Goal: Find specific page/section: Find specific page/section

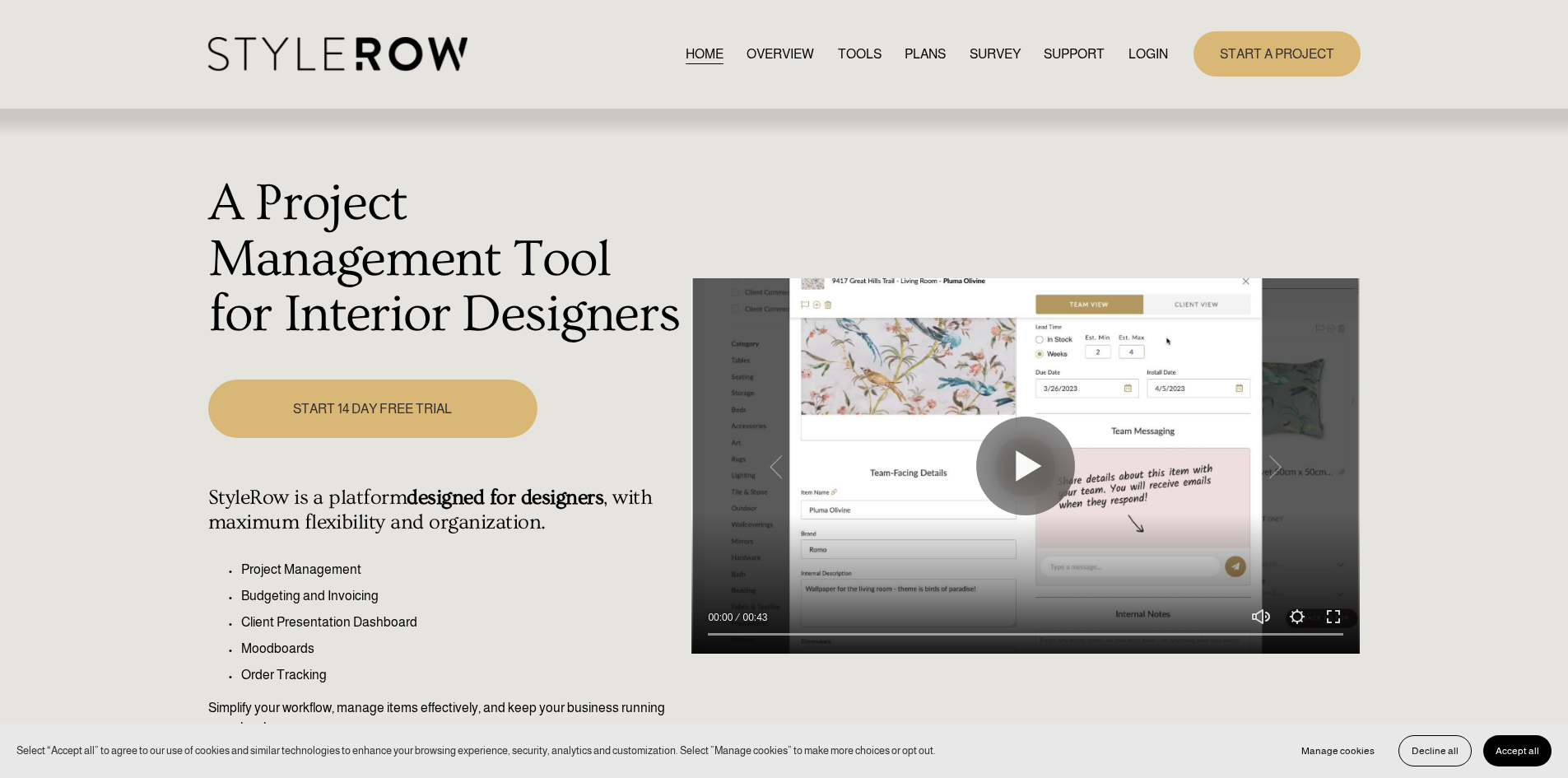
click at [1148, 53] on link "LOGIN" at bounding box center [1148, 54] width 39 height 23
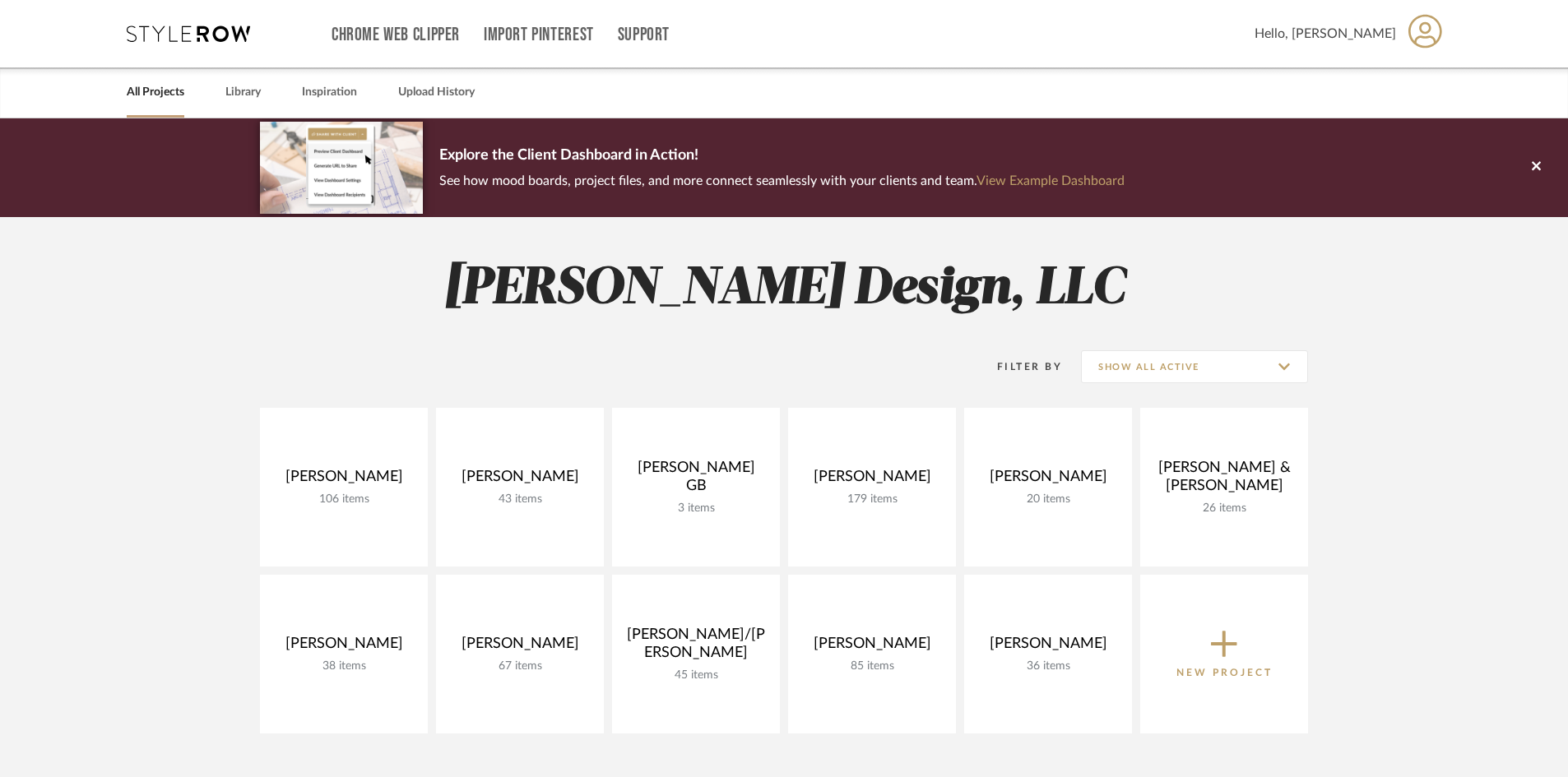
click at [164, 391] on project-collections "Explore the Client Dashboard in Action! See how mood boards, project files, and…" at bounding box center [784, 653] width 1568 height 1070
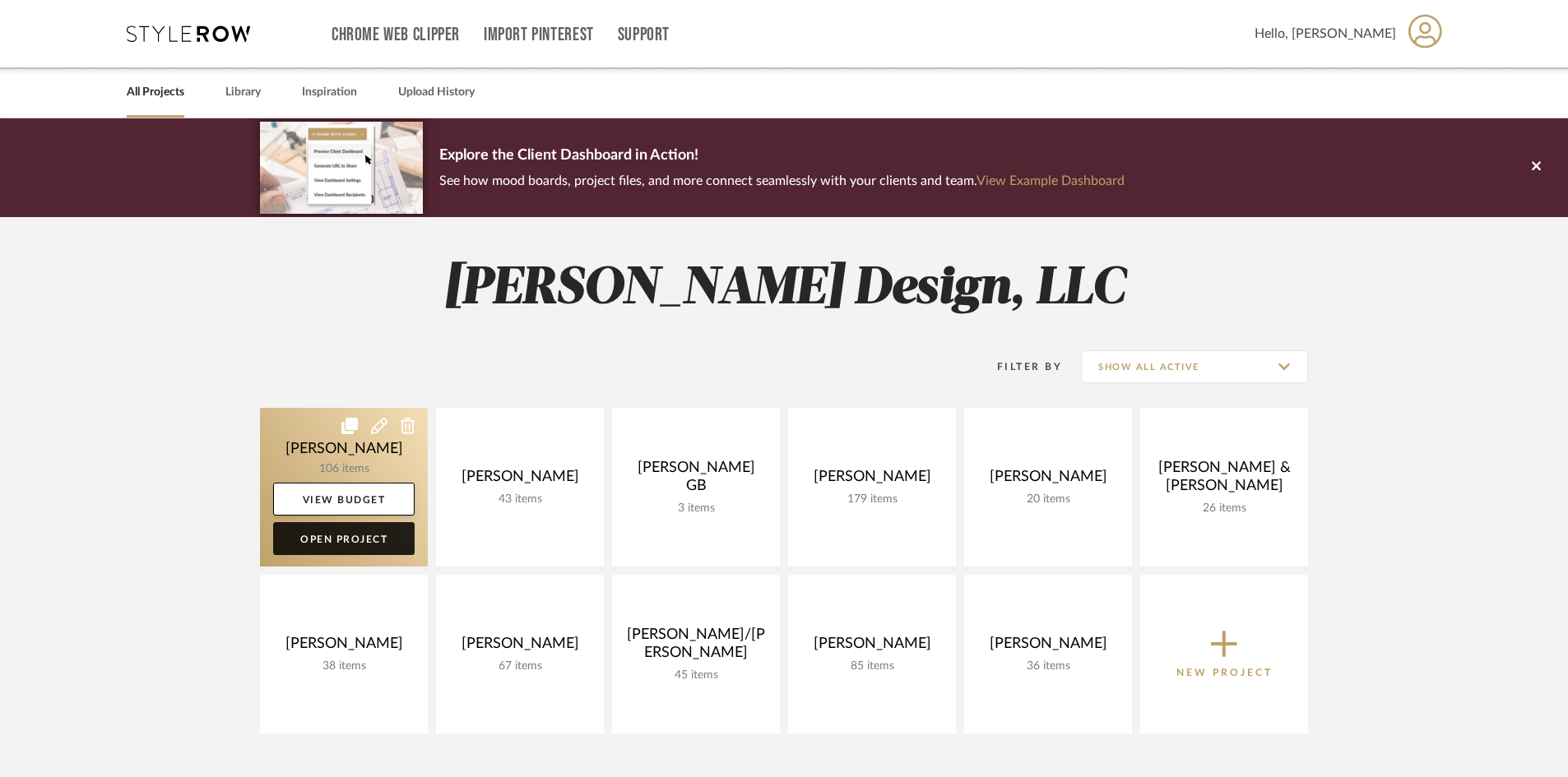
click at [299, 544] on link "Open Project" at bounding box center [343, 538] width 142 height 33
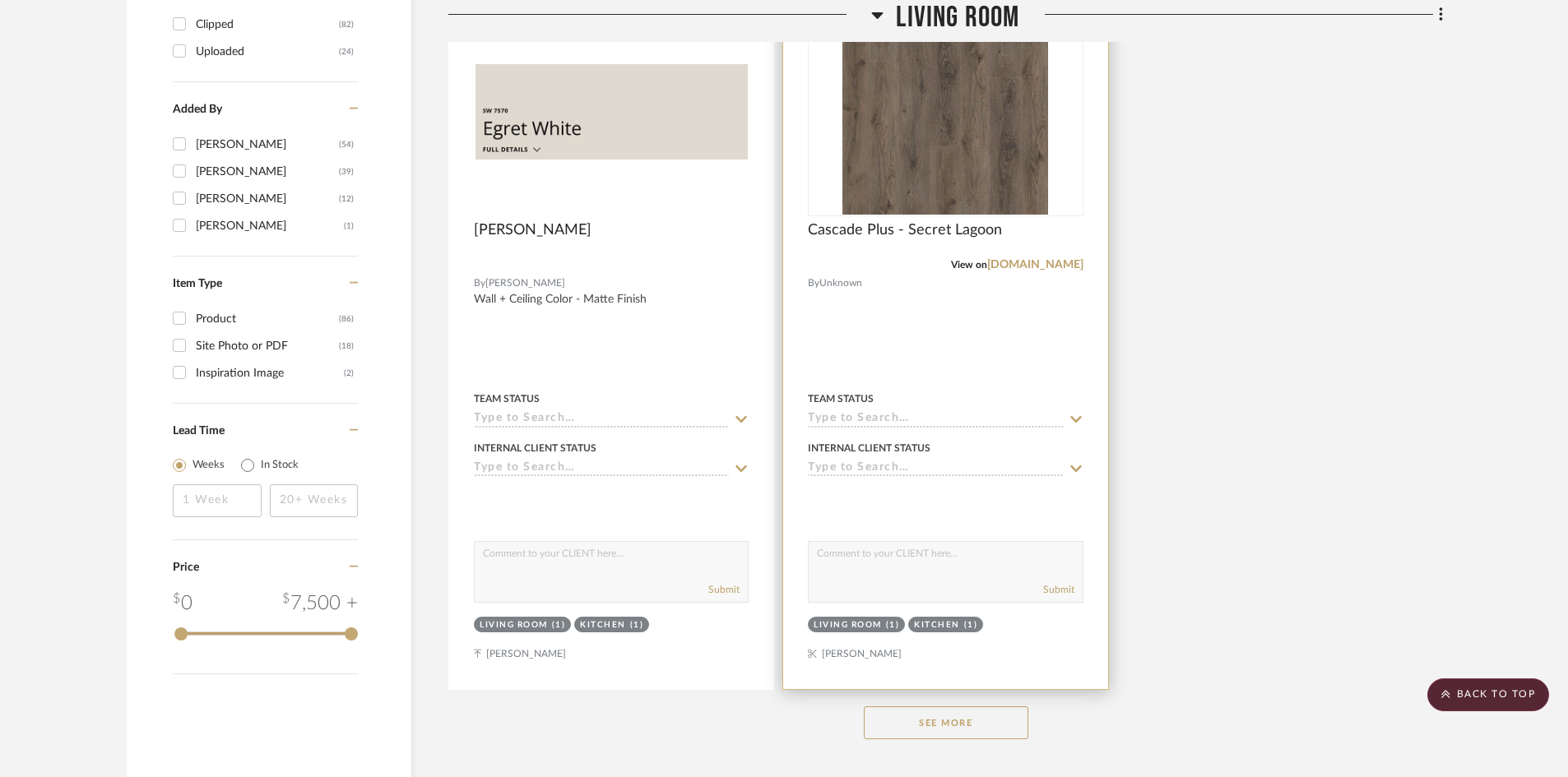
scroll to position [2383, 0]
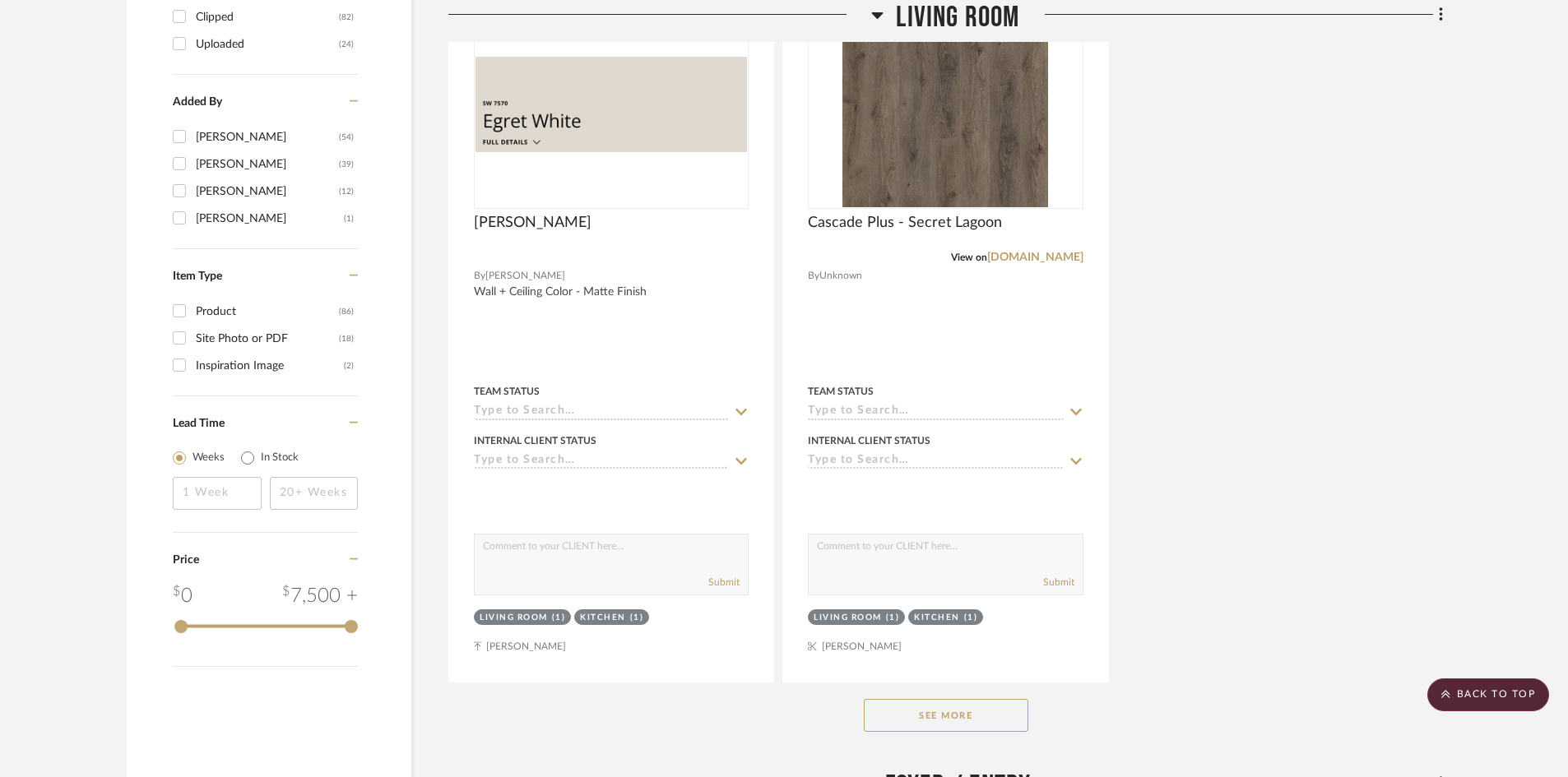
click at [957, 712] on button "See More" at bounding box center [945, 714] width 164 height 33
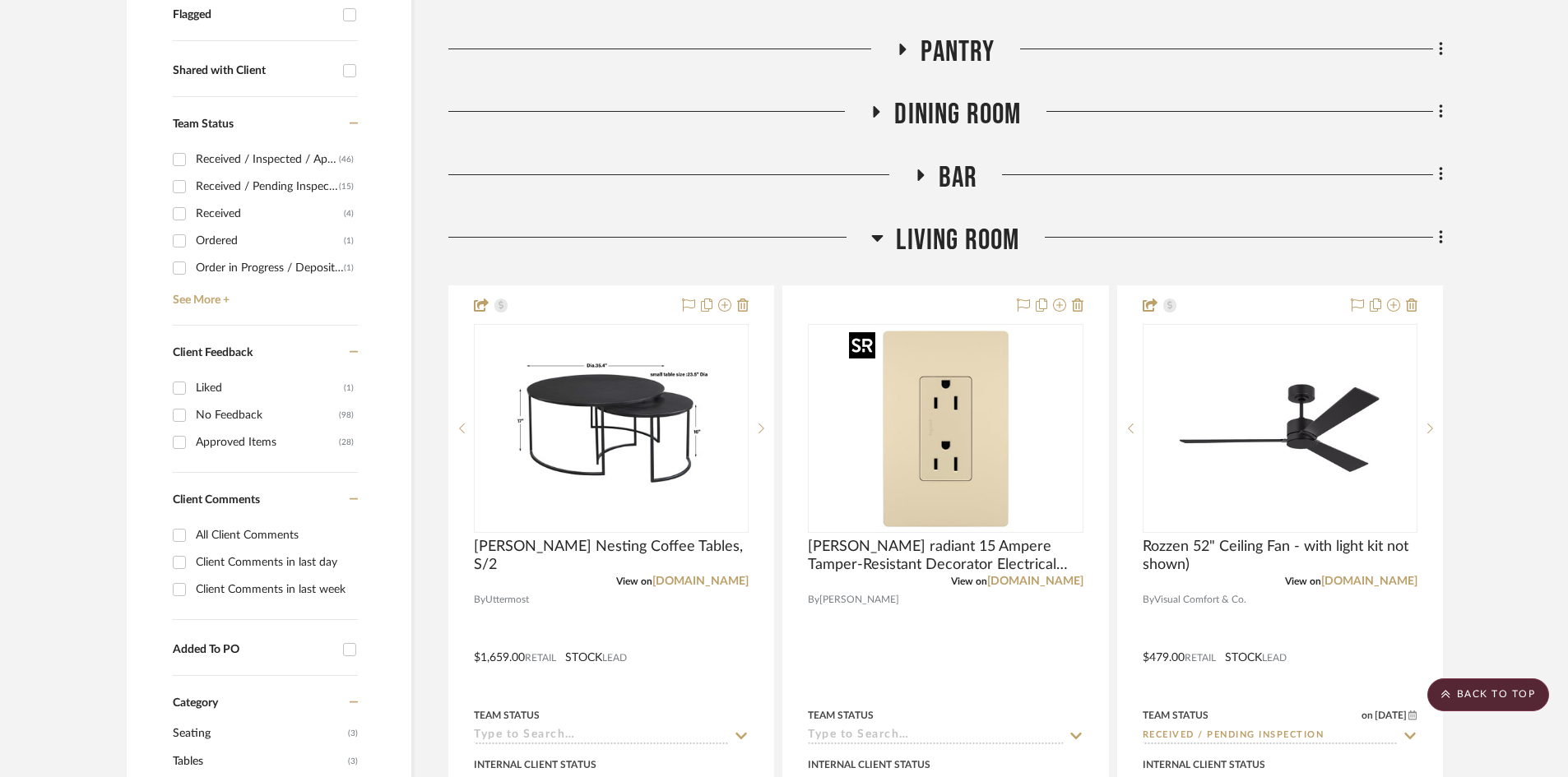
scroll to position [329, 0]
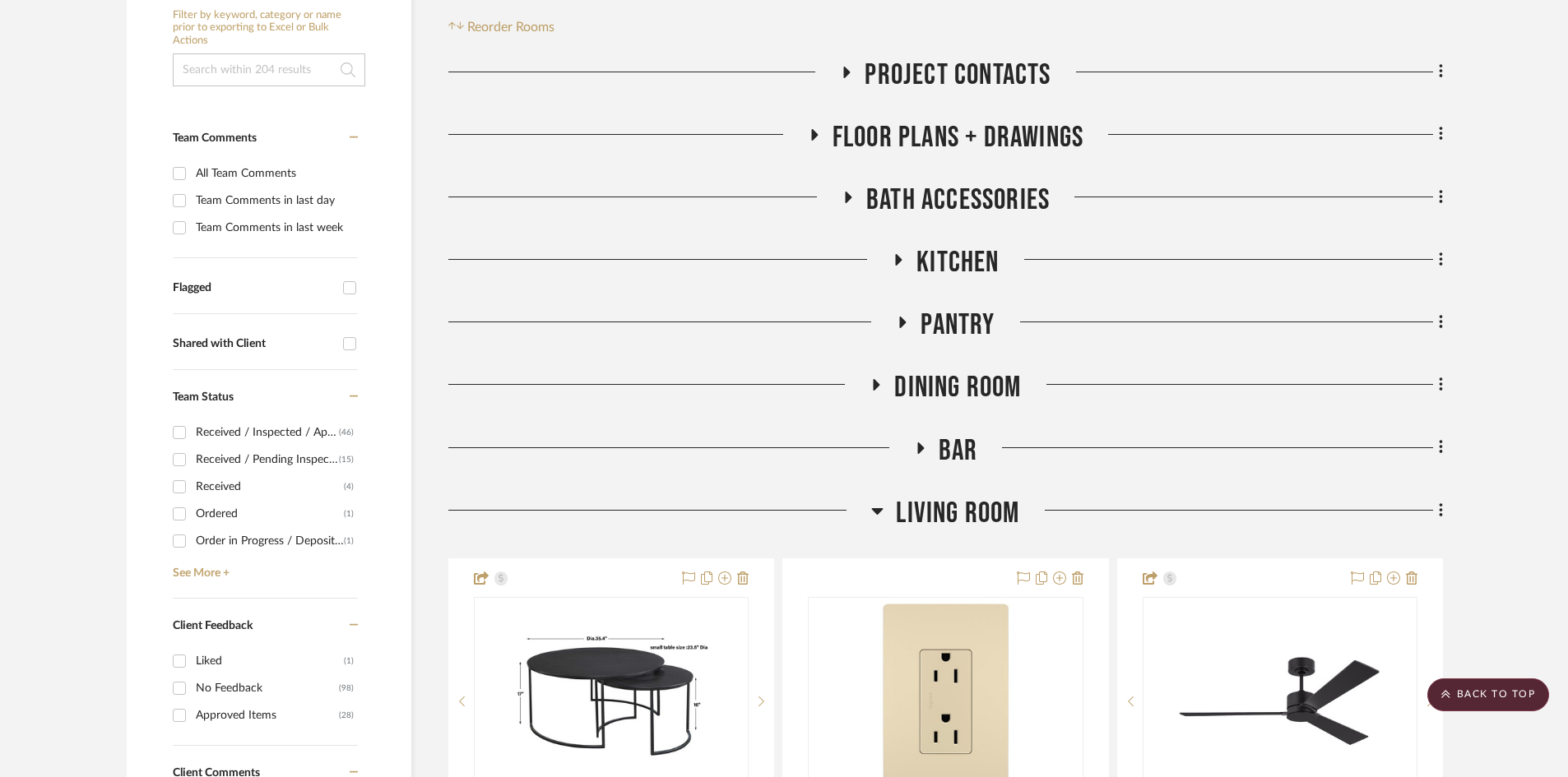
click at [957, 513] on span "Living Room" at bounding box center [957, 514] width 124 height 36
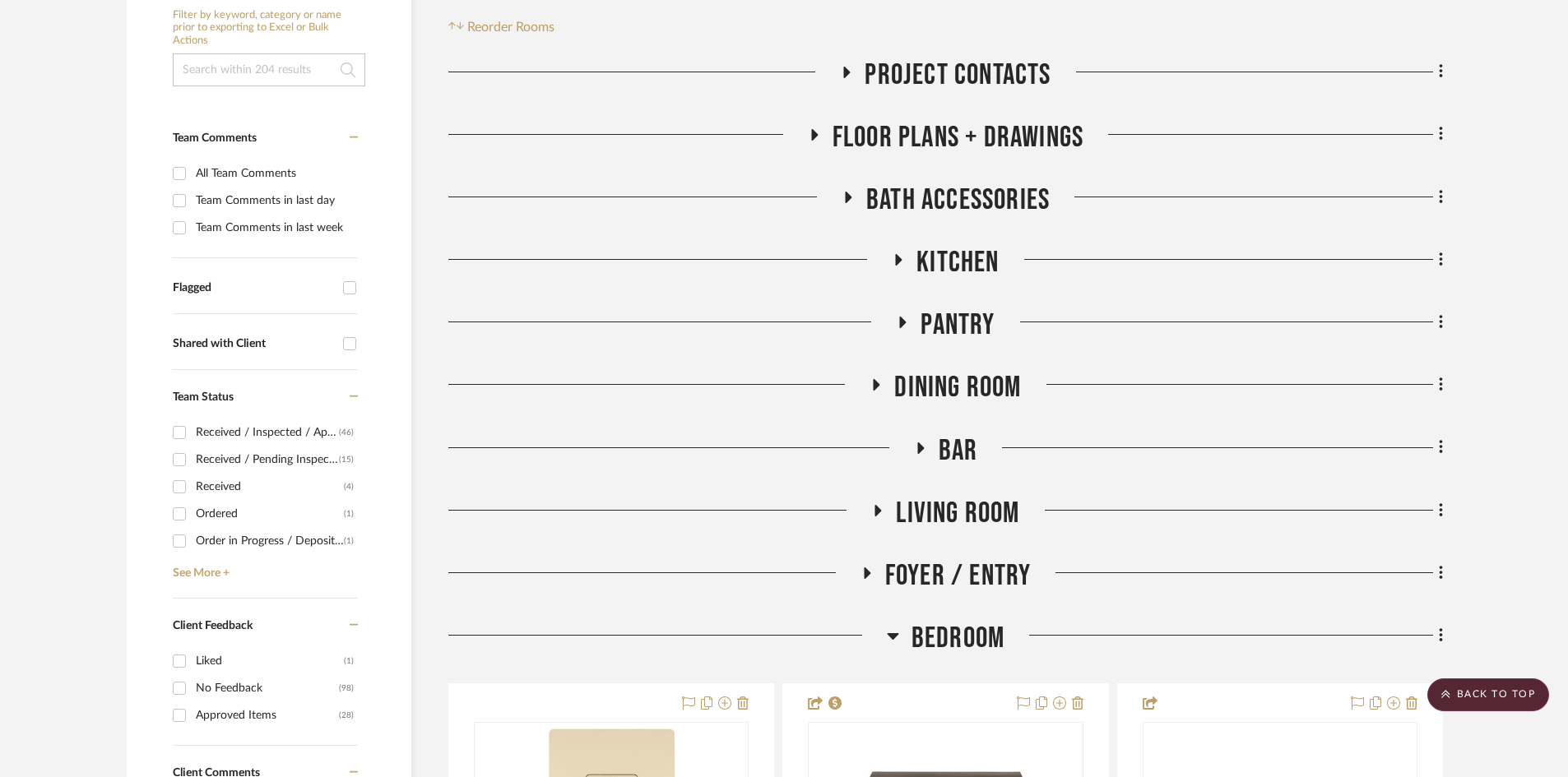
scroll to position [493, 0]
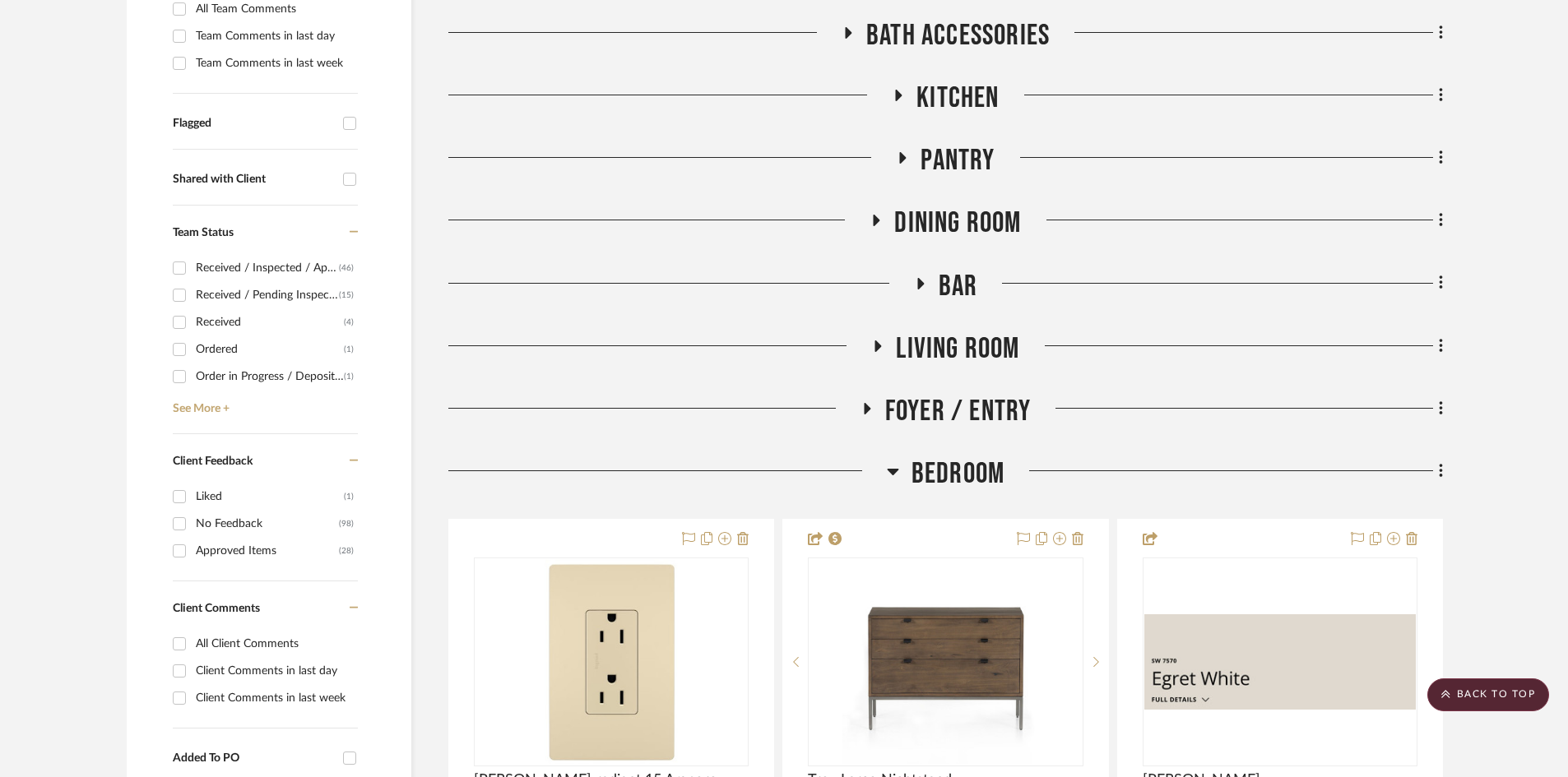
click at [914, 416] on span "Foyer / Entry" at bounding box center [958, 411] width 146 height 36
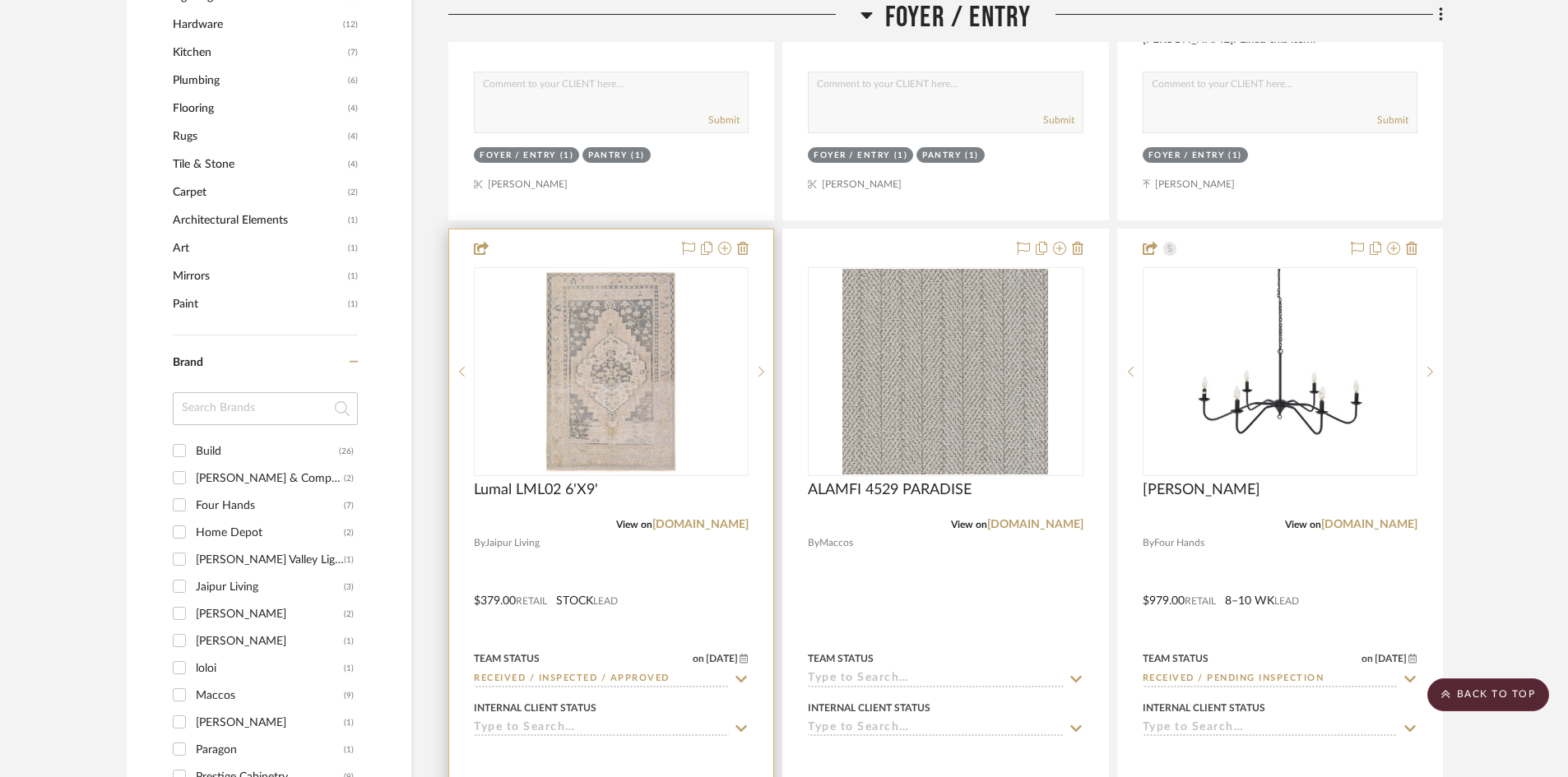
scroll to position [1480, 0]
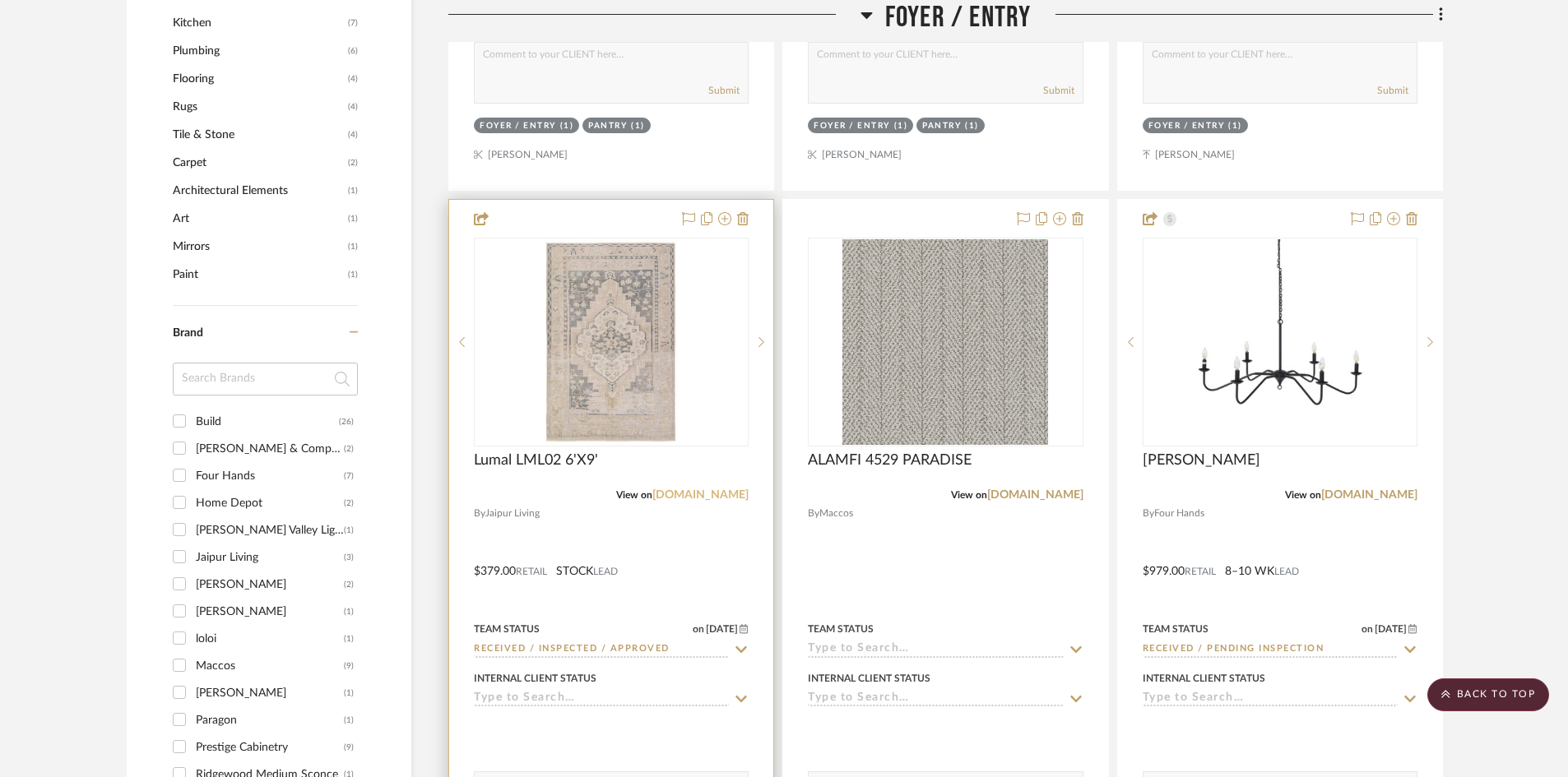
click at [687, 496] on link "jaipurliving.com" at bounding box center [700, 495] width 97 height 11
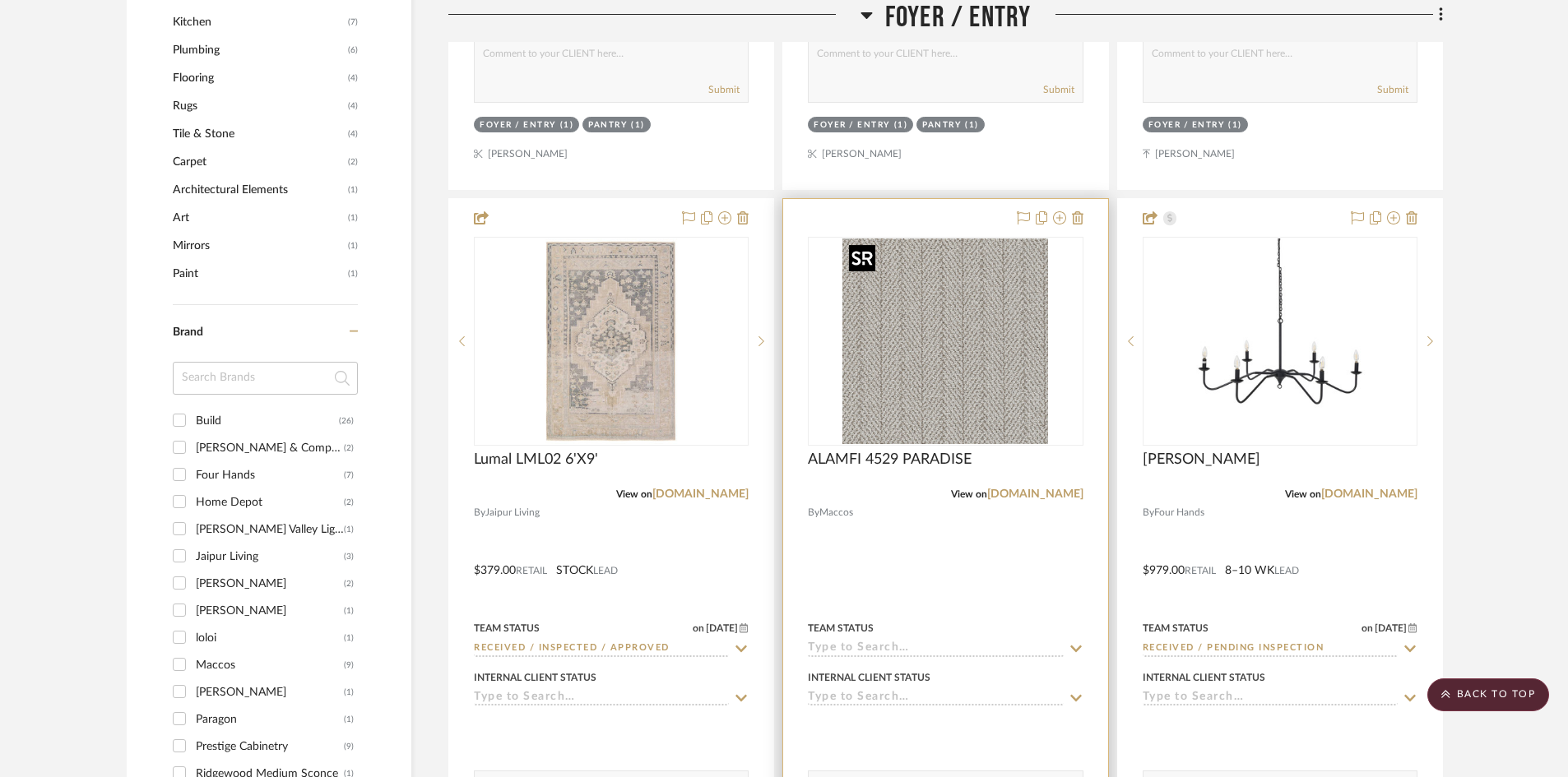
scroll to position [1561, 0]
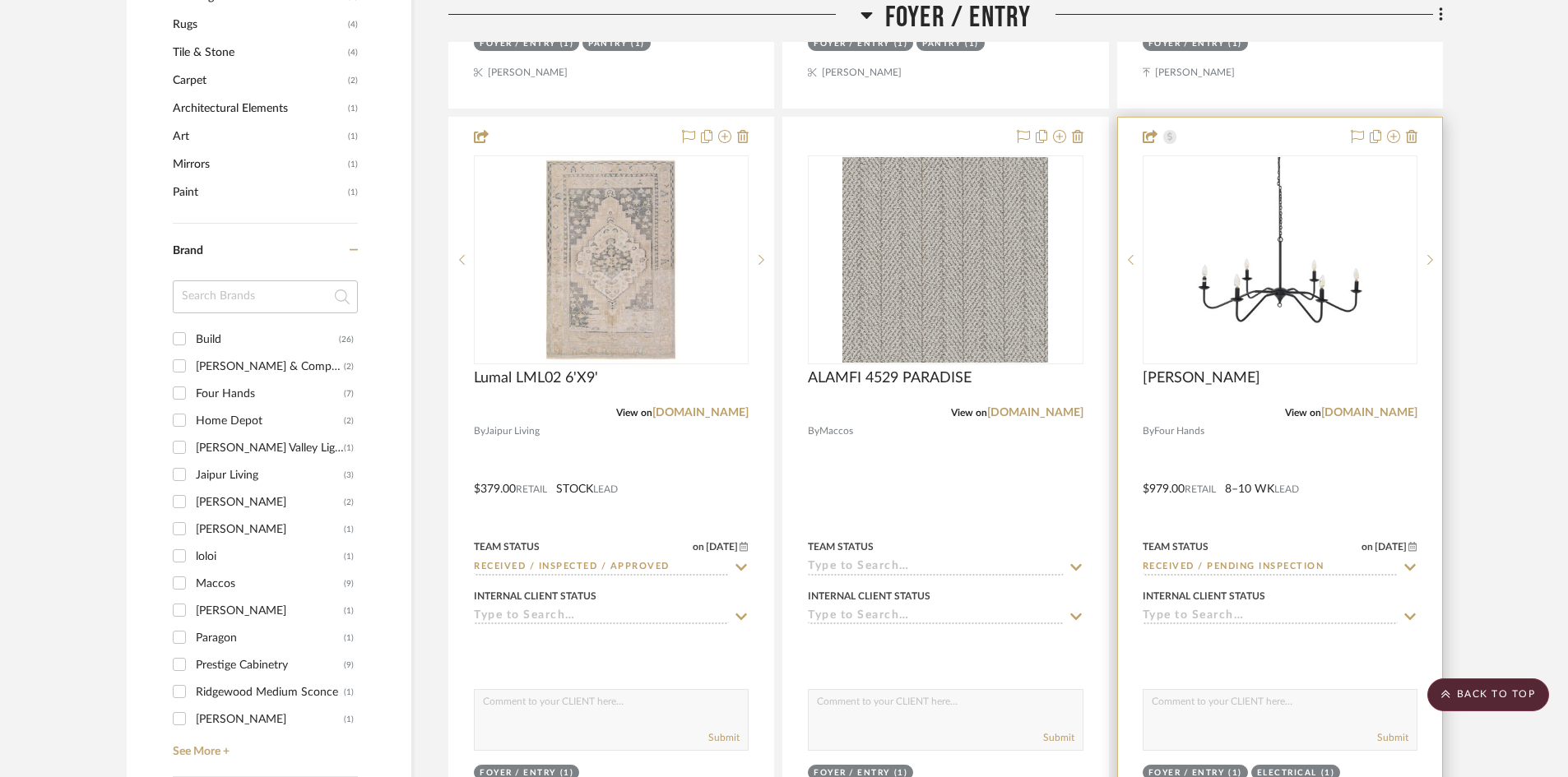
click at [1350, 404] on div "Edlyn Chandelier" at bounding box center [1279, 387] width 275 height 37
click at [1371, 412] on link "fourhands.com" at bounding box center [1368, 412] width 97 height 11
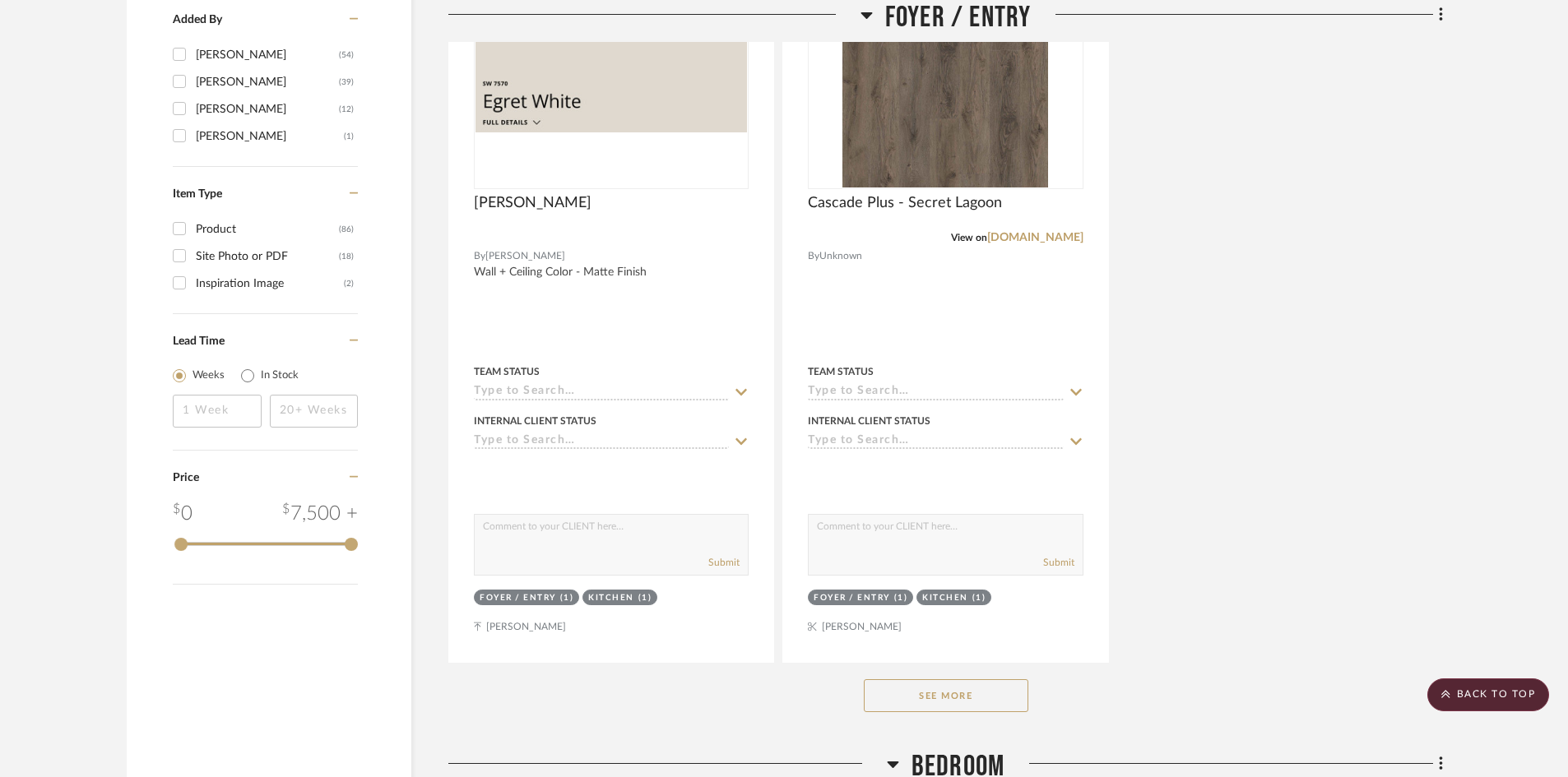
scroll to position [2548, 0]
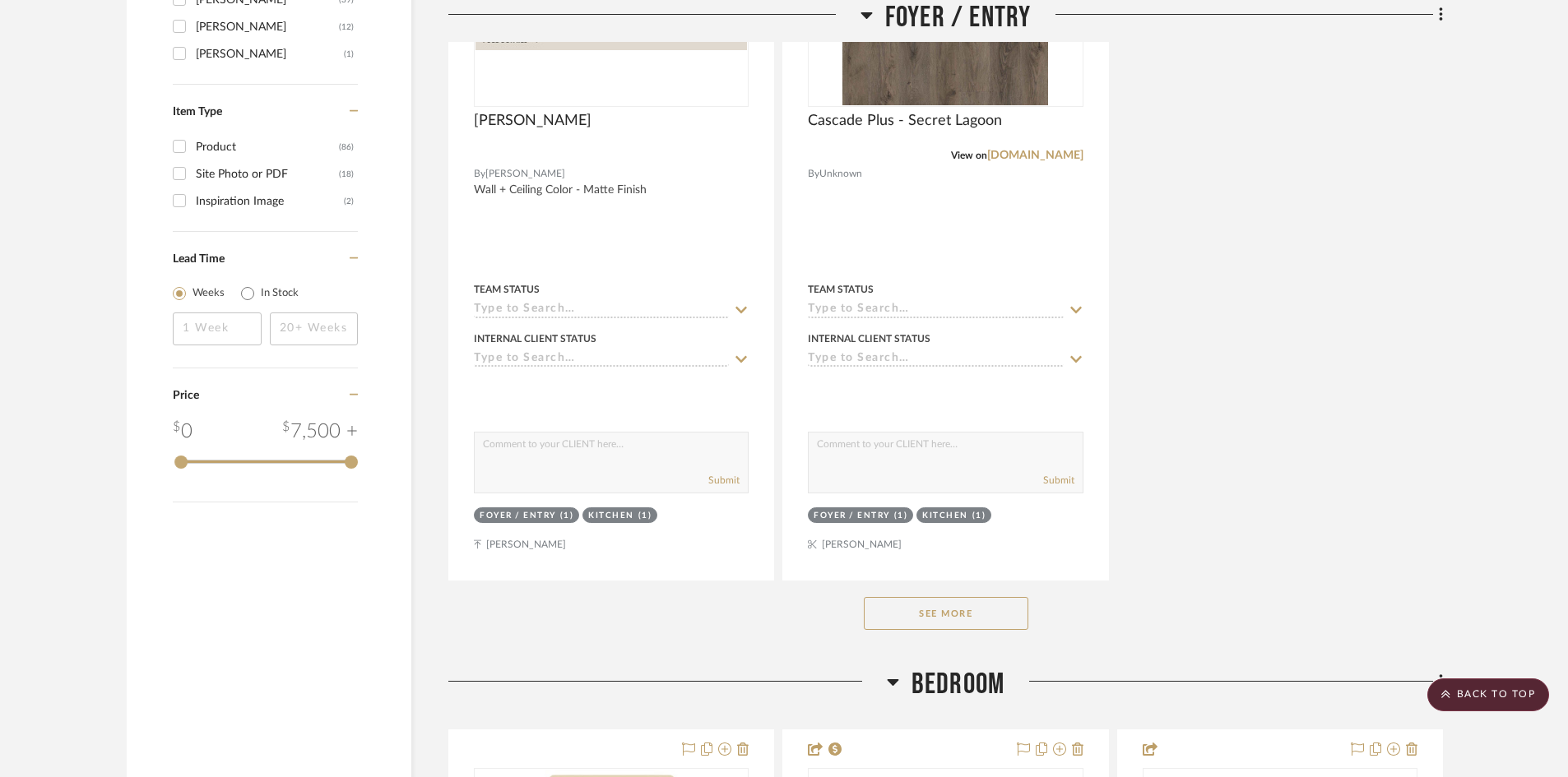
click at [991, 613] on button "See More" at bounding box center [945, 613] width 164 height 33
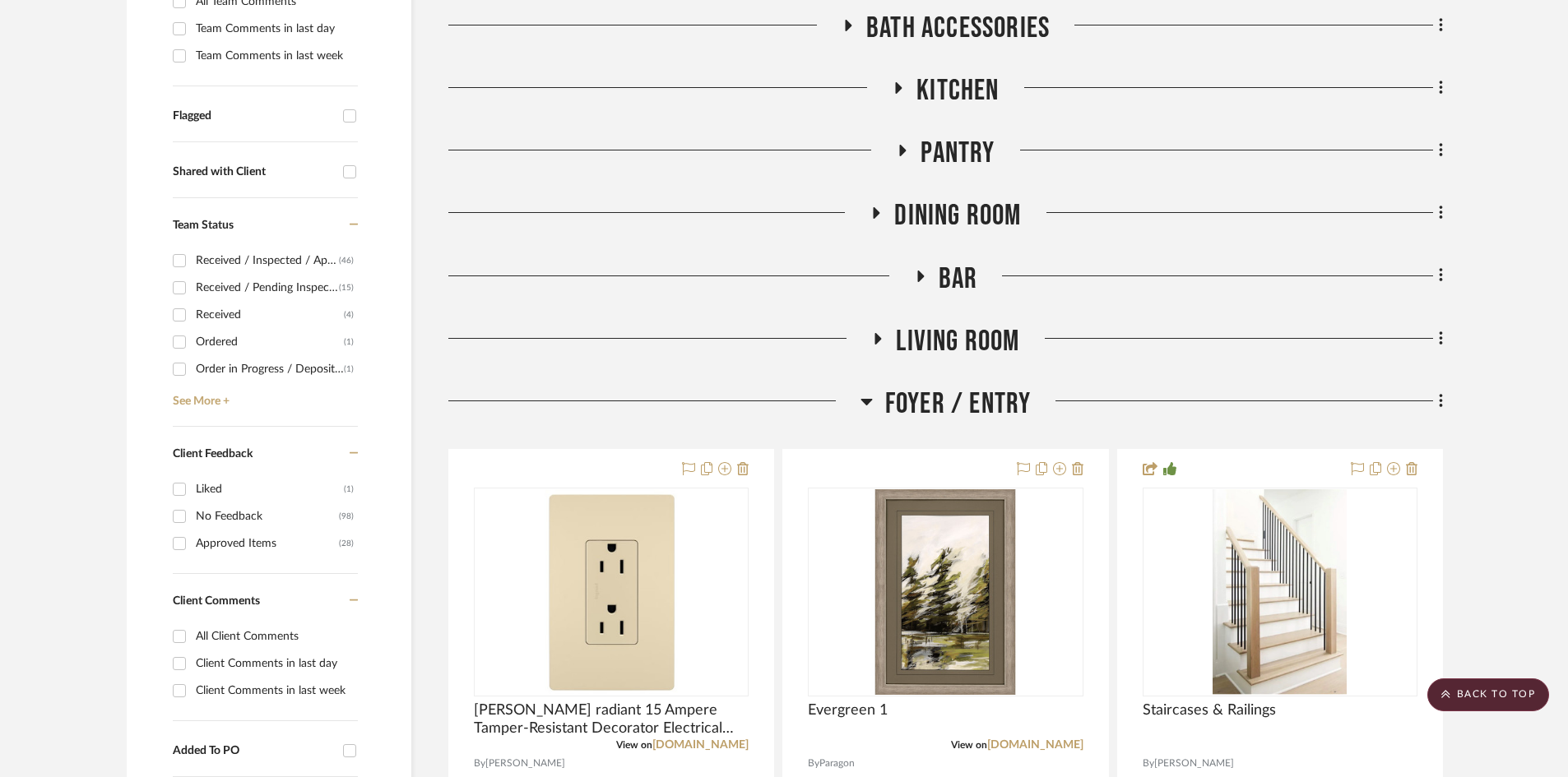
scroll to position [493, 0]
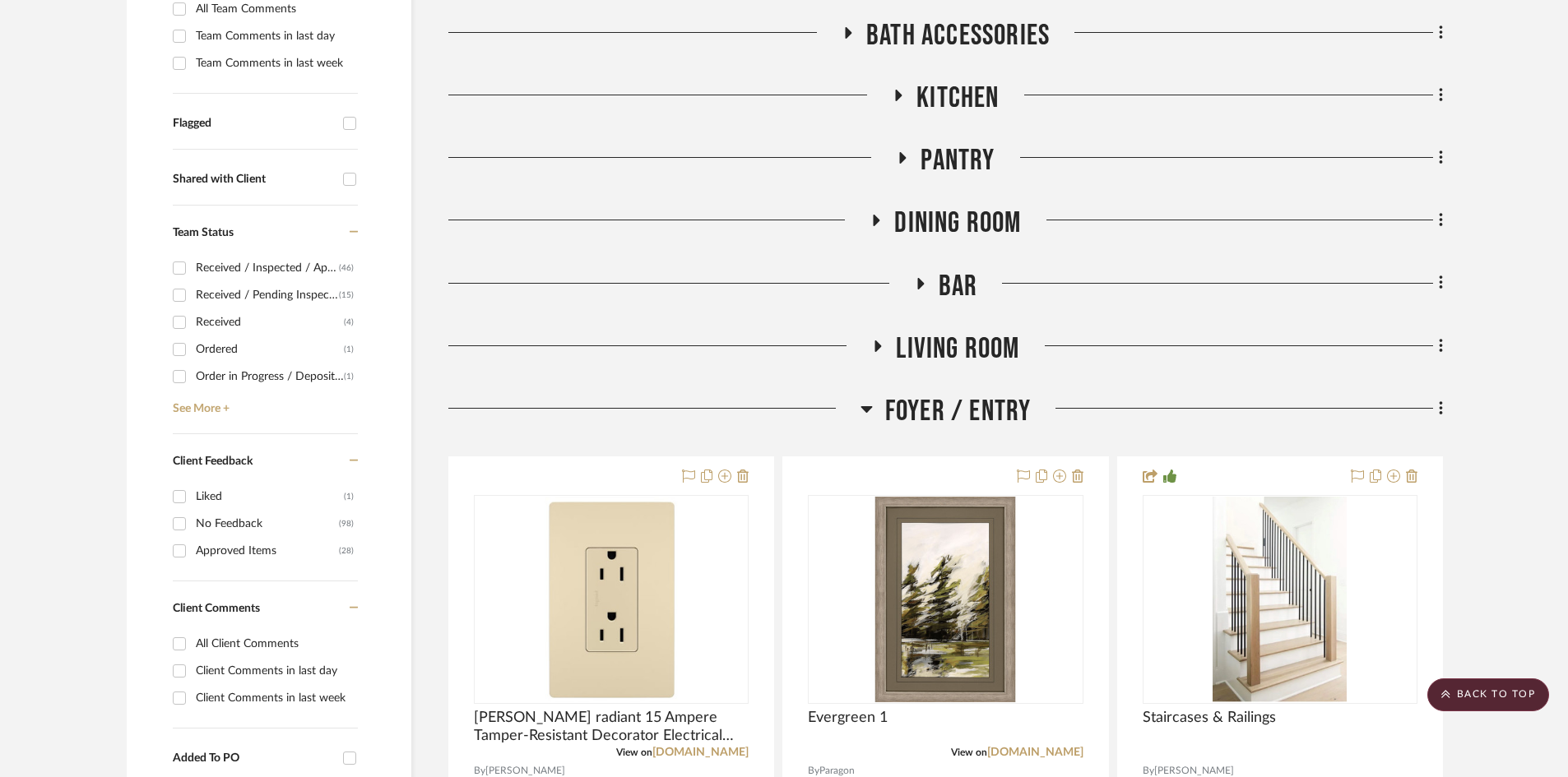
click at [971, 407] on span "Foyer / Entry" at bounding box center [958, 411] width 146 height 36
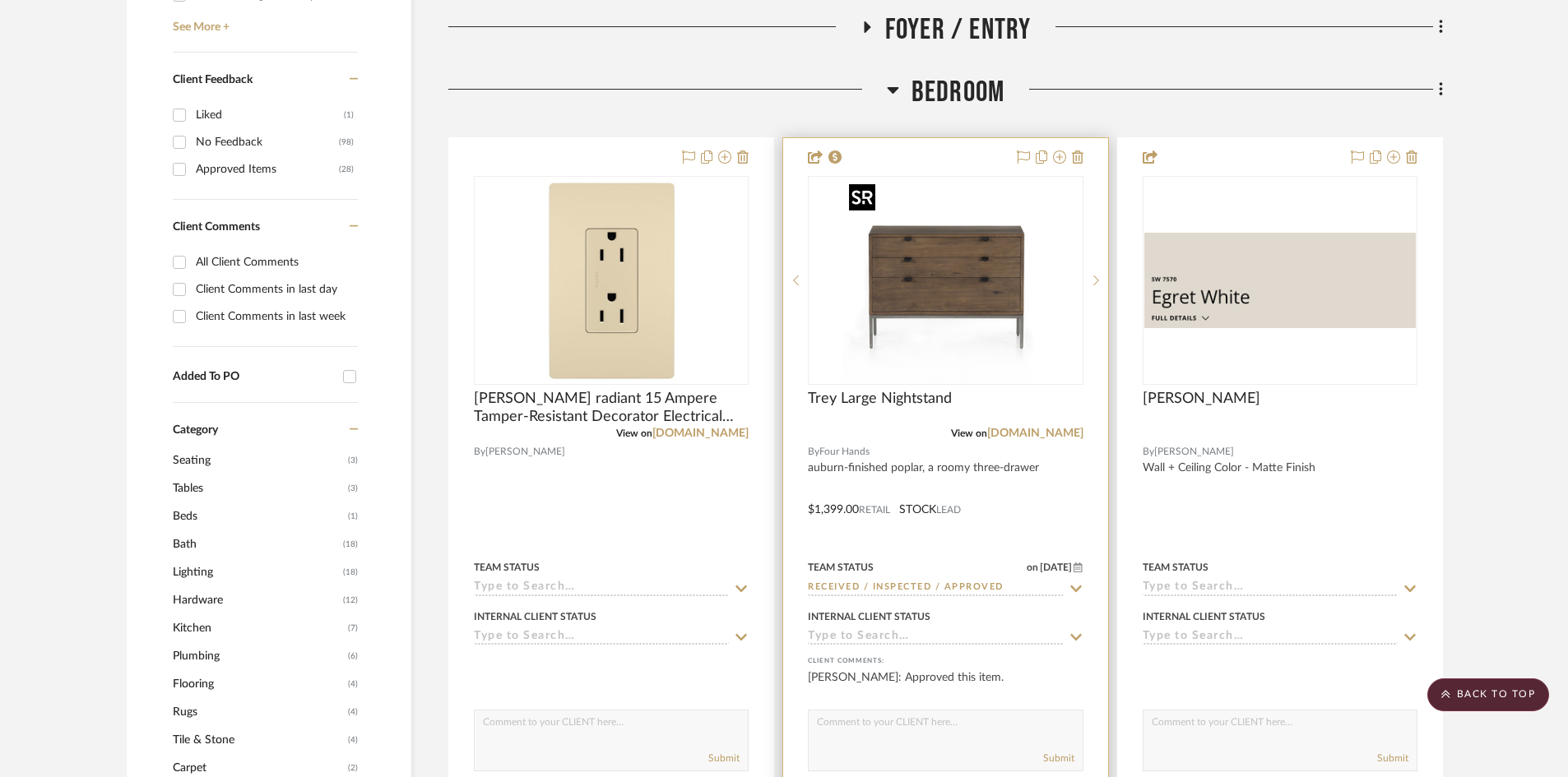
scroll to position [904, 0]
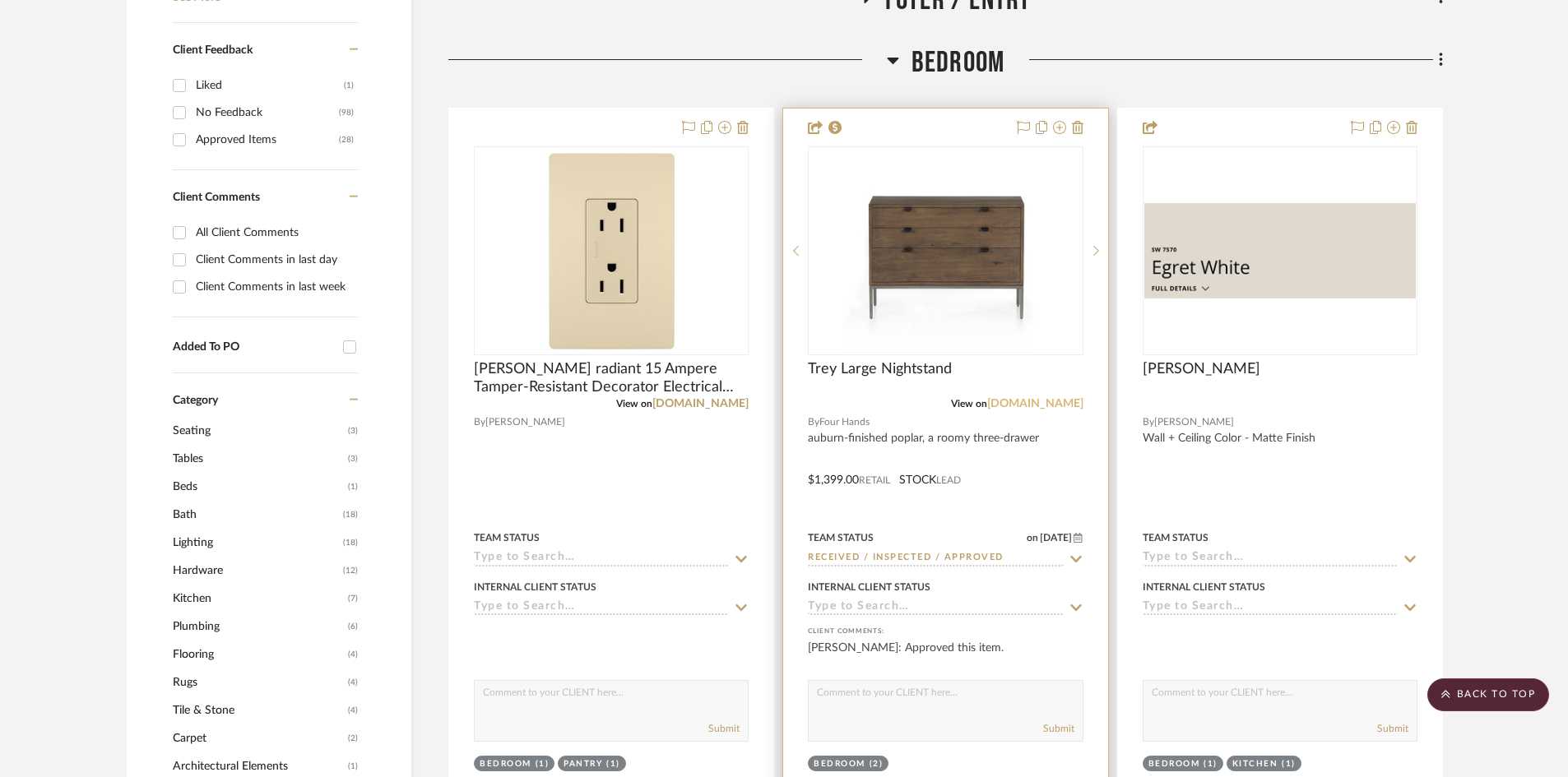
click at [1046, 402] on link "fourhands.com" at bounding box center [1034, 403] width 97 height 11
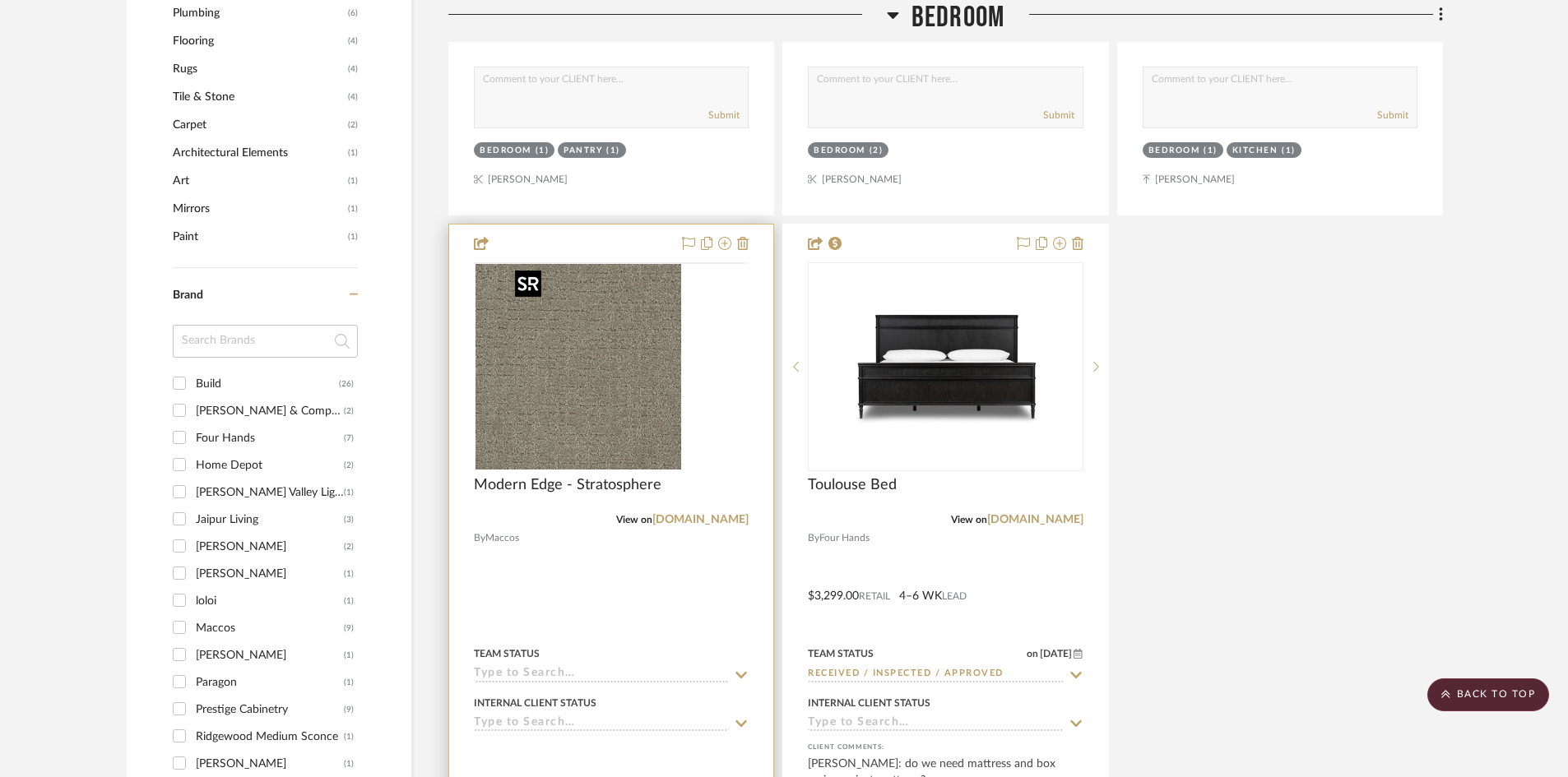
scroll to position [1644, 0]
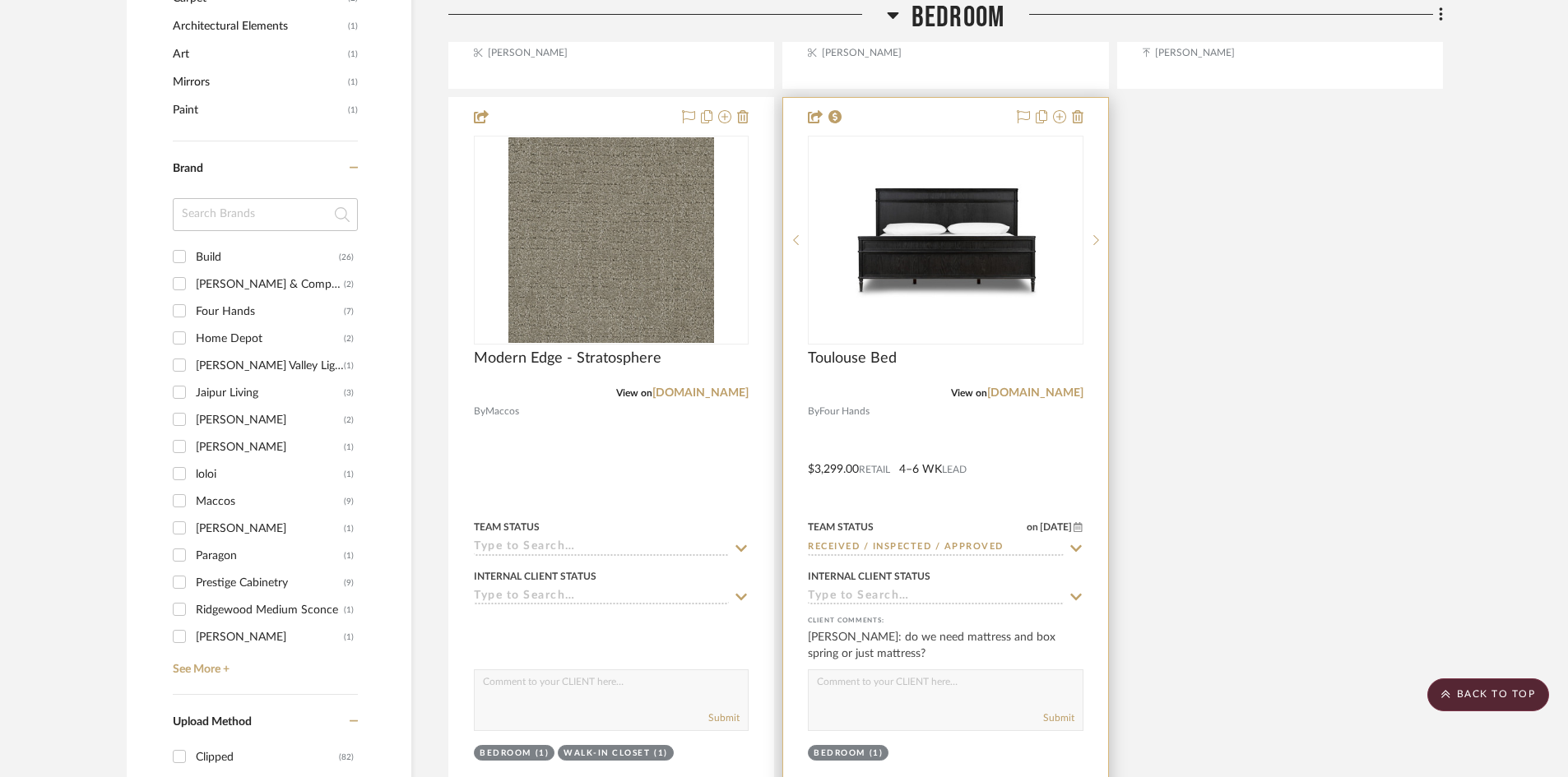
click at [946, 432] on div at bounding box center [945, 456] width 324 height 719
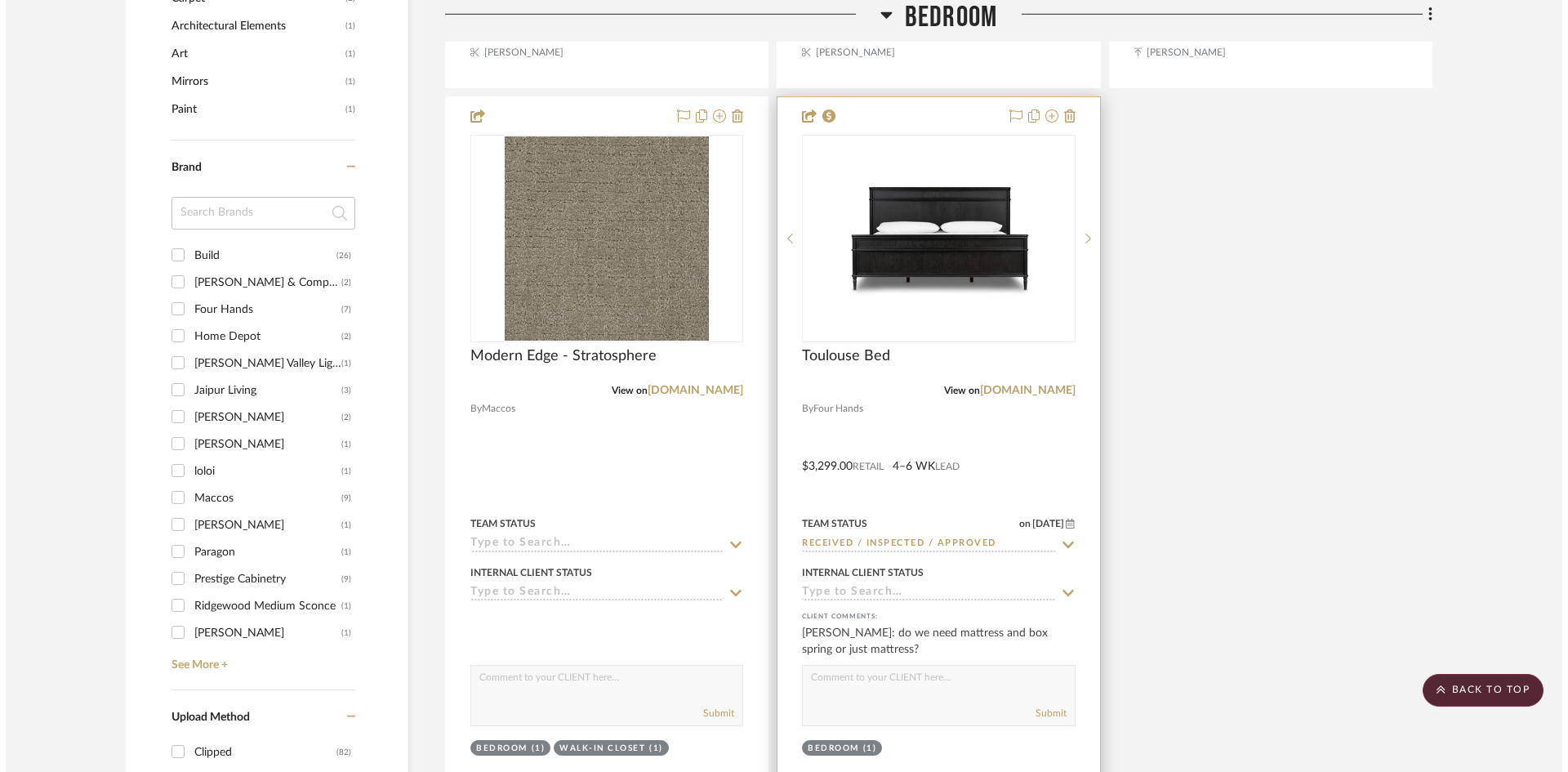
scroll to position [0, 0]
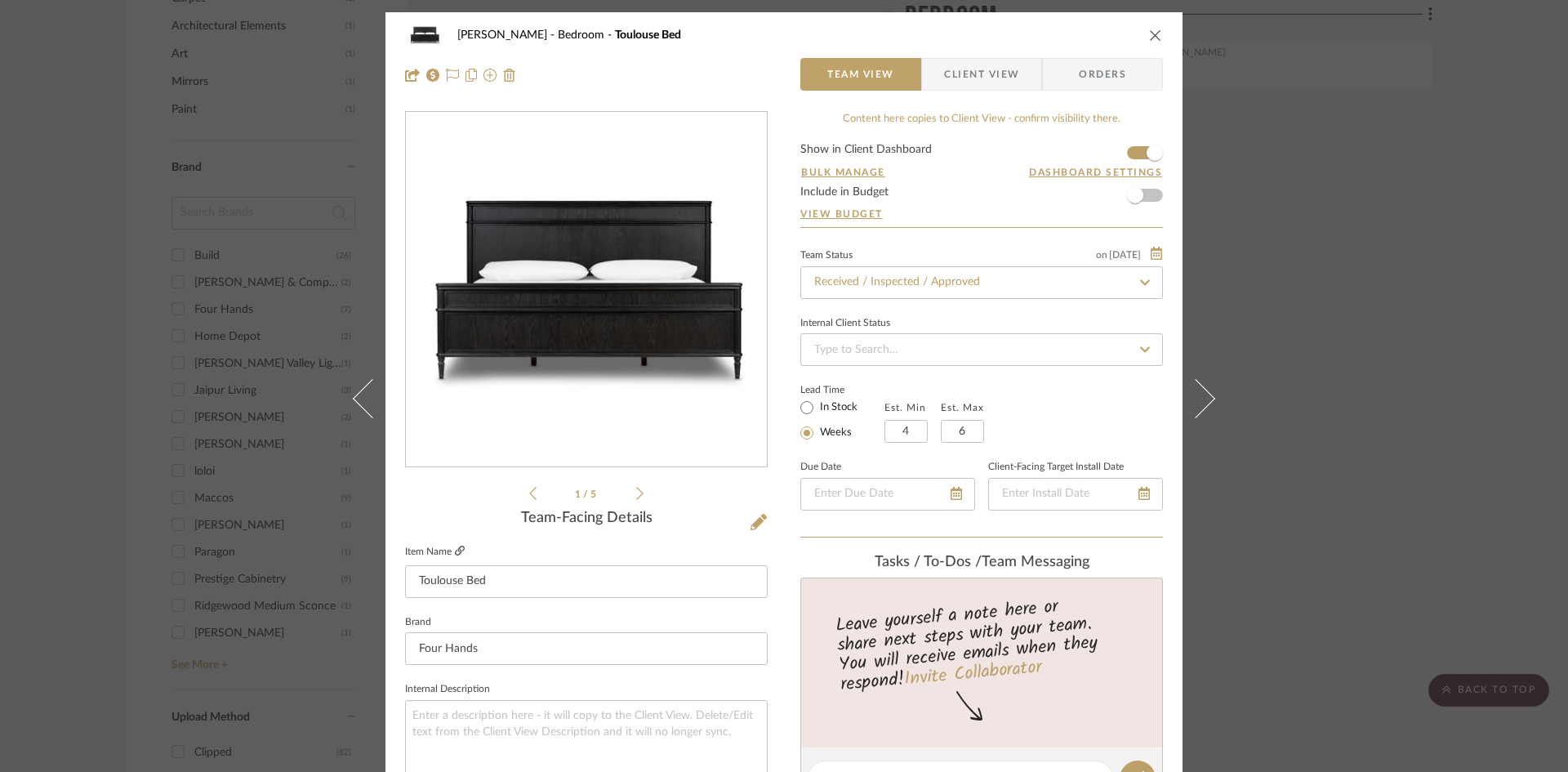
click at [454, 552] on icon at bounding box center [459, 550] width 10 height 10
click at [1149, 36] on icon "close" at bounding box center [1156, 35] width 13 height 13
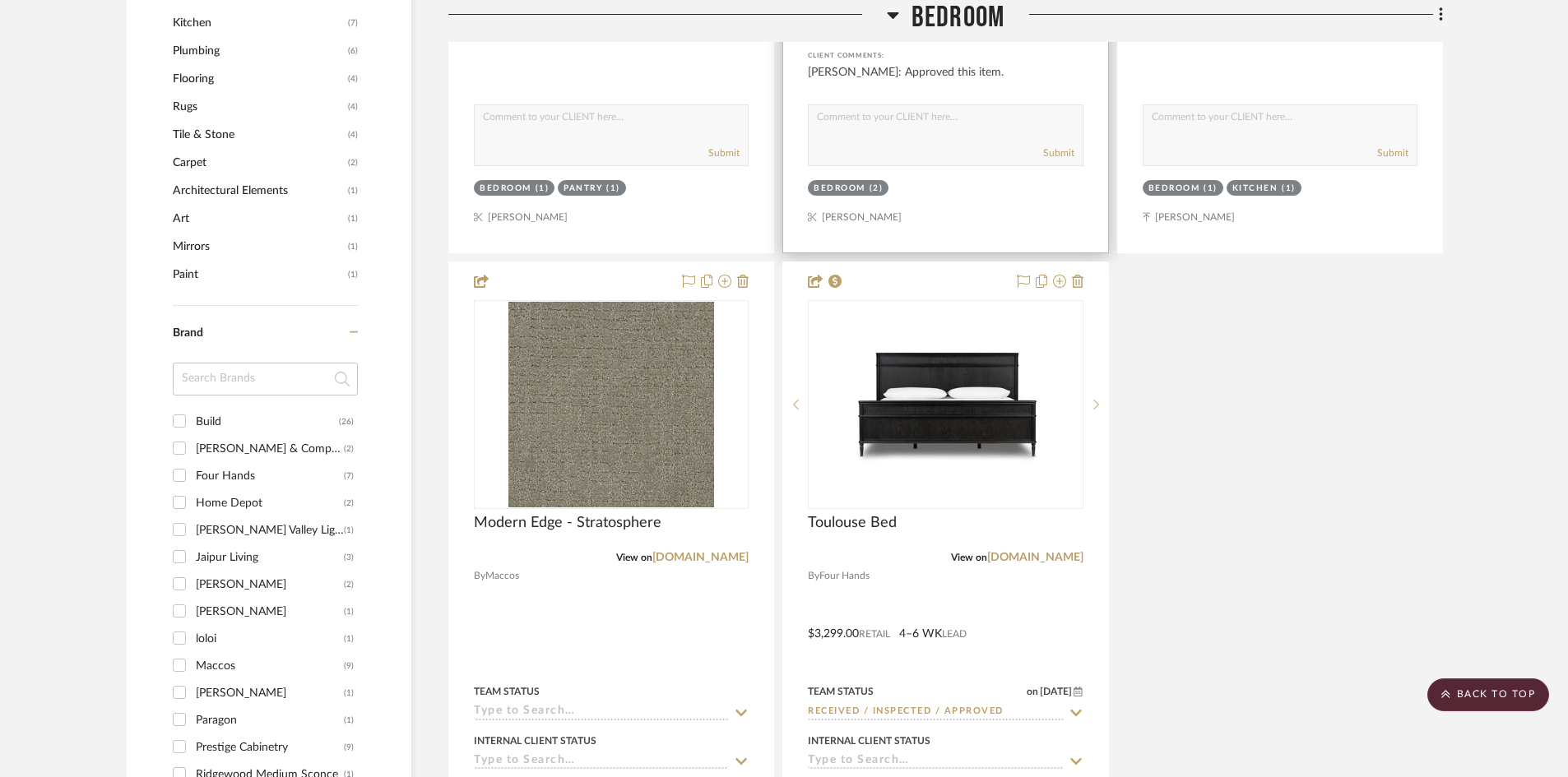
scroll to position [986, 0]
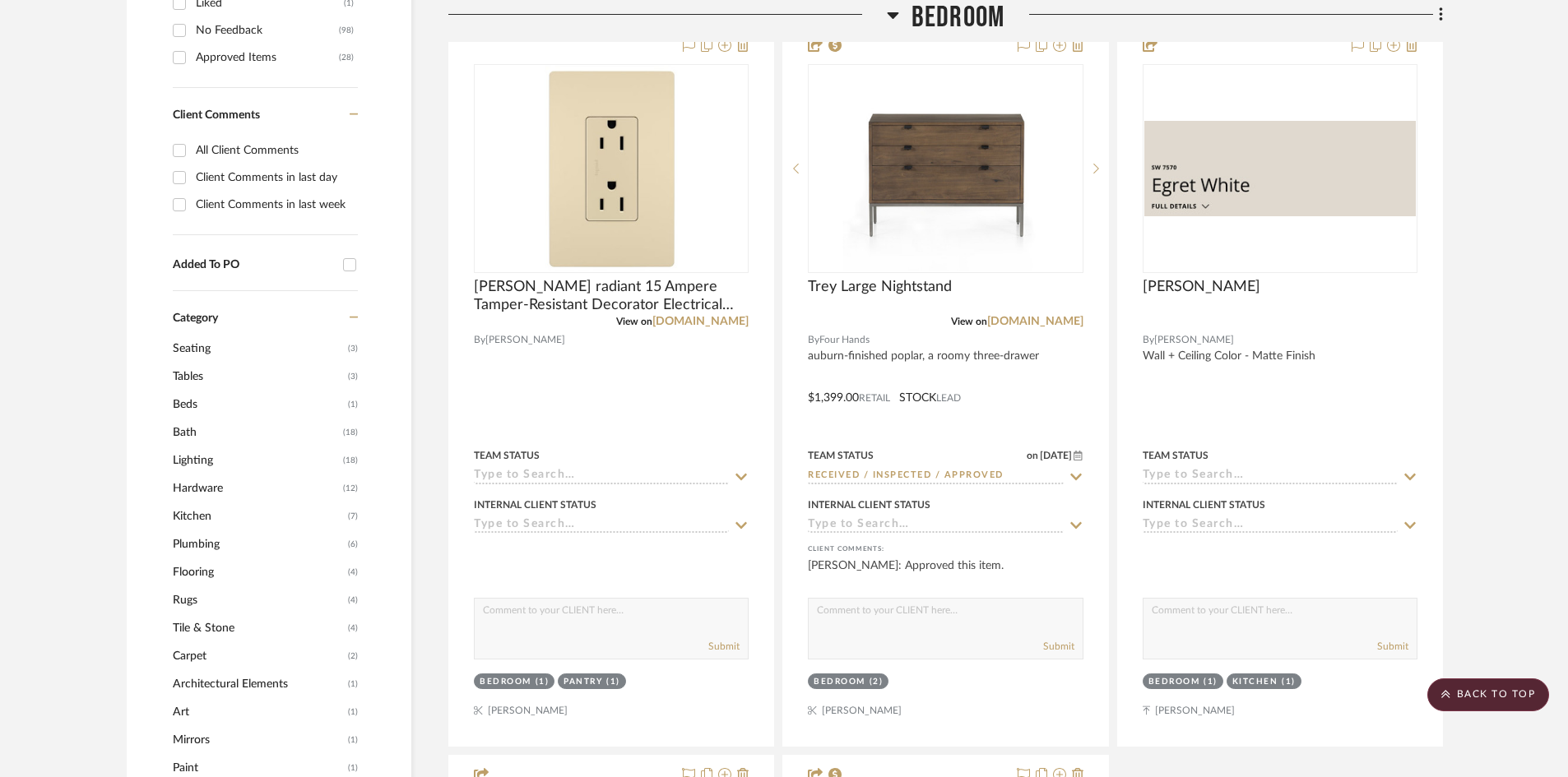
click at [958, 13] on span "Bedroom" at bounding box center [957, 18] width 93 height 36
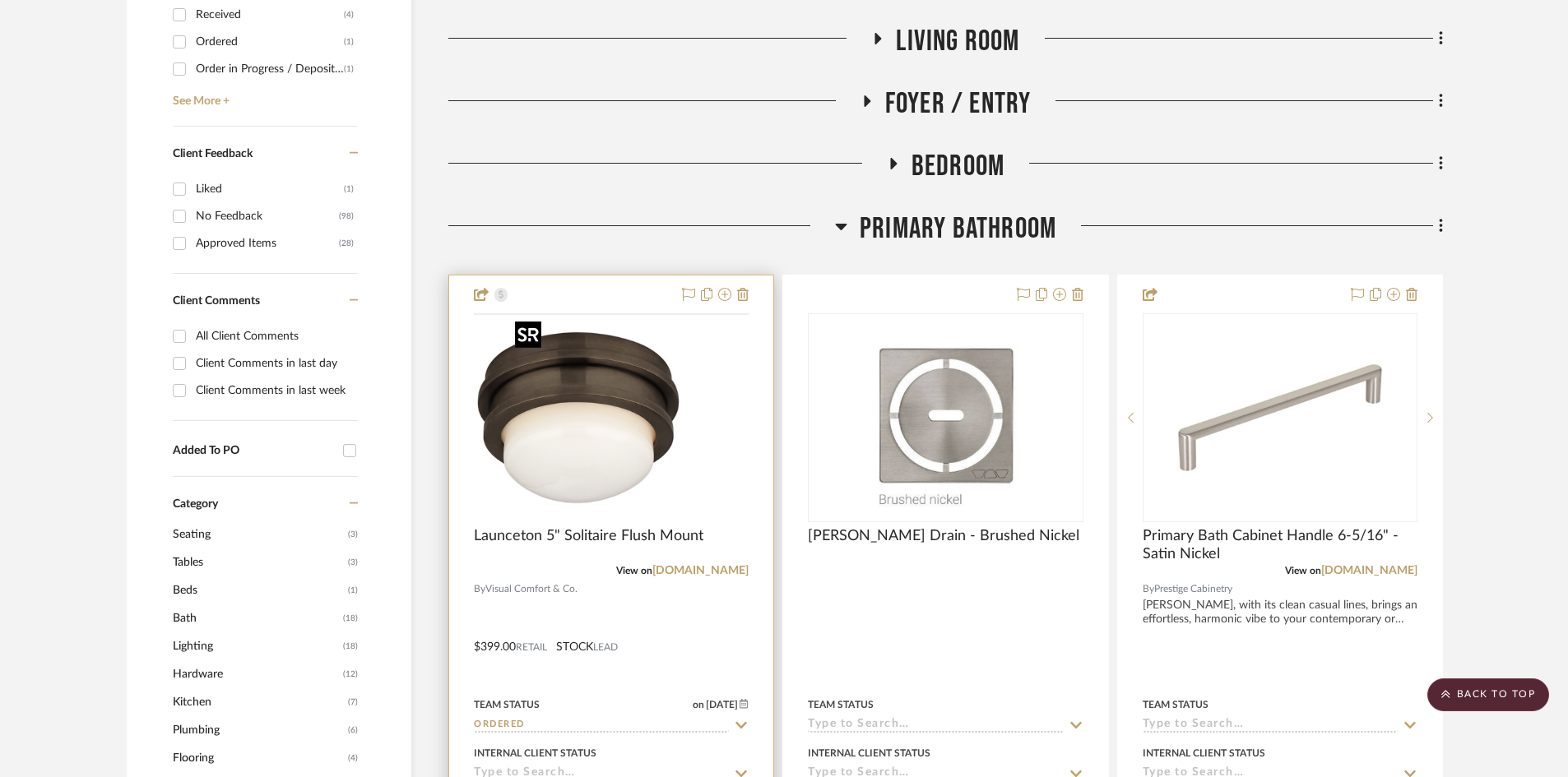
scroll to position [822, 0]
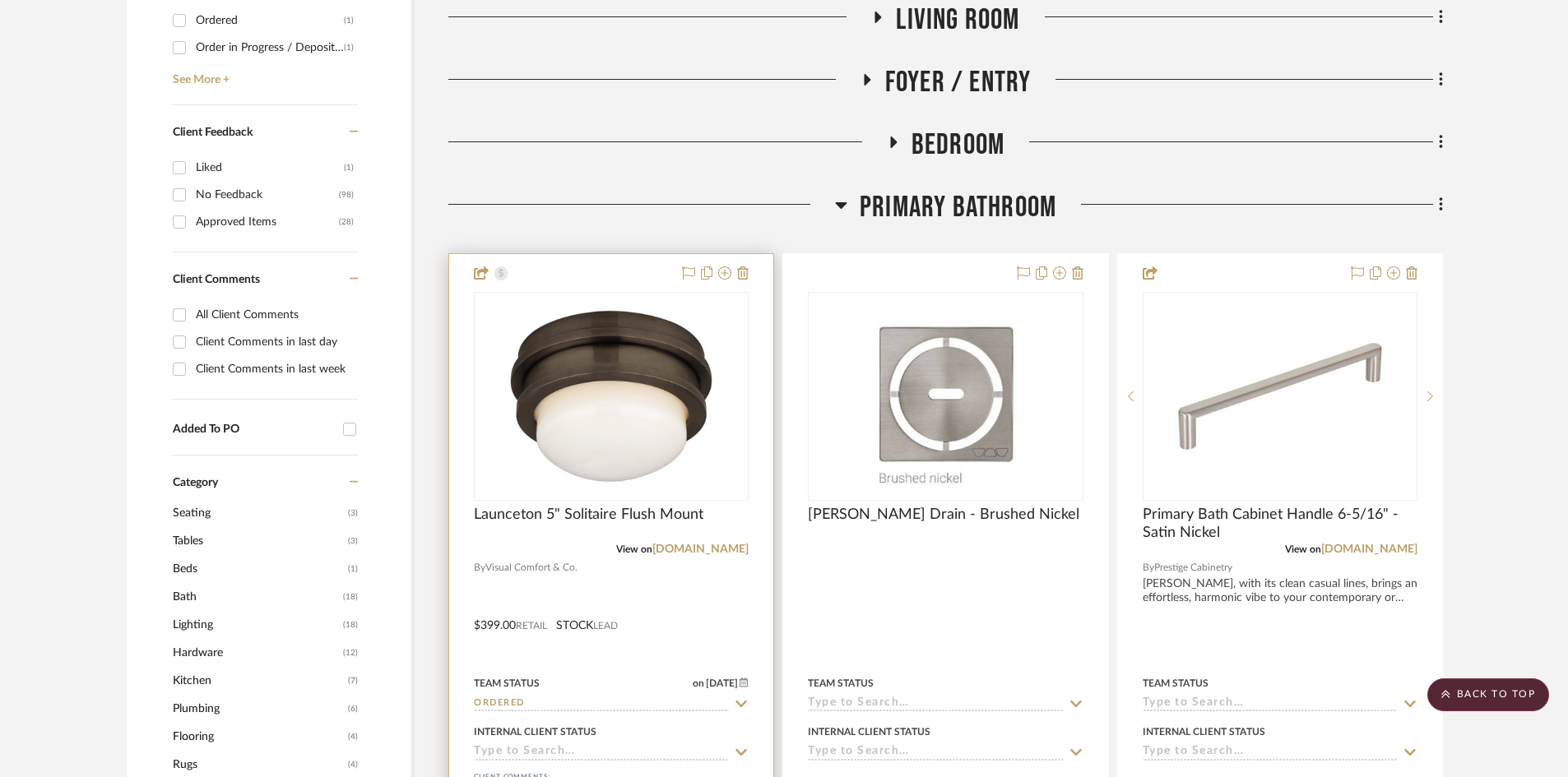
click at [644, 600] on div at bounding box center [611, 613] width 324 height 719
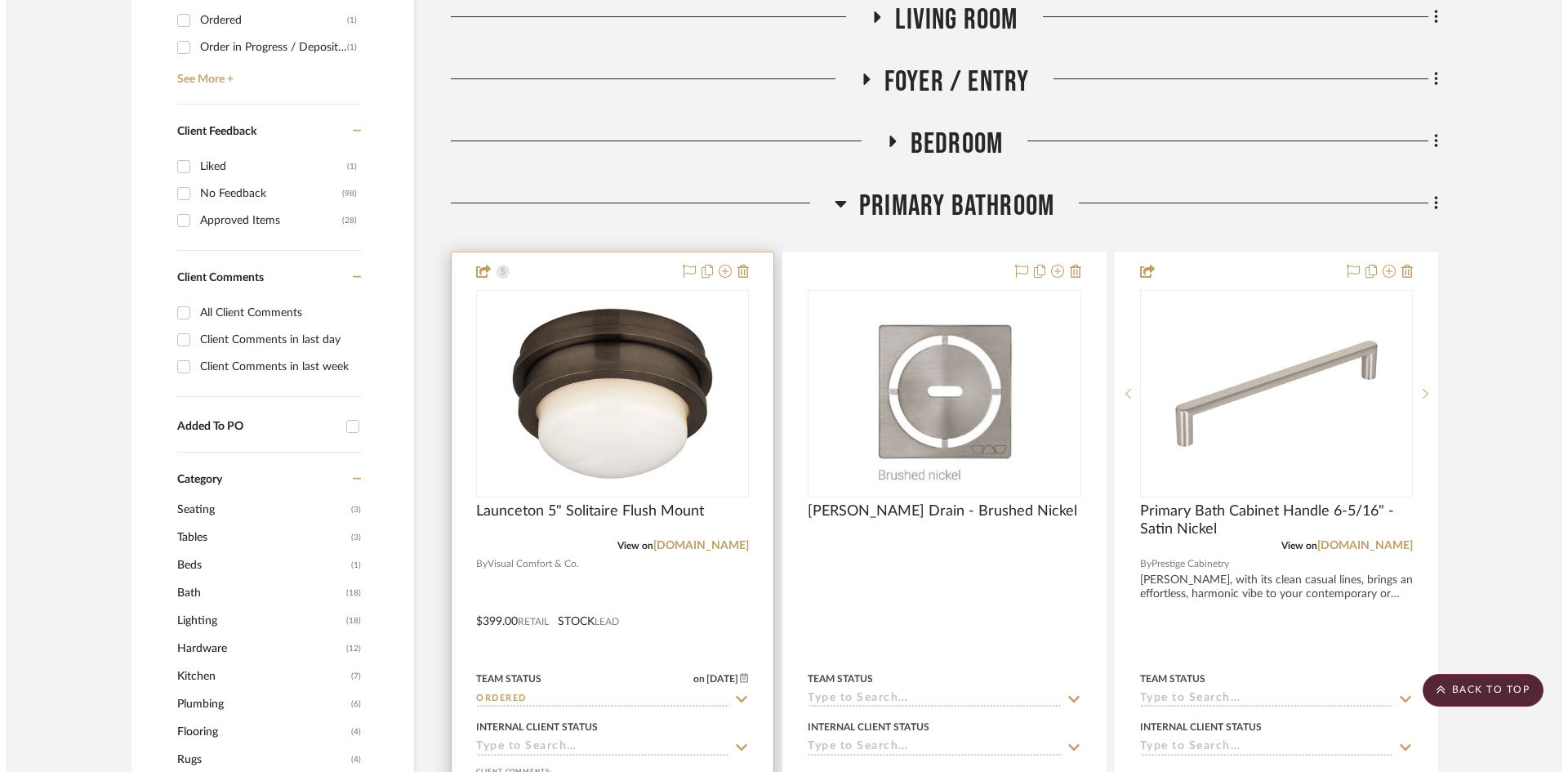
scroll to position [0, 0]
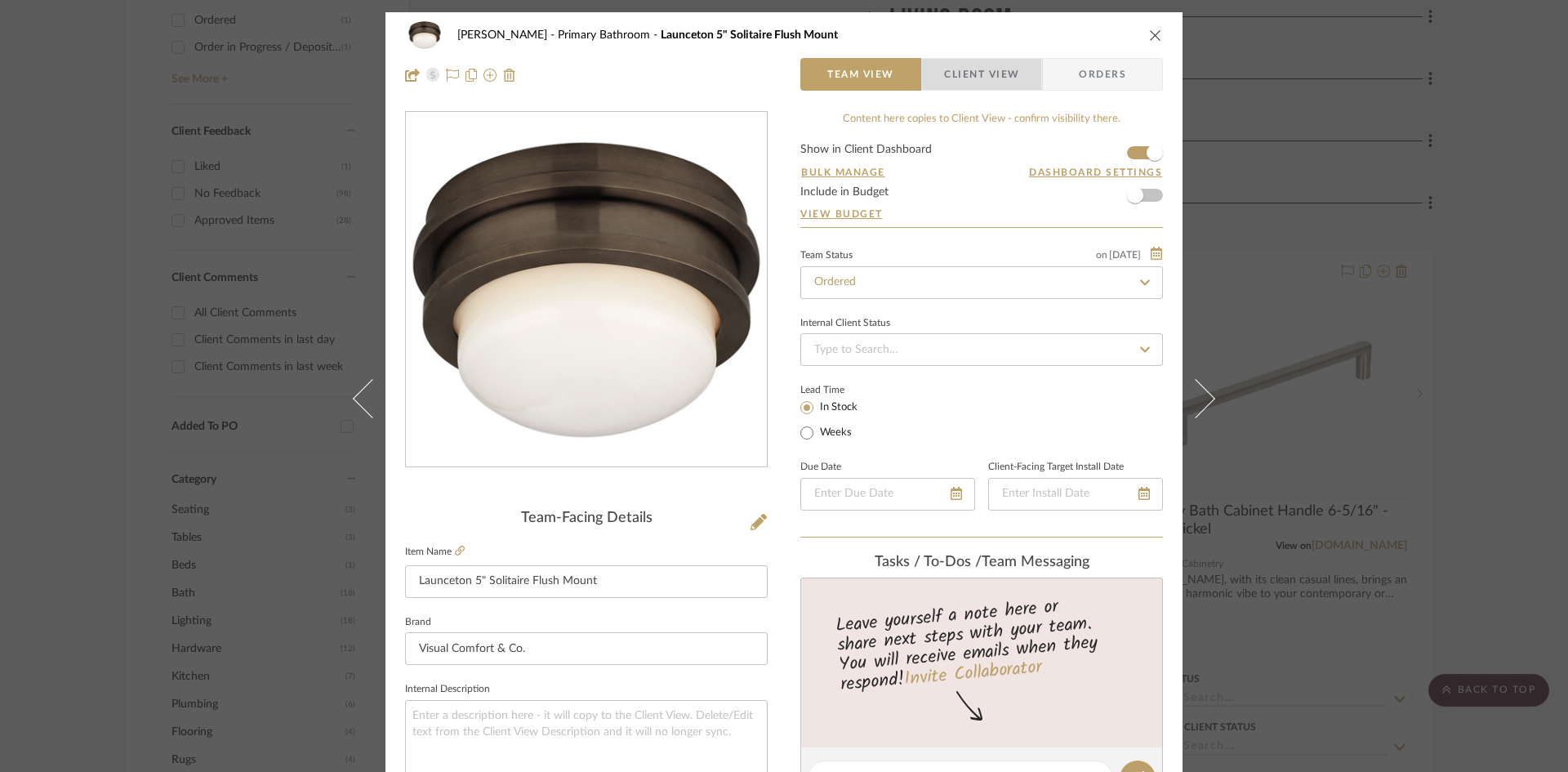
click at [993, 66] on span "Client View" at bounding box center [981, 74] width 75 height 33
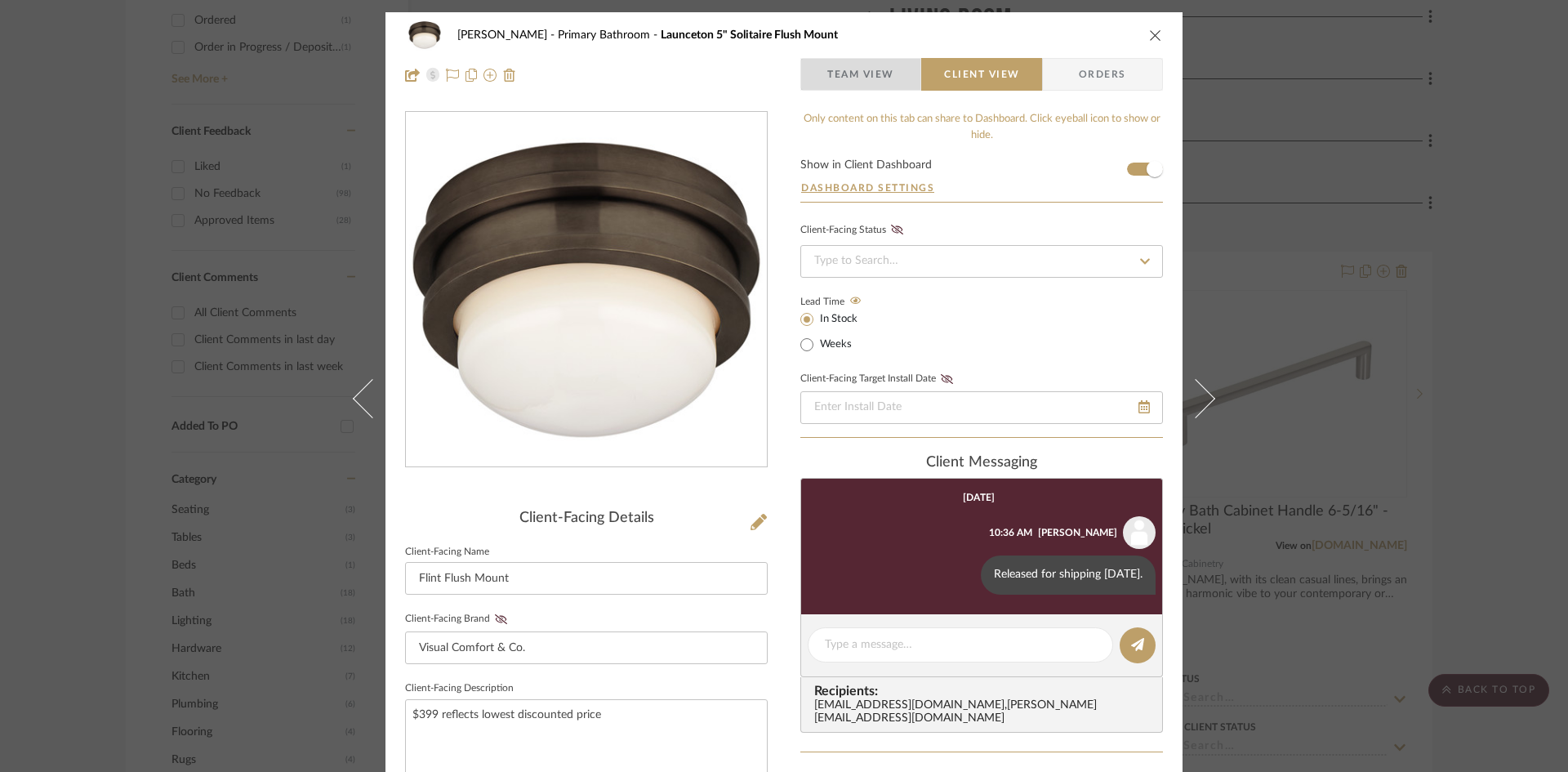
click at [834, 73] on span "Team View" at bounding box center [860, 74] width 67 height 33
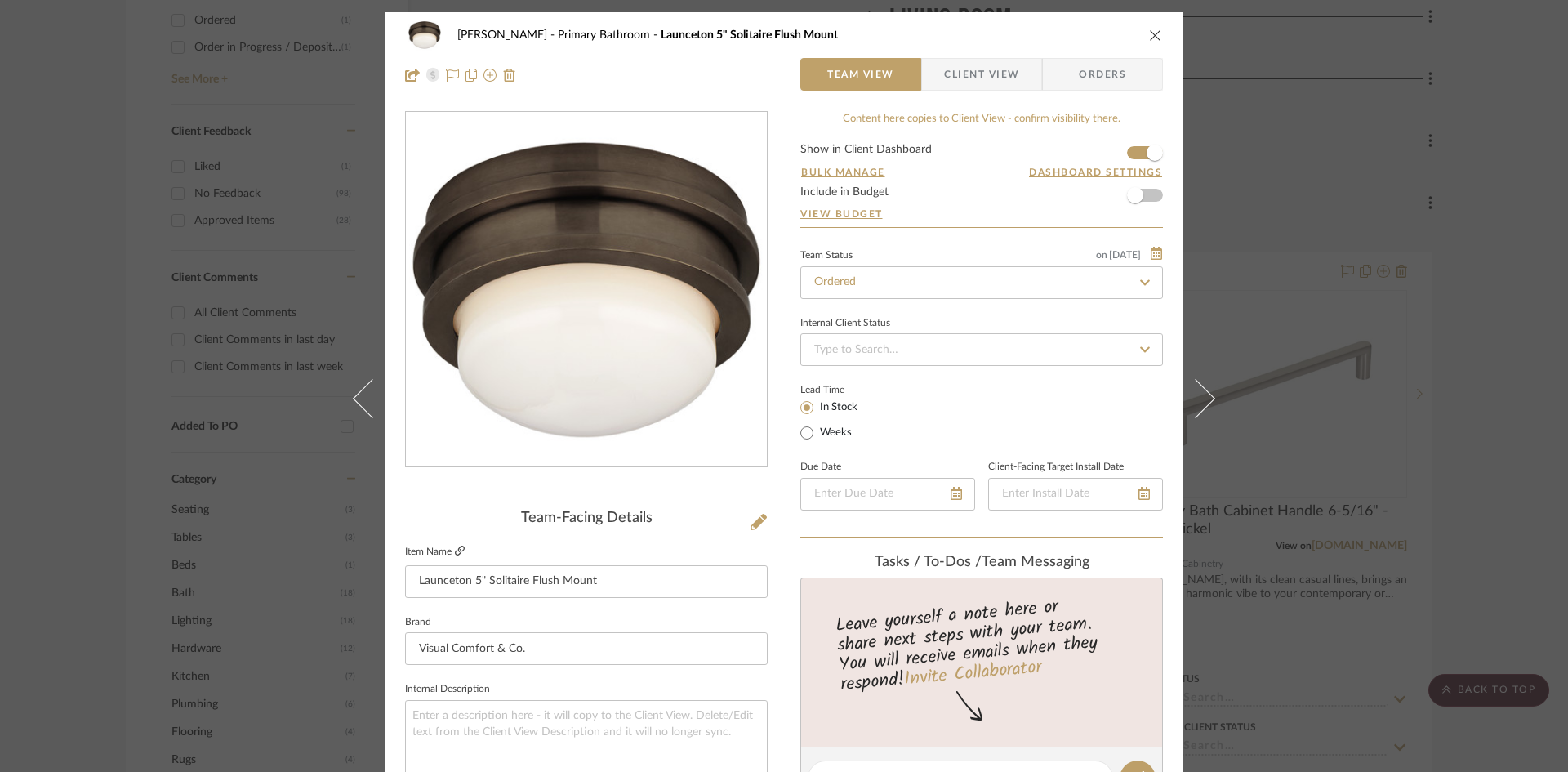
click at [454, 549] on icon at bounding box center [459, 550] width 10 height 10
click at [1155, 35] on icon "close" at bounding box center [1156, 35] width 13 height 13
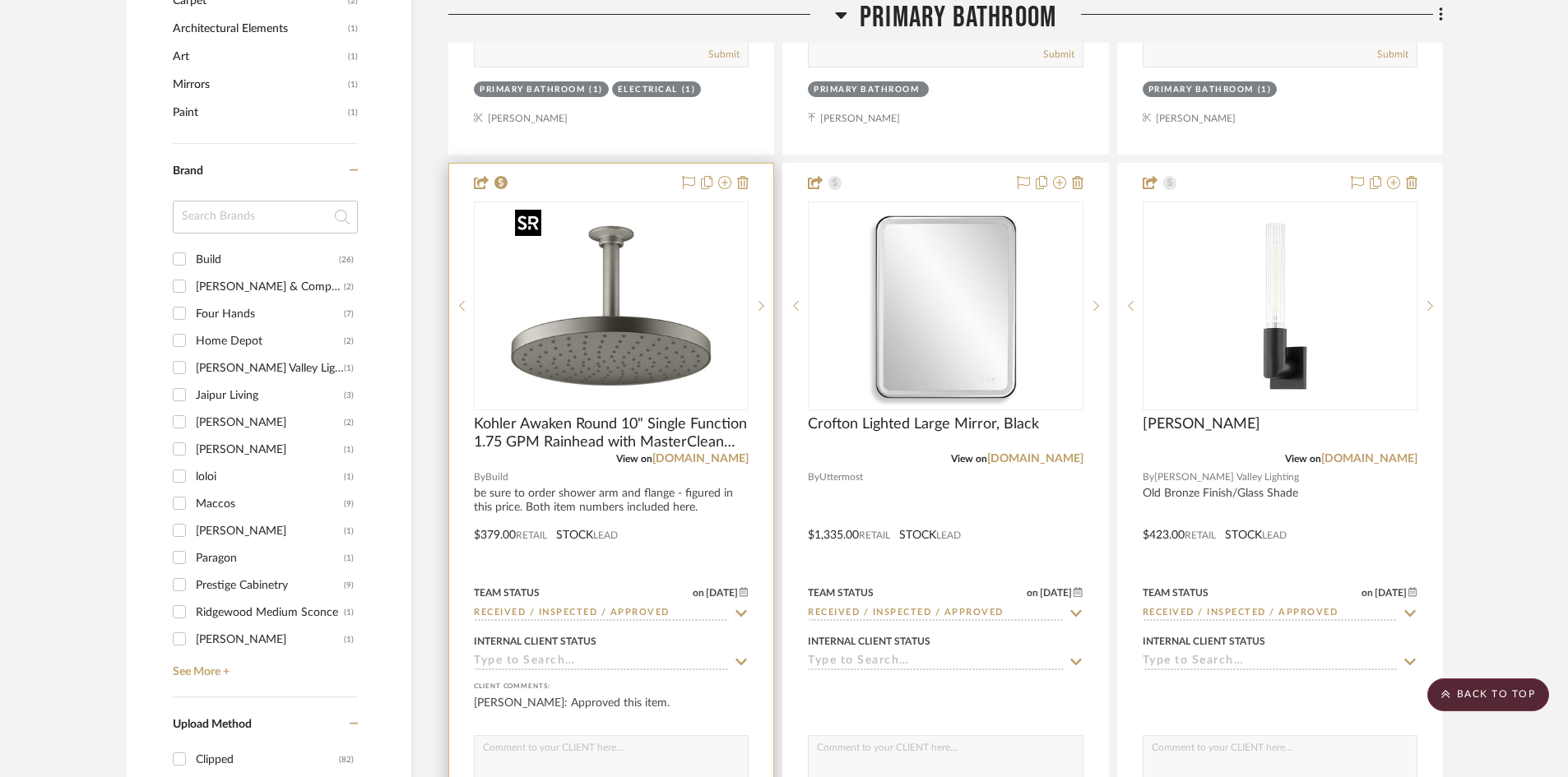
scroll to position [1644, 0]
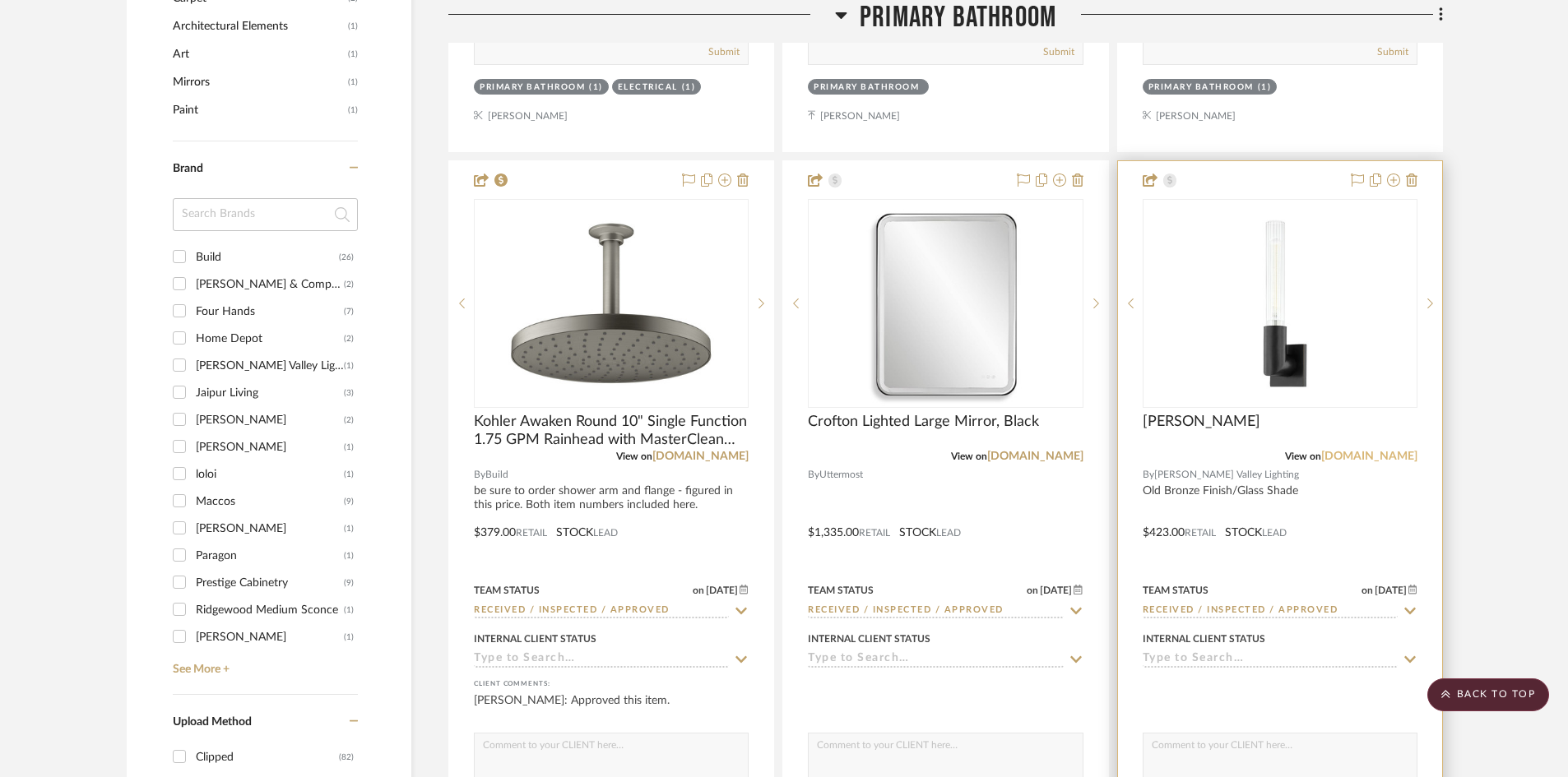
click at [1380, 455] on link "hvlgroup.com" at bounding box center [1368, 456] width 97 height 11
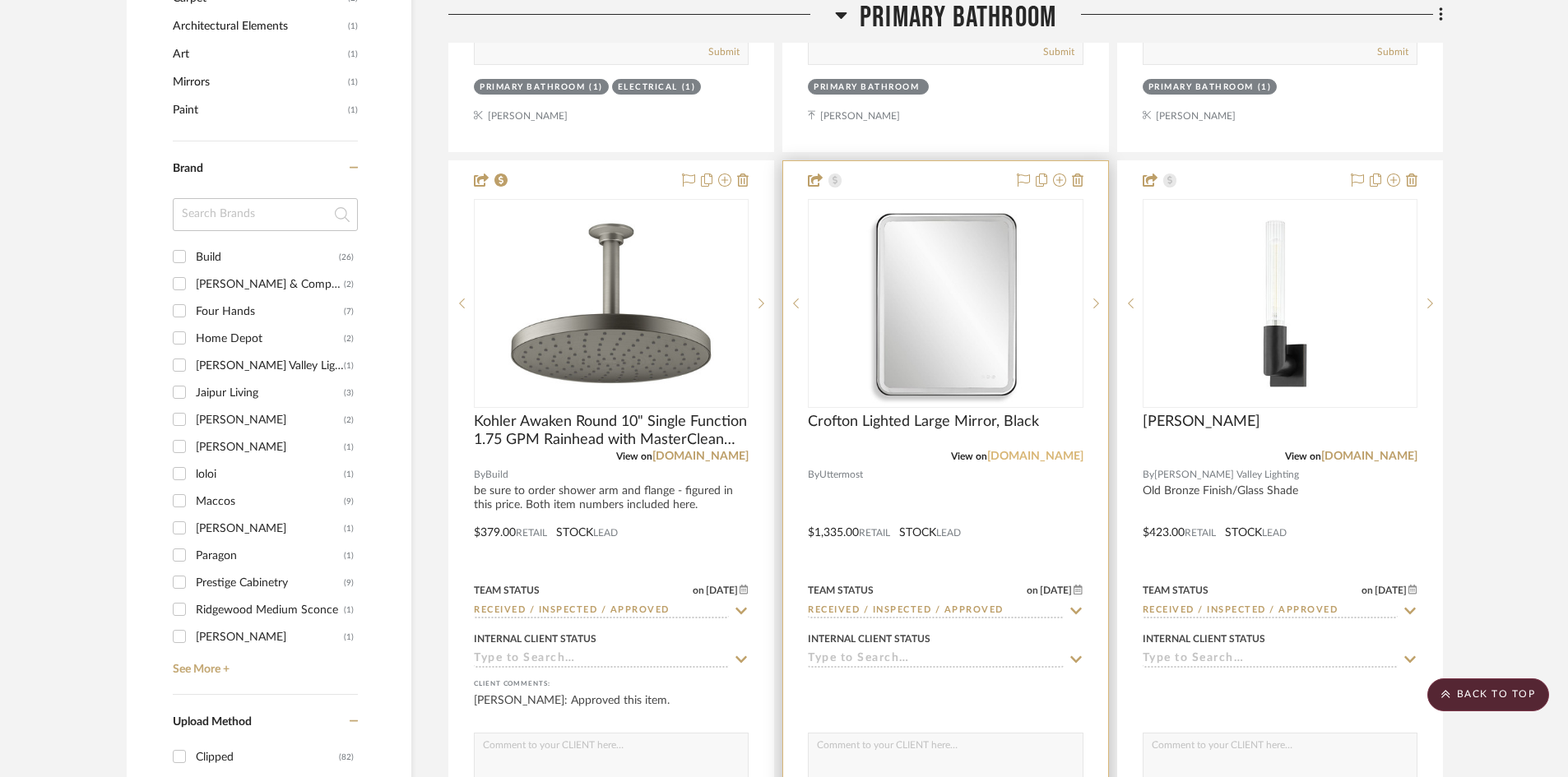
click at [1023, 456] on link "utterspec.uttermost.com" at bounding box center [1034, 456] width 97 height 11
click at [937, 489] on div at bounding box center [945, 520] width 324 height 719
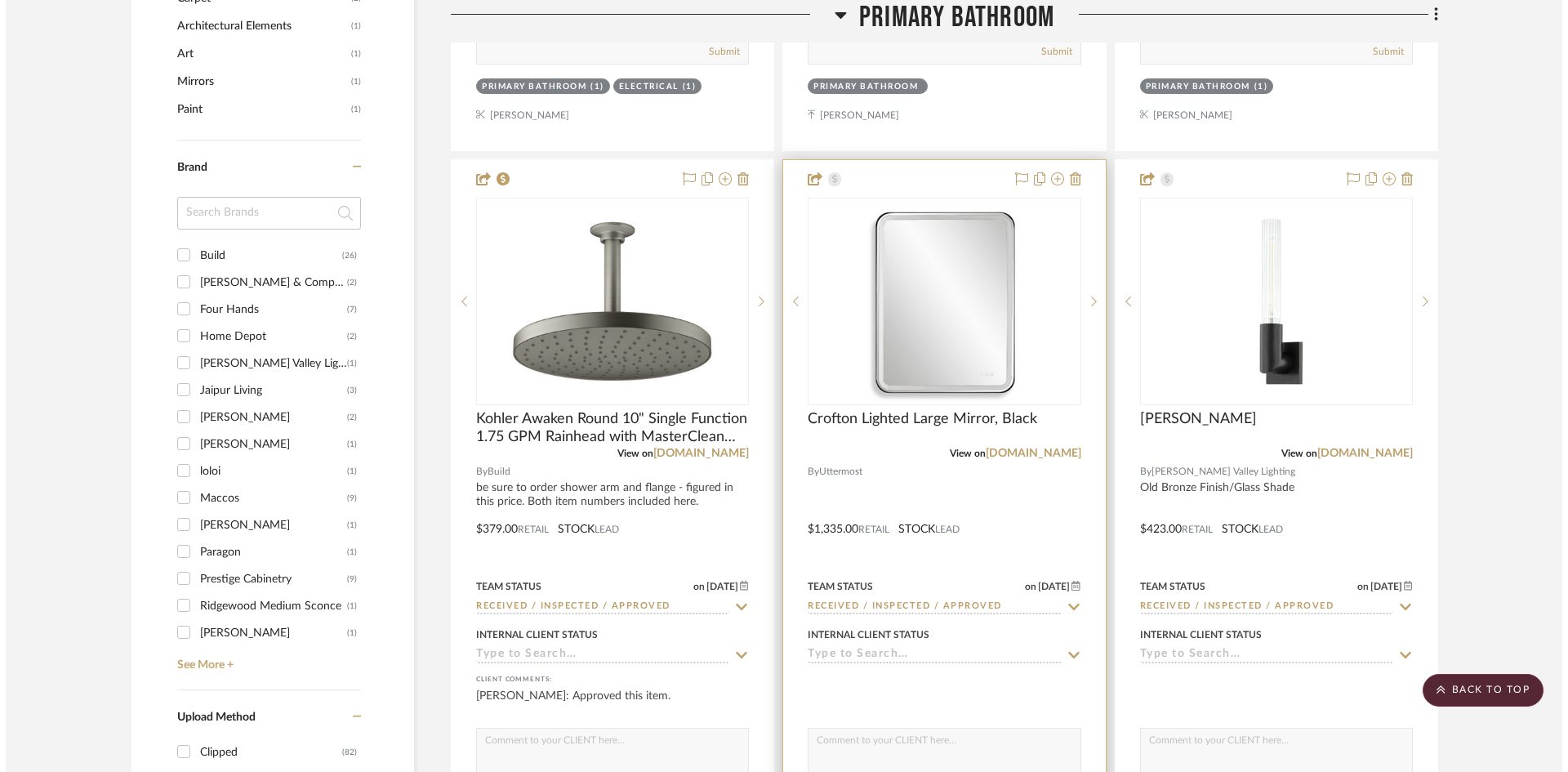
scroll to position [0, 0]
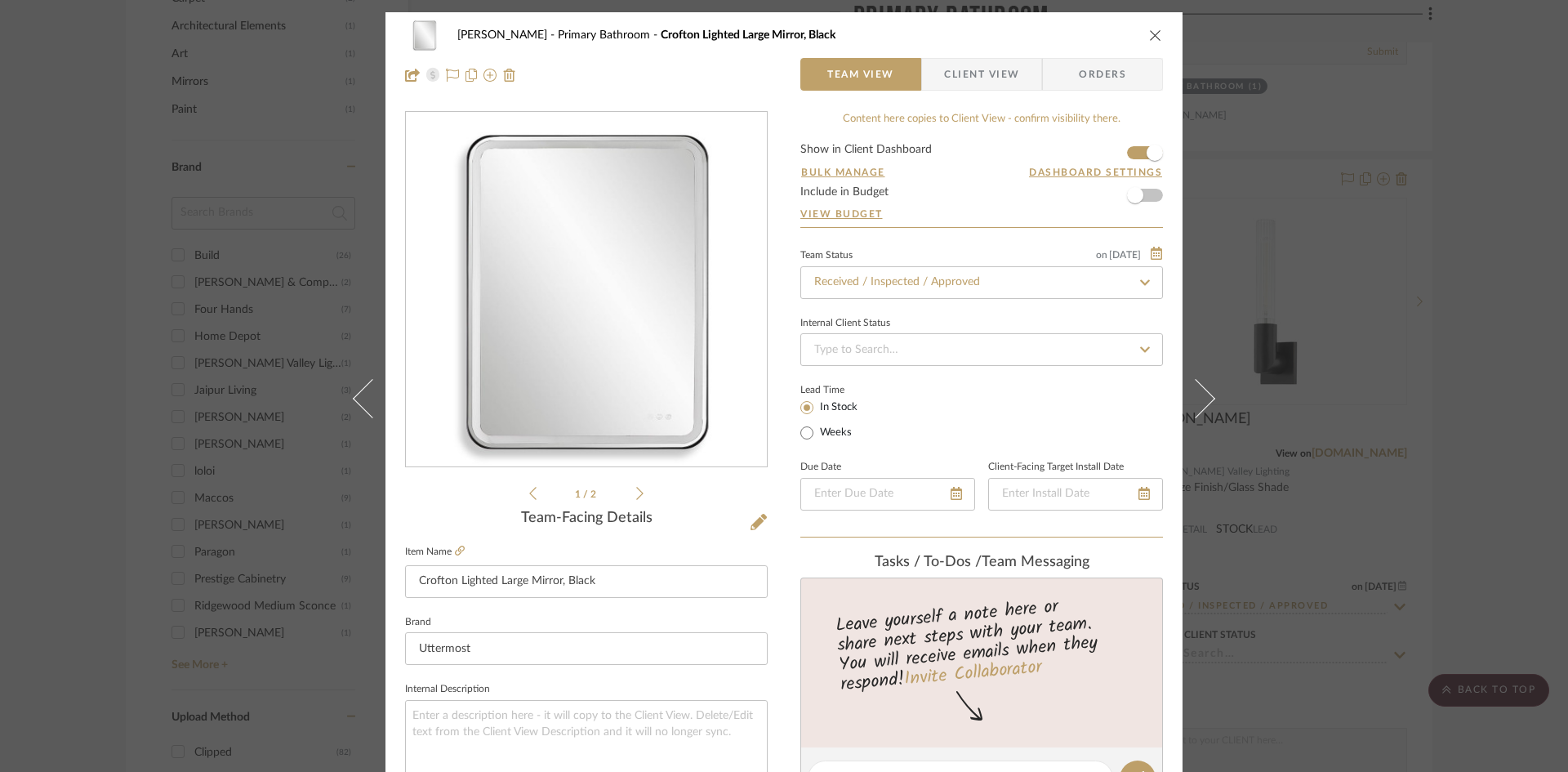
click at [989, 71] on span "Client View" at bounding box center [981, 74] width 75 height 33
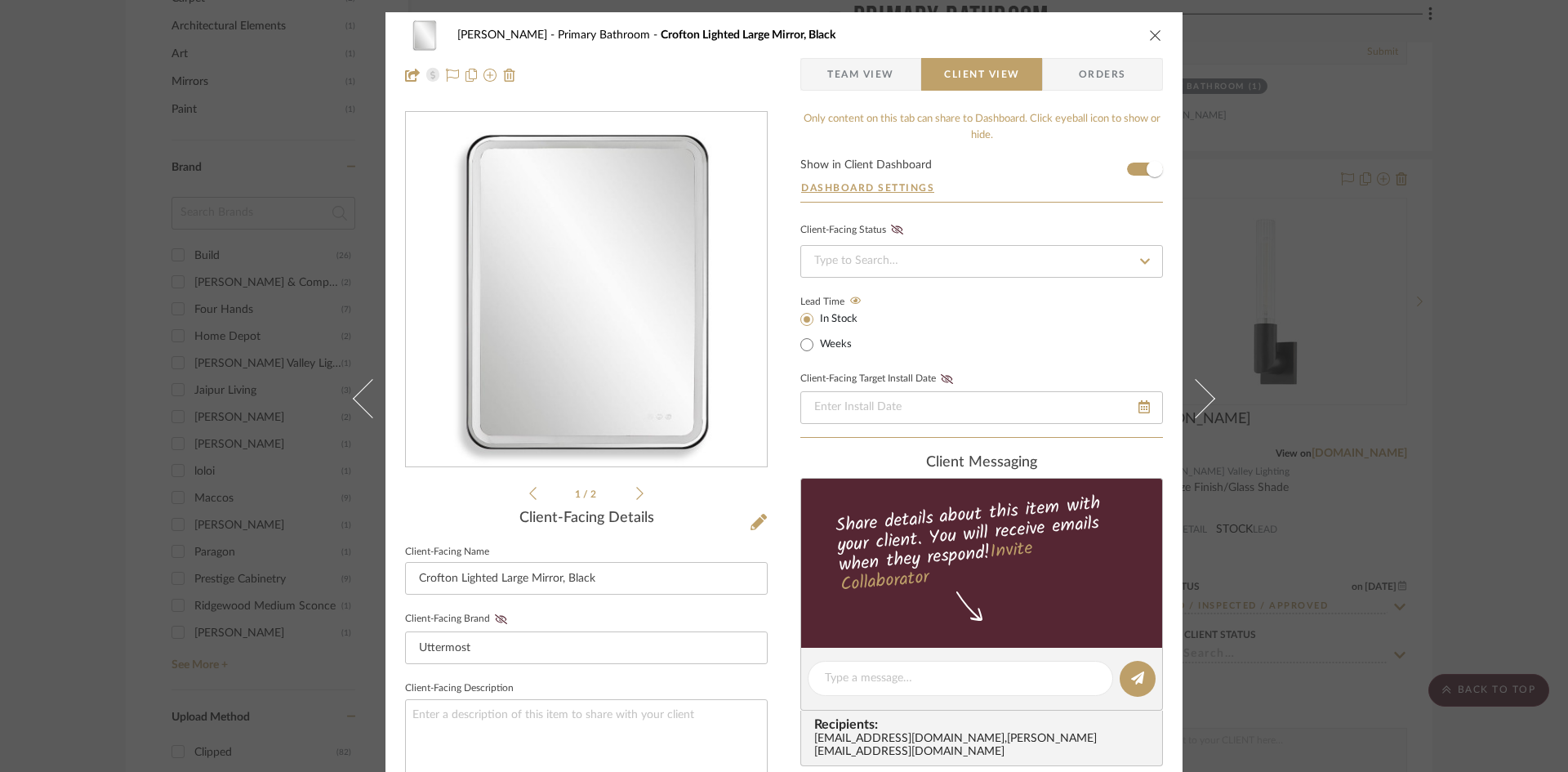
click at [1153, 36] on icon "close" at bounding box center [1156, 35] width 13 height 13
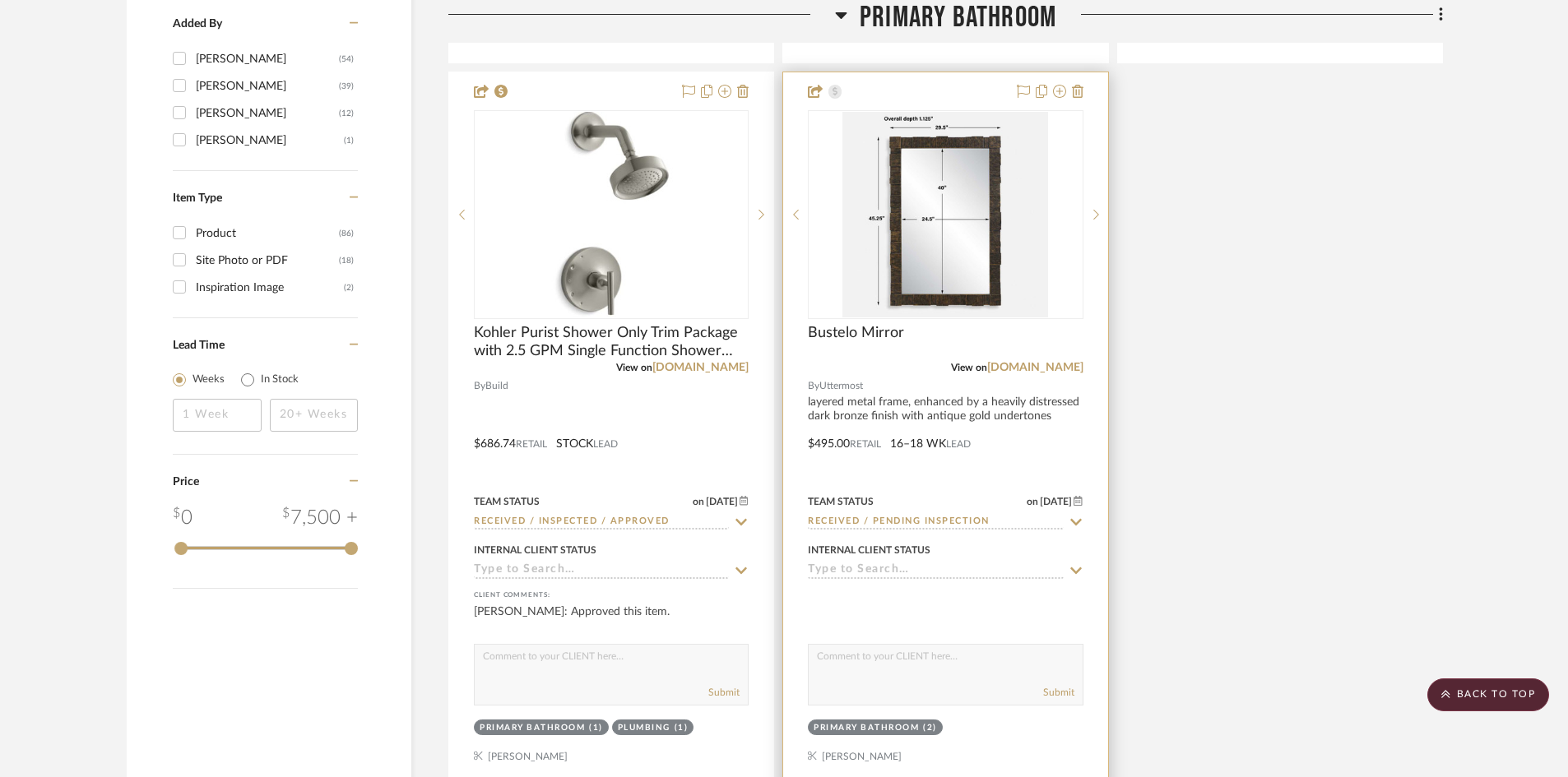
scroll to position [2466, 0]
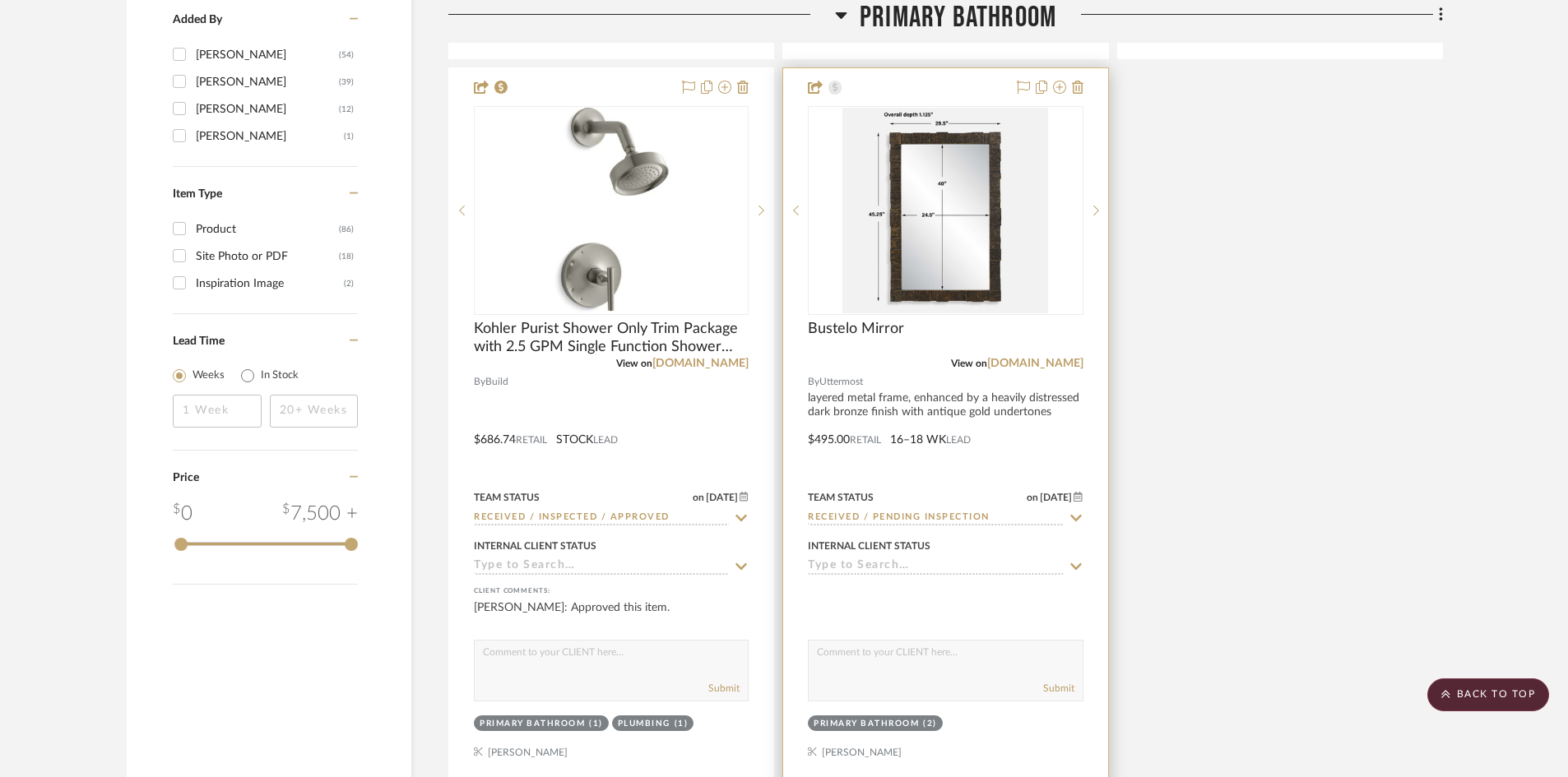
click at [919, 373] on div at bounding box center [945, 427] width 324 height 719
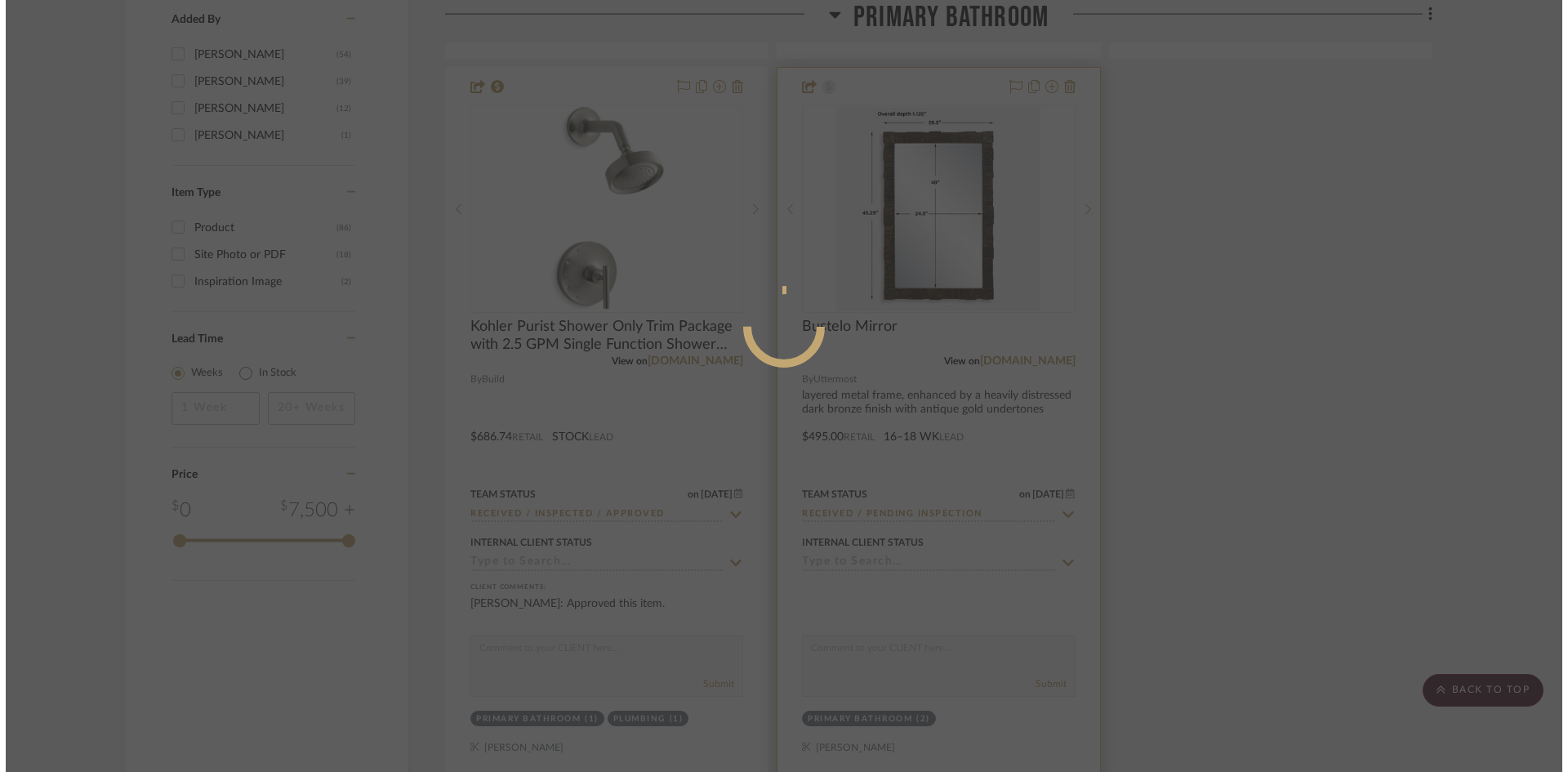
scroll to position [0, 0]
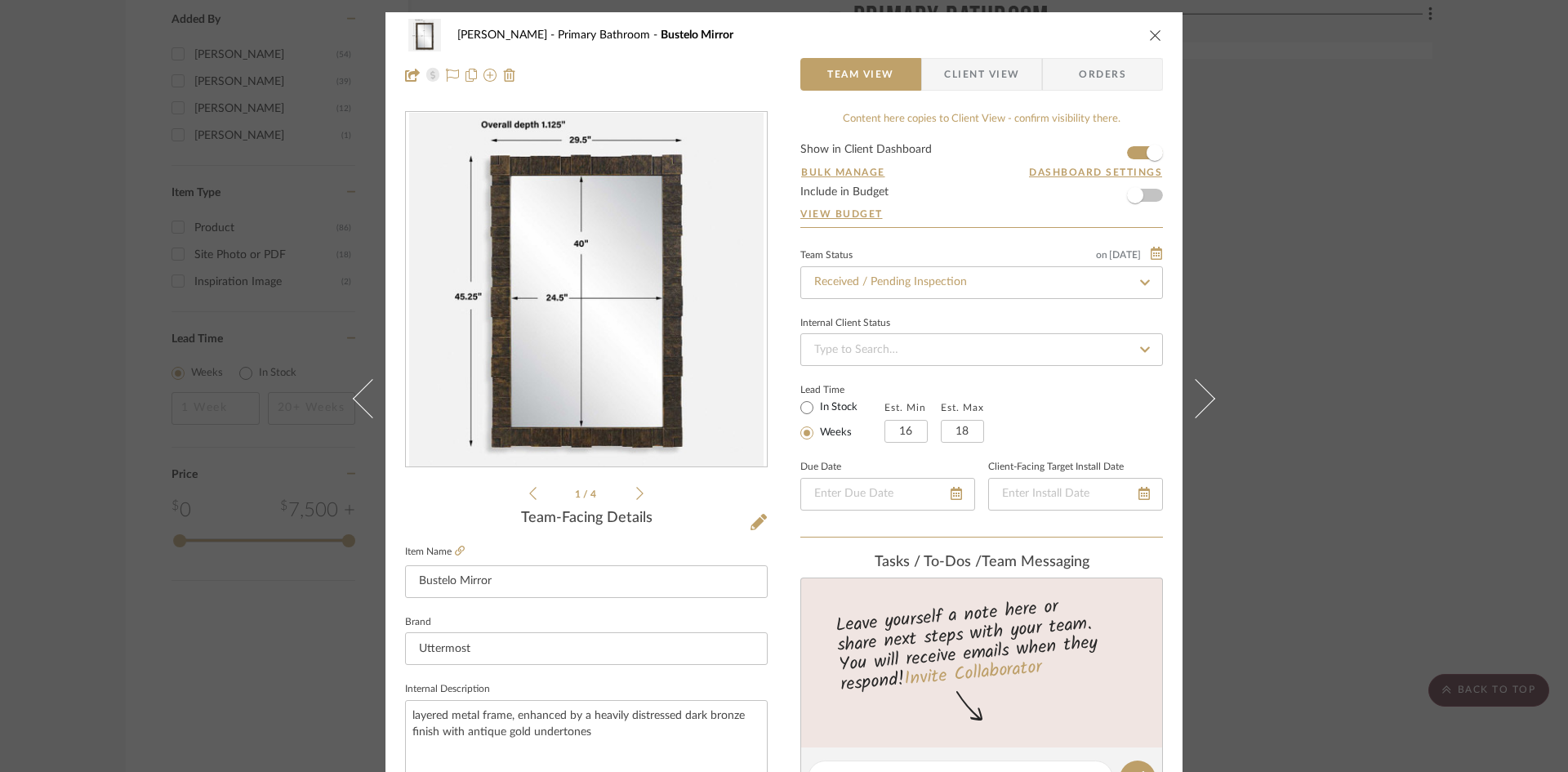
click at [988, 72] on span "Client View" at bounding box center [981, 74] width 75 height 33
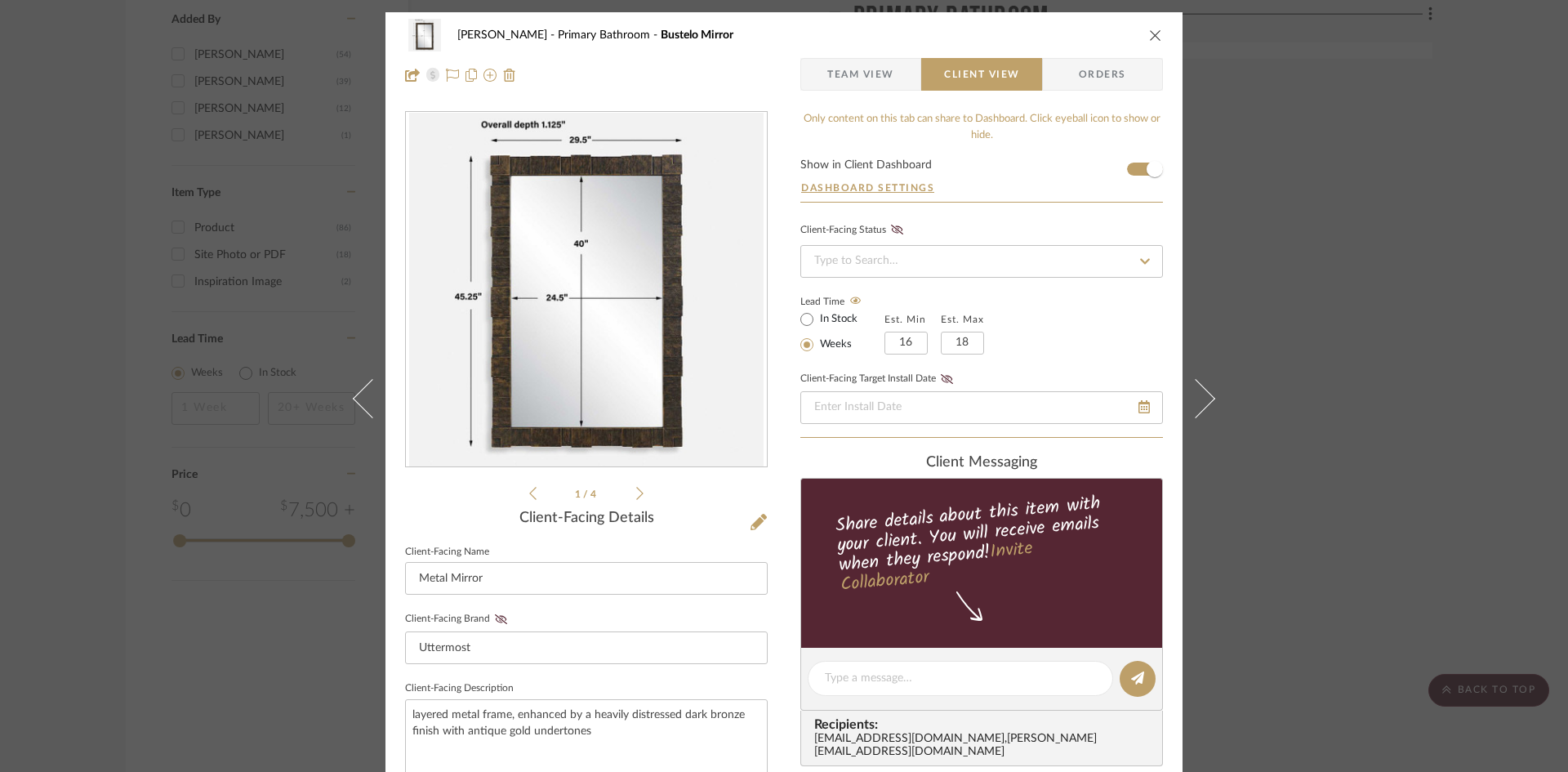
click at [874, 65] on span "Team View" at bounding box center [860, 74] width 67 height 33
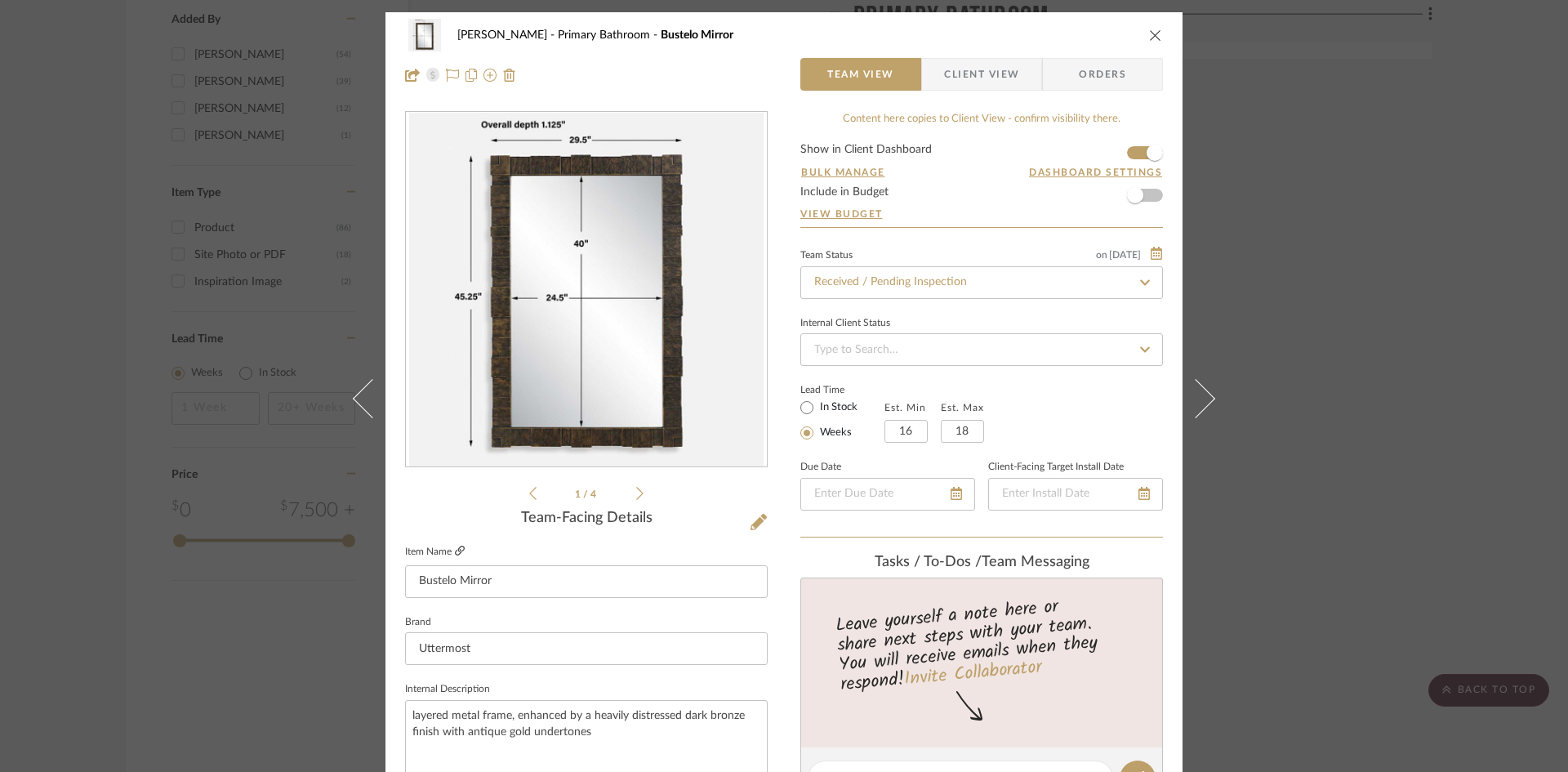
click at [456, 549] on icon at bounding box center [459, 550] width 10 height 10
click at [1152, 34] on icon "close" at bounding box center [1156, 35] width 13 height 13
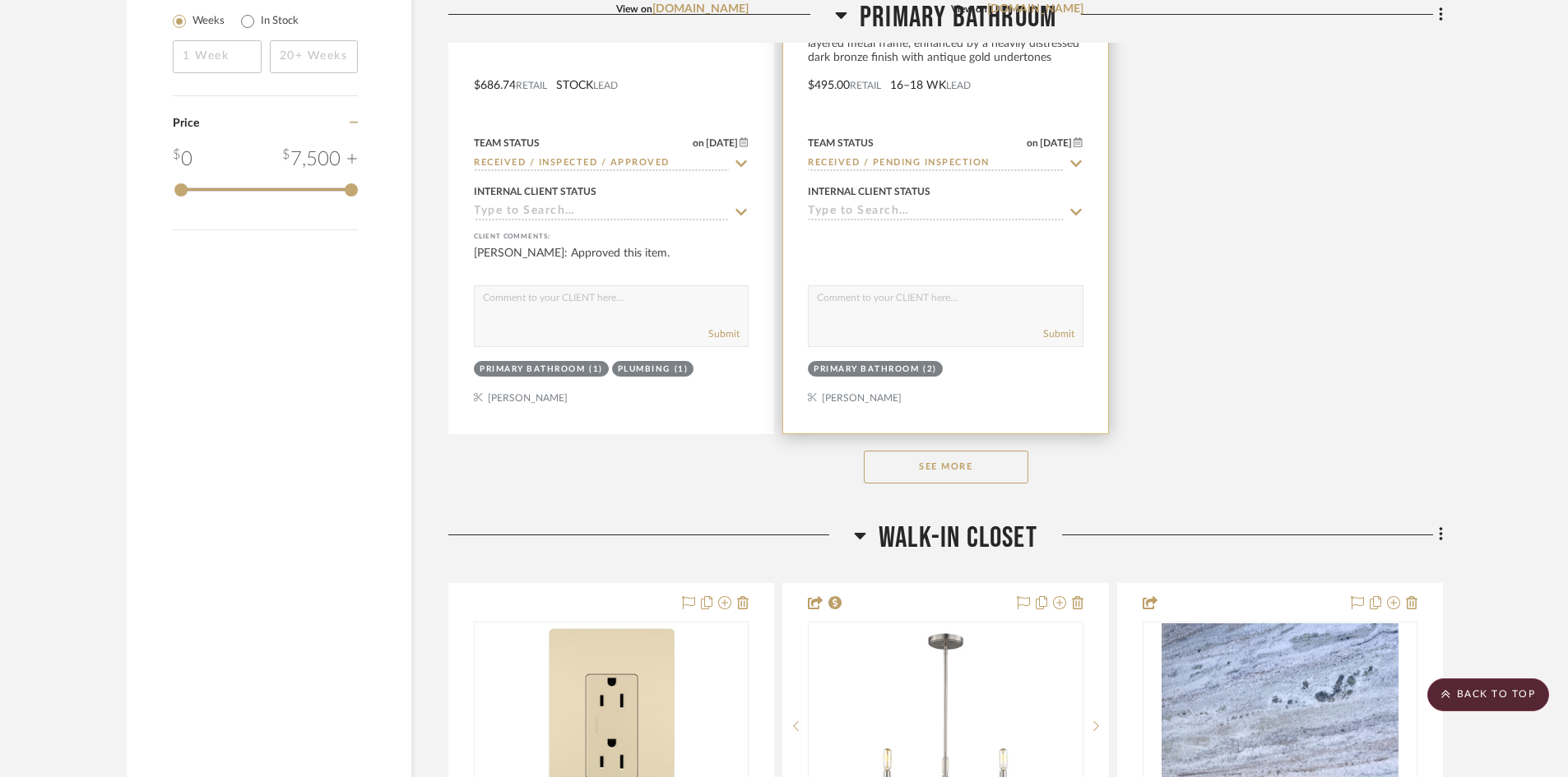
scroll to position [2877, 0]
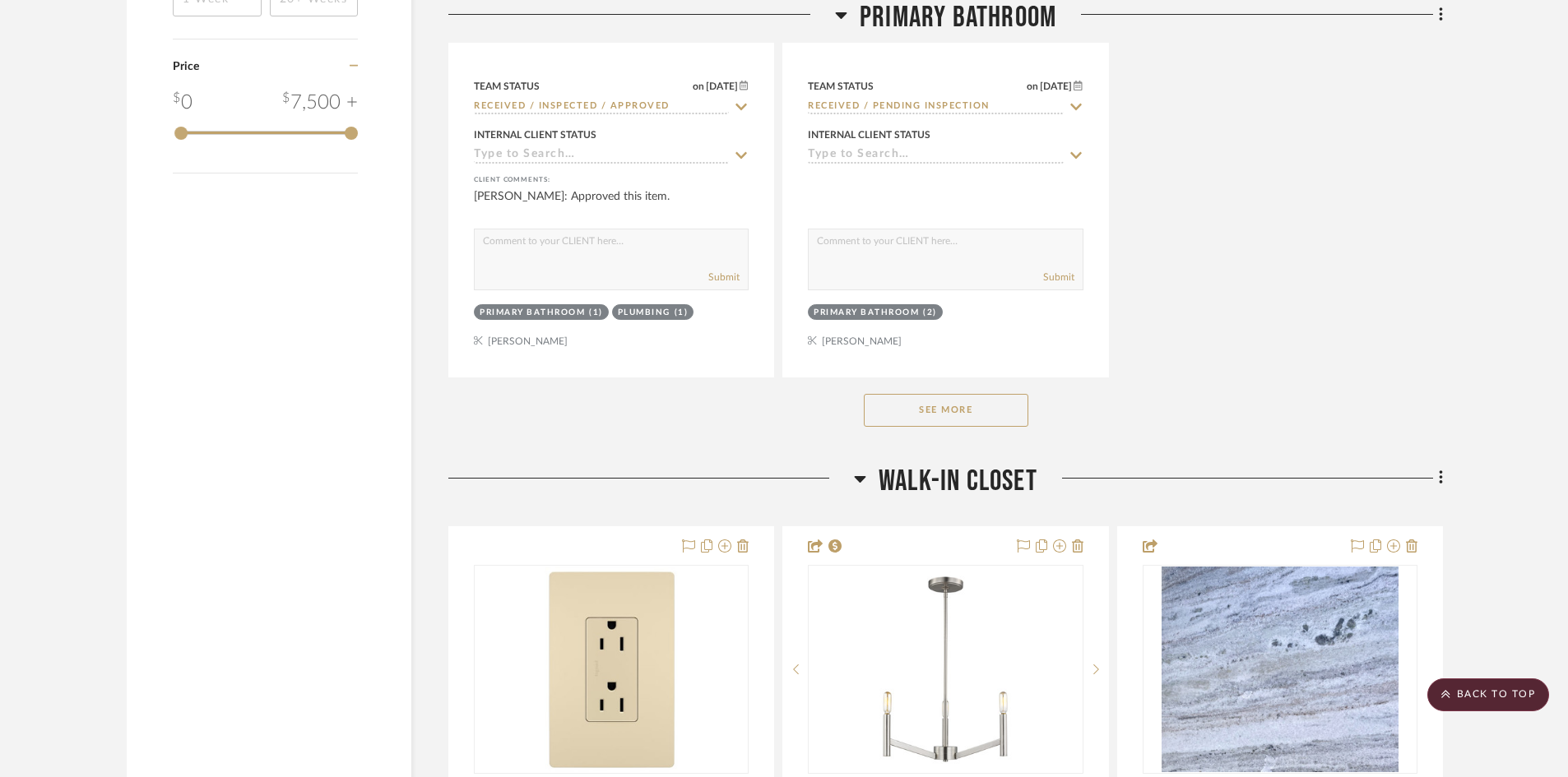
click at [986, 411] on button "See More" at bounding box center [945, 410] width 164 height 33
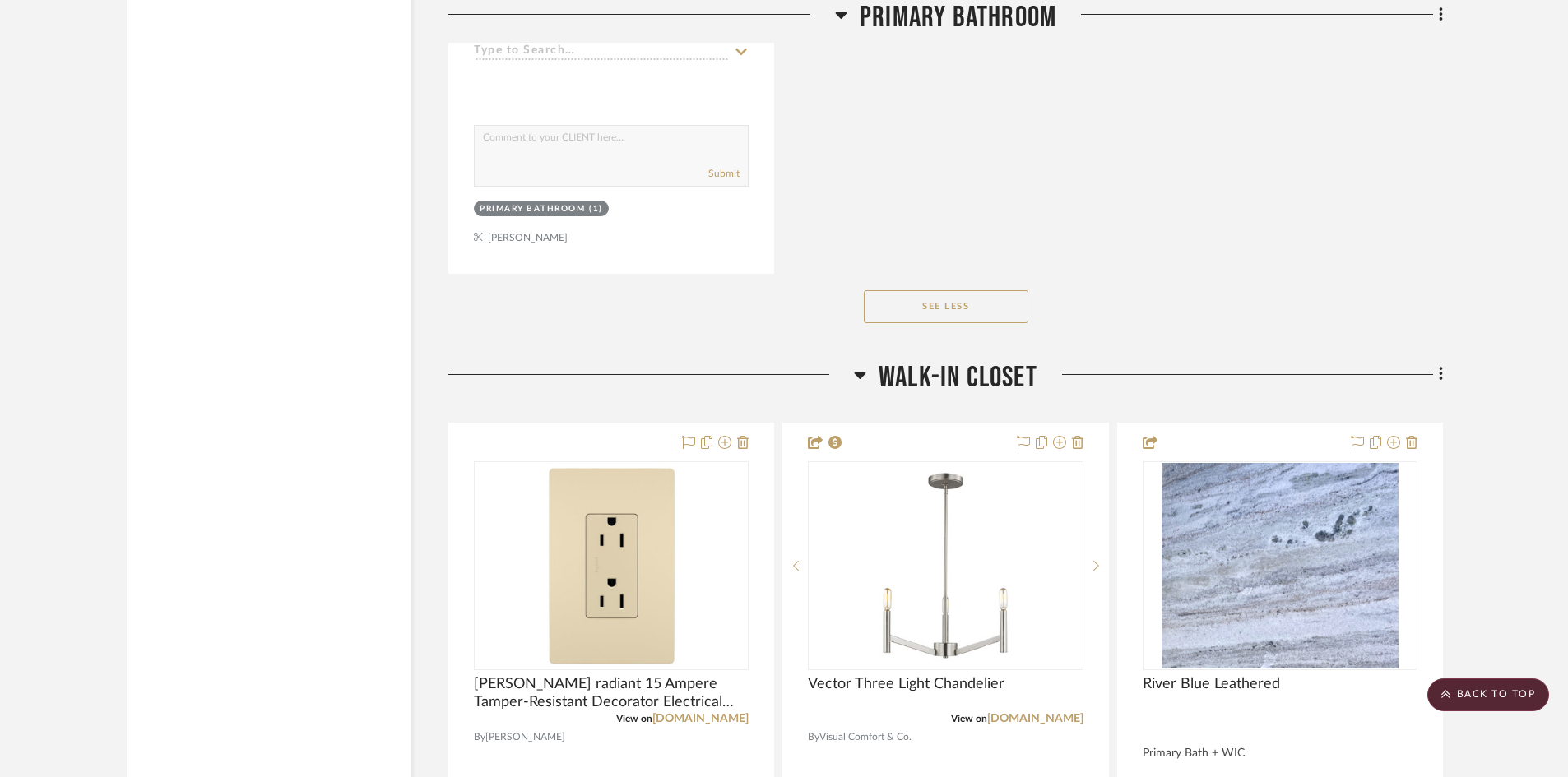
scroll to position [5178, 0]
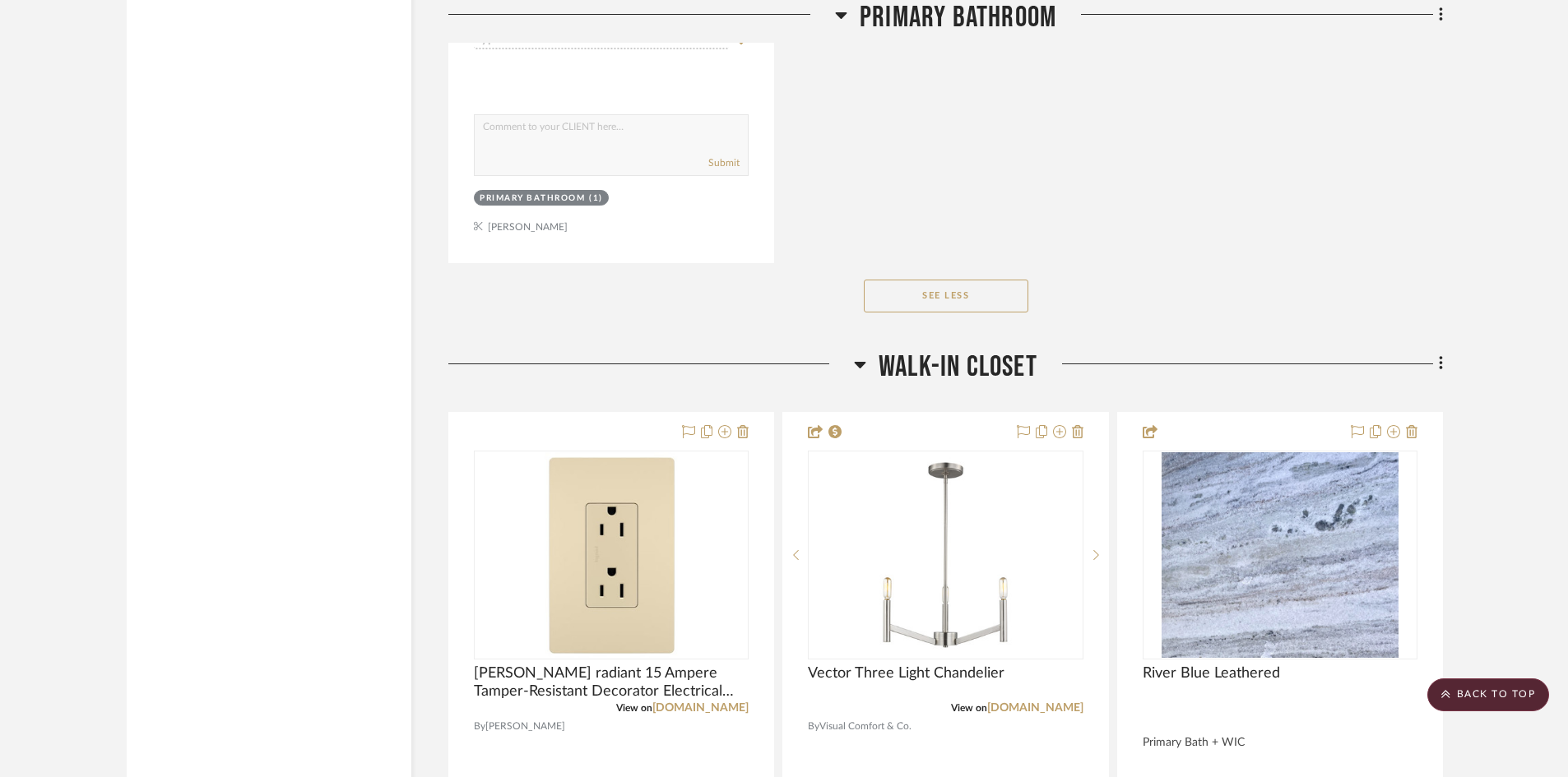
click at [937, 12] on span "Primary Bathroom" at bounding box center [957, 18] width 197 height 36
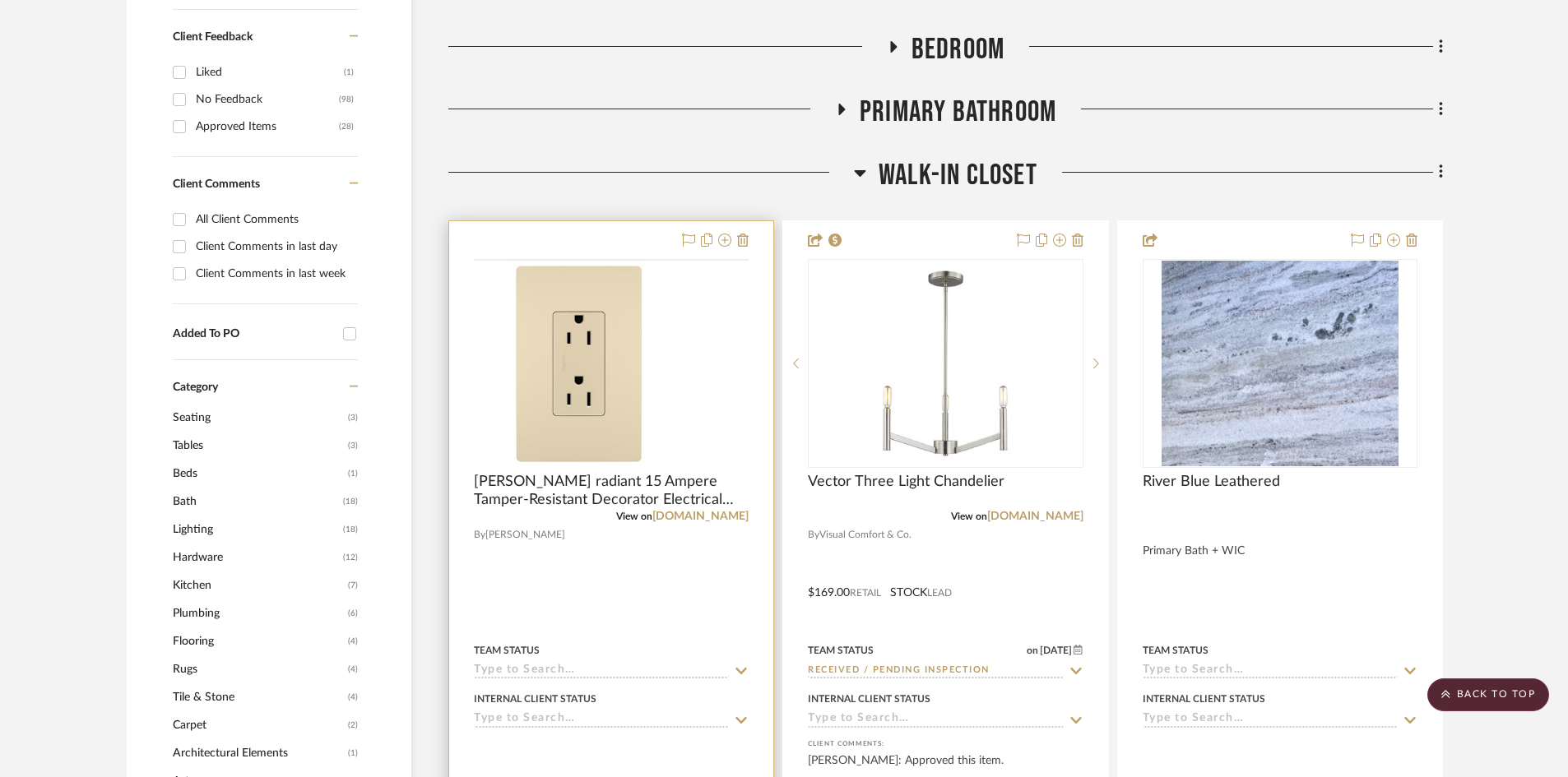
scroll to position [1068, 0]
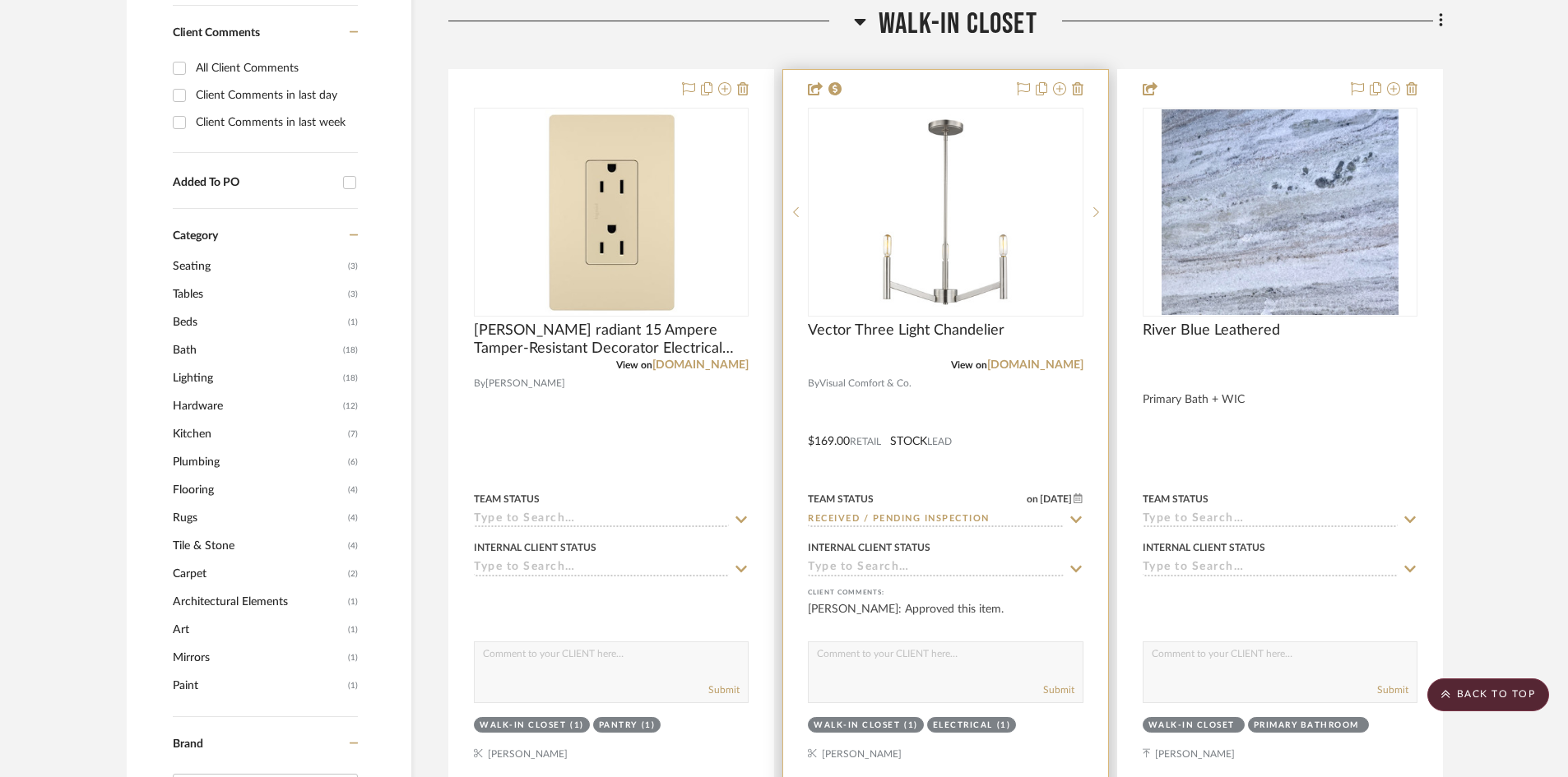
click at [938, 402] on div at bounding box center [945, 429] width 324 height 719
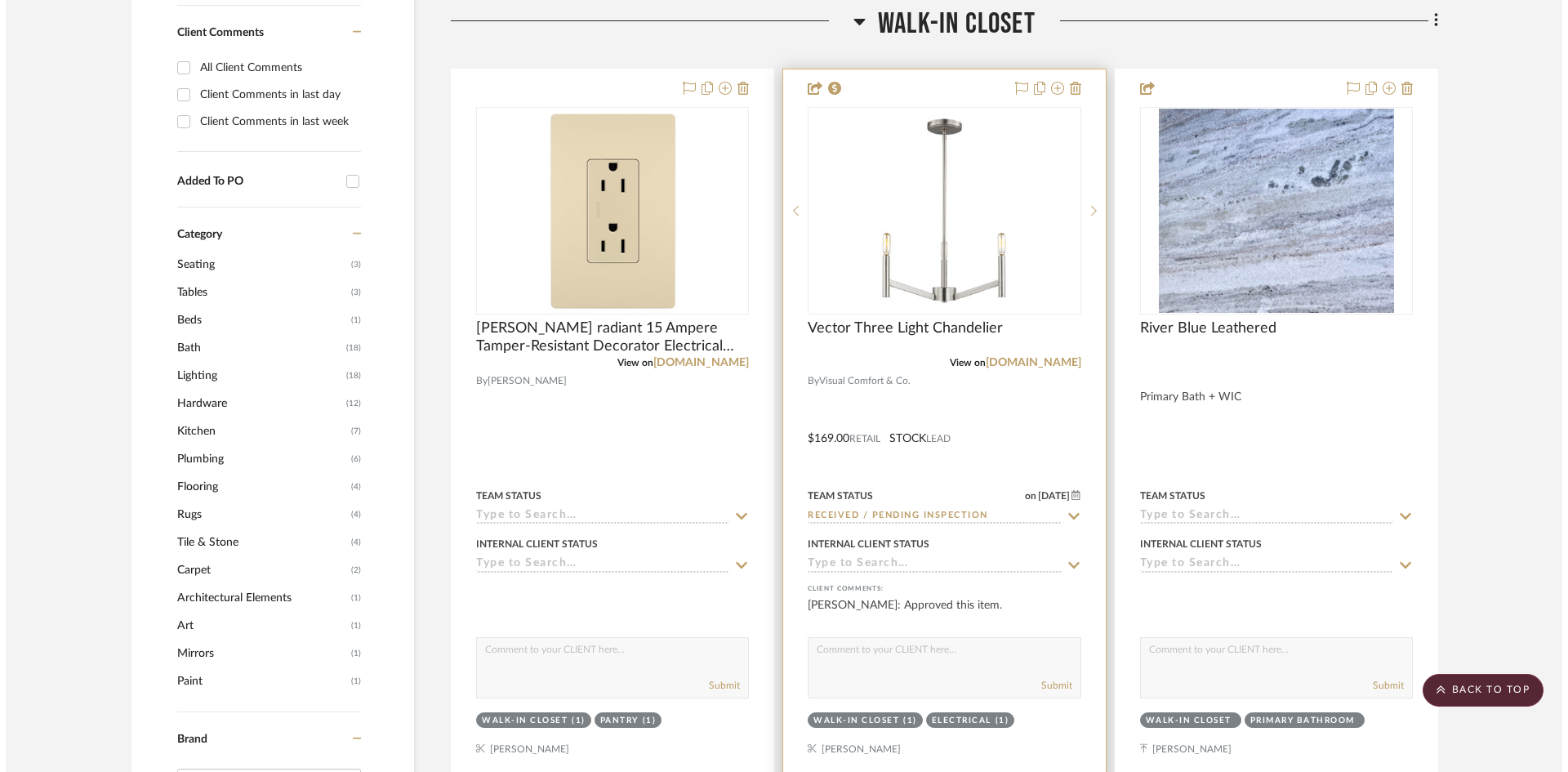
scroll to position [0, 0]
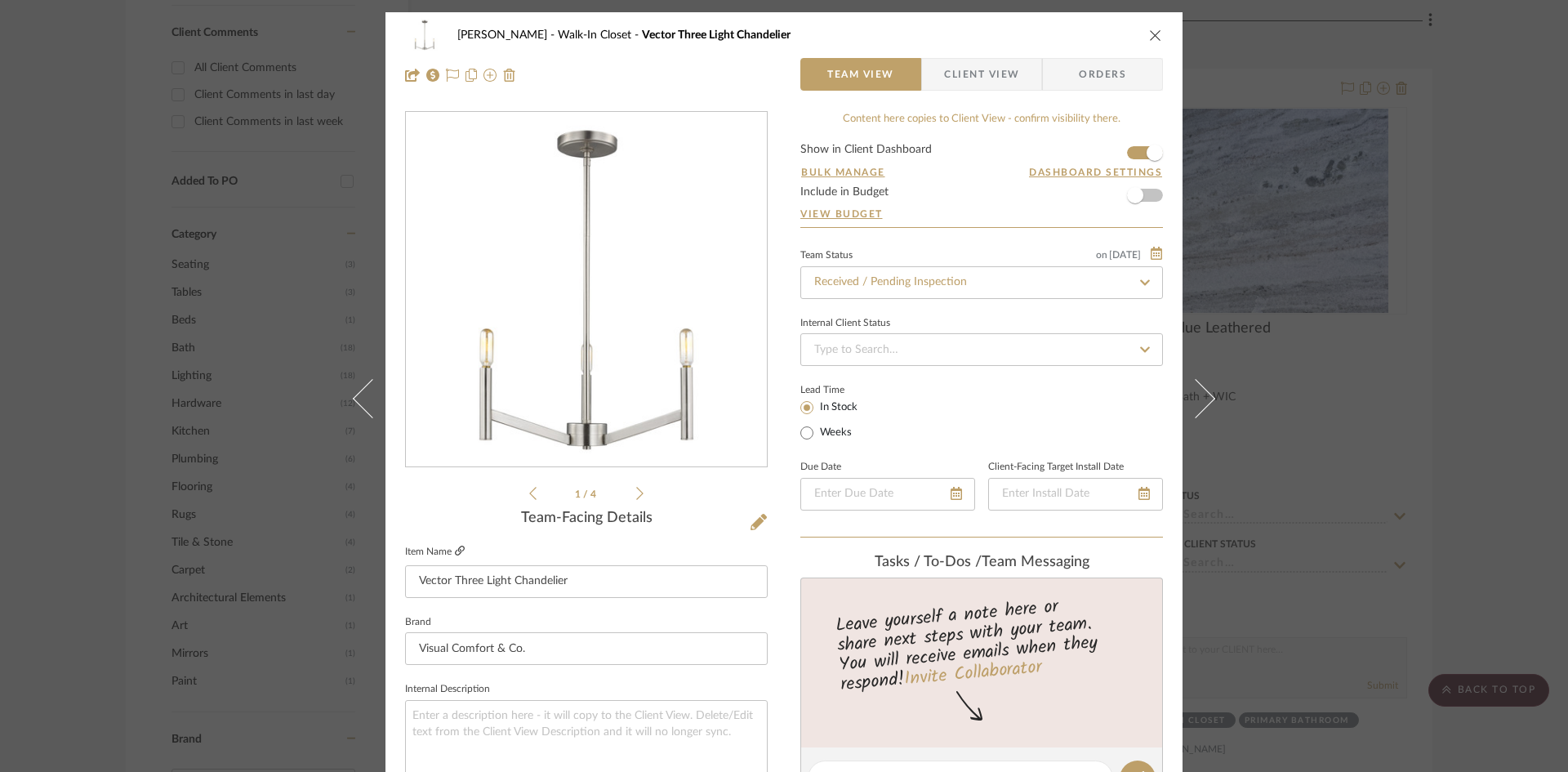
click at [454, 552] on icon at bounding box center [459, 550] width 10 height 10
click at [1154, 34] on icon "close" at bounding box center [1156, 35] width 13 height 13
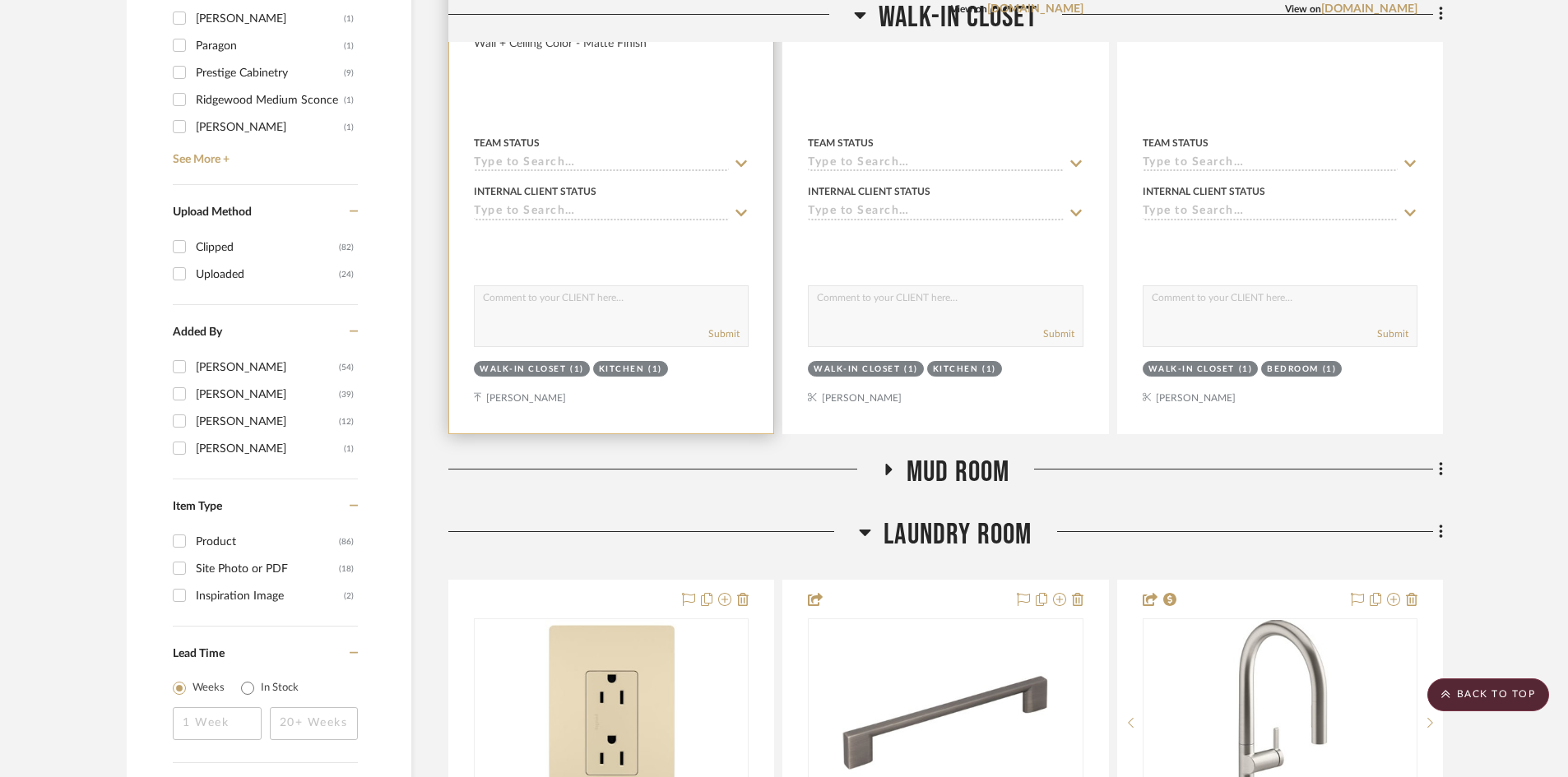
scroll to position [2219, 0]
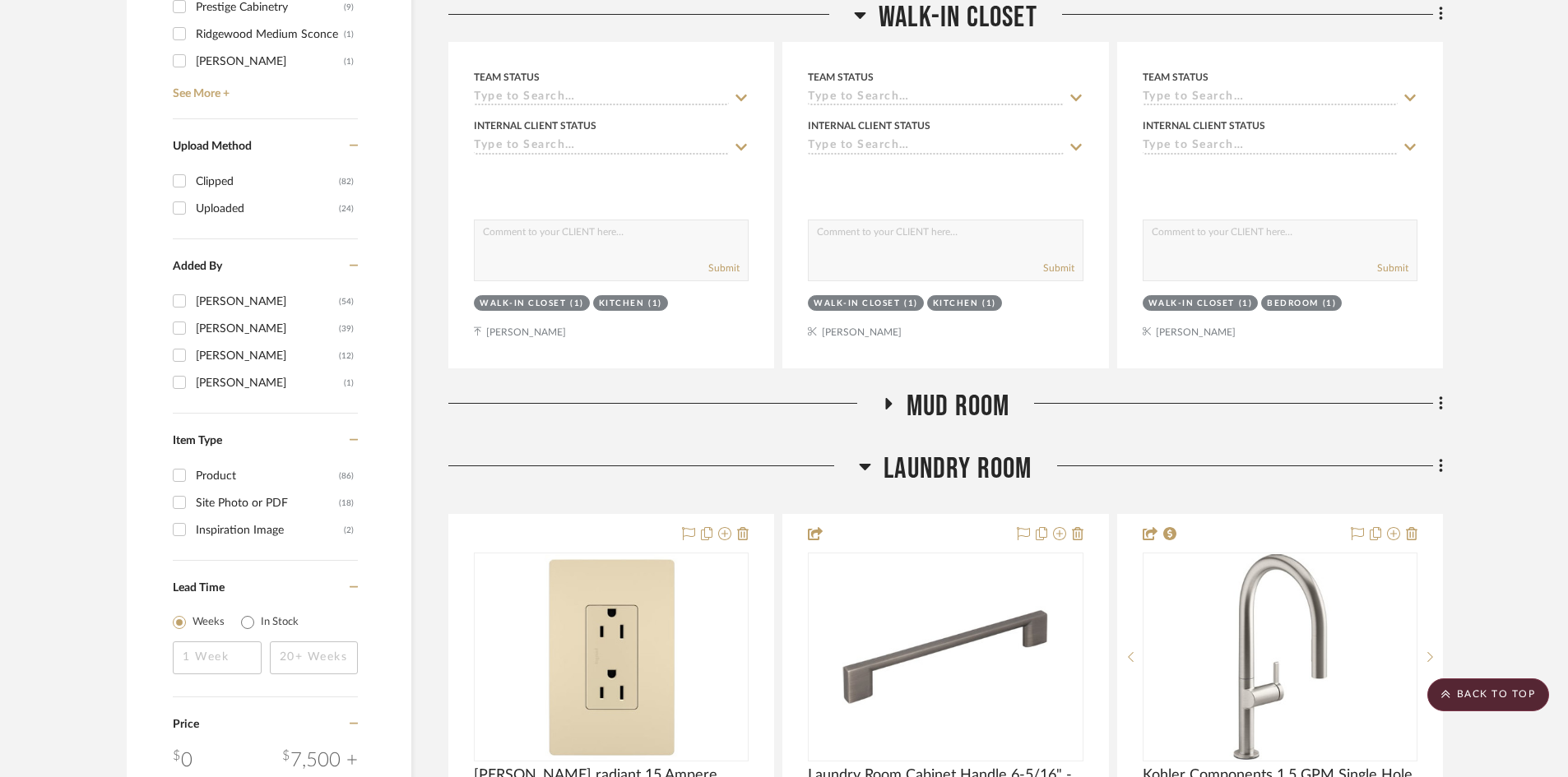
click at [960, 7] on span "Walk-In Closet" at bounding box center [957, 18] width 158 height 36
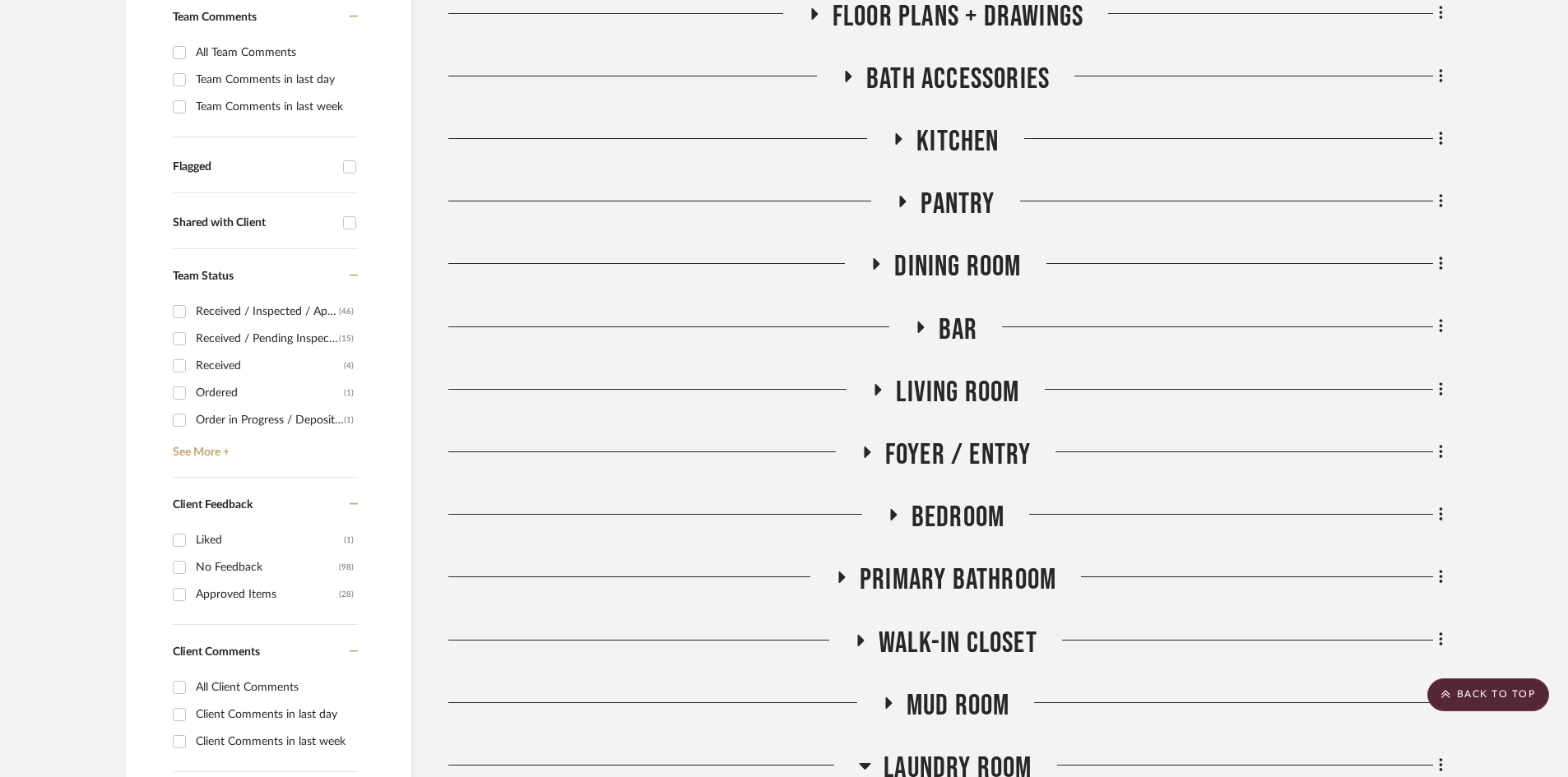
scroll to position [658, 0]
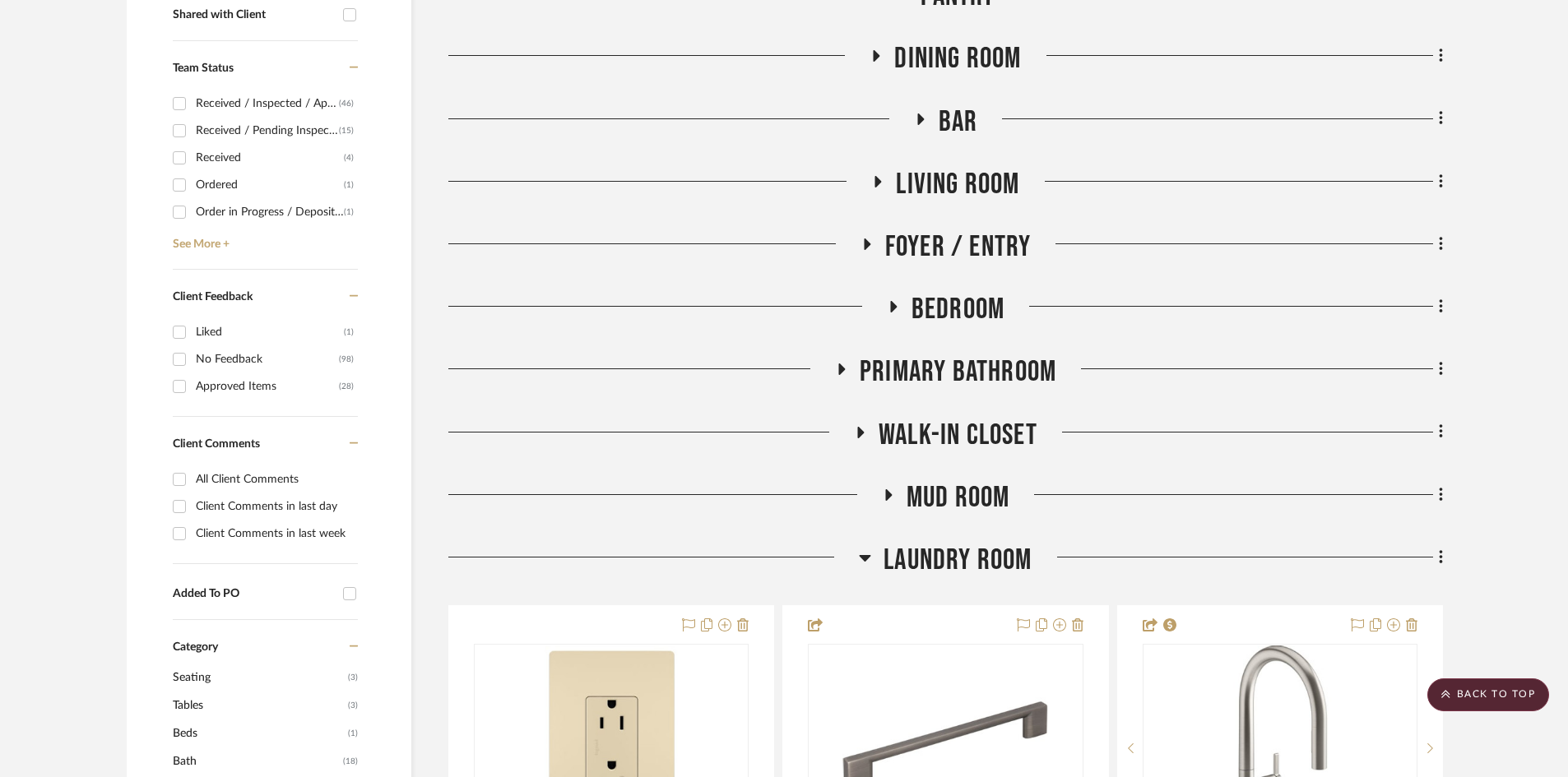
click at [957, 494] on span "Mud Room" at bounding box center [957, 498] width 104 height 36
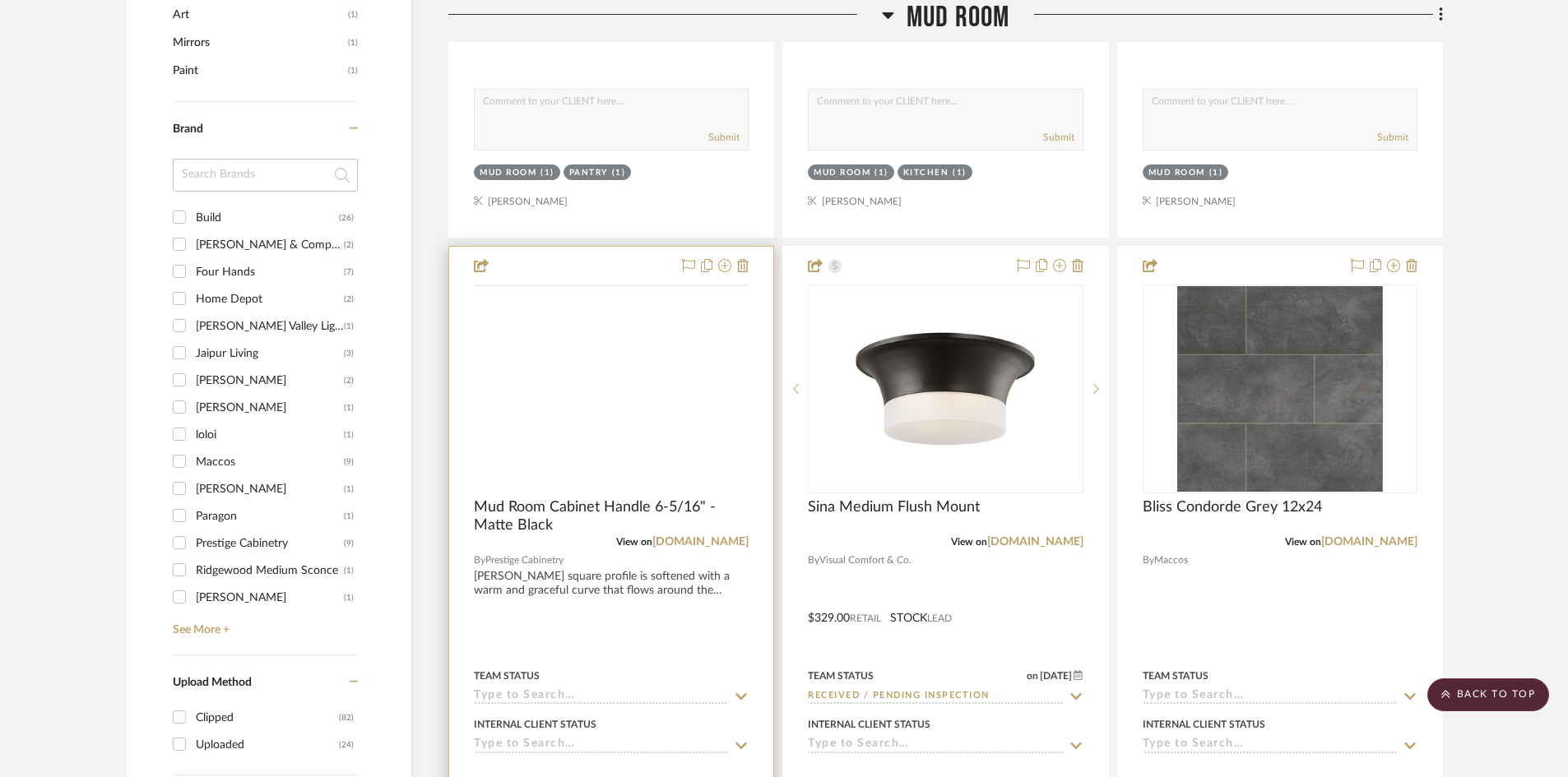
scroll to position [1726, 0]
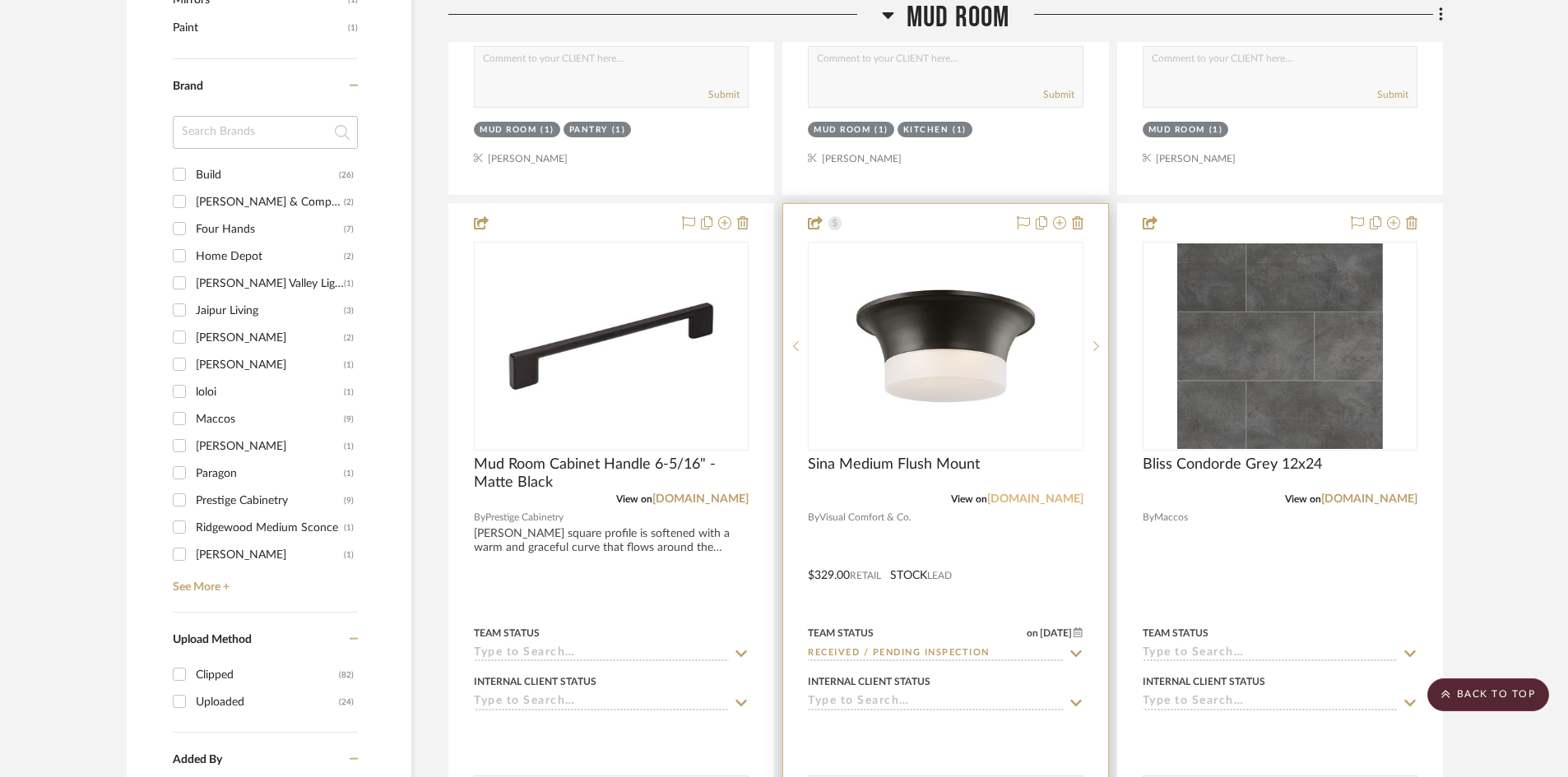
click at [1038, 501] on link "visualcomfort.com" at bounding box center [1034, 499] width 97 height 11
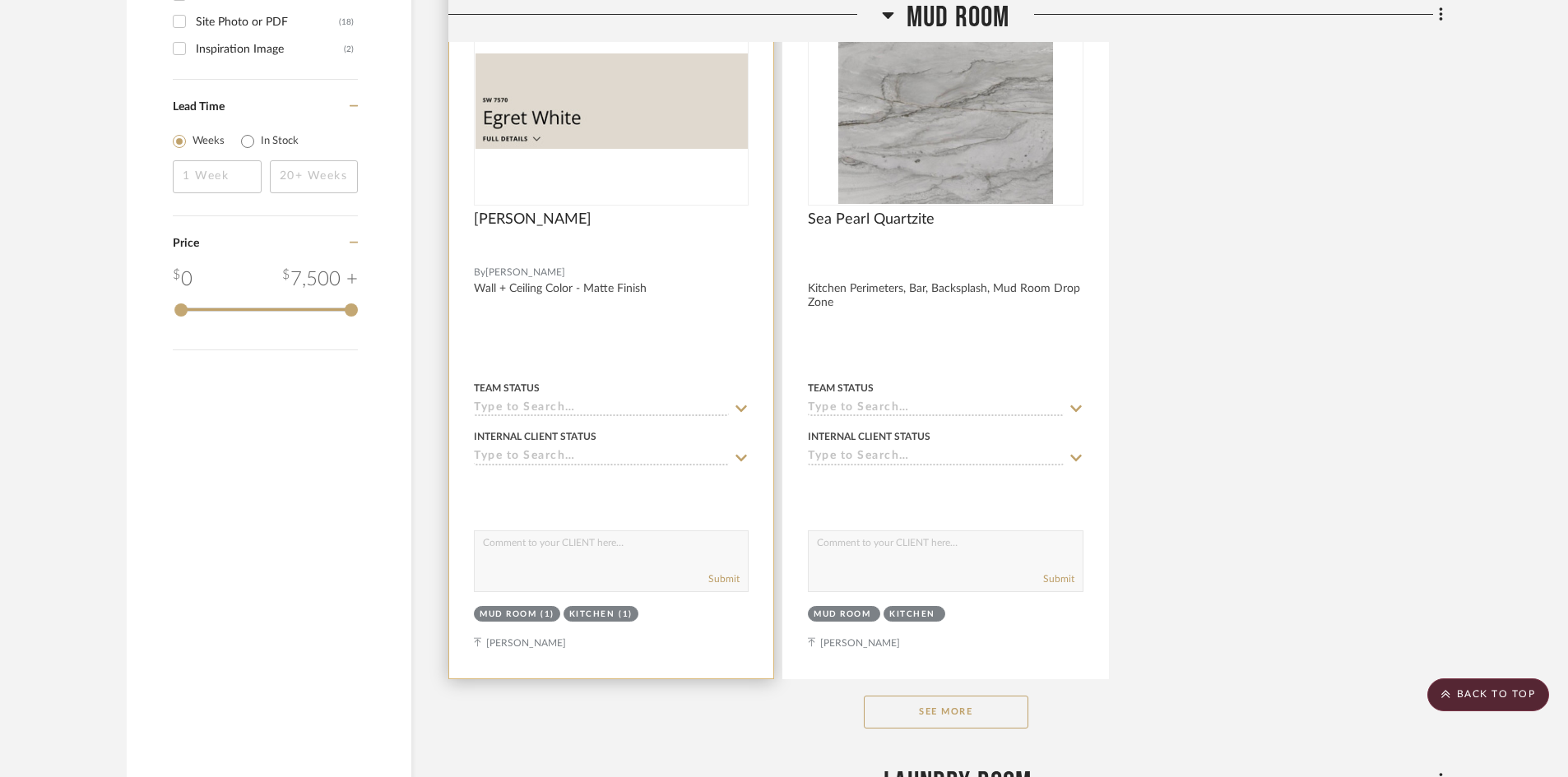
scroll to position [2795, 0]
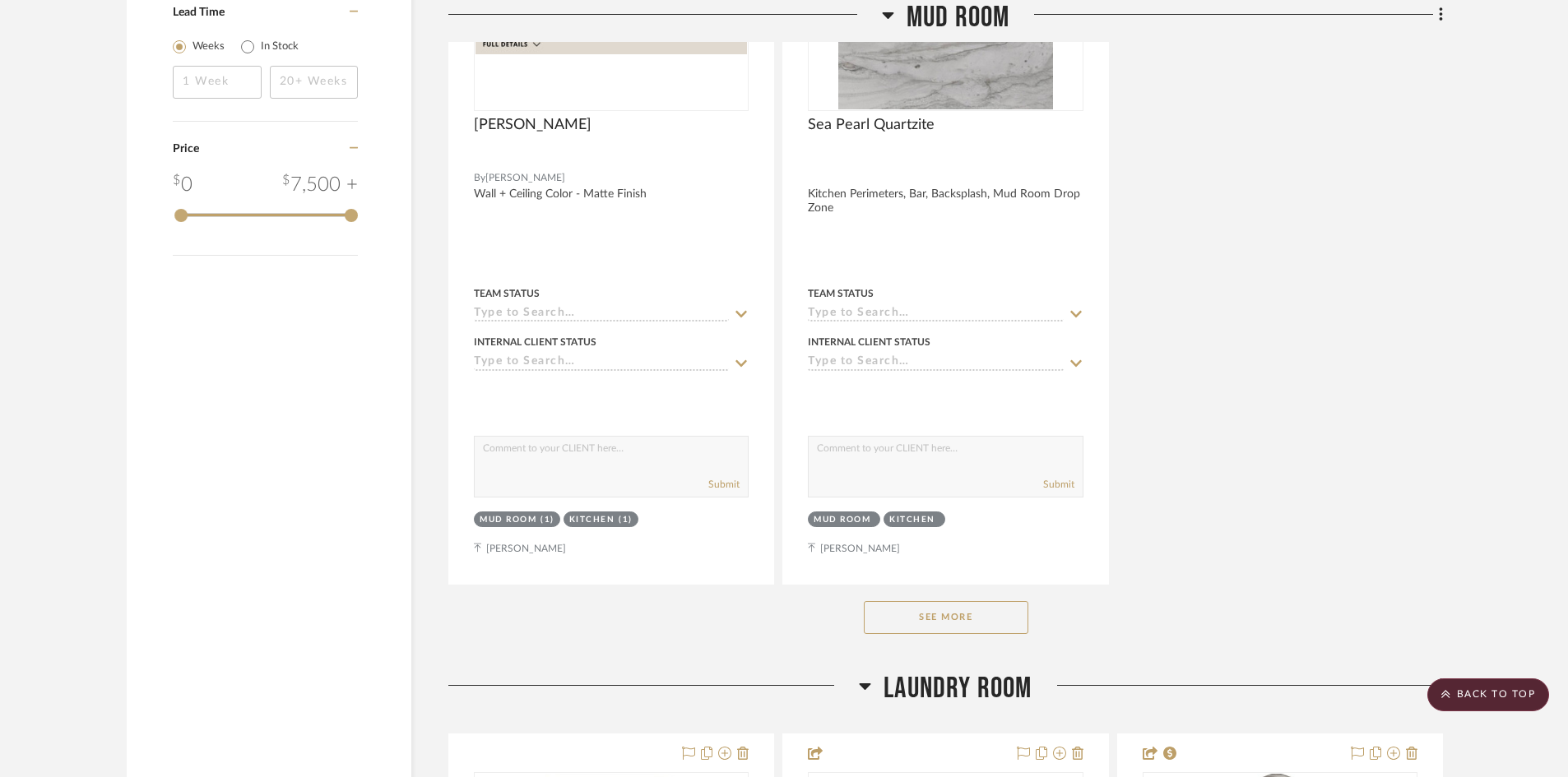
click at [973, 618] on button "See More" at bounding box center [945, 617] width 164 height 33
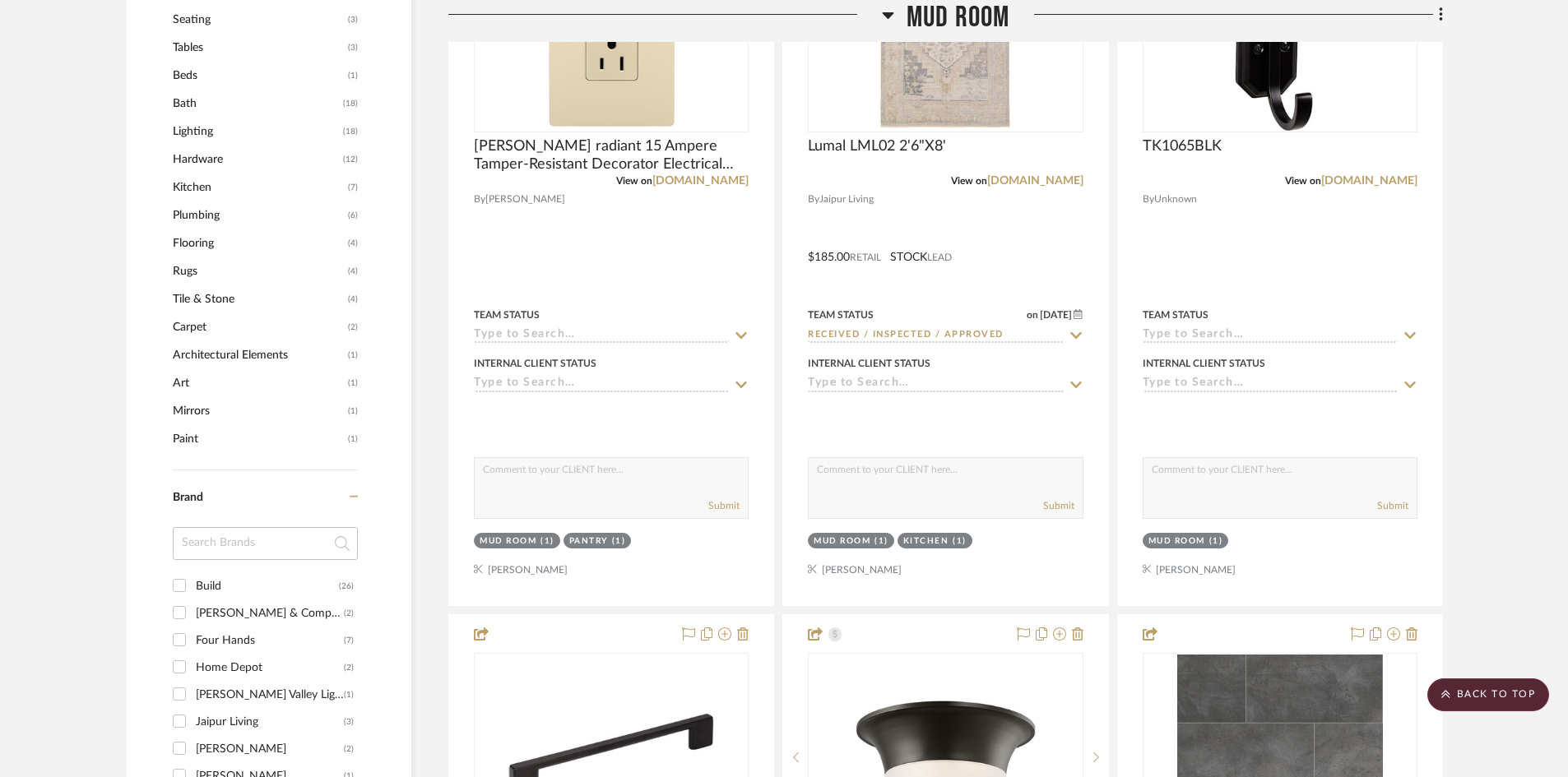
click at [972, 15] on span "Mud Room" at bounding box center [957, 18] width 104 height 36
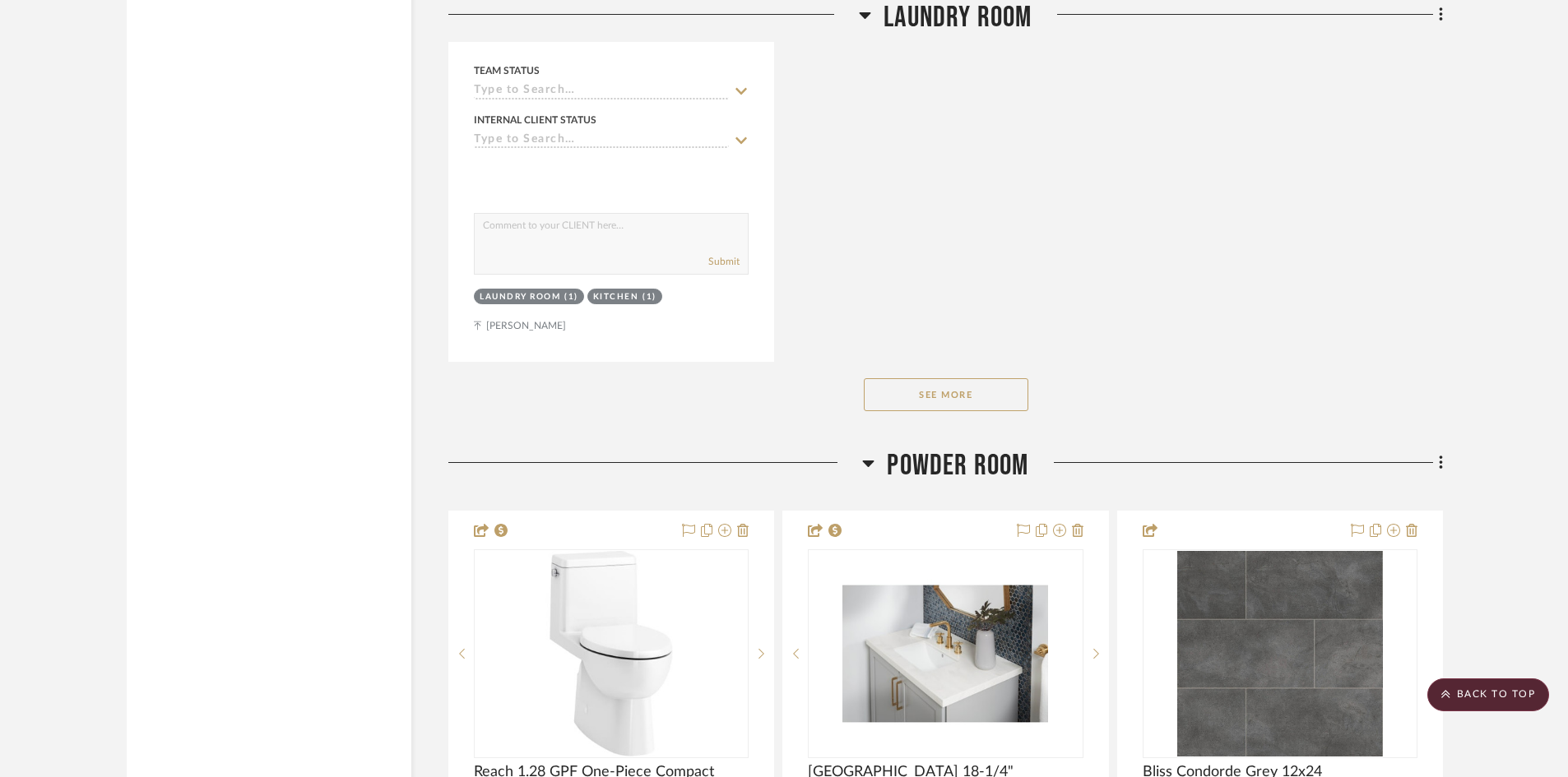
scroll to position [3124, 0]
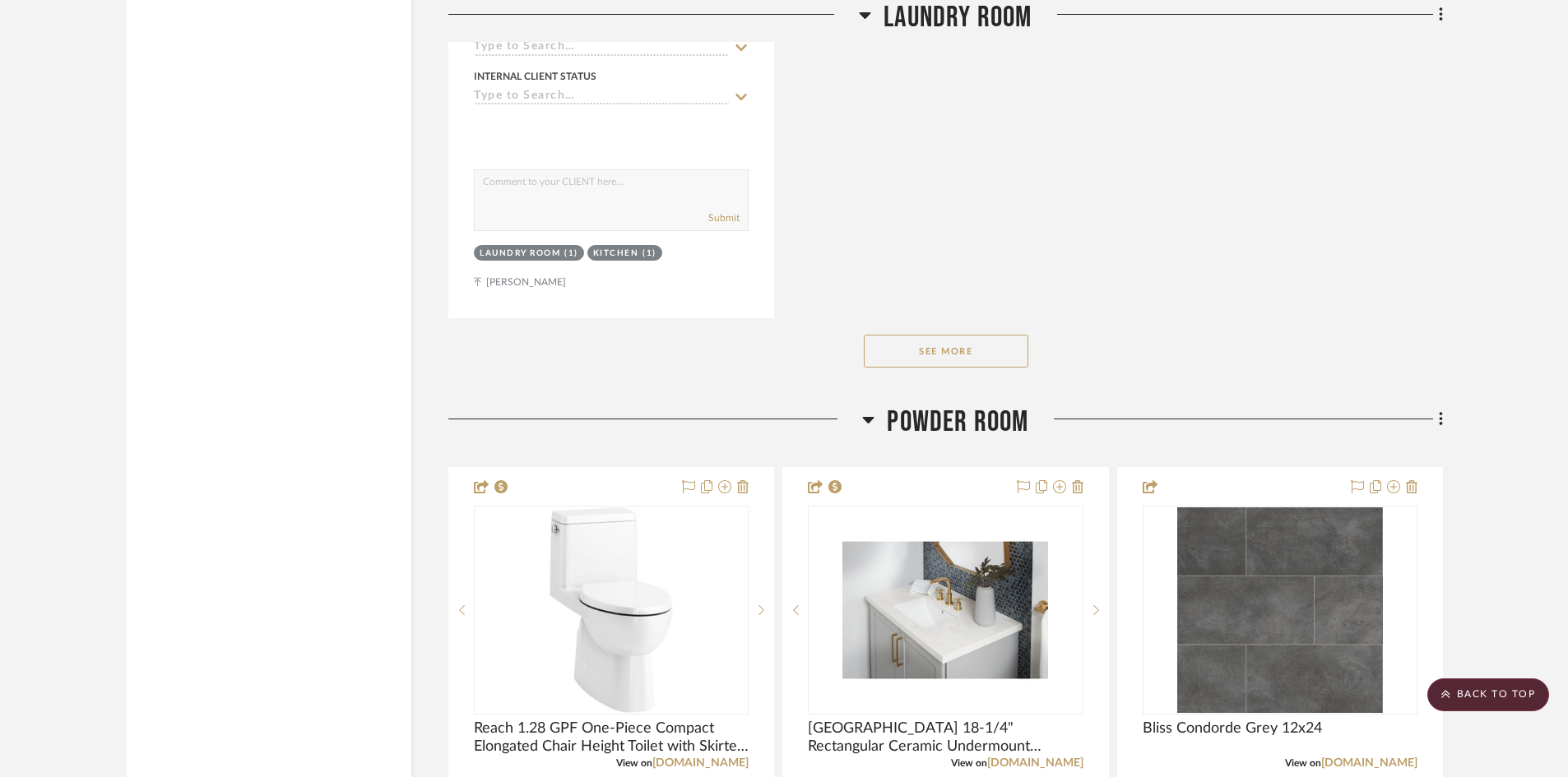
click at [964, 351] on button "See More" at bounding box center [945, 351] width 164 height 33
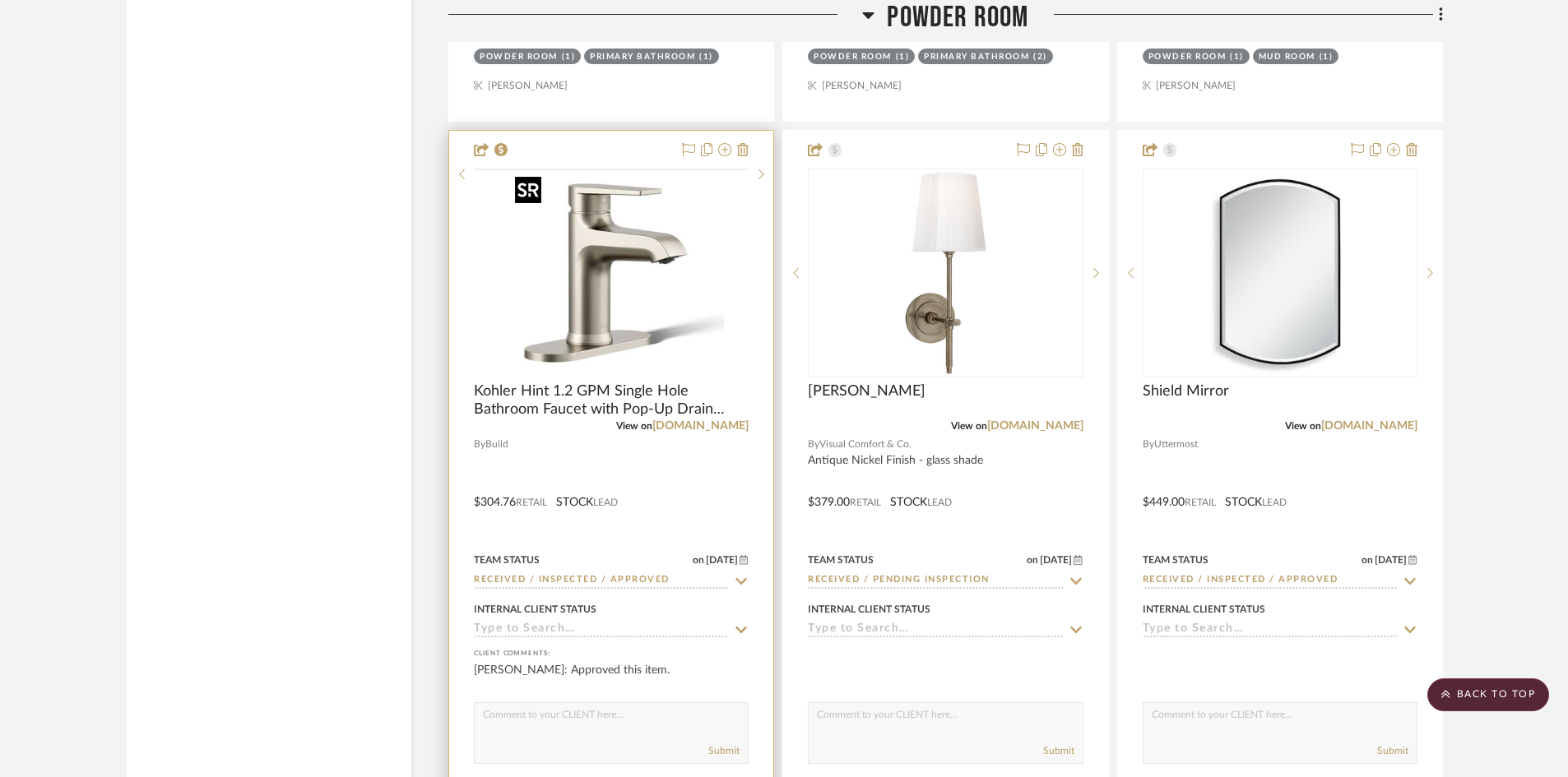
scroll to position [4192, 0]
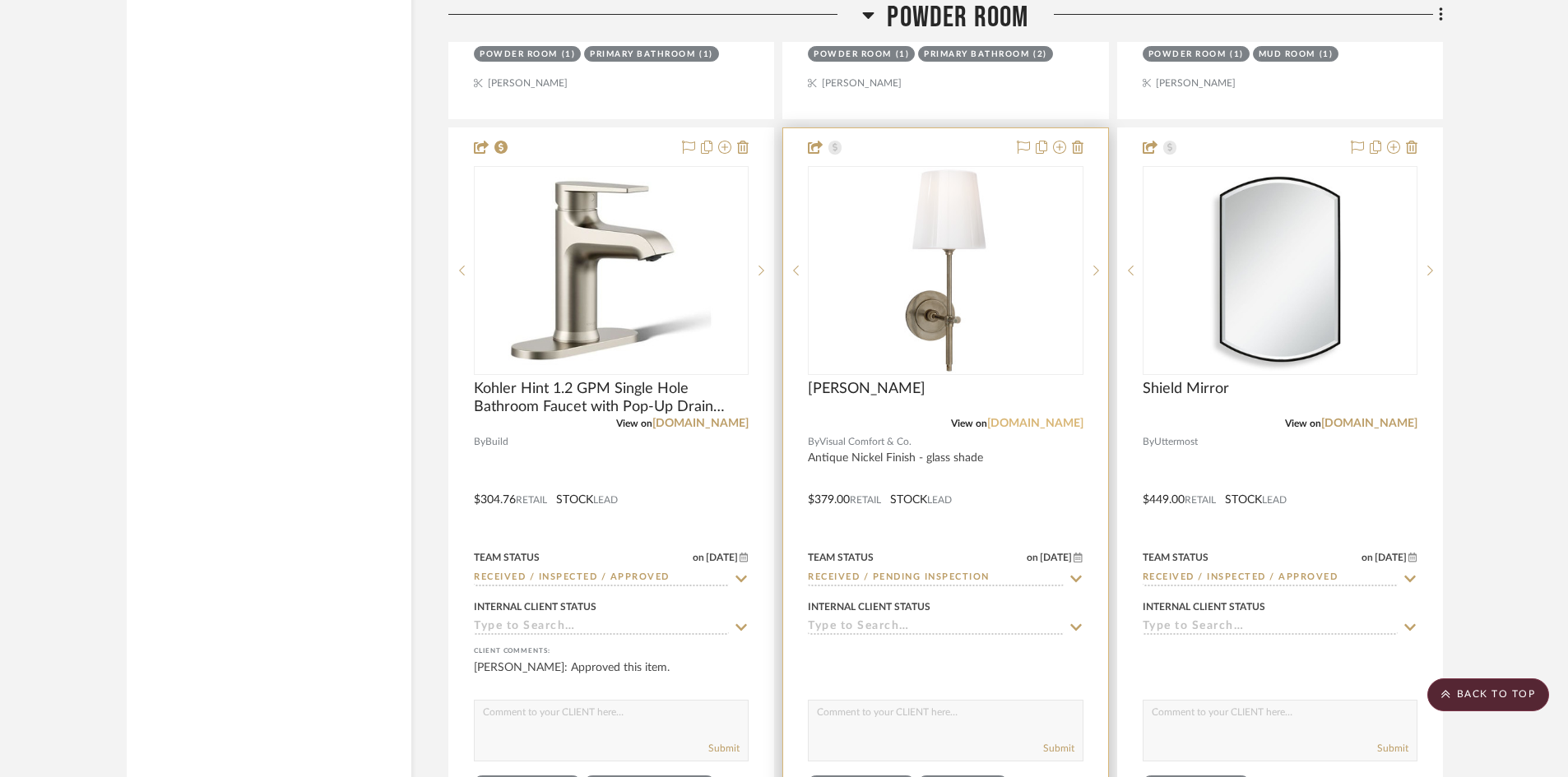
click at [1017, 426] on link "visualcomfort.com" at bounding box center [1034, 424] width 97 height 11
click at [898, 452] on div at bounding box center [945, 487] width 324 height 719
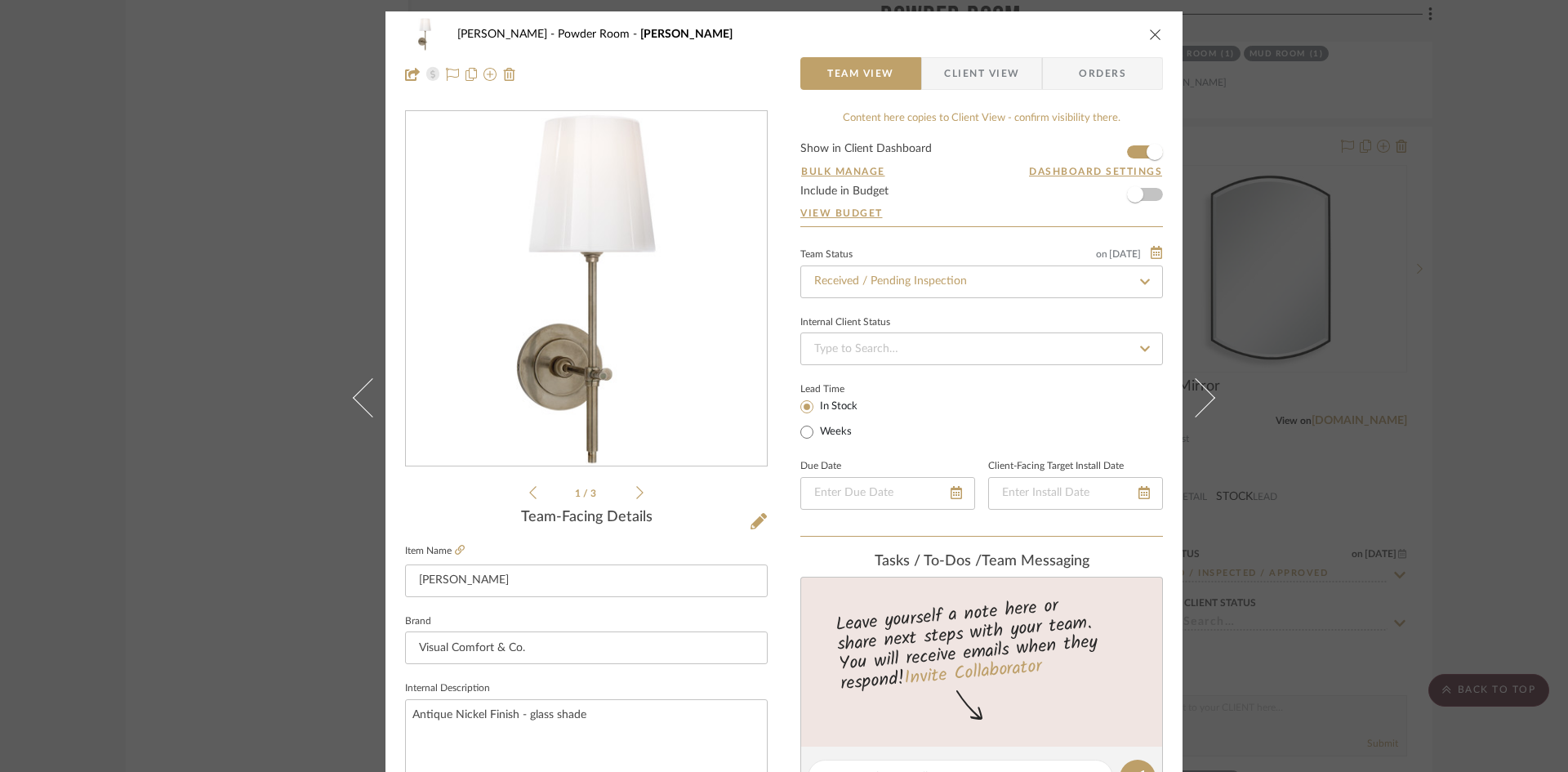
scroll to position [0, 0]
click at [1151, 35] on icon "close" at bounding box center [1156, 35] width 13 height 13
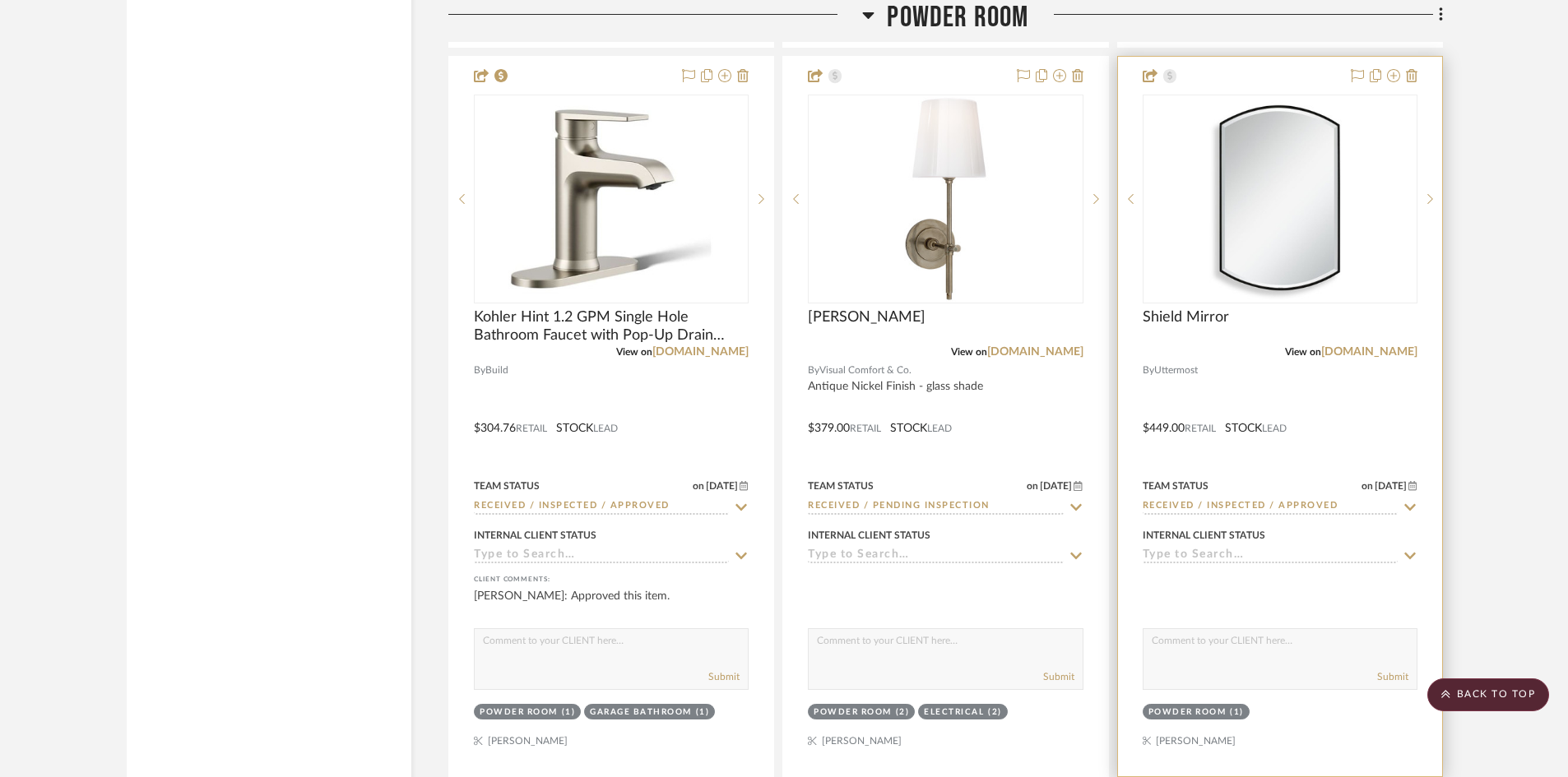
scroll to position [4274, 0]
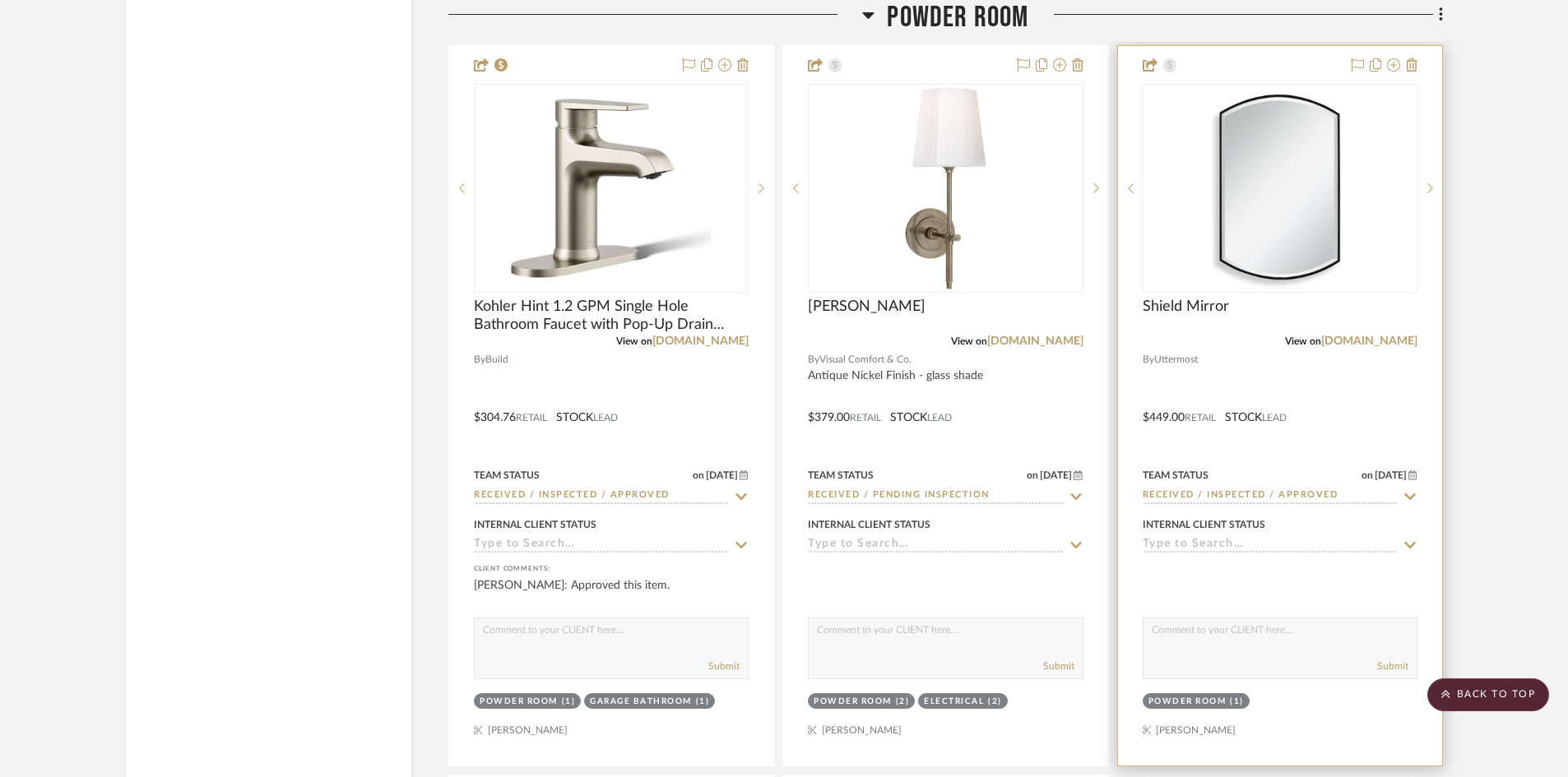
click at [1289, 360] on div at bounding box center [1280, 405] width 324 height 719
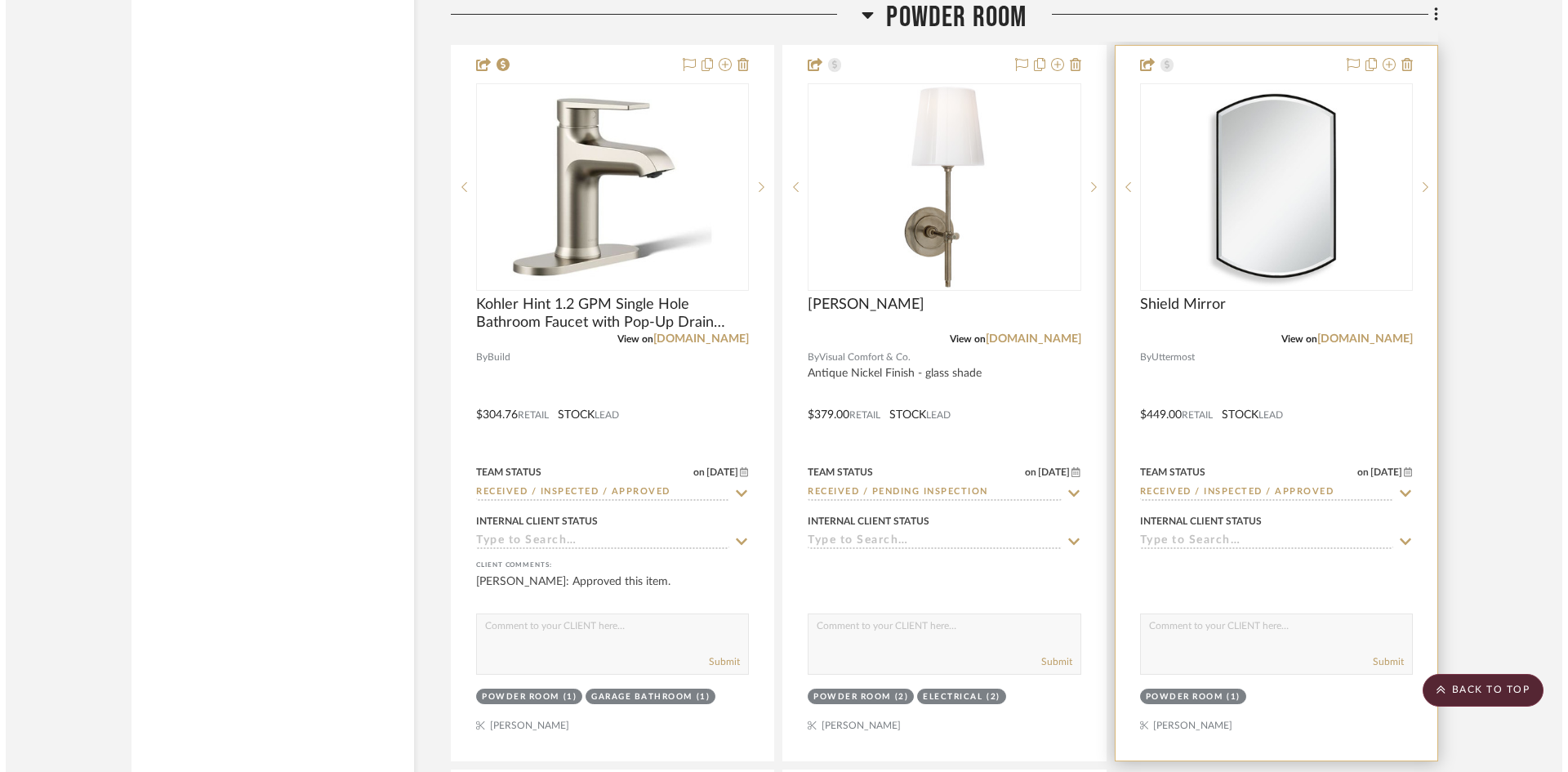
scroll to position [0, 0]
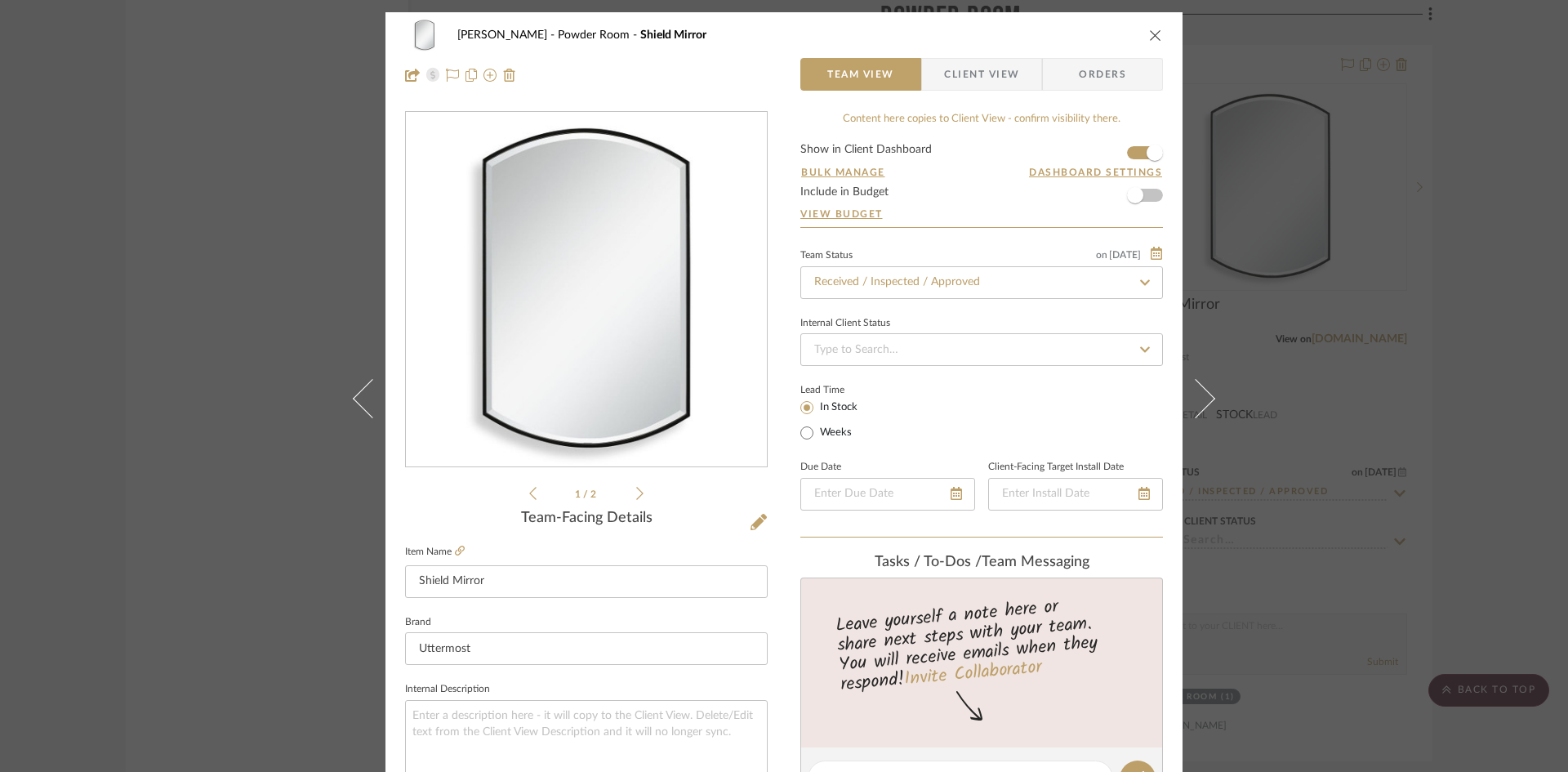
click at [460, 552] on fieldset "Item Name Shield Mirror" at bounding box center [586, 569] width 362 height 57
click at [454, 549] on icon at bounding box center [459, 550] width 10 height 10
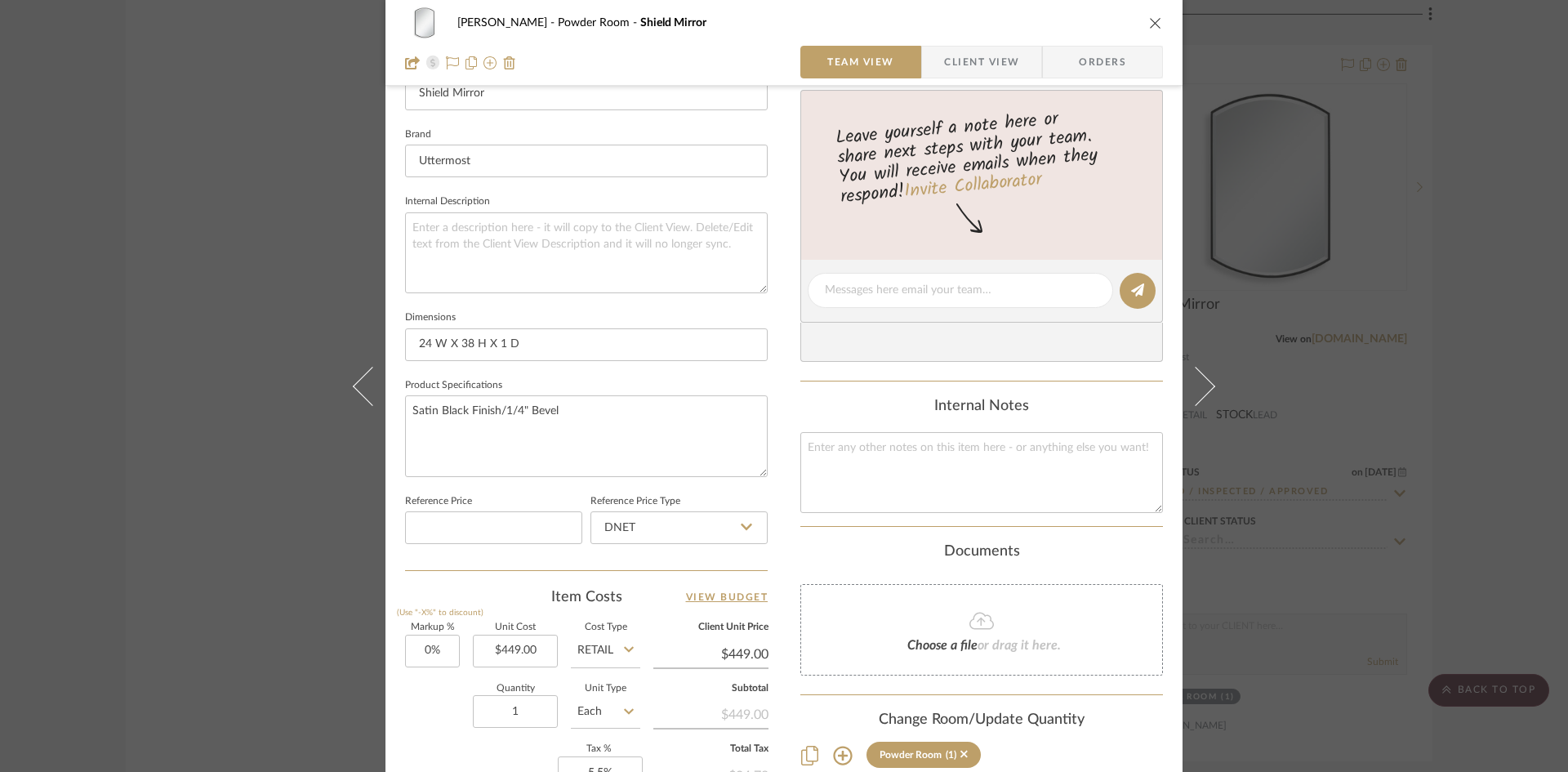
scroll to position [490, 0]
click at [1137, 19] on div "Conard, Lauren Powder Room Shield Mirror" at bounding box center [784, 22] width 758 height 33
click at [1149, 20] on icon "close" at bounding box center [1156, 23] width 13 height 13
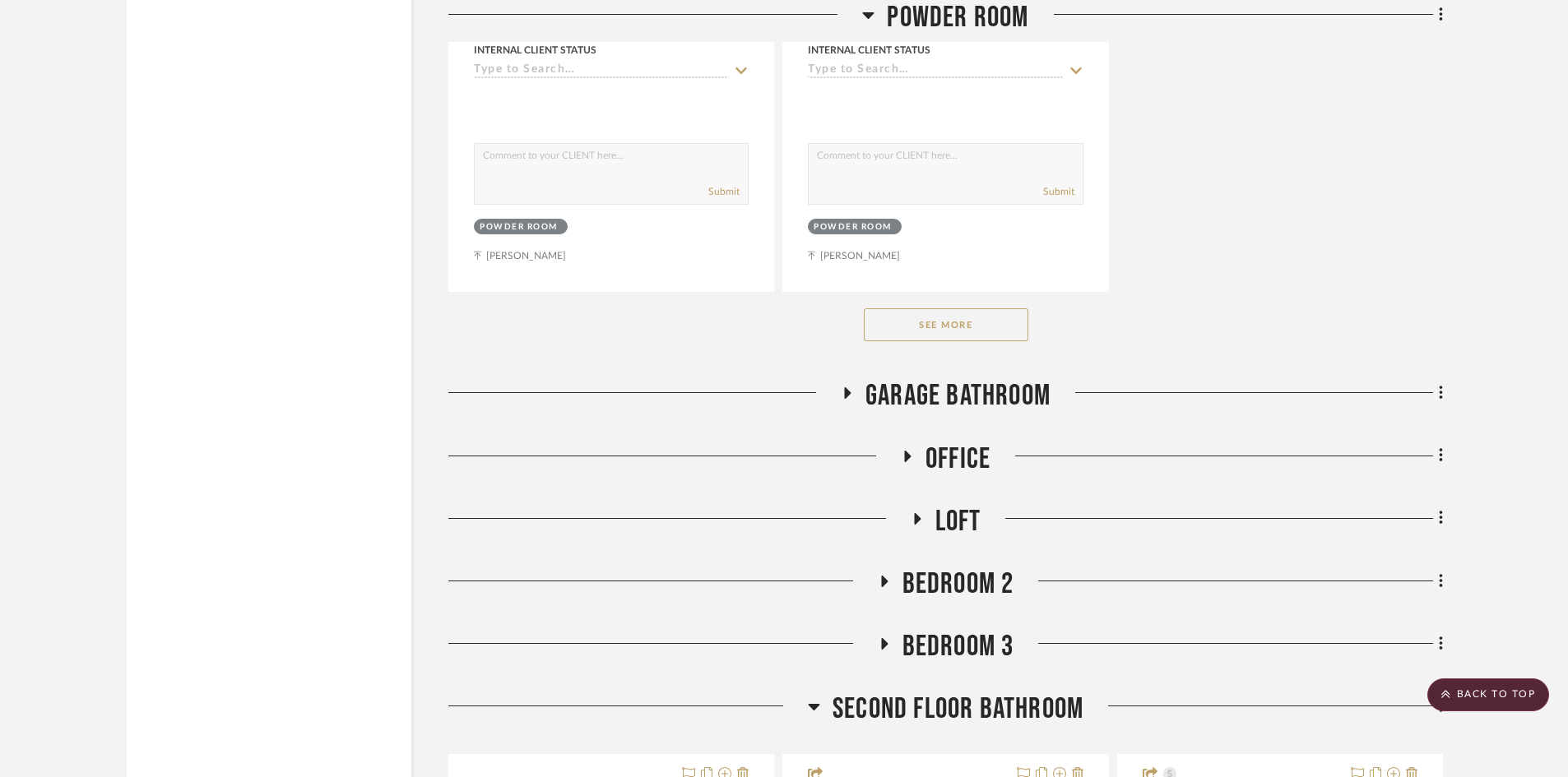
scroll to position [5507, 0]
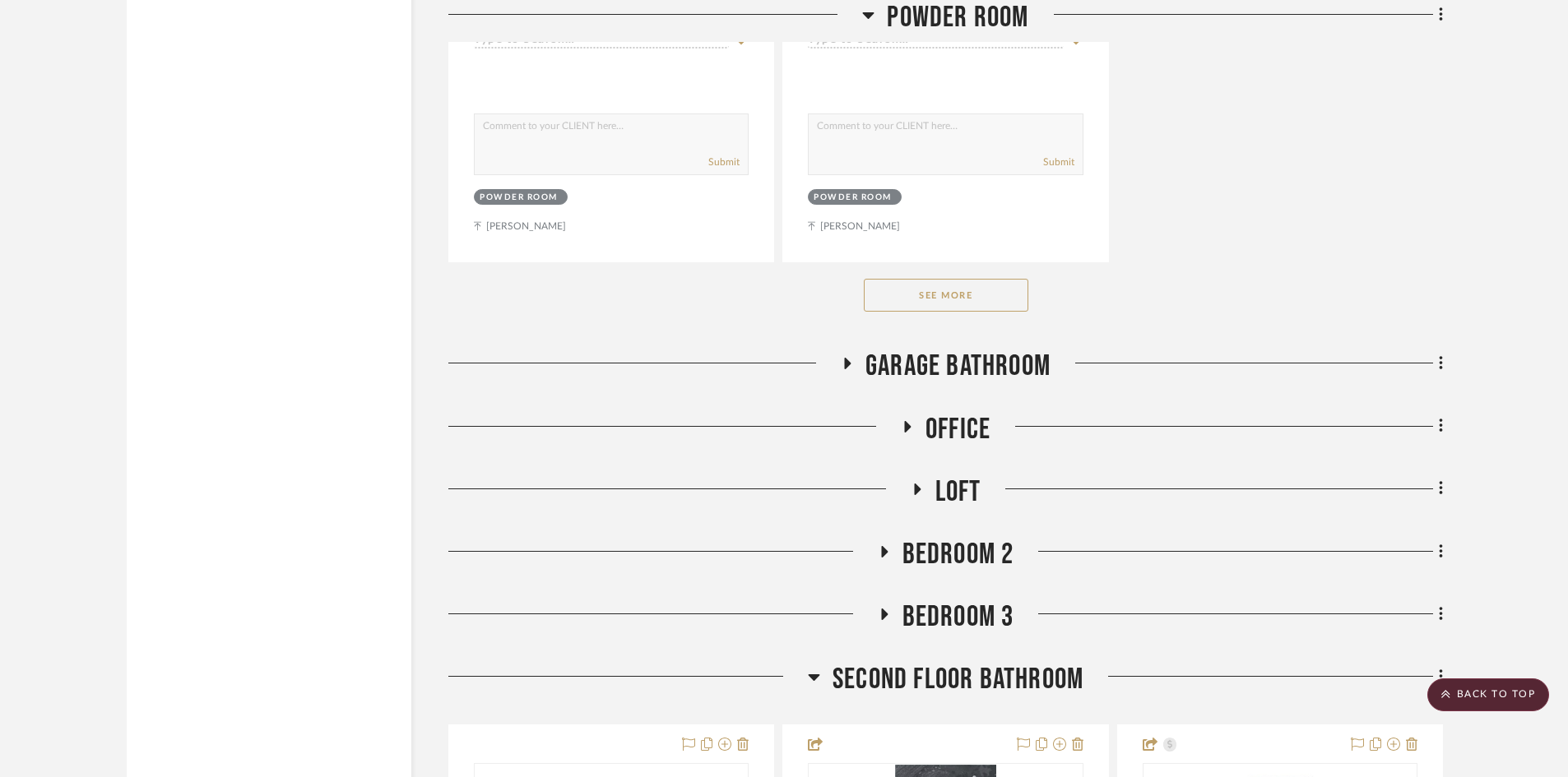
click at [980, 296] on button "See More" at bounding box center [945, 294] width 164 height 33
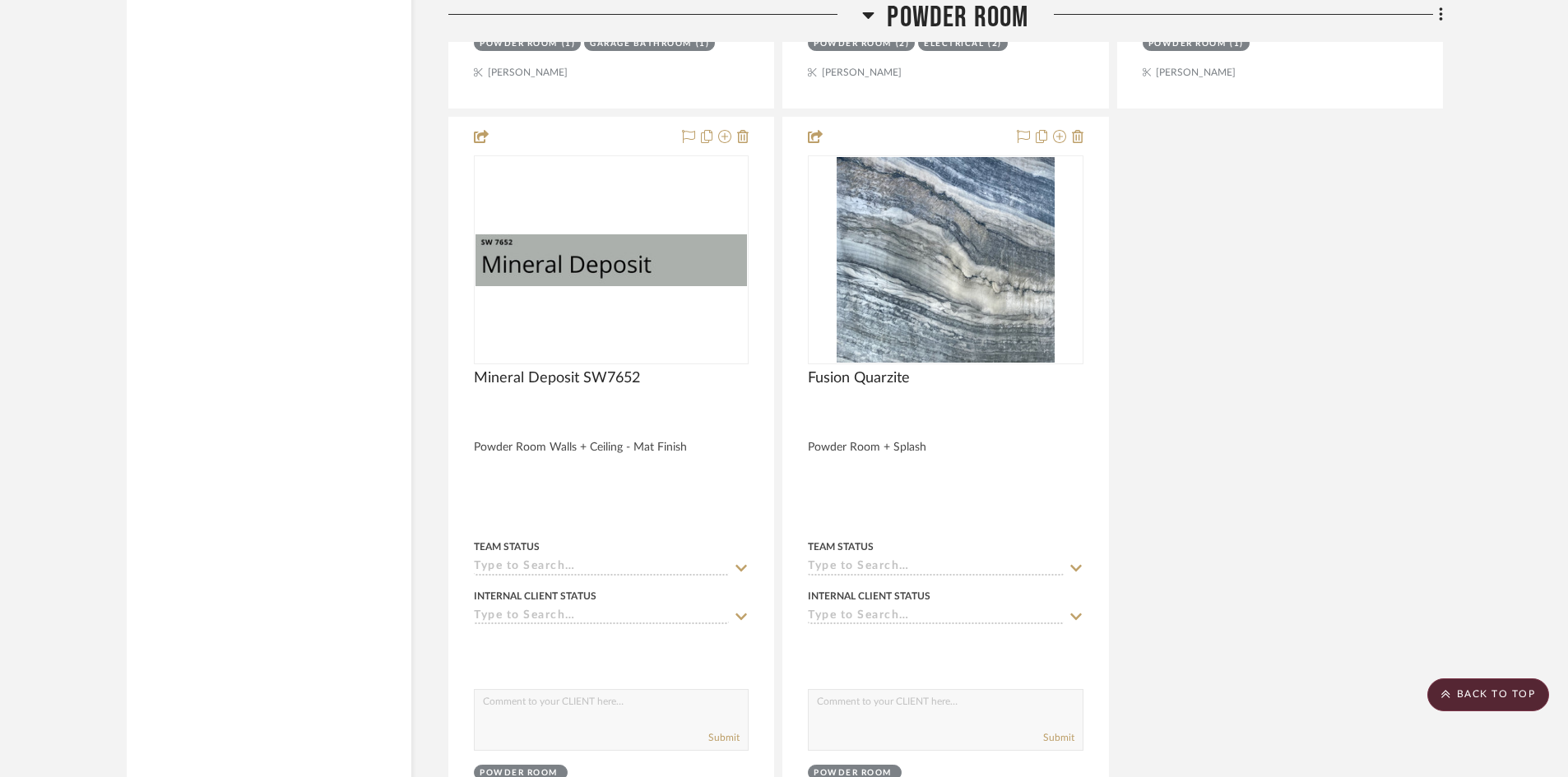
click at [989, 10] on span "Powder Room" at bounding box center [957, 18] width 142 height 36
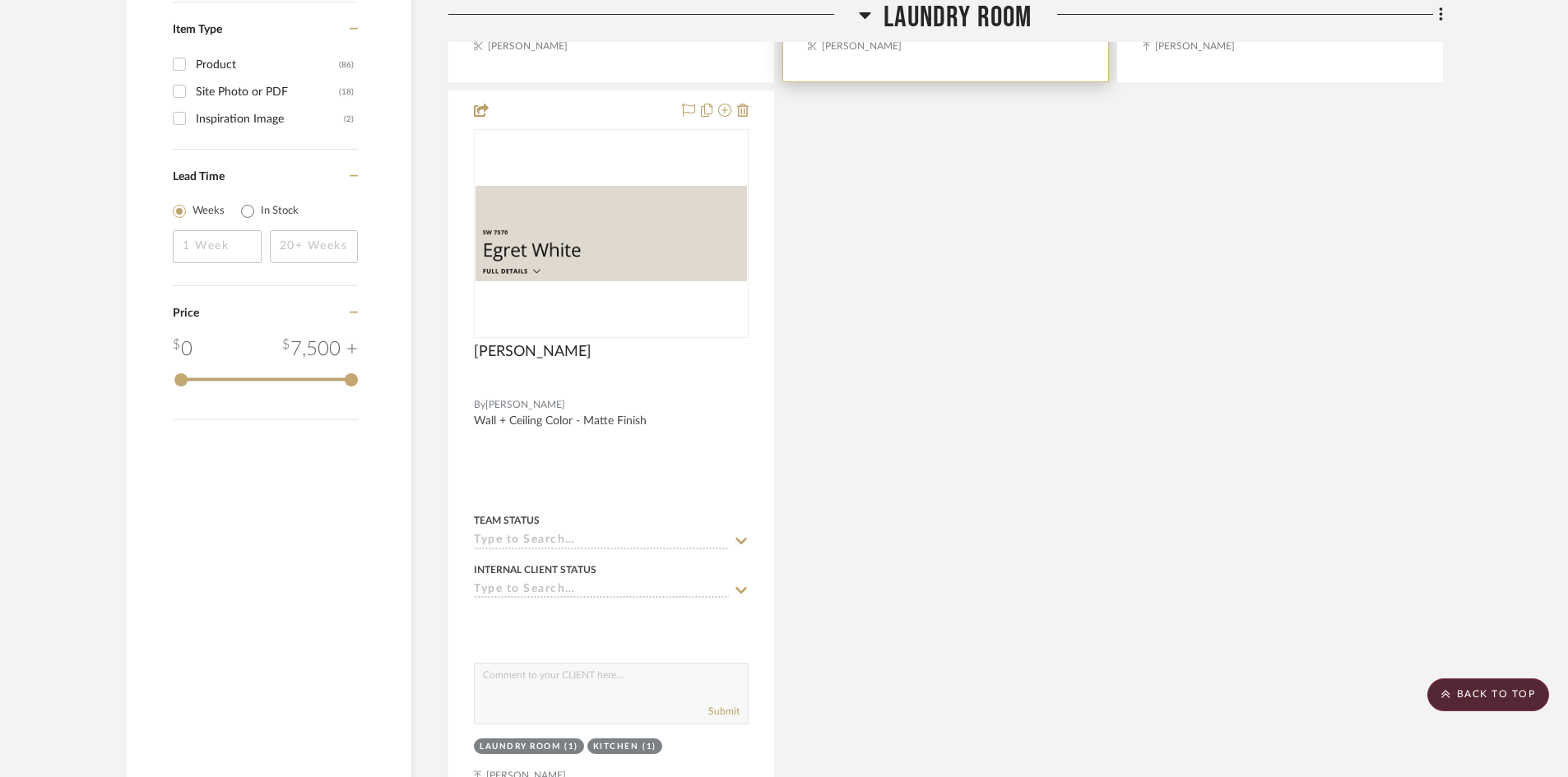
scroll to position [2302, 0]
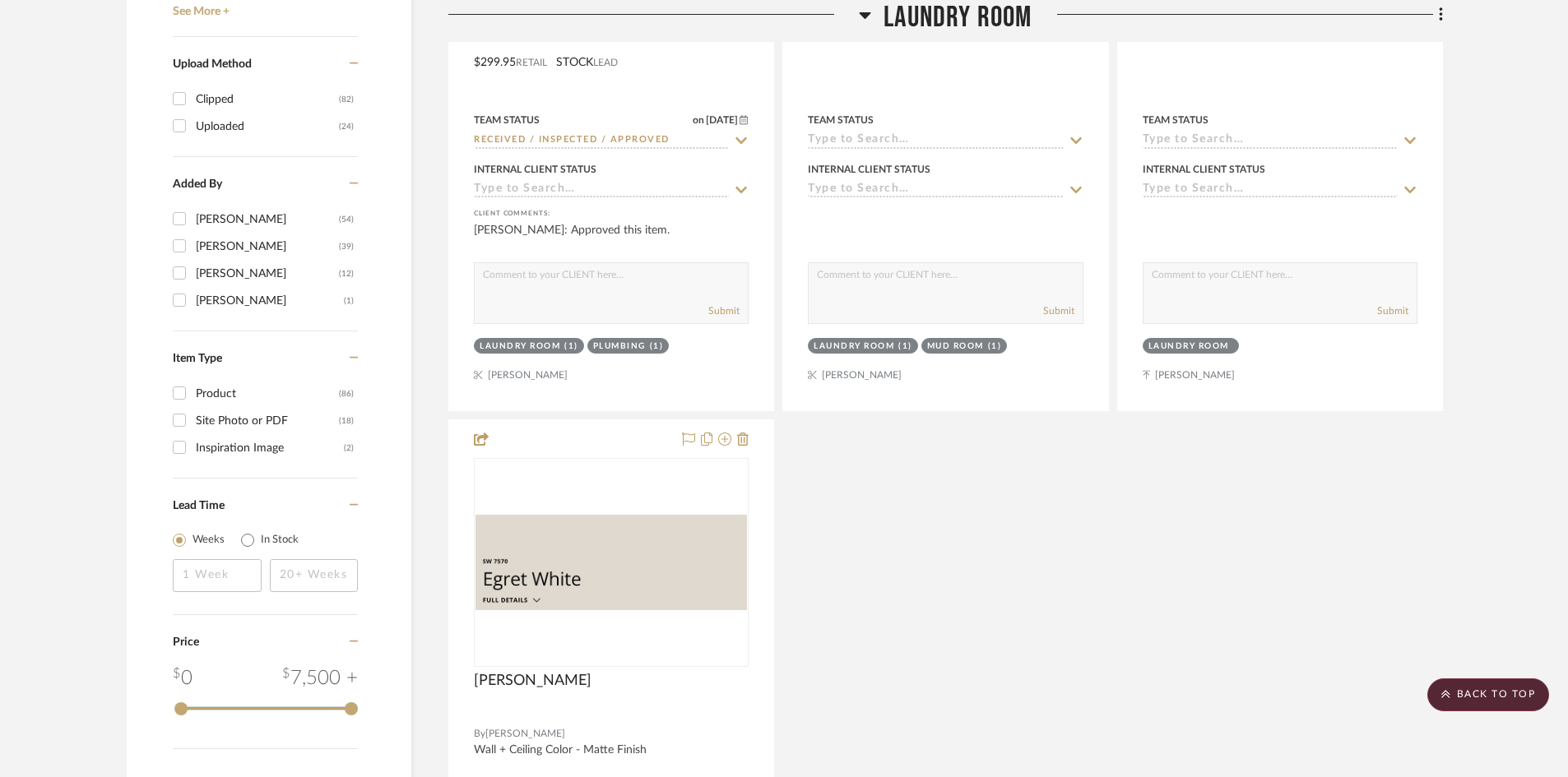
click at [966, 14] on span "Laundry Room" at bounding box center [957, 18] width 148 height 36
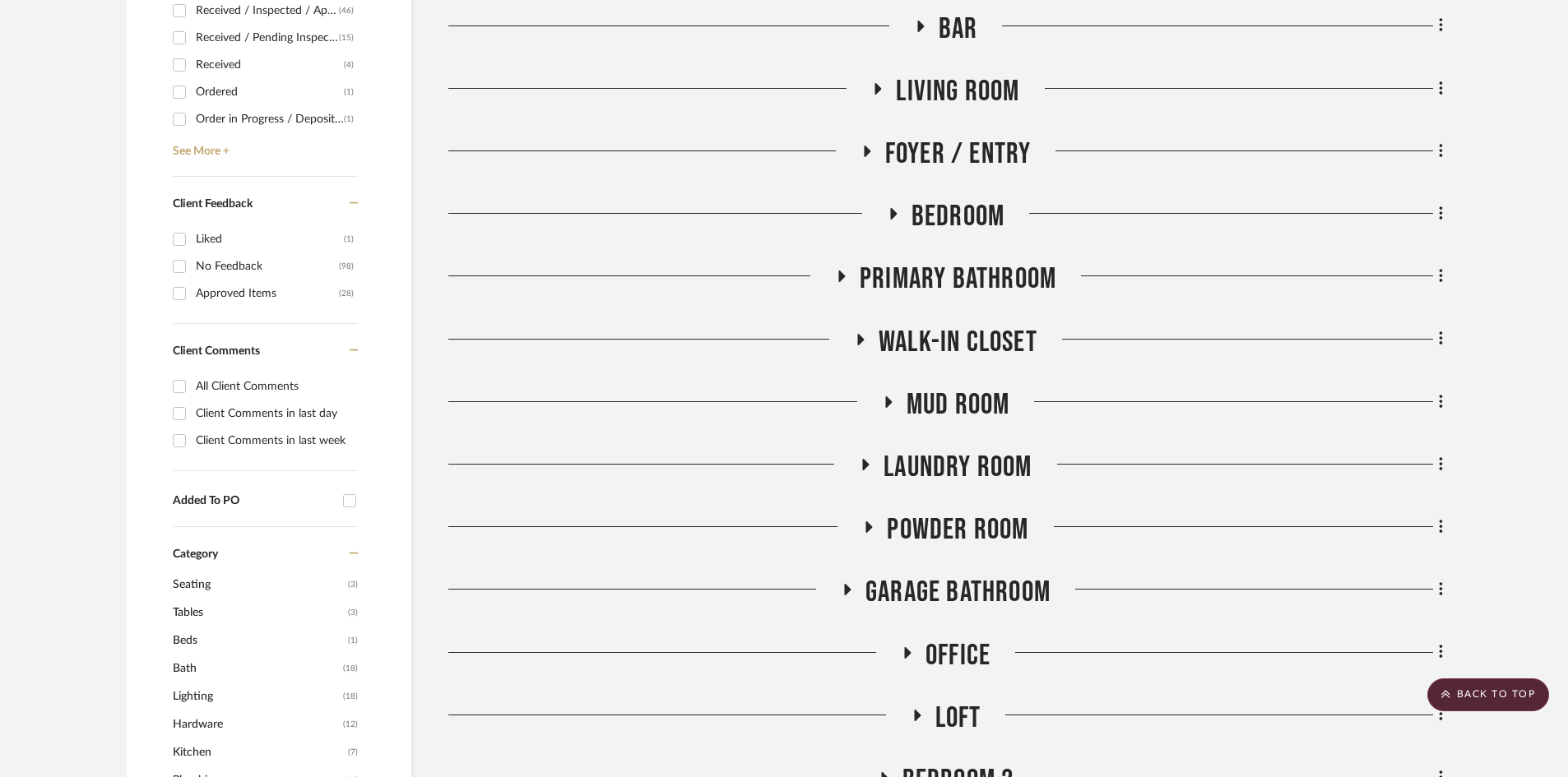
scroll to position [904, 0]
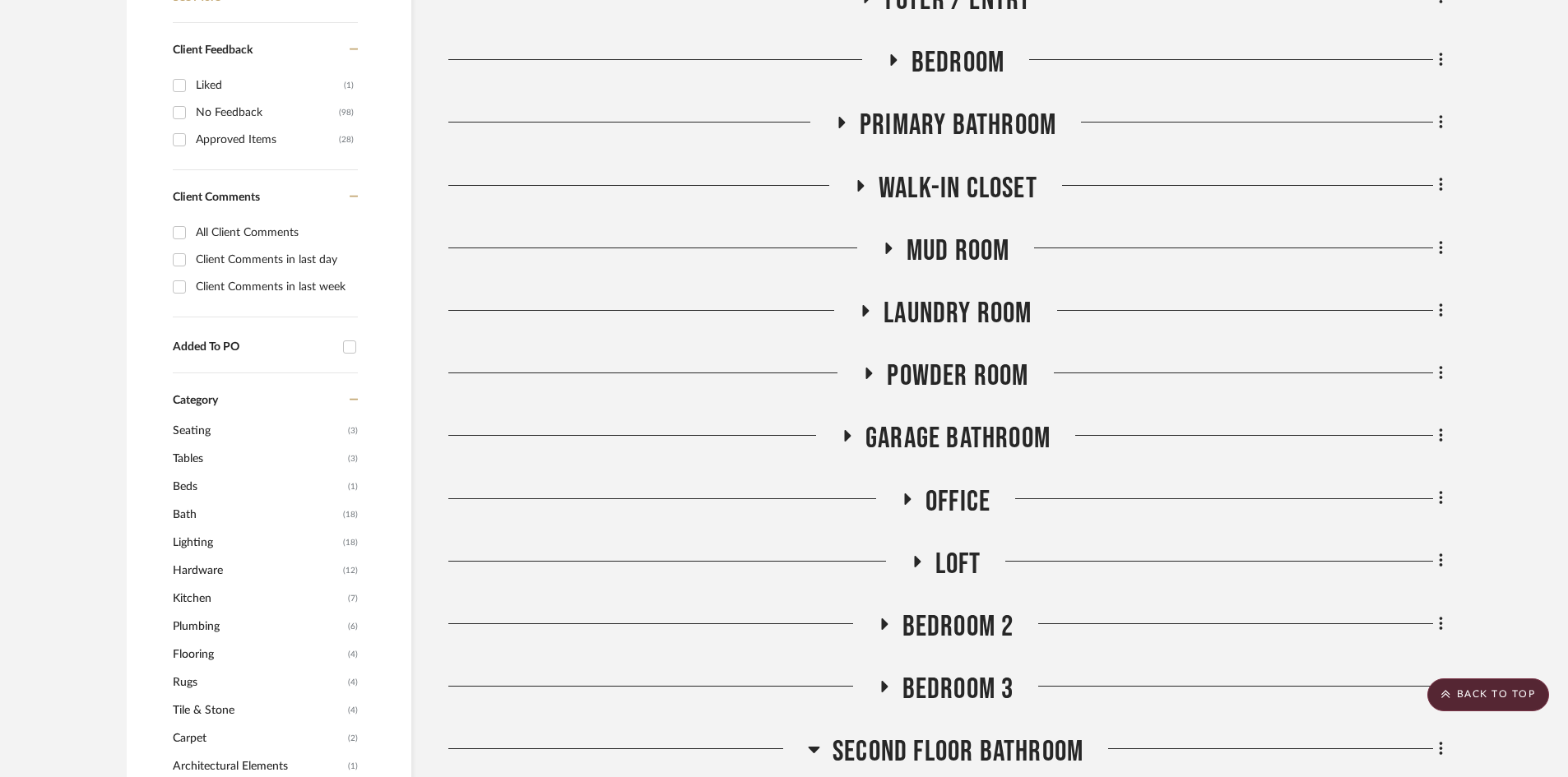
click at [941, 434] on span "Garage Bathroom" at bounding box center [957, 439] width 185 height 36
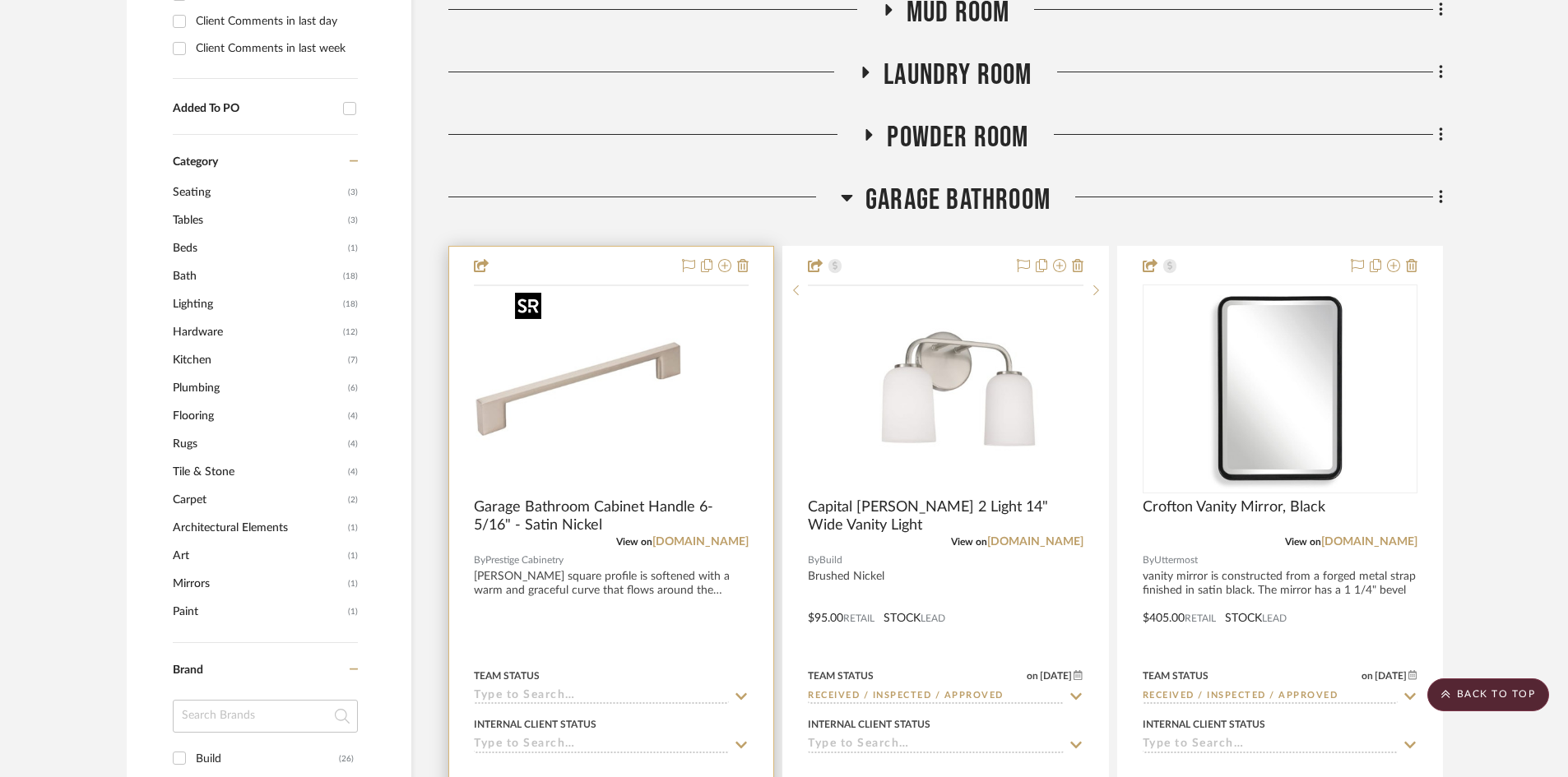
scroll to position [1151, 0]
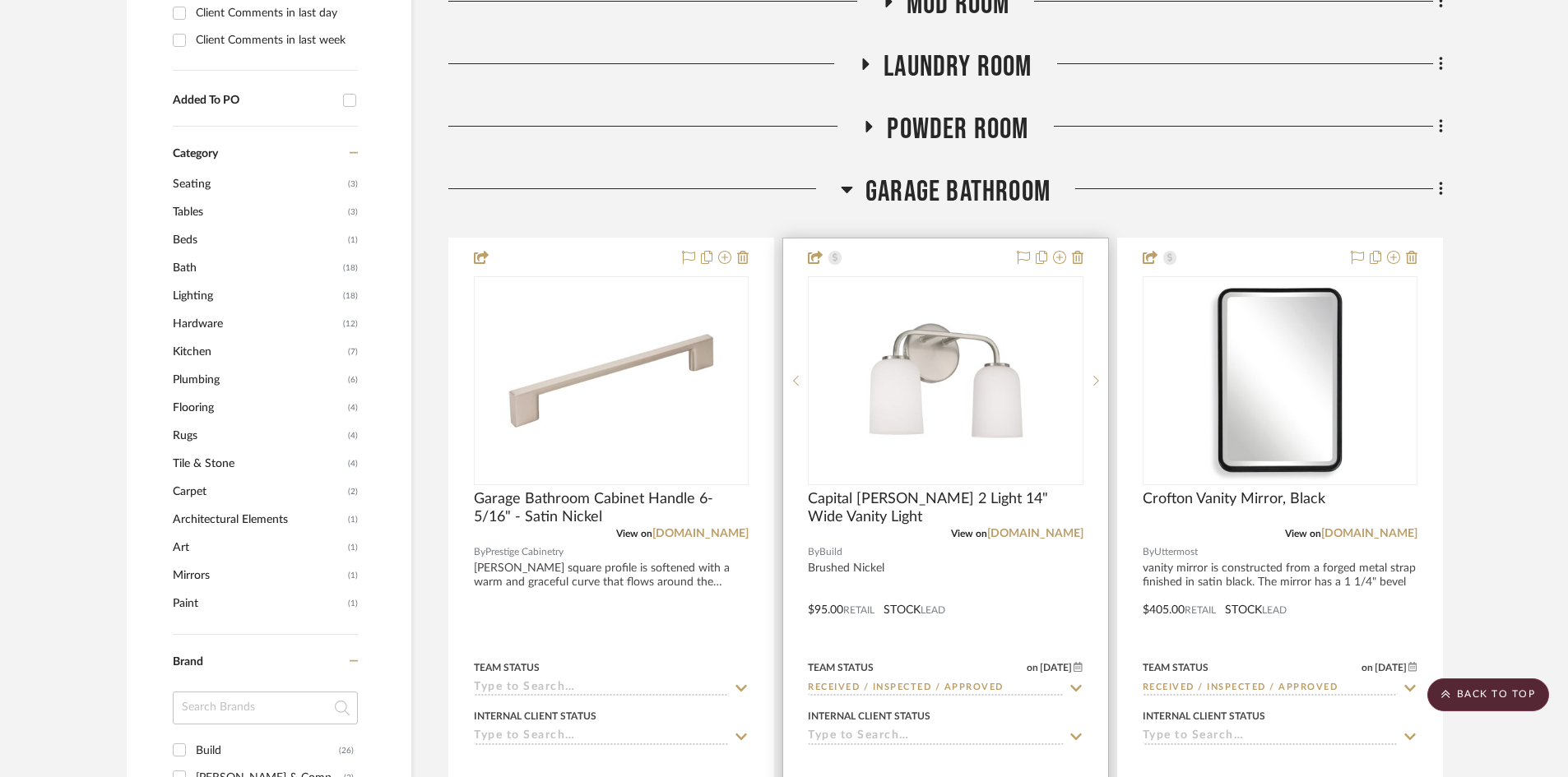
click at [990, 579] on div at bounding box center [945, 597] width 324 height 719
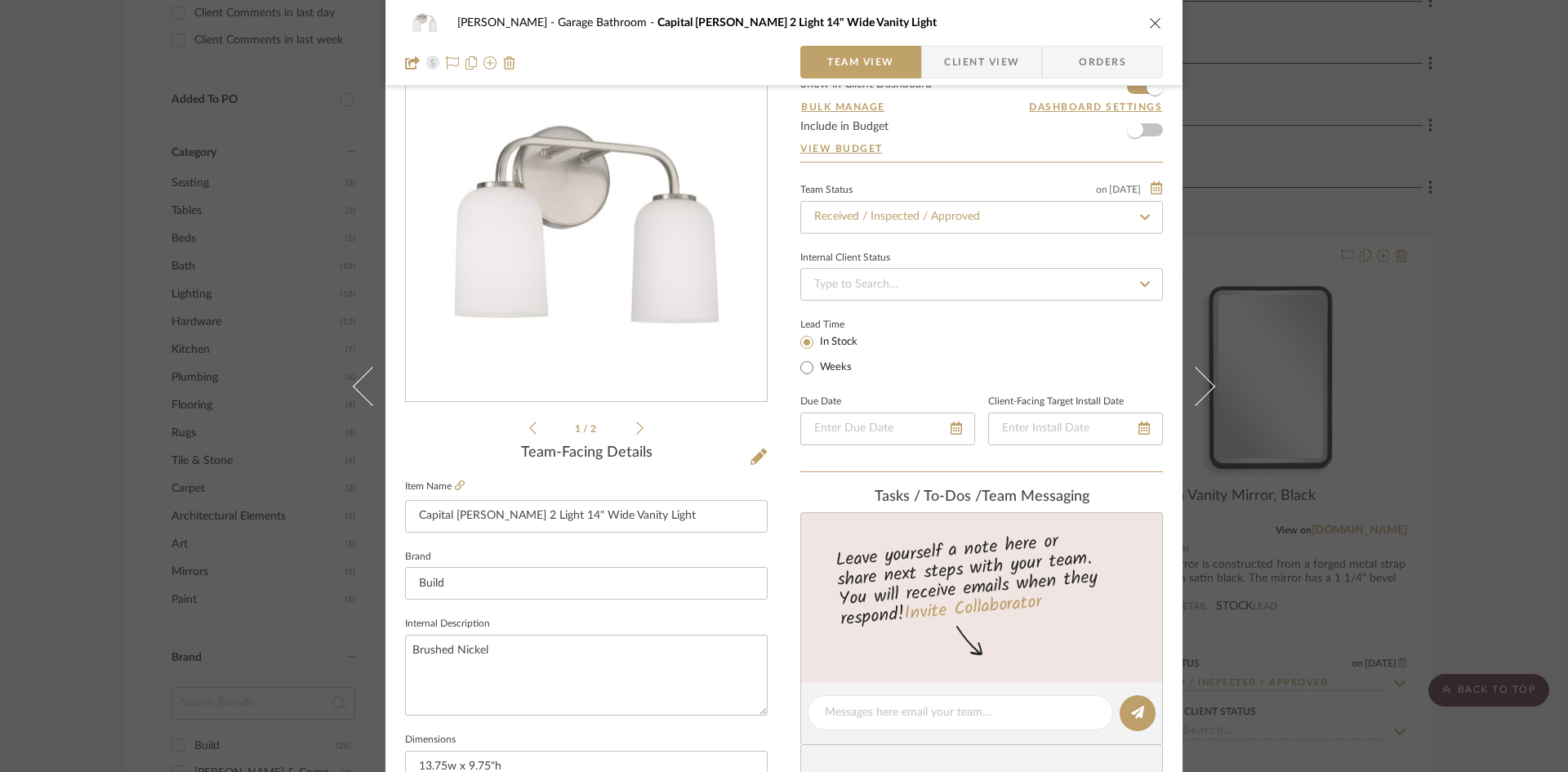
scroll to position [0, 0]
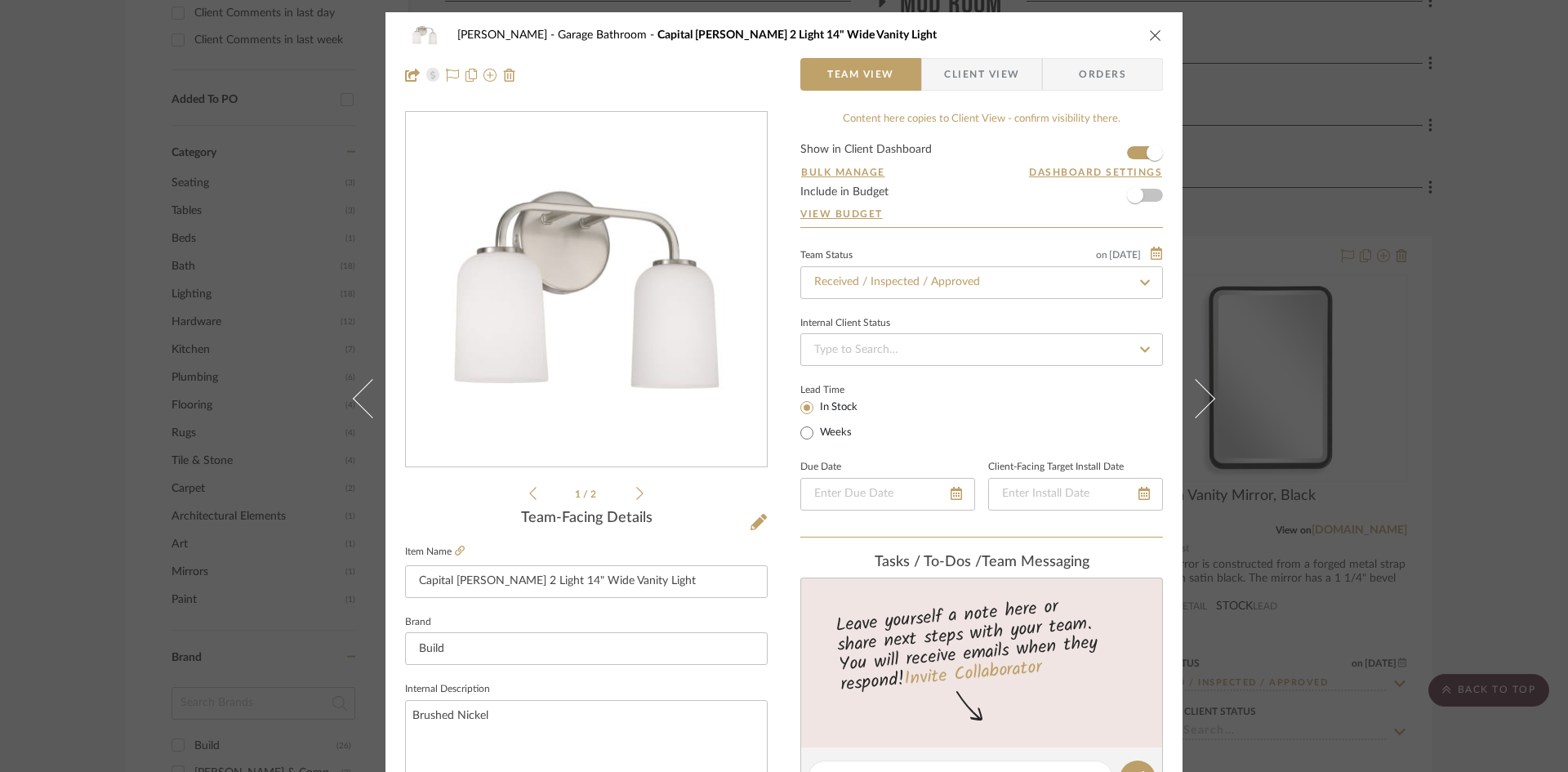
click at [1149, 33] on icon "close" at bounding box center [1156, 35] width 13 height 13
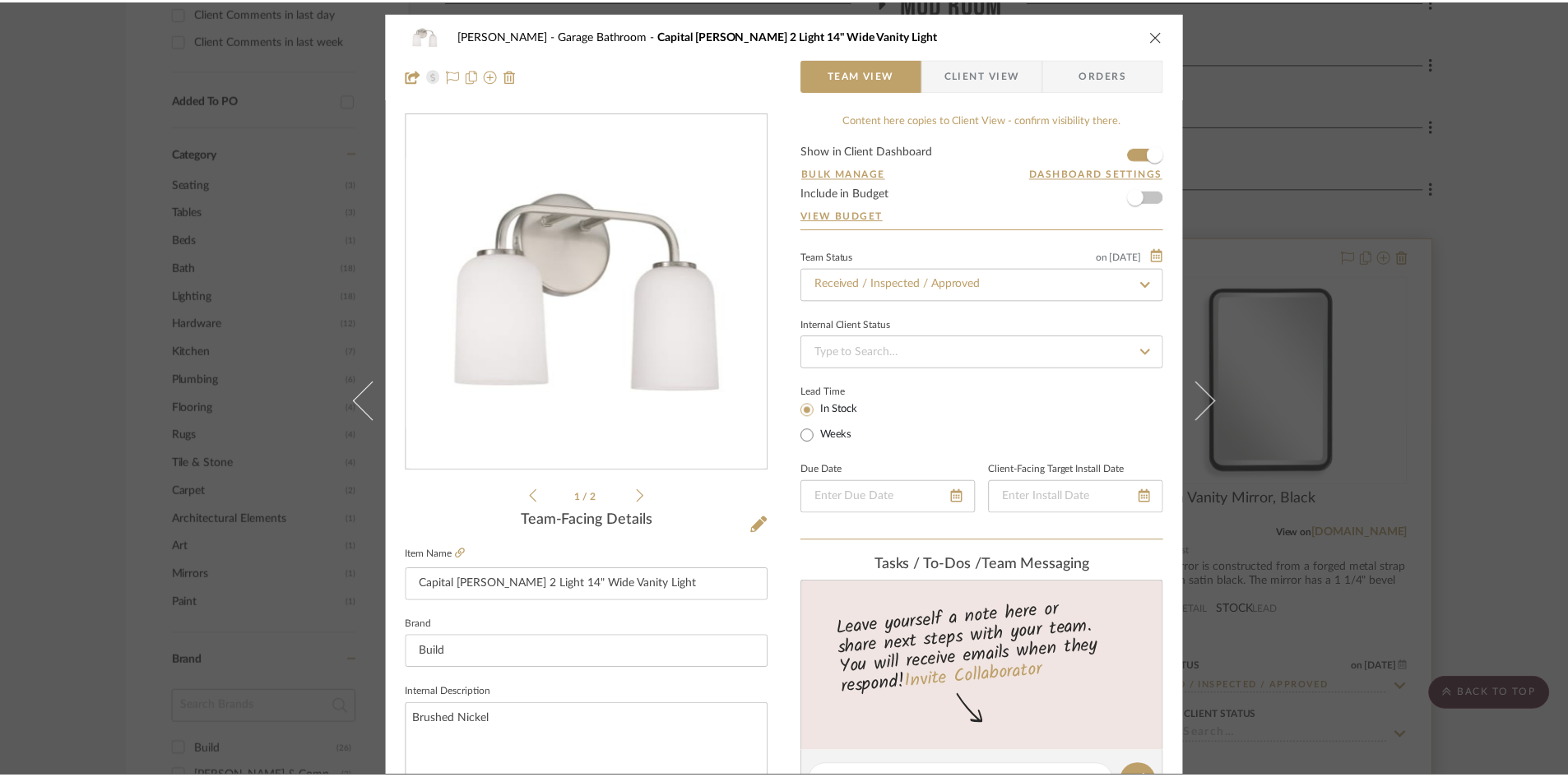
scroll to position [1151, 0]
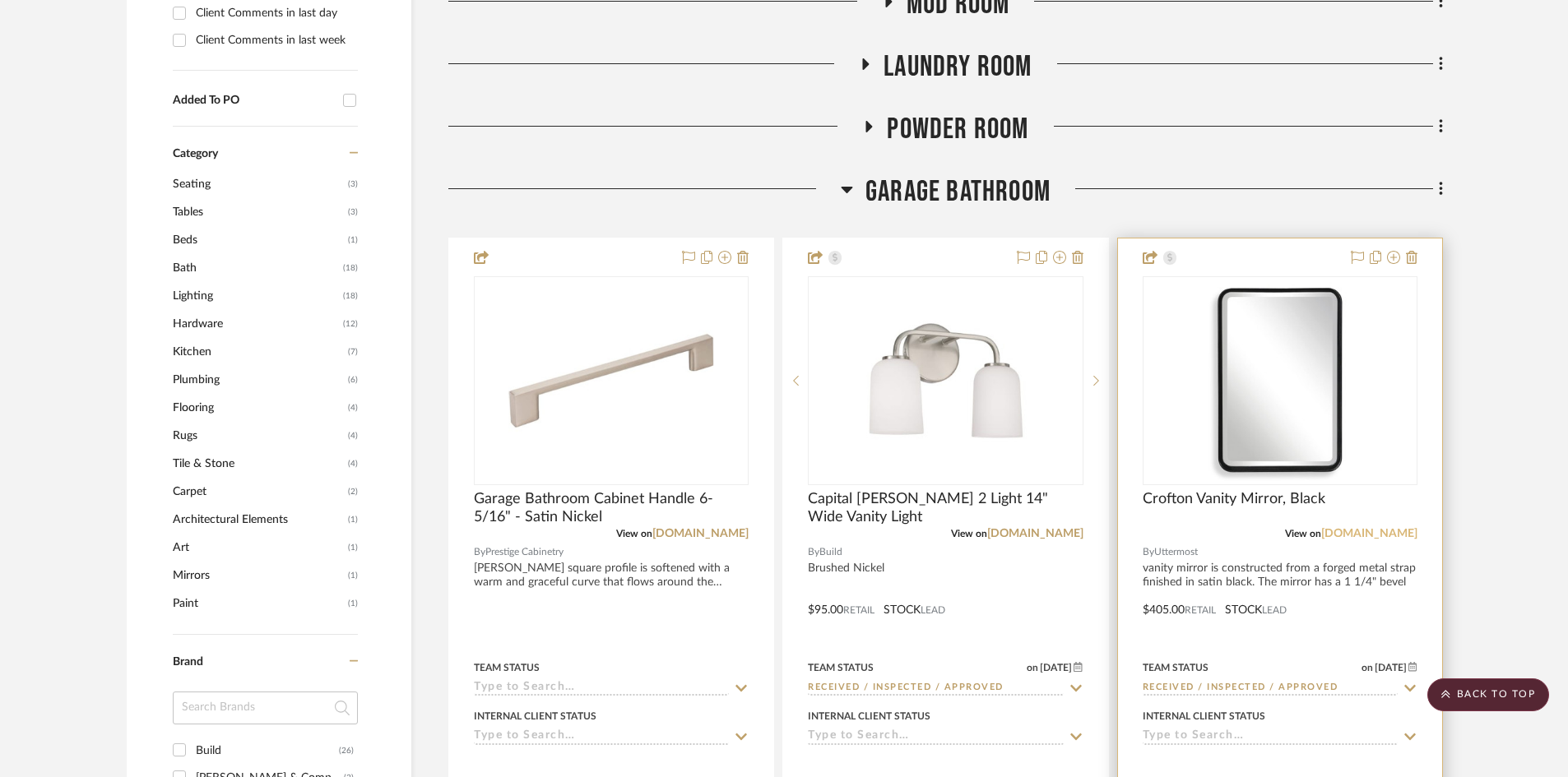
click at [1374, 535] on link "uttermost.com" at bounding box center [1368, 533] width 97 height 11
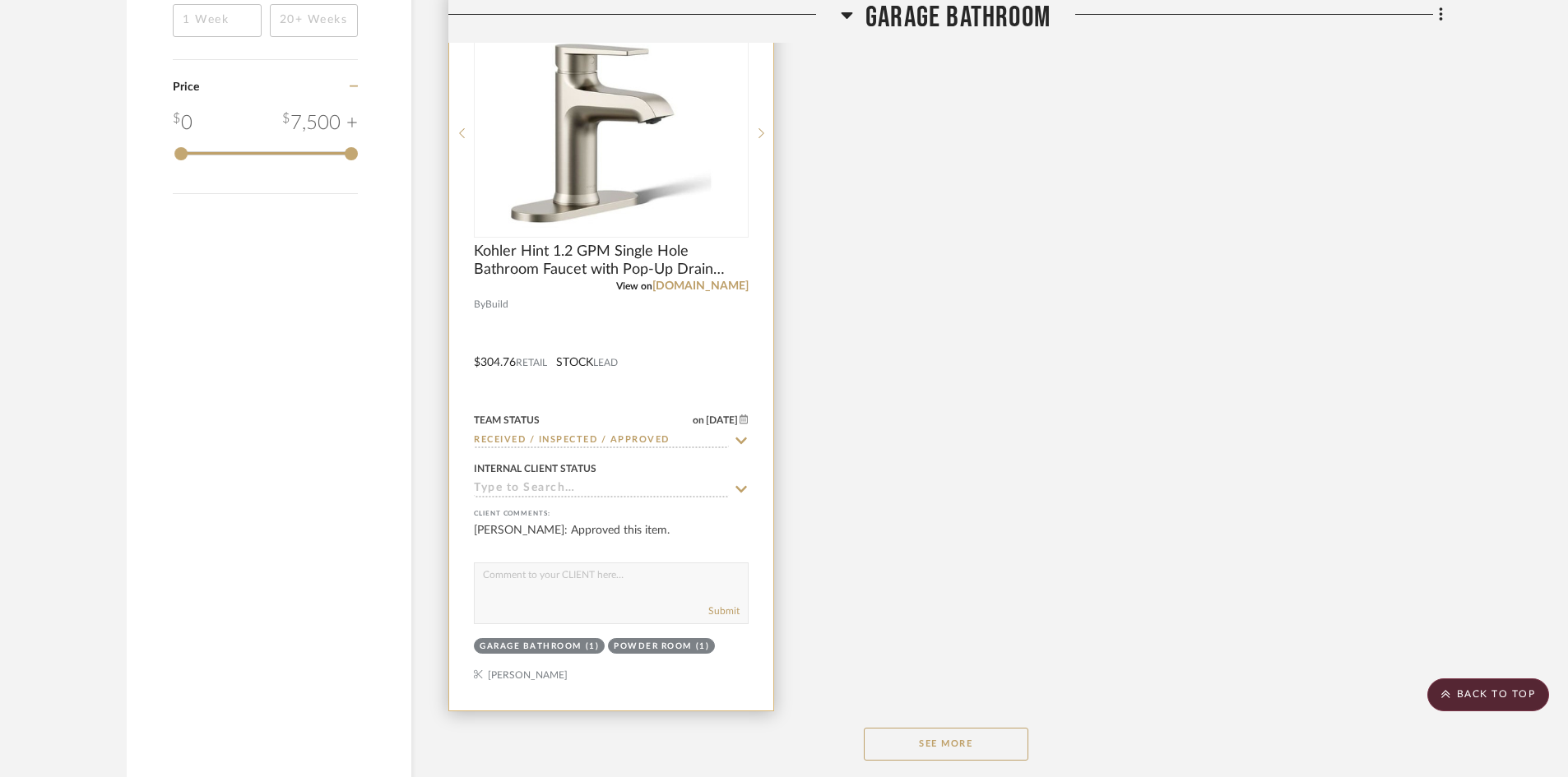
scroll to position [3041, 0]
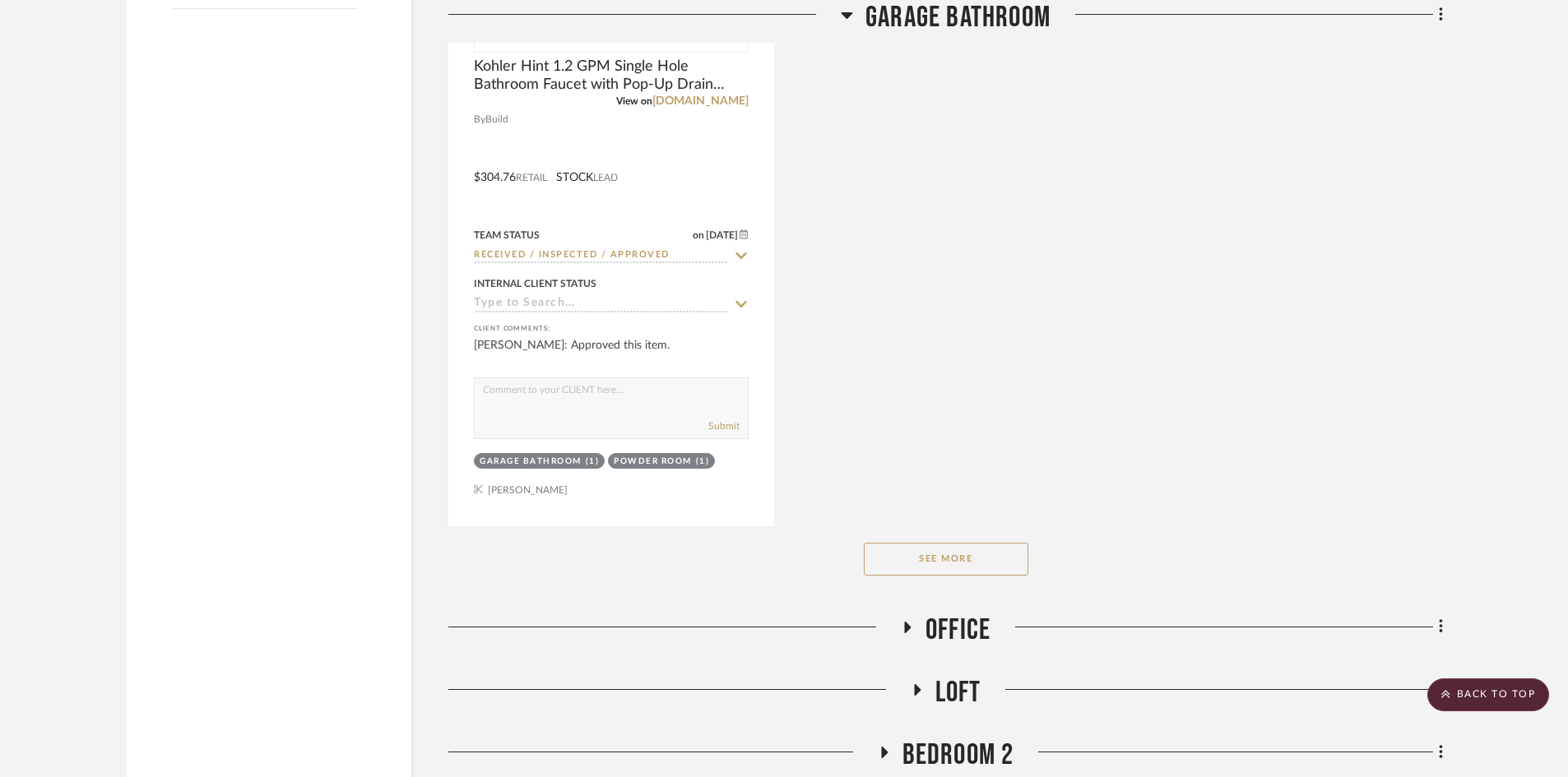
click at [959, 556] on button "See More" at bounding box center [945, 559] width 164 height 33
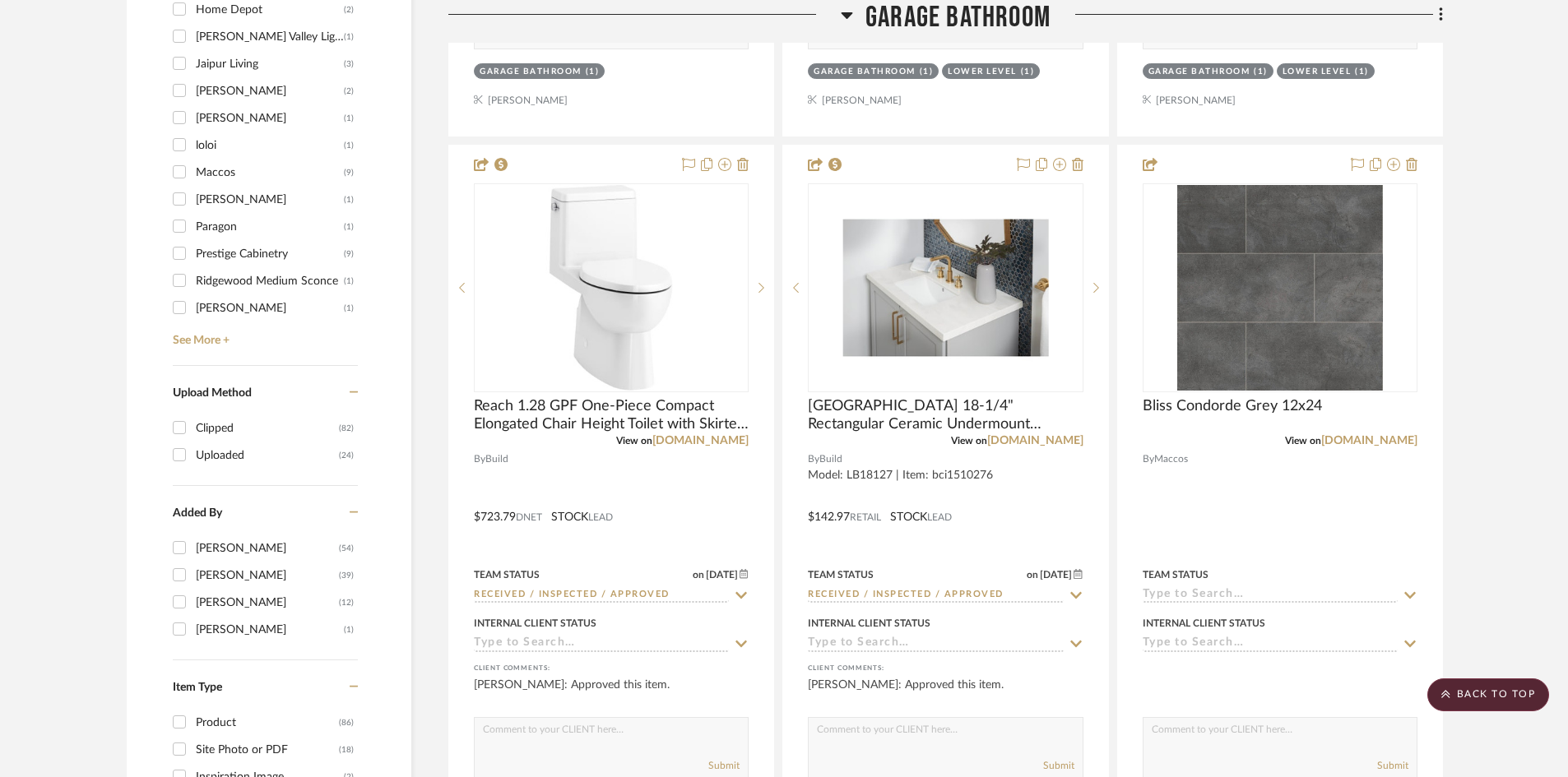
click at [1005, 16] on span "Garage Bathroom" at bounding box center [957, 18] width 185 height 36
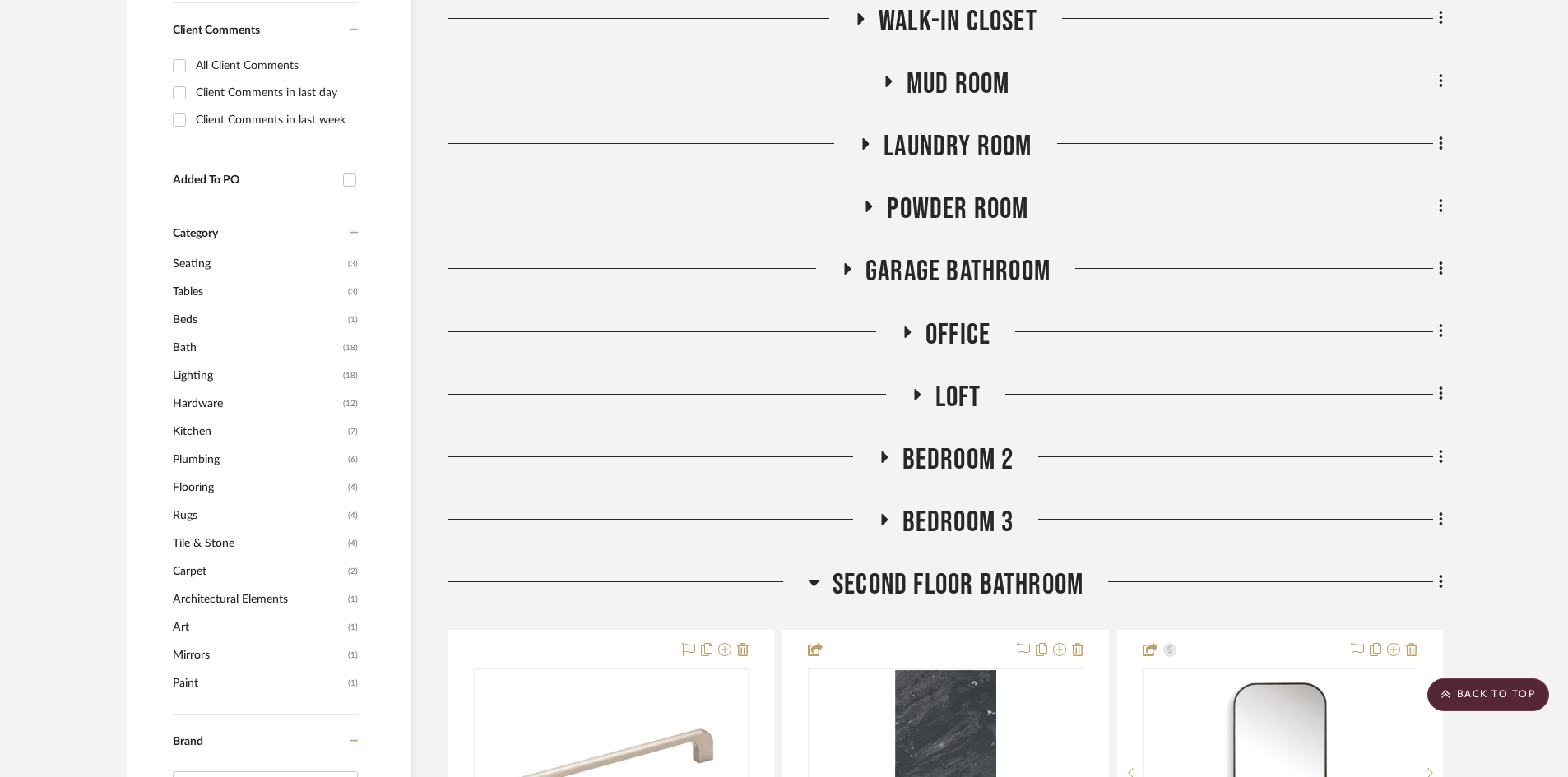
scroll to position [904, 0]
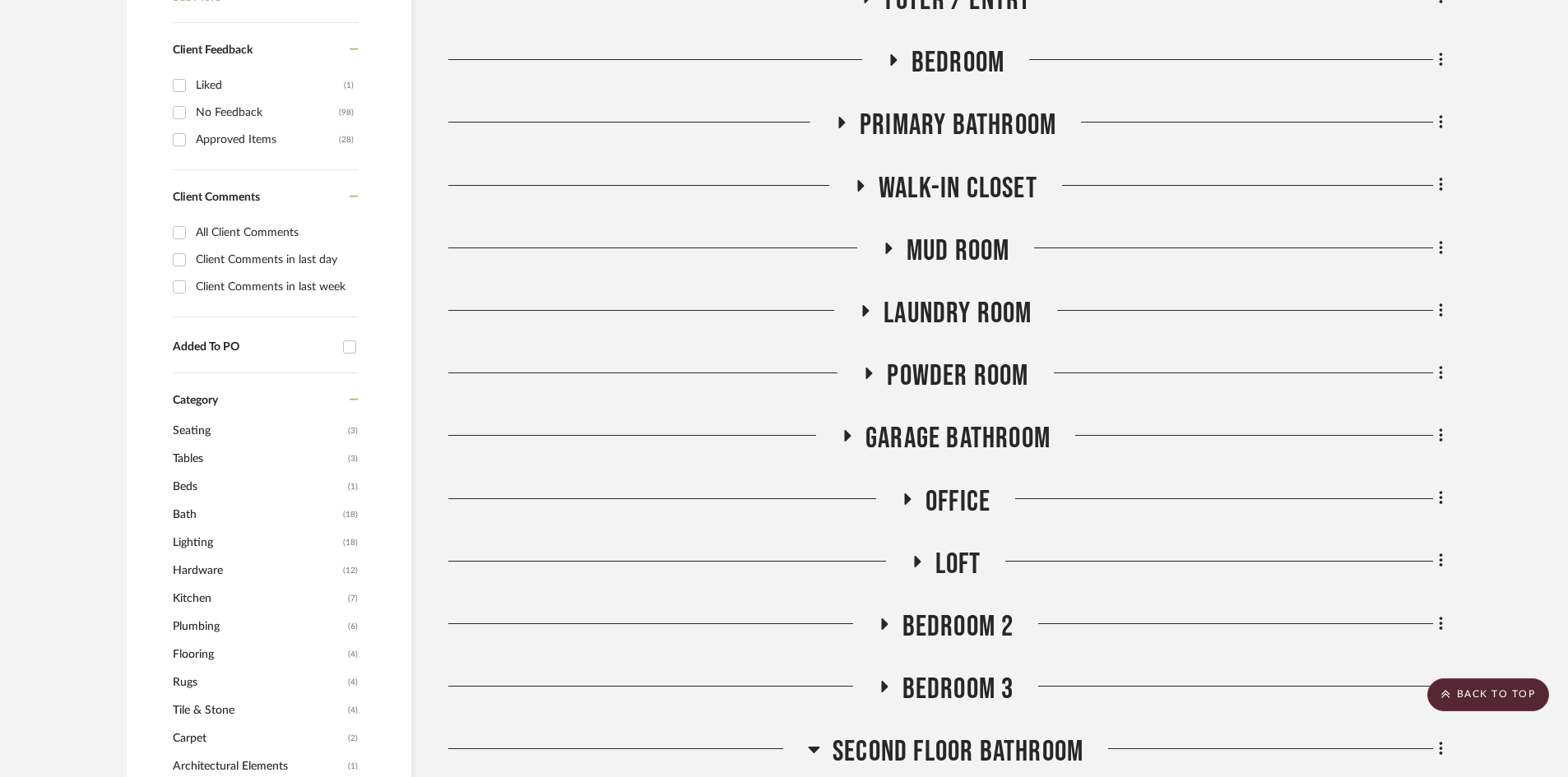
click at [933, 501] on span "Office" at bounding box center [957, 502] width 65 height 36
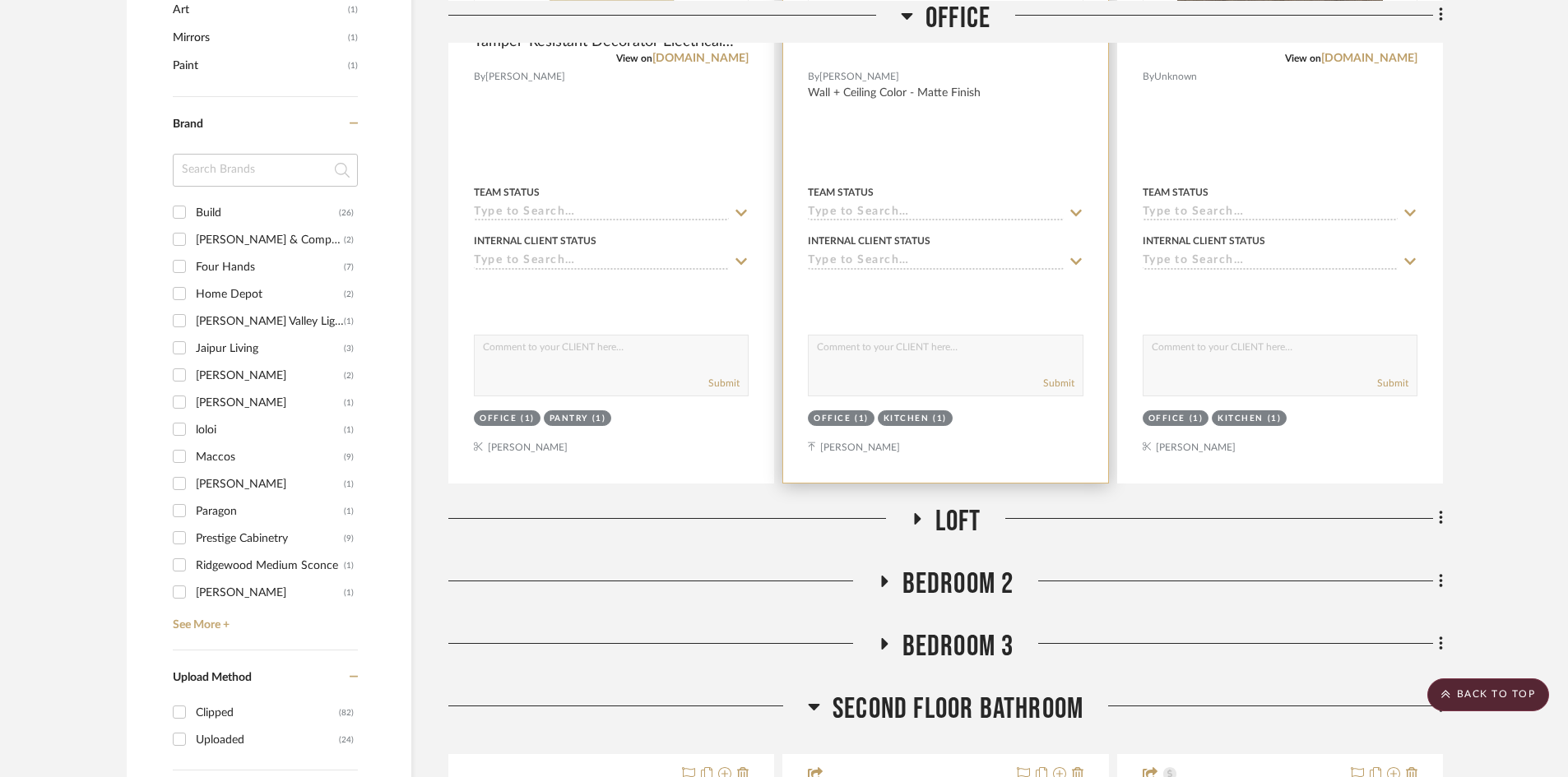
scroll to position [1808, 0]
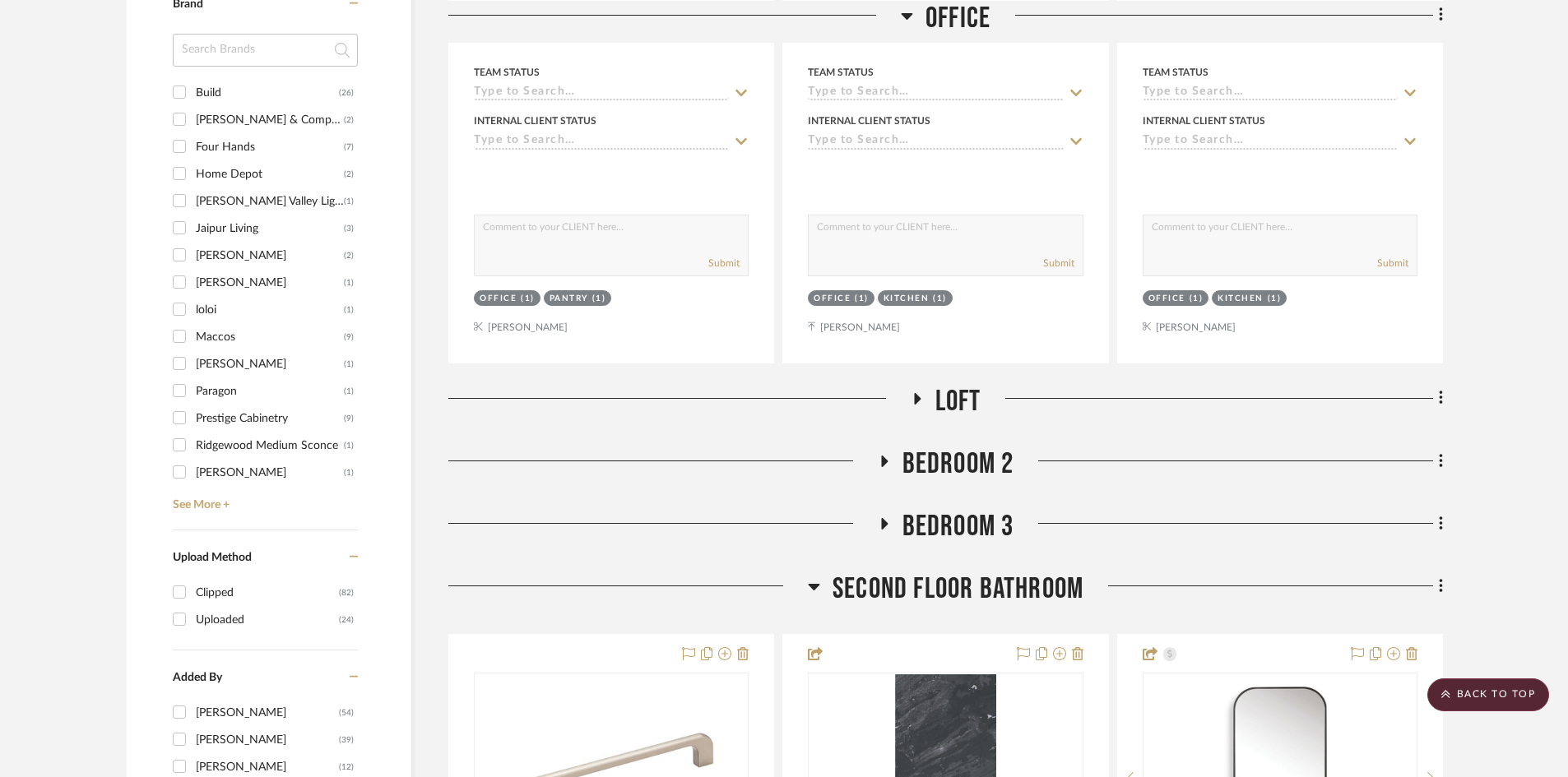
click at [962, 403] on span "LOFT" at bounding box center [957, 402] width 46 height 36
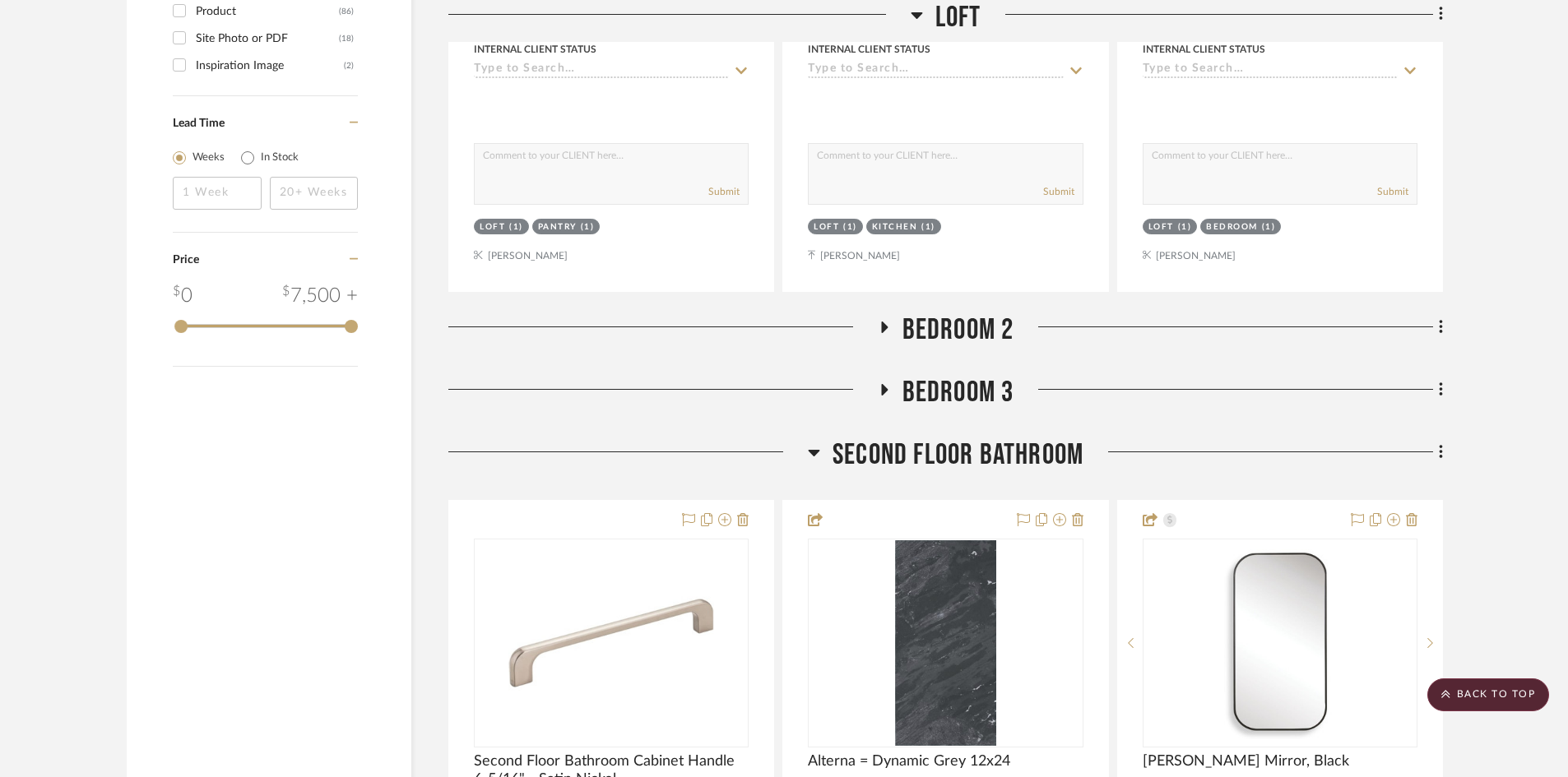
scroll to position [2712, 0]
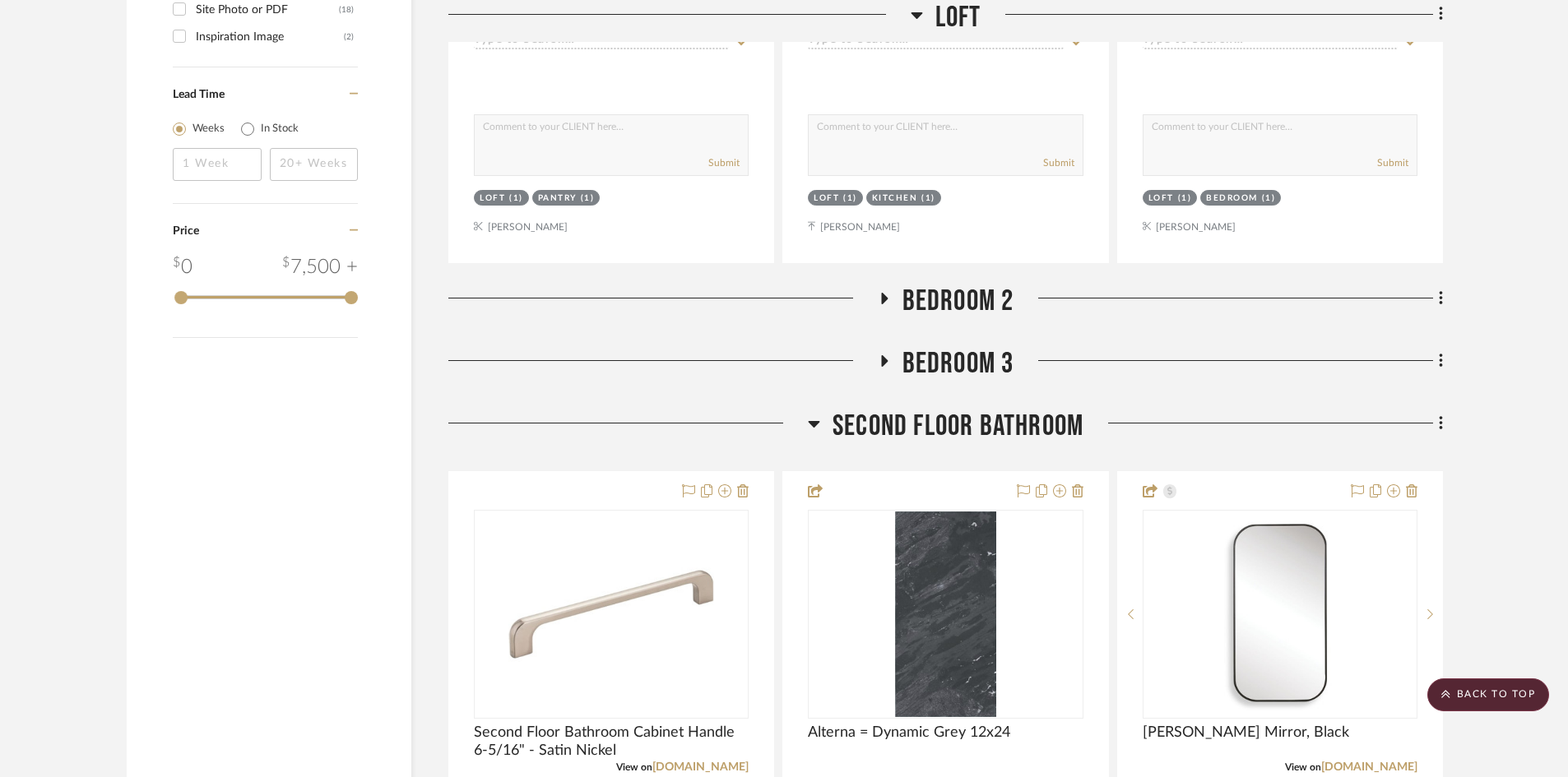
click at [946, 284] on span "Bedroom 2" at bounding box center [957, 302] width 112 height 36
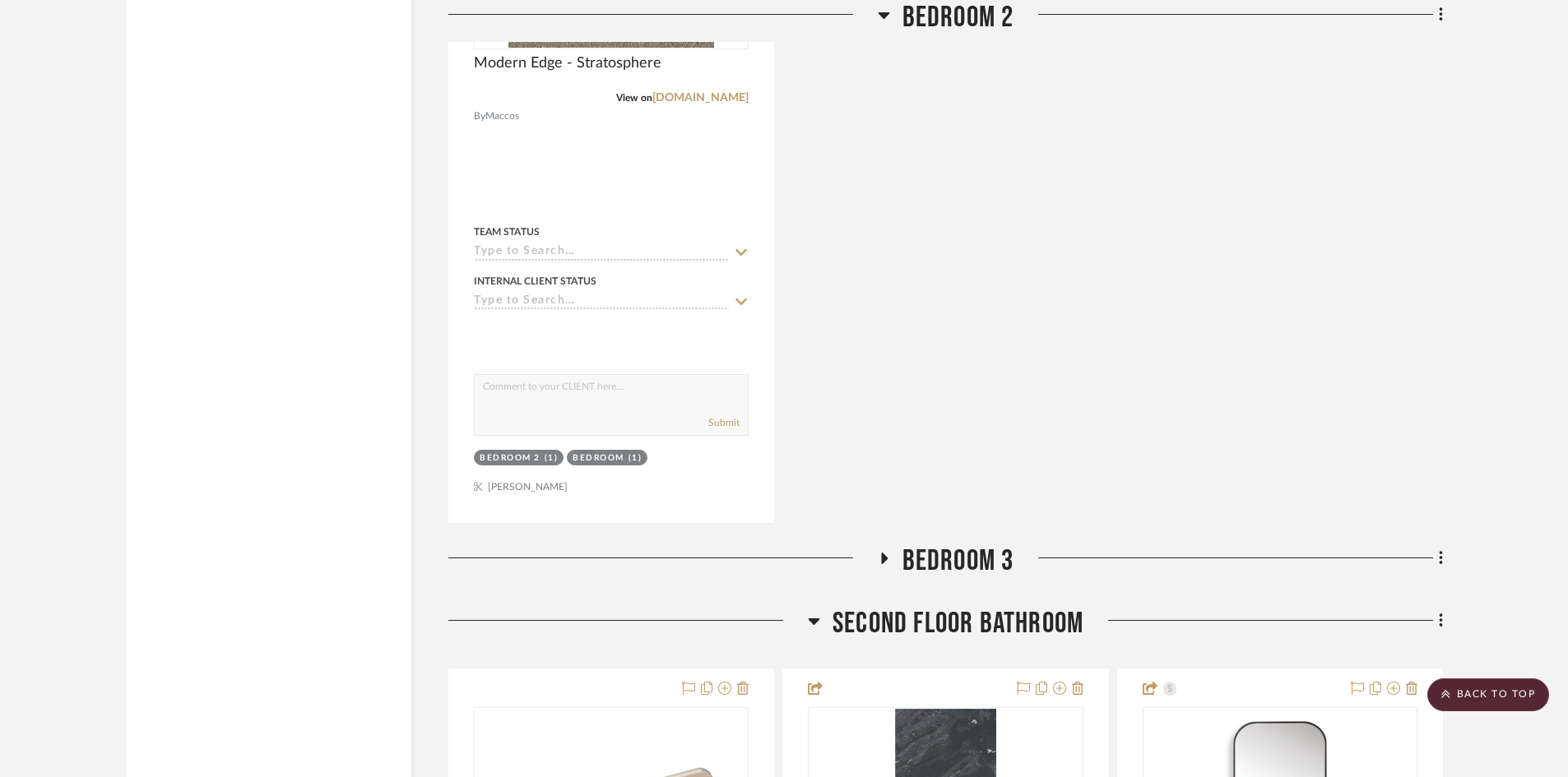
scroll to position [4110, 0]
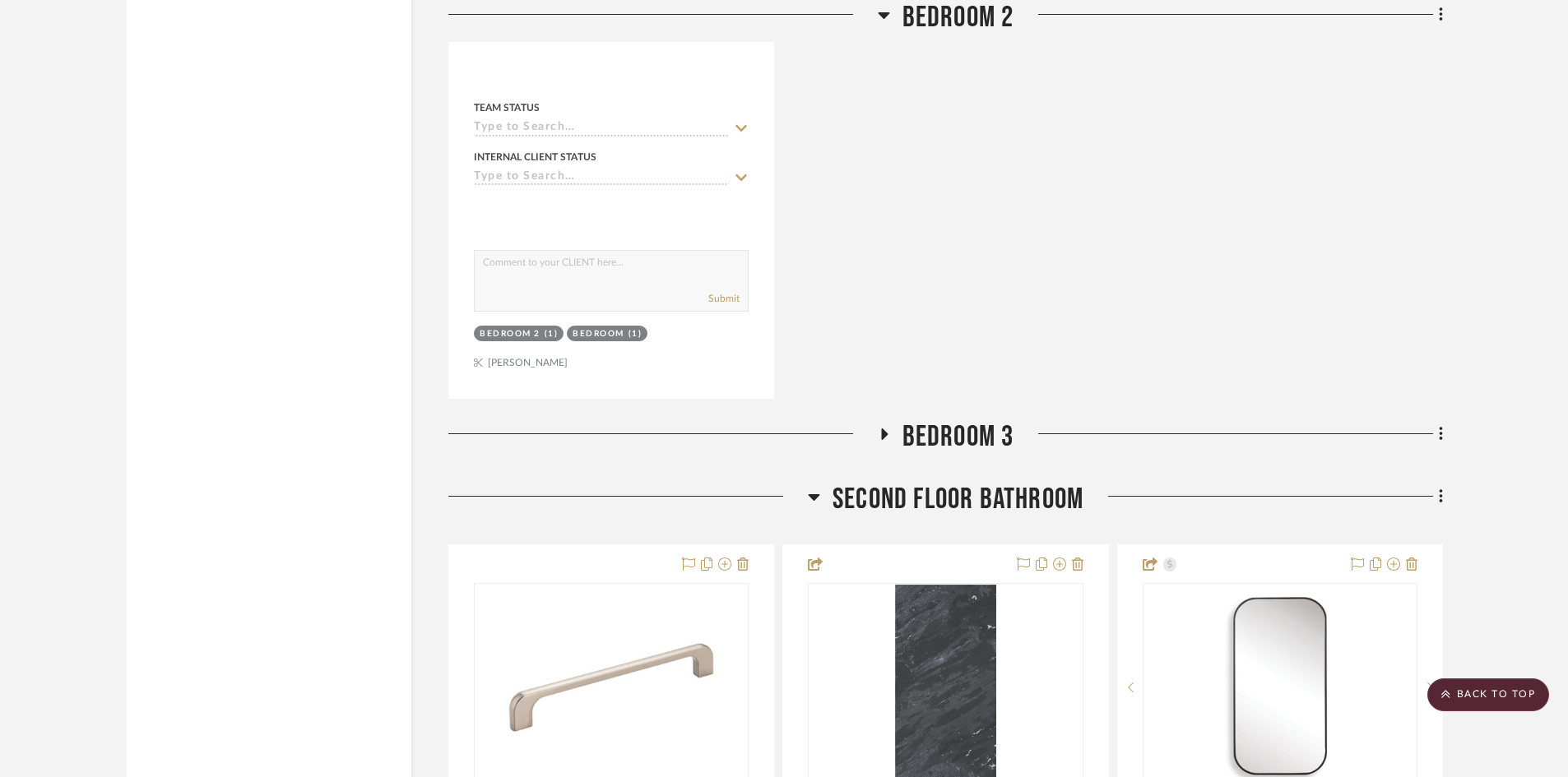
click at [934, 433] on span "Bedroom 3" at bounding box center [957, 437] width 112 height 36
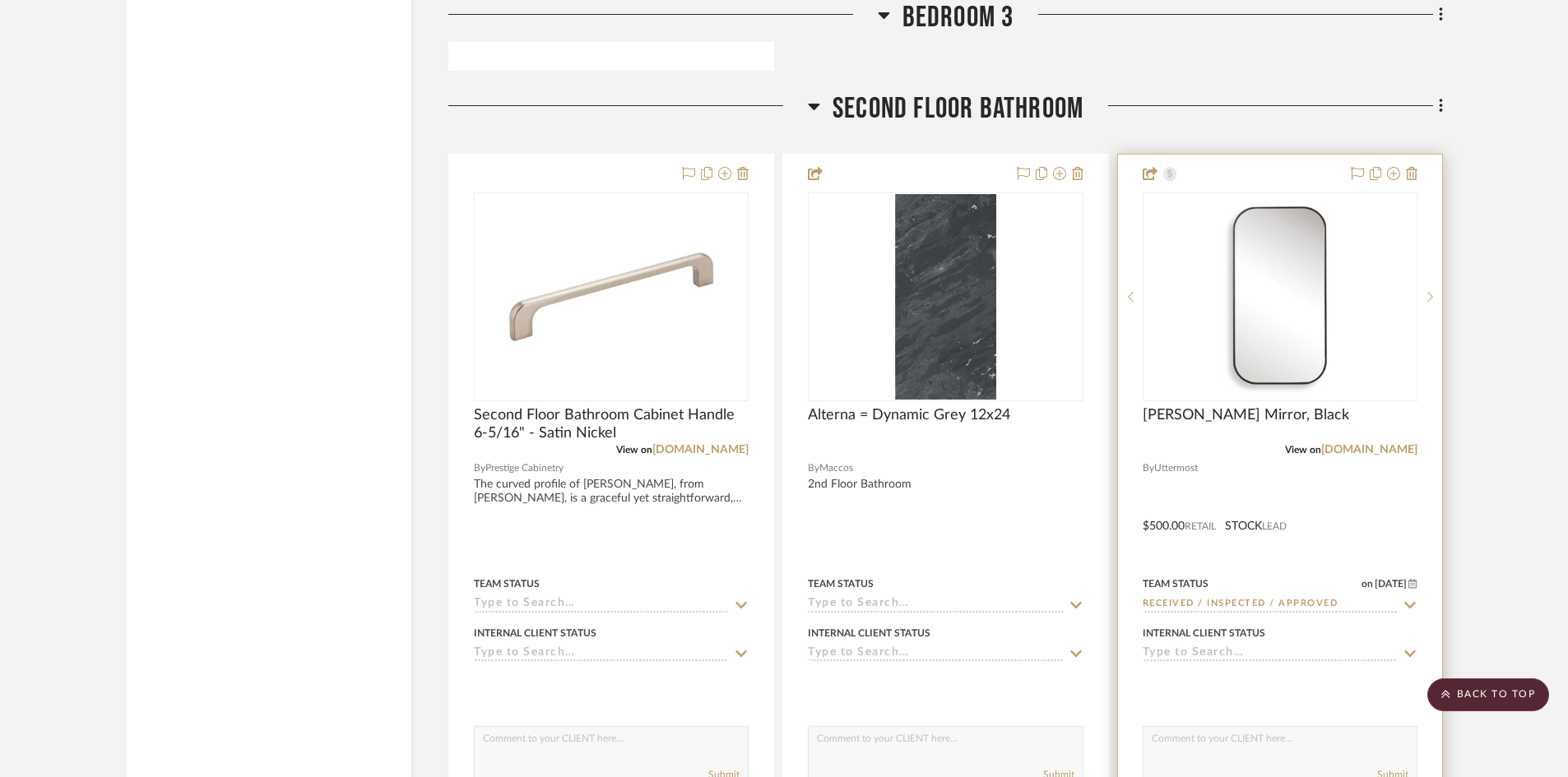
scroll to position [6000, 0]
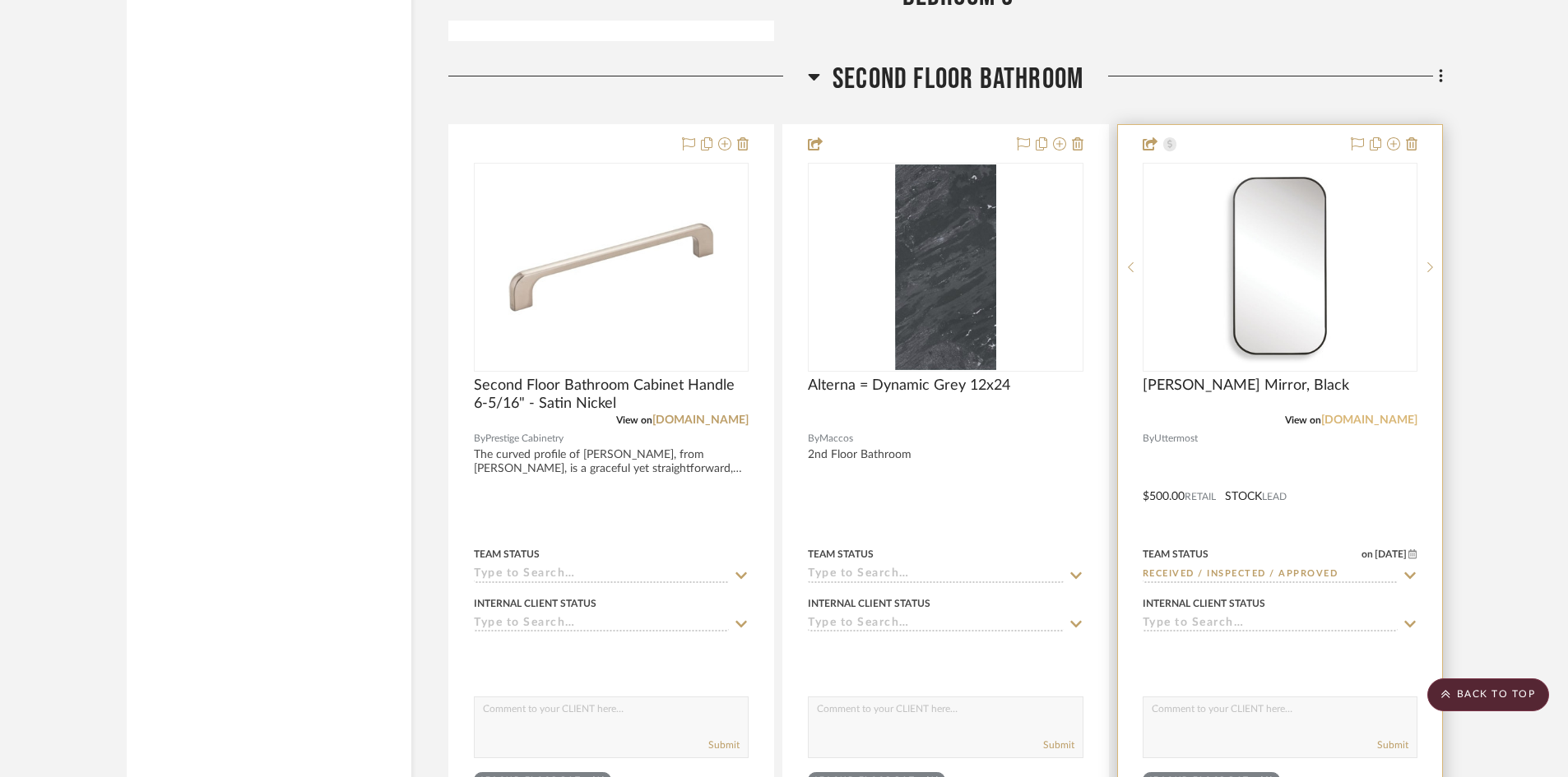
click at [1373, 418] on link "uttermost.com" at bounding box center [1368, 420] width 97 height 11
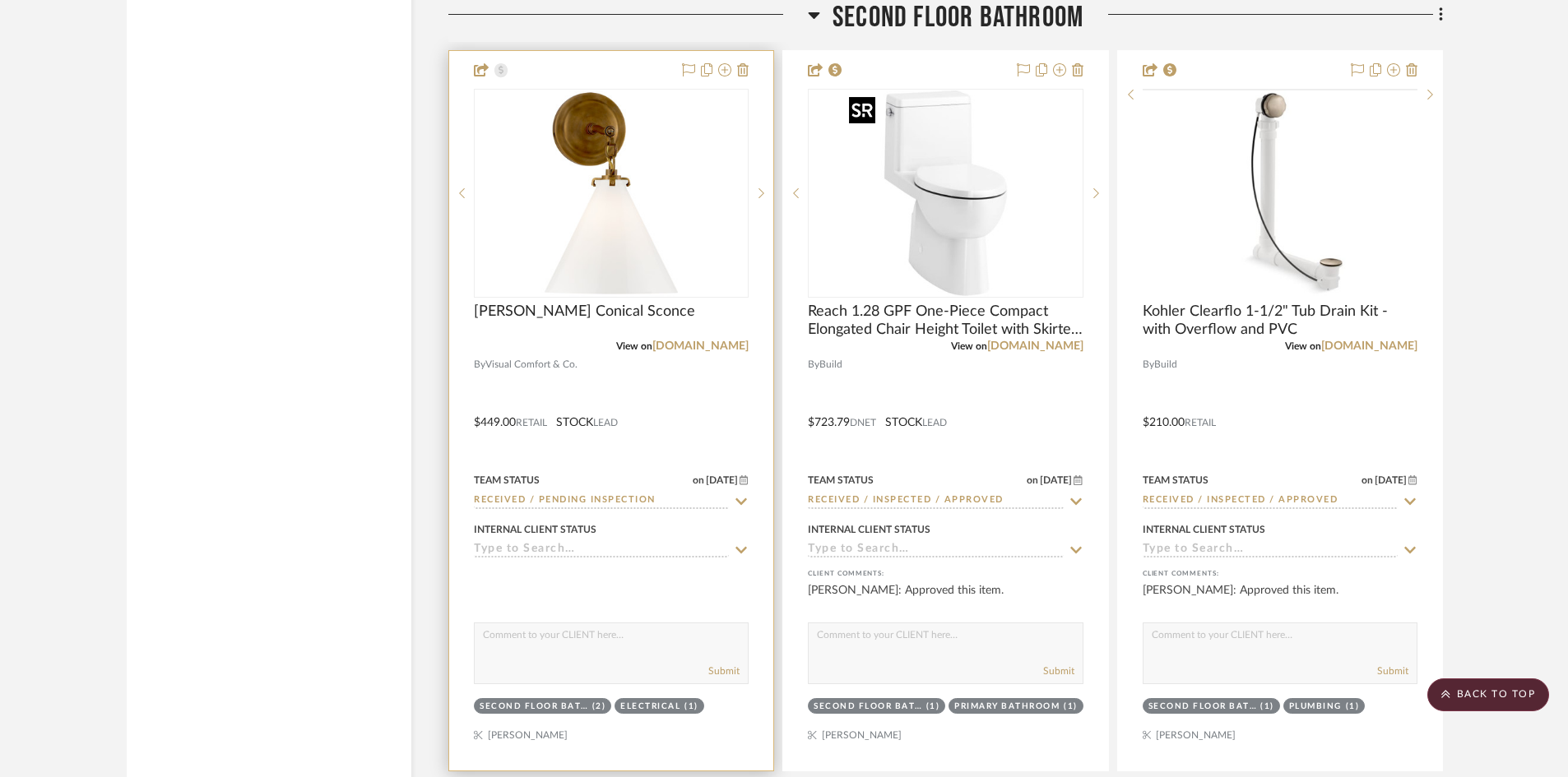
scroll to position [6822, 0]
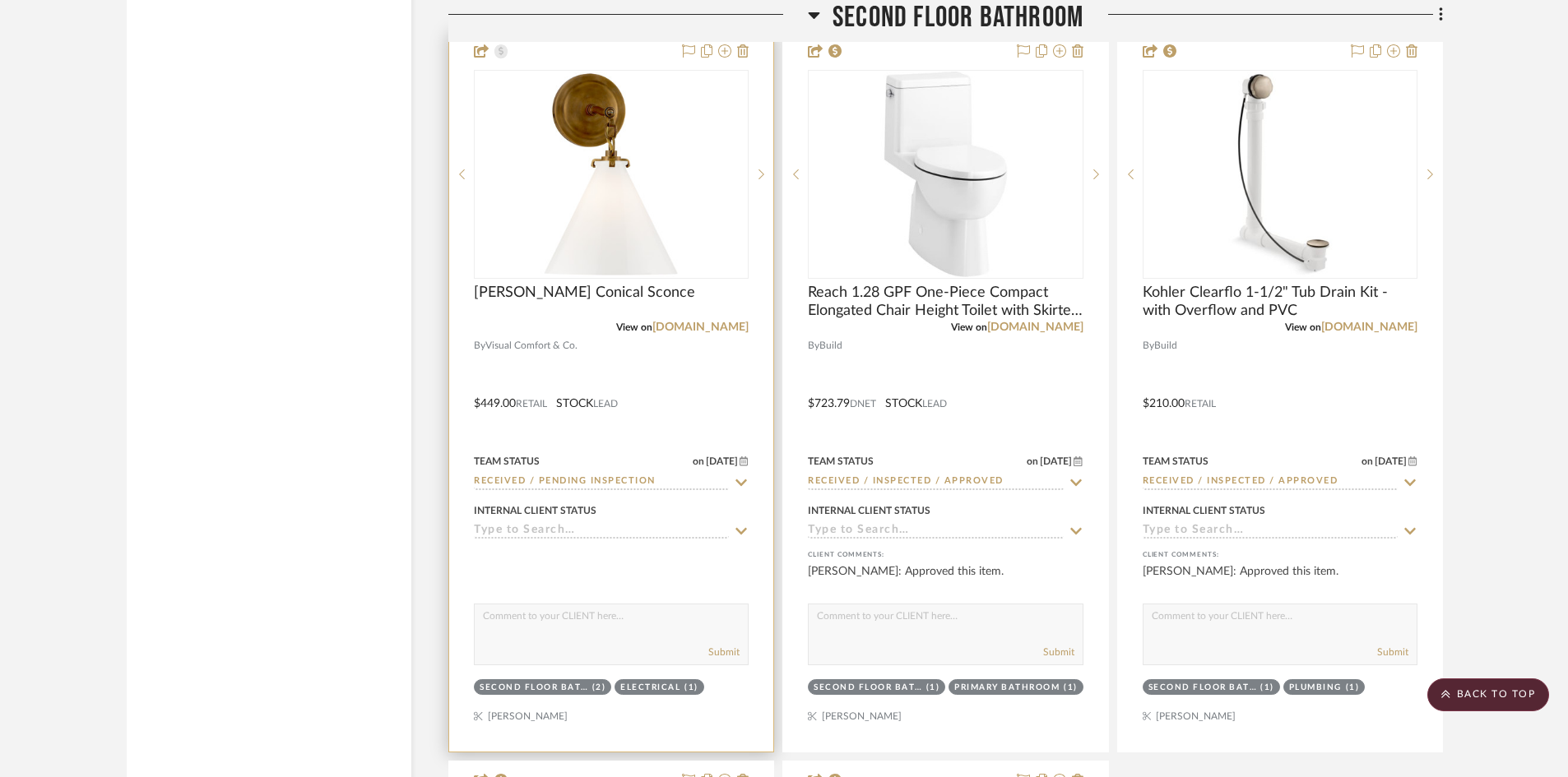
click at [652, 385] on div at bounding box center [611, 391] width 324 height 719
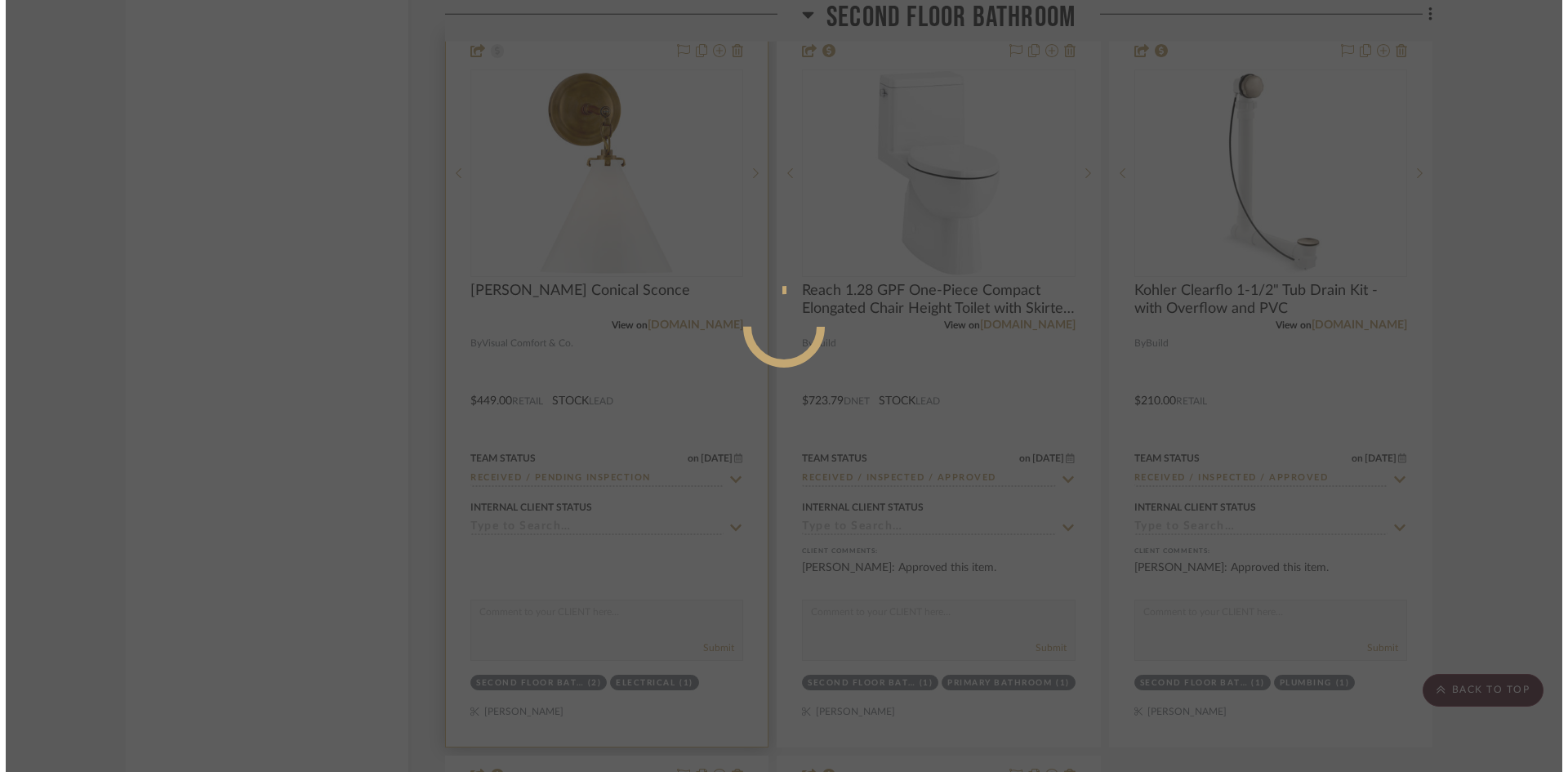
scroll to position [0, 0]
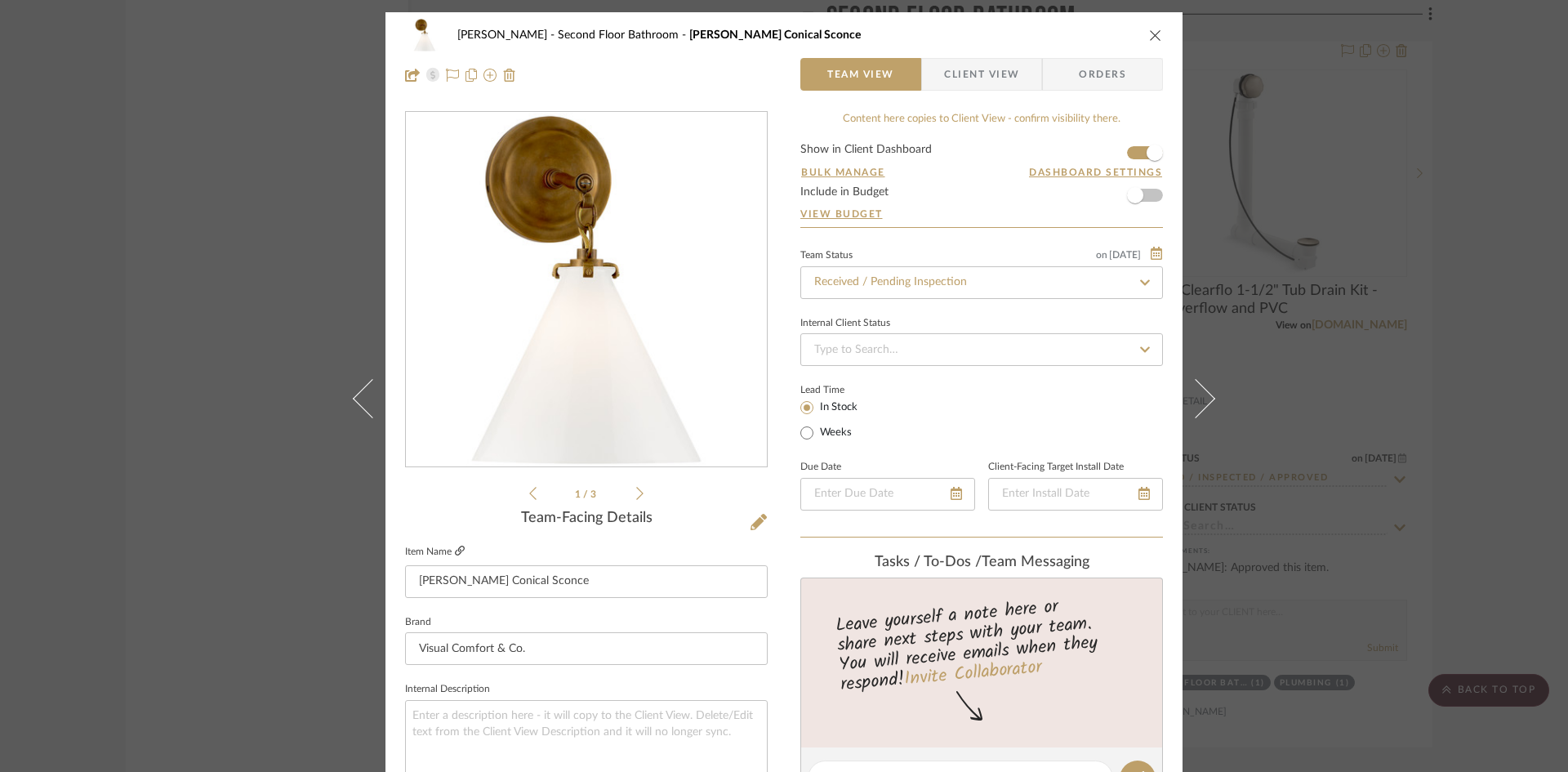
click at [457, 548] on icon at bounding box center [459, 550] width 10 height 10
click at [1152, 34] on icon "close" at bounding box center [1156, 35] width 13 height 13
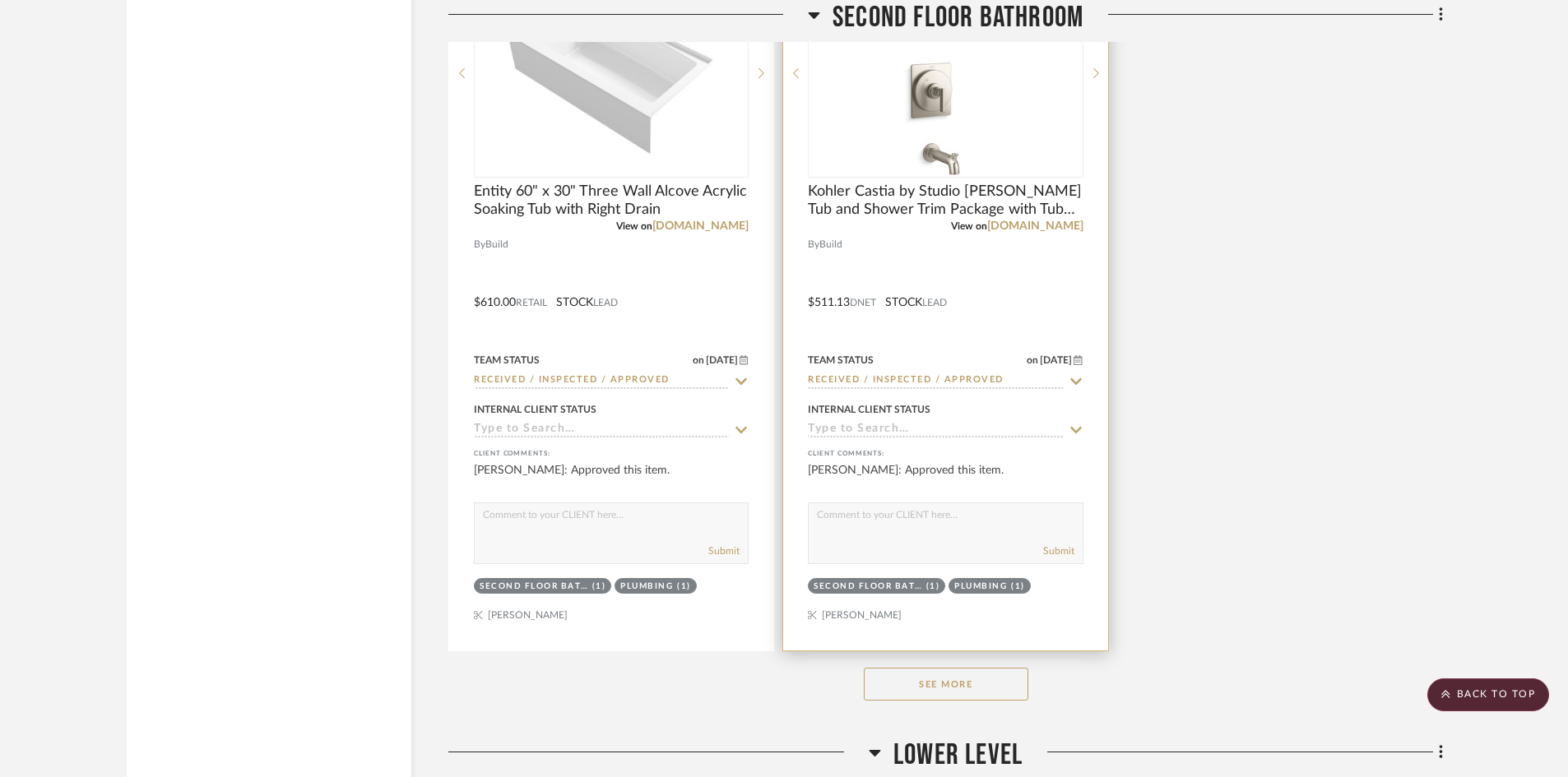
scroll to position [7809, 0]
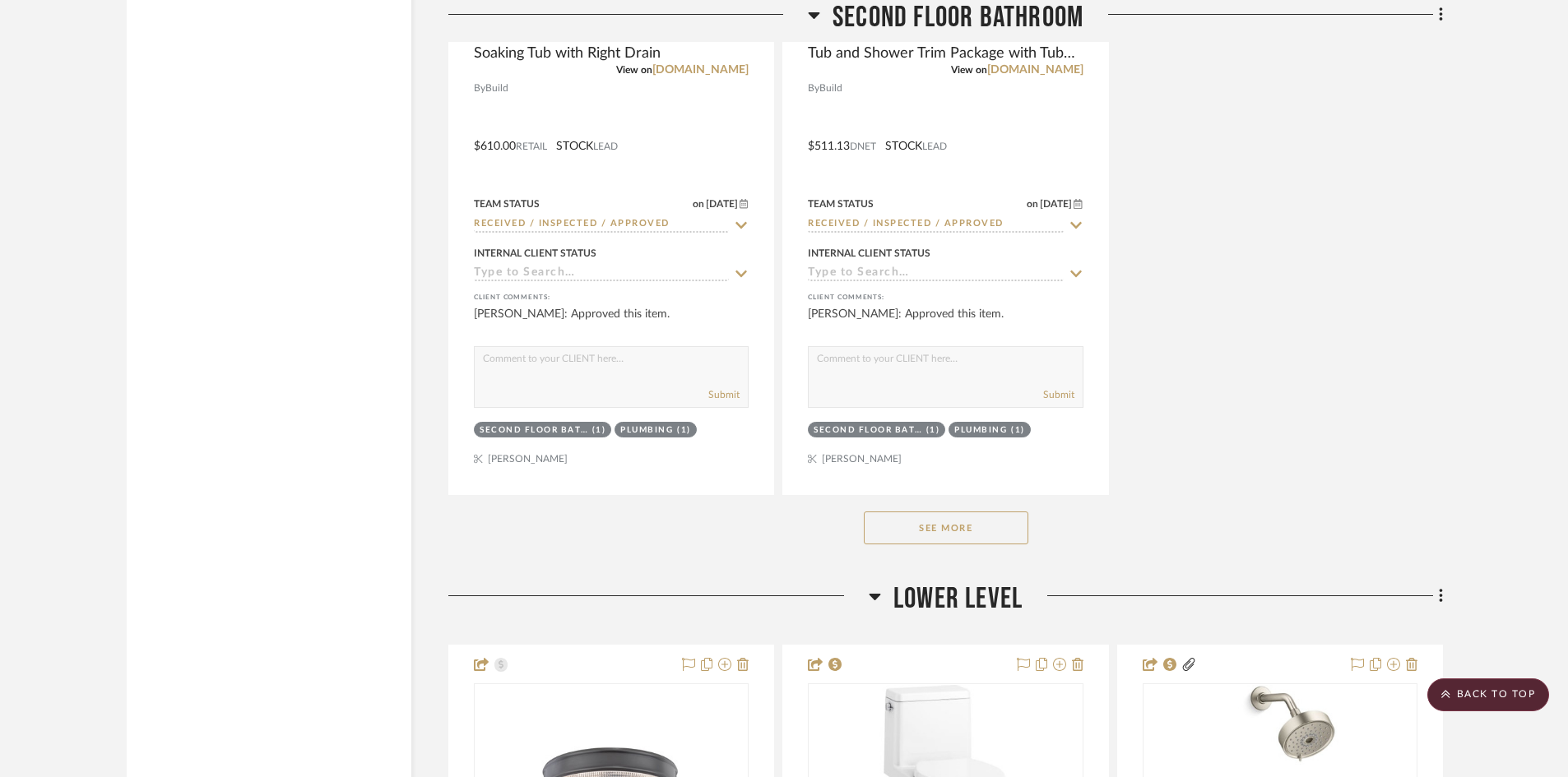
click at [988, 531] on button "See More" at bounding box center [945, 527] width 164 height 33
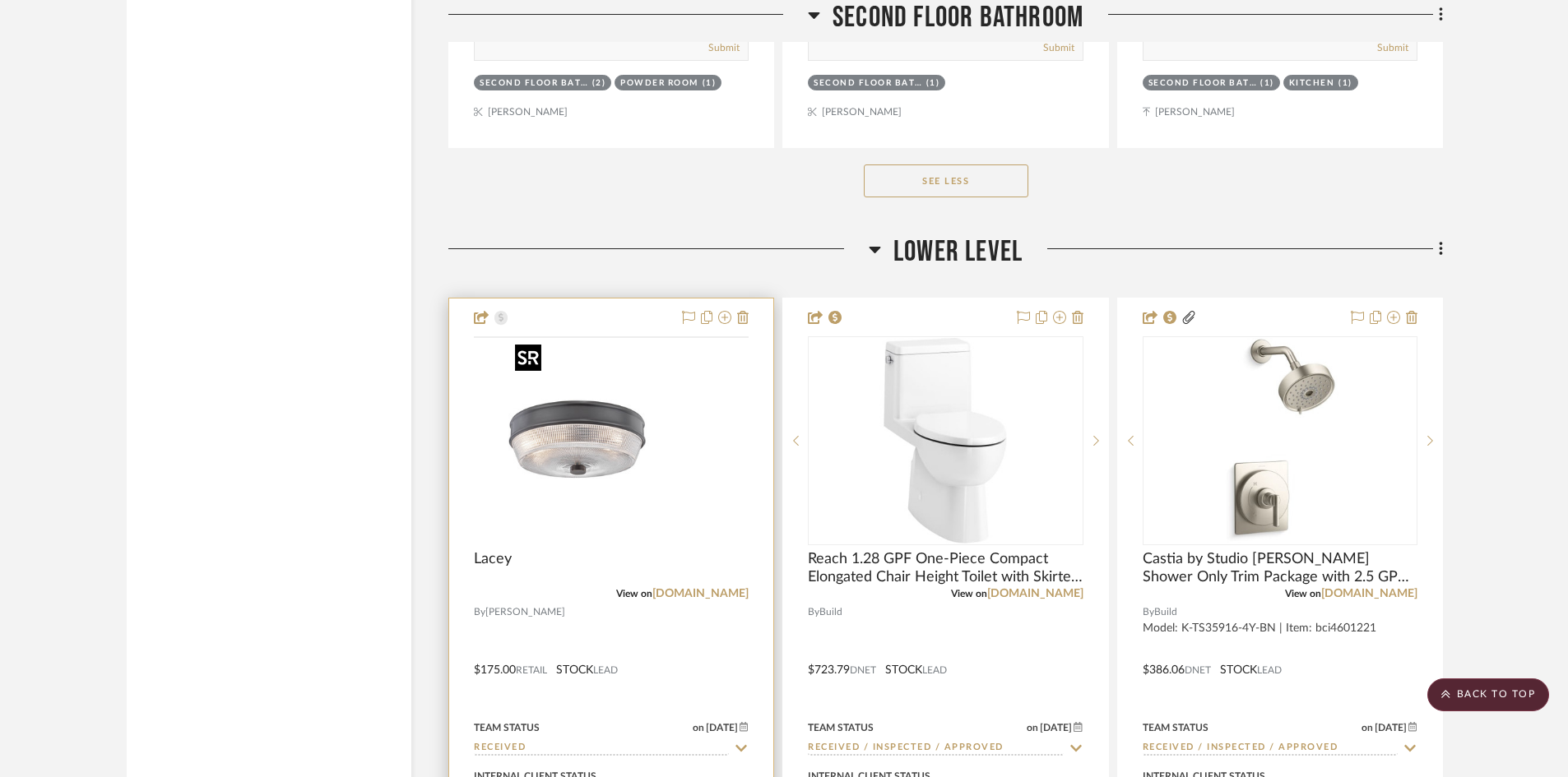
scroll to position [8959, 0]
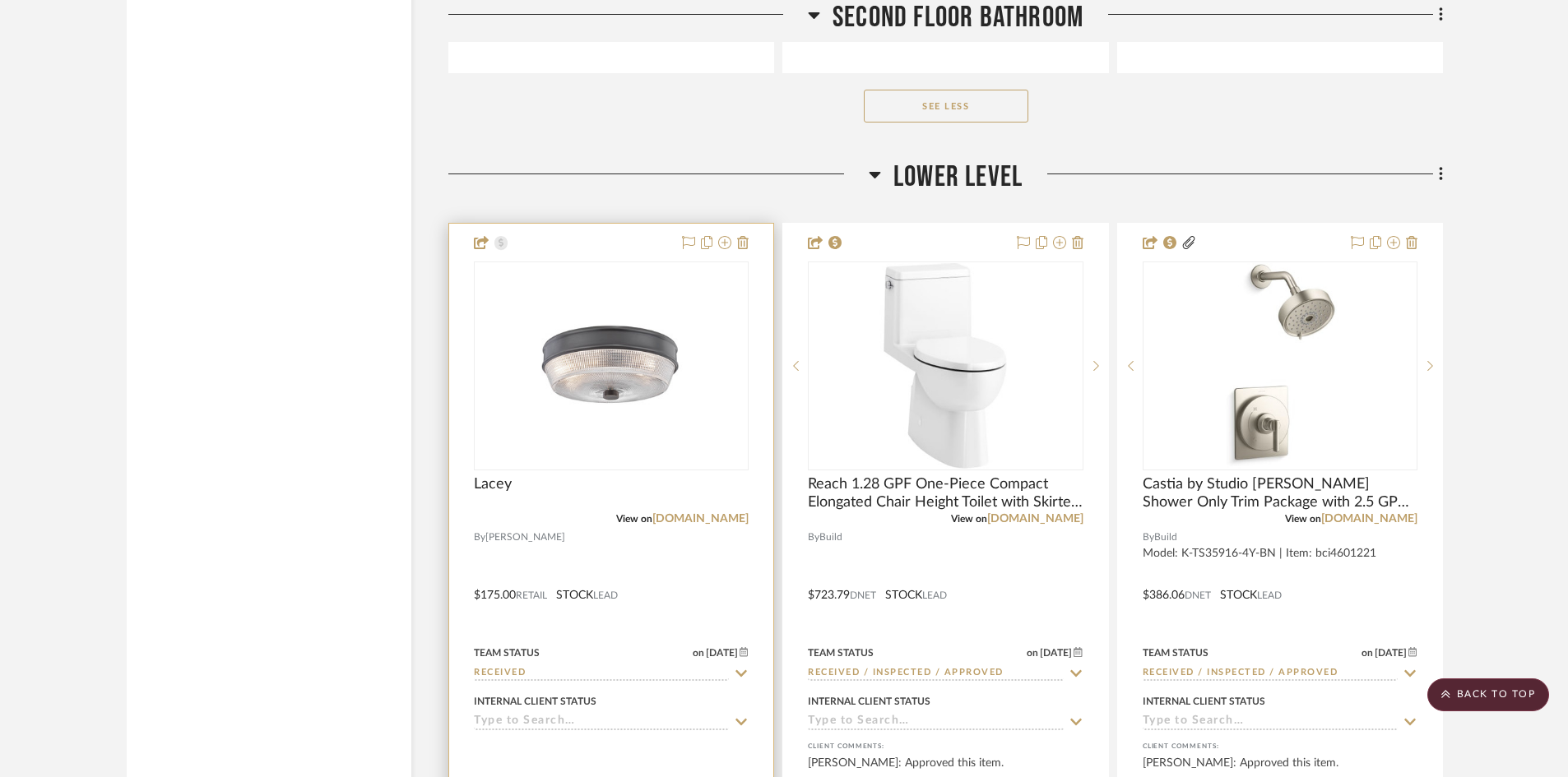
click at [579, 546] on div at bounding box center [611, 583] width 324 height 719
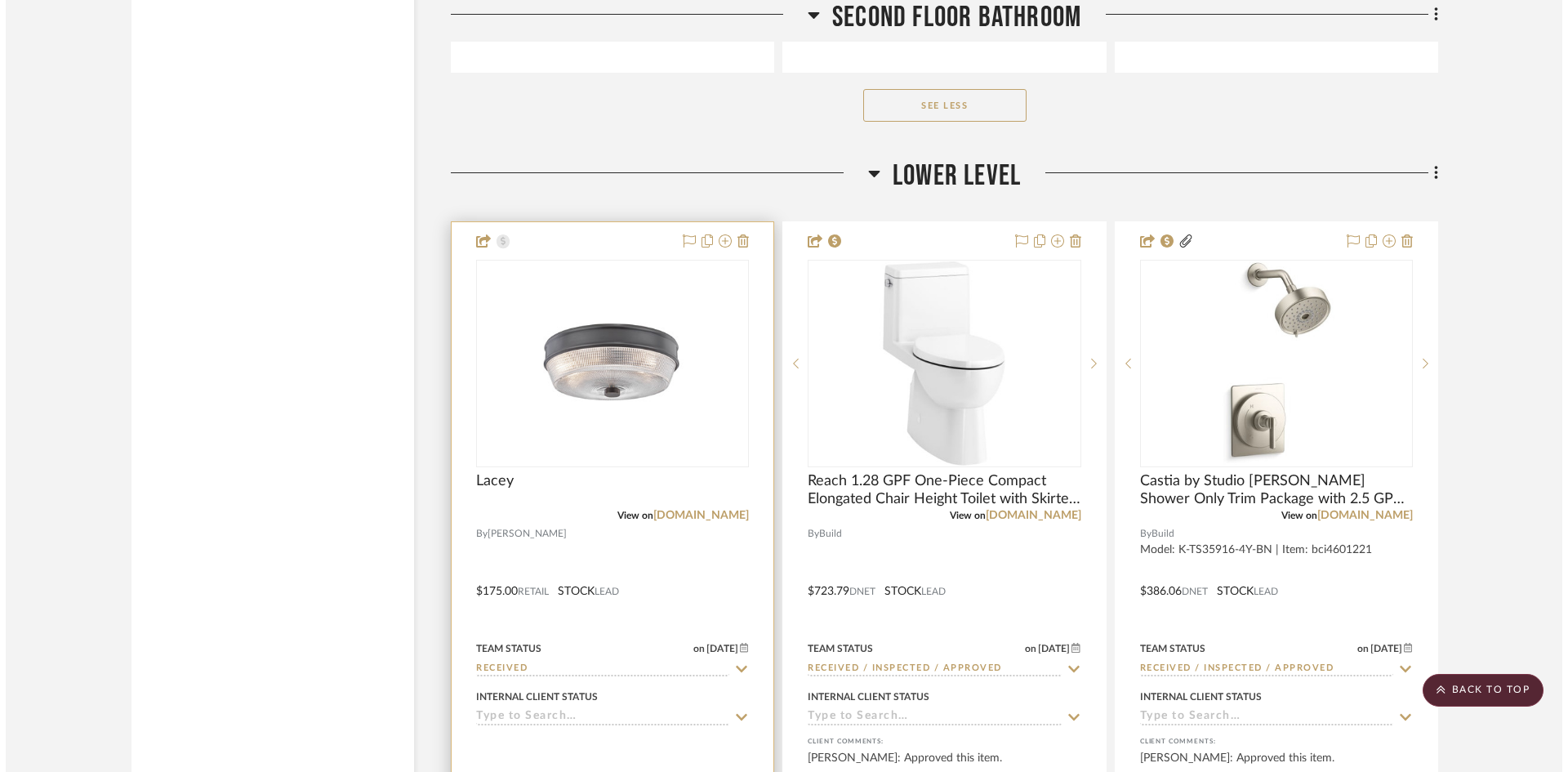
scroll to position [0, 0]
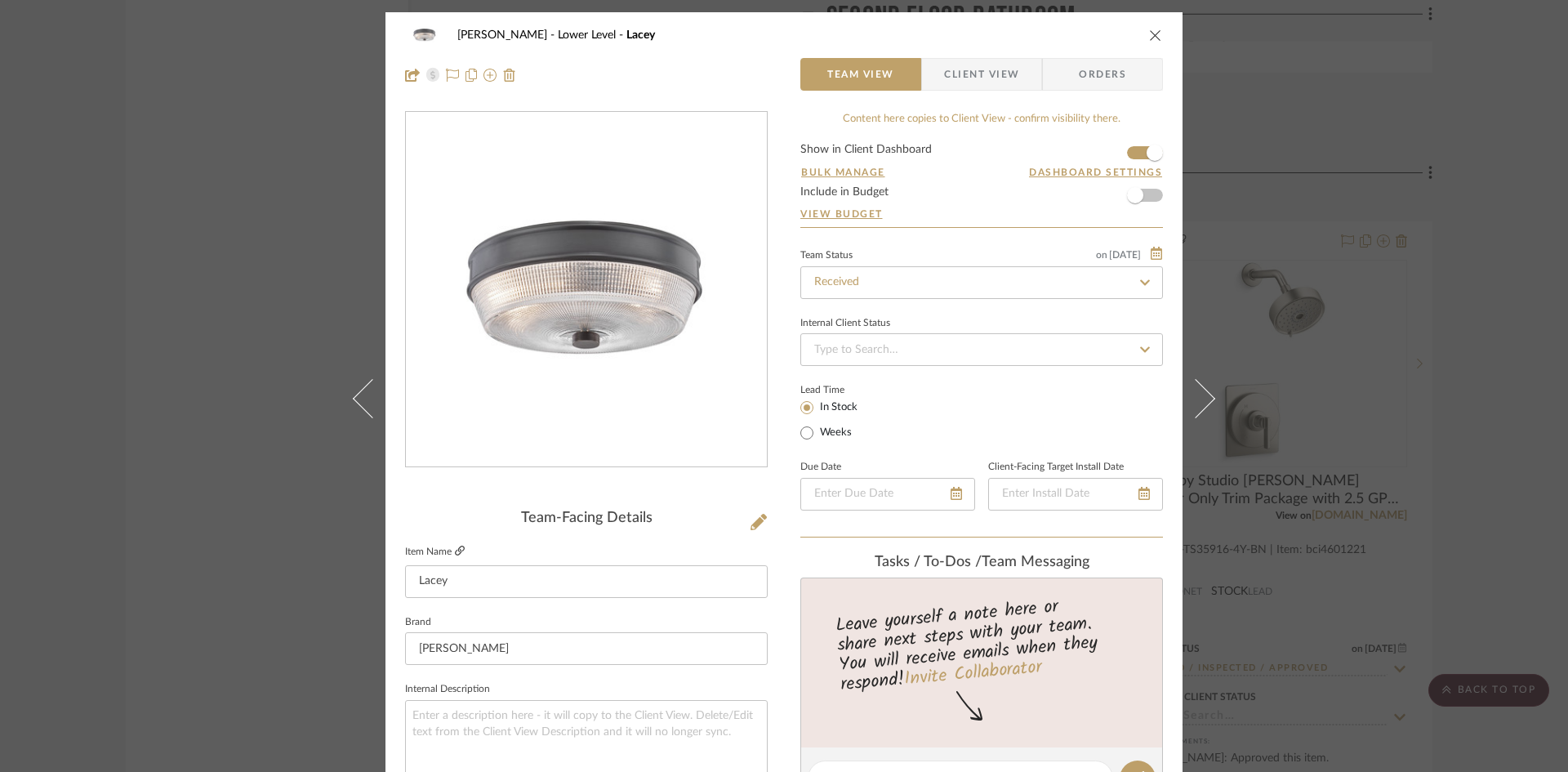
click at [454, 551] on icon at bounding box center [459, 550] width 10 height 10
click at [1149, 34] on icon "close" at bounding box center [1156, 35] width 13 height 13
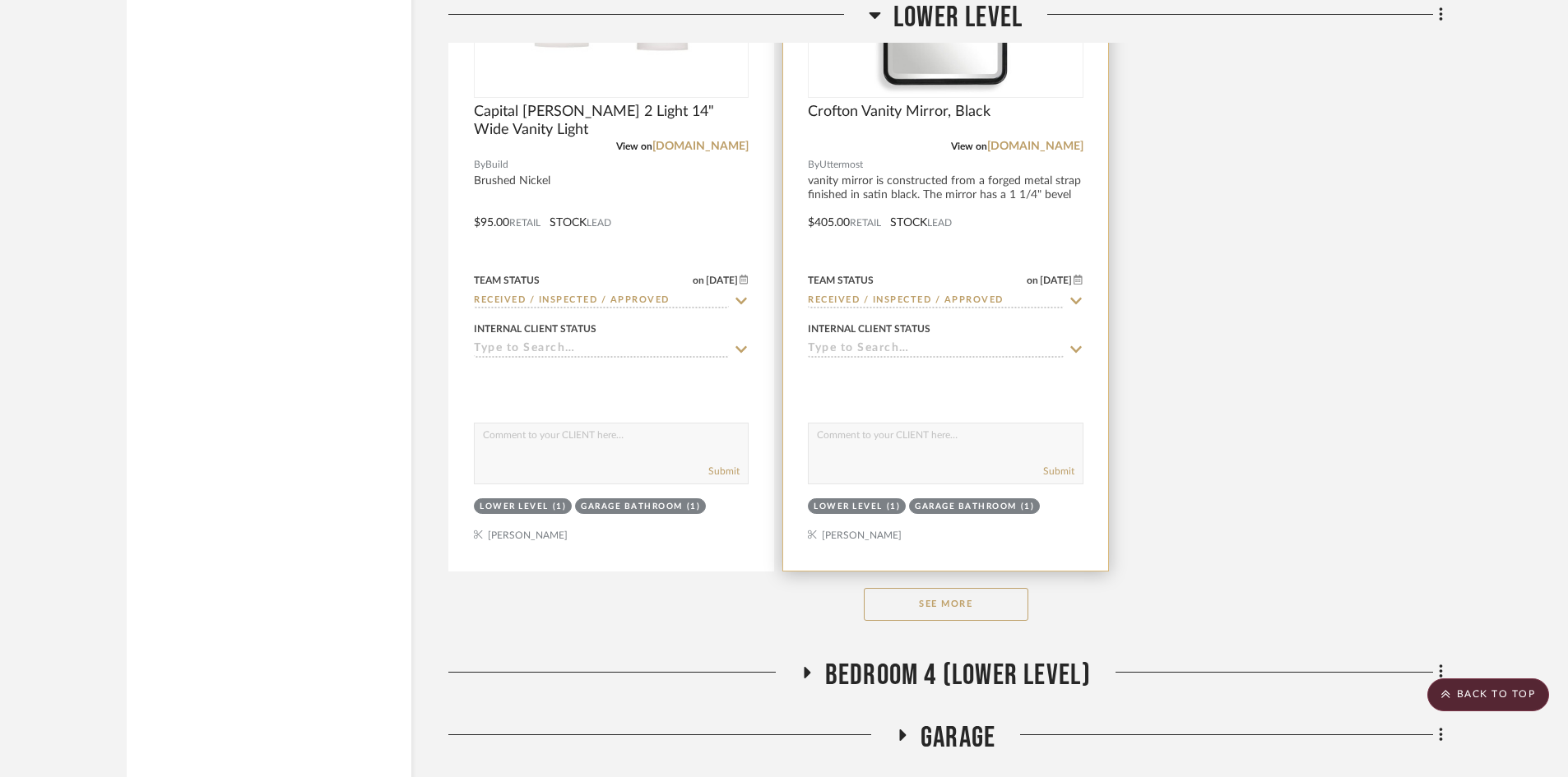
scroll to position [10932, 0]
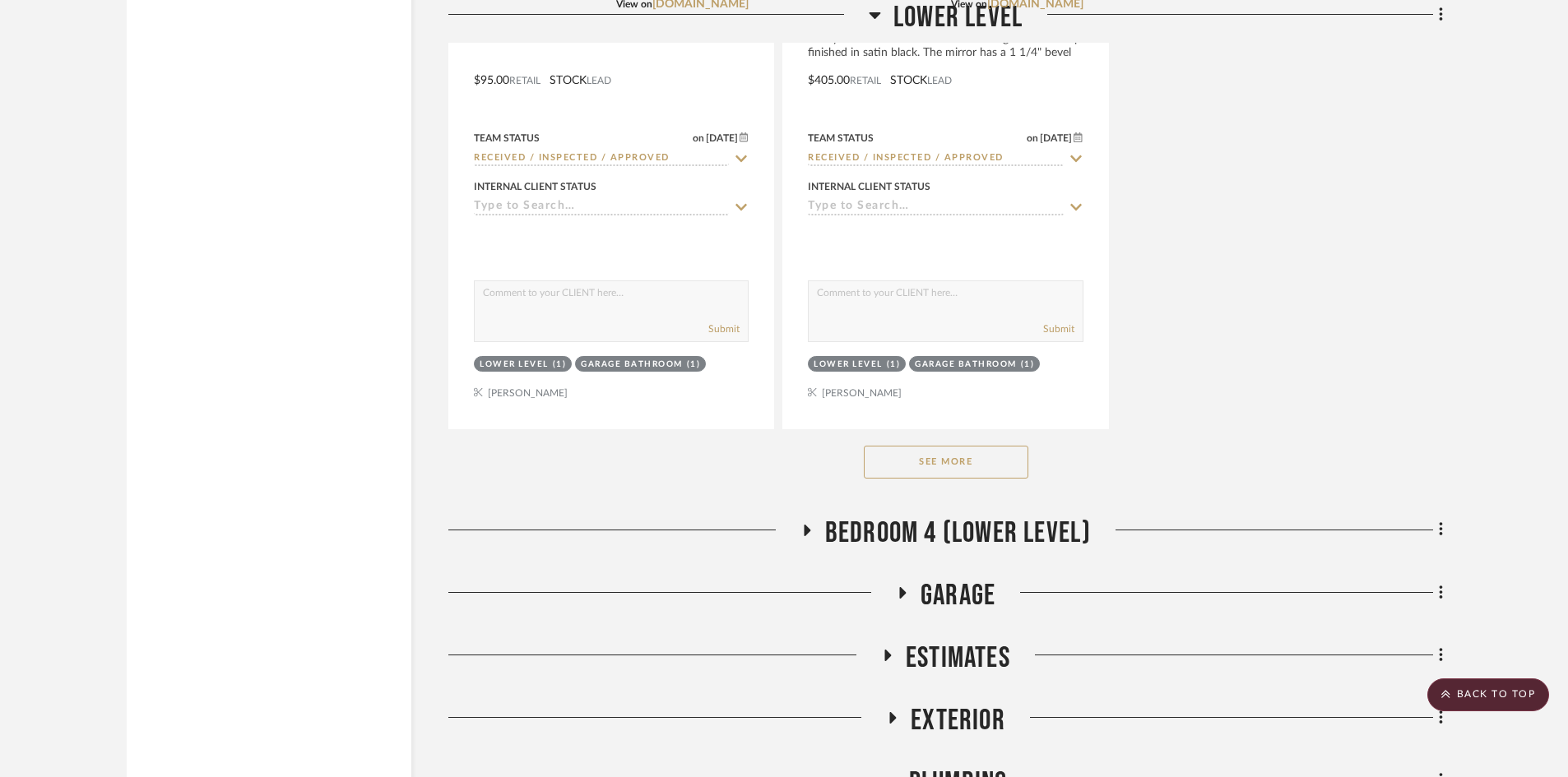
click at [986, 470] on button "See More" at bounding box center [945, 461] width 164 height 33
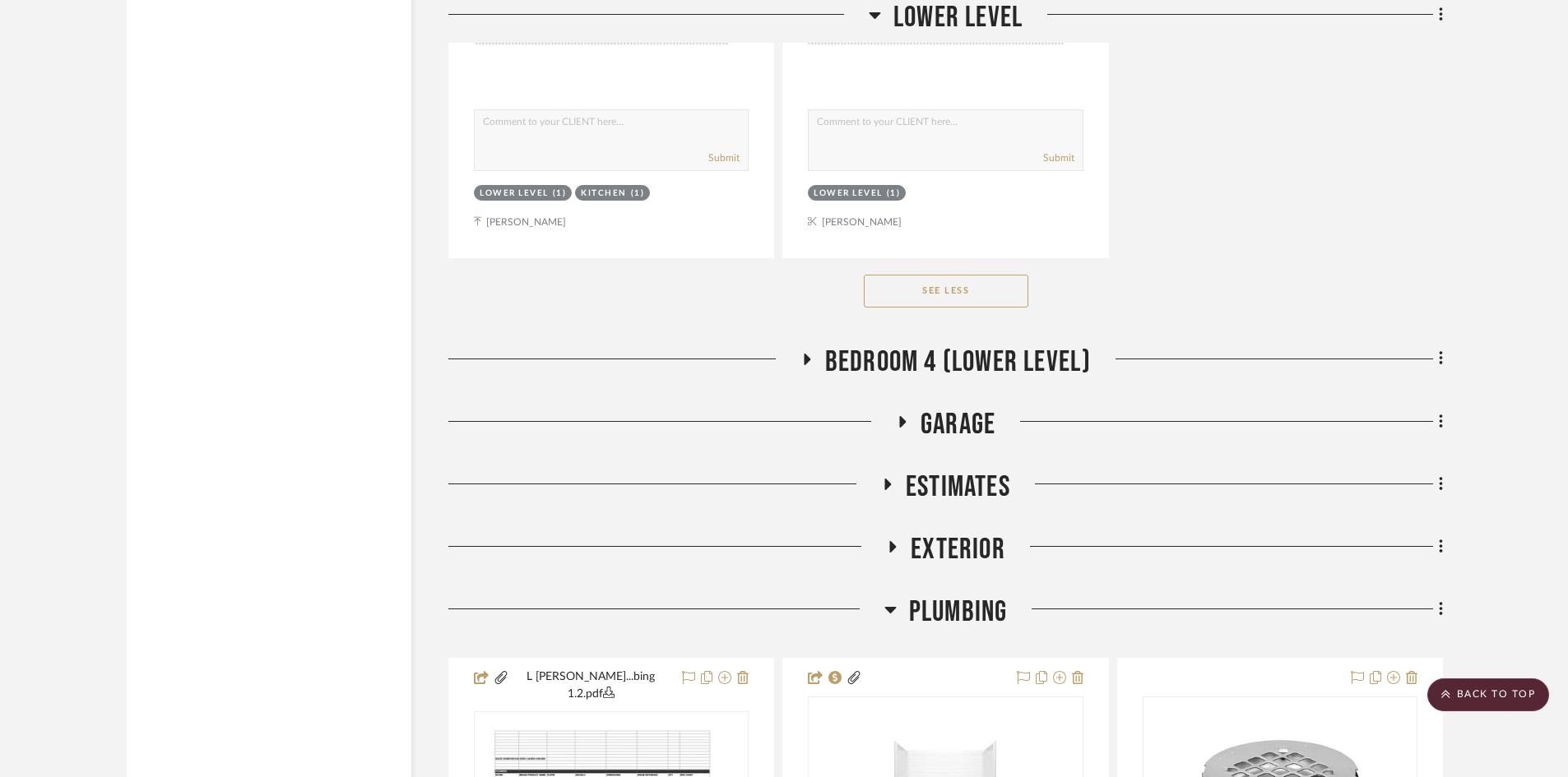
scroll to position [11919, 0]
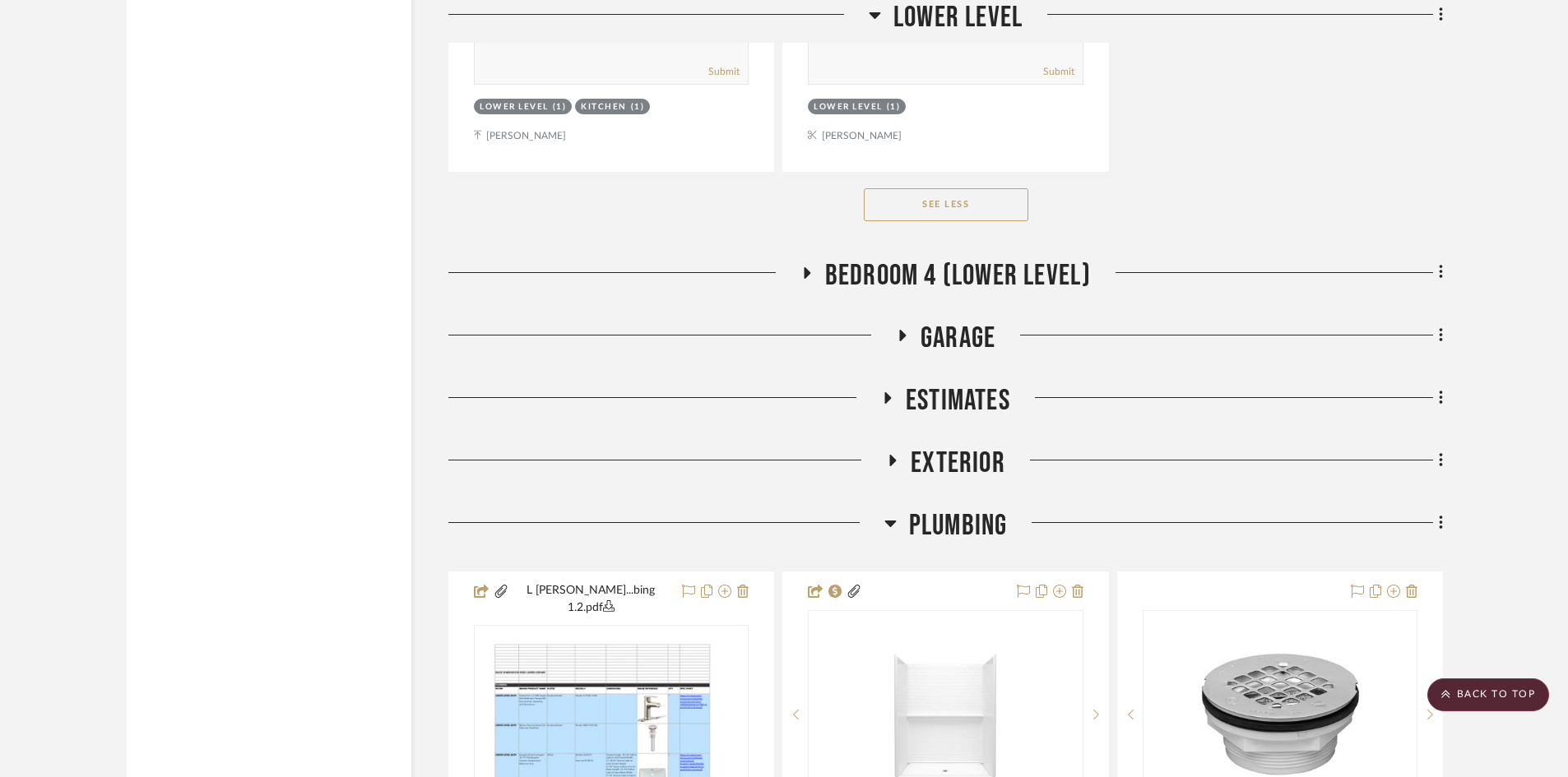
click at [980, 278] on span "BEDROOM 4 (LOWER LEVEL)" at bounding box center [958, 276] width 266 height 36
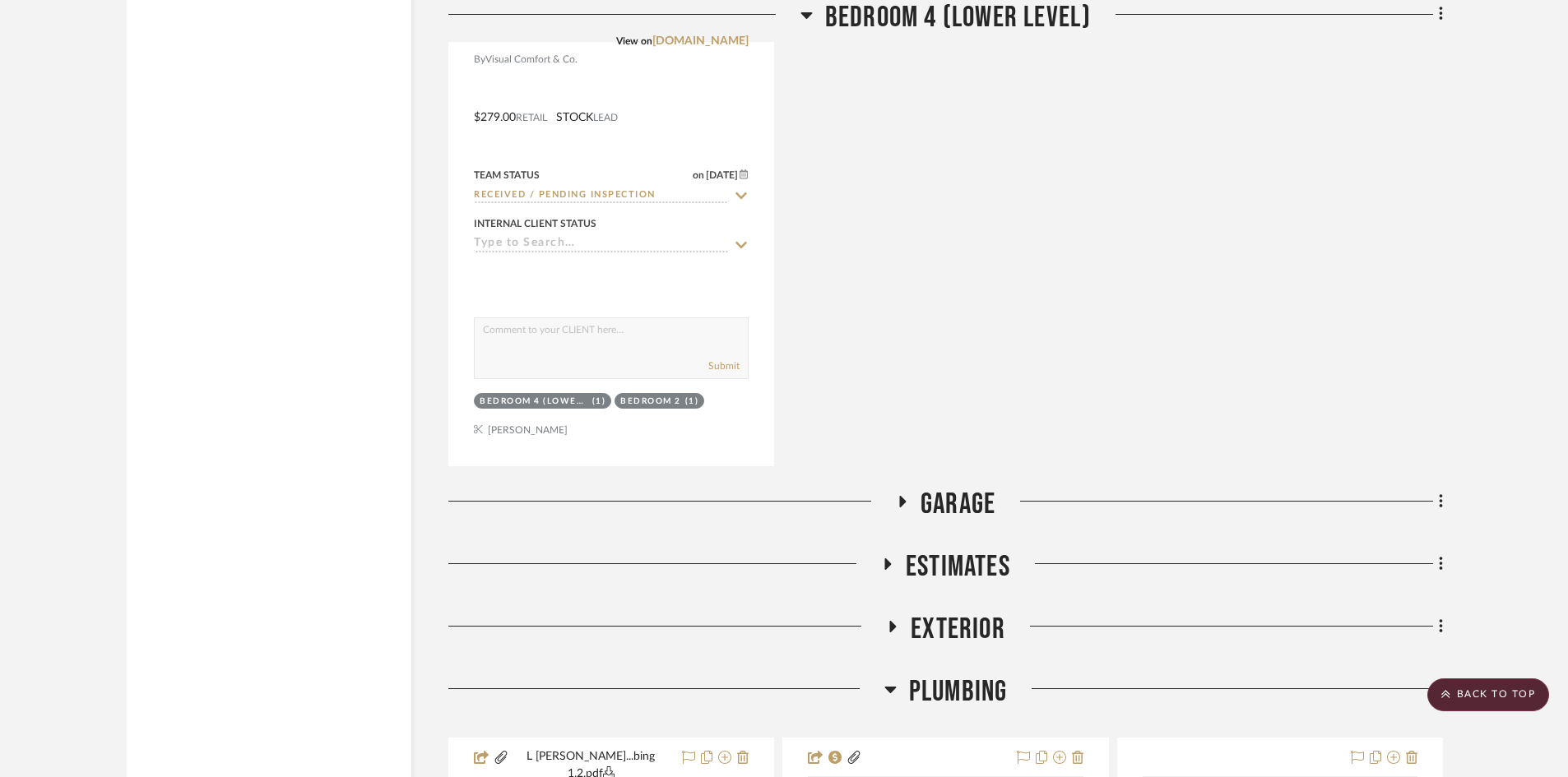
click at [959, 493] on span "Garage" at bounding box center [957, 504] width 75 height 36
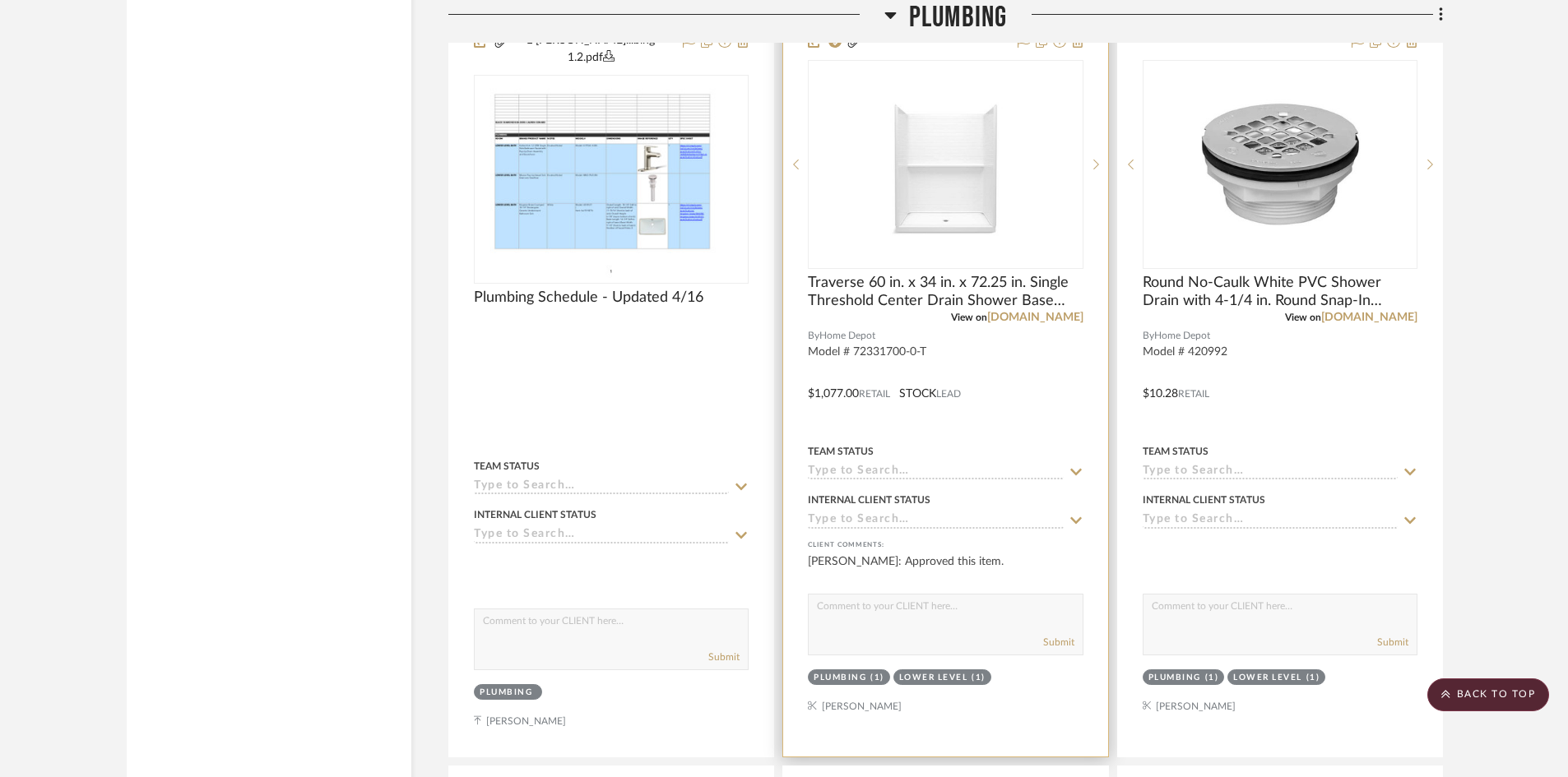
scroll to position [13810, 0]
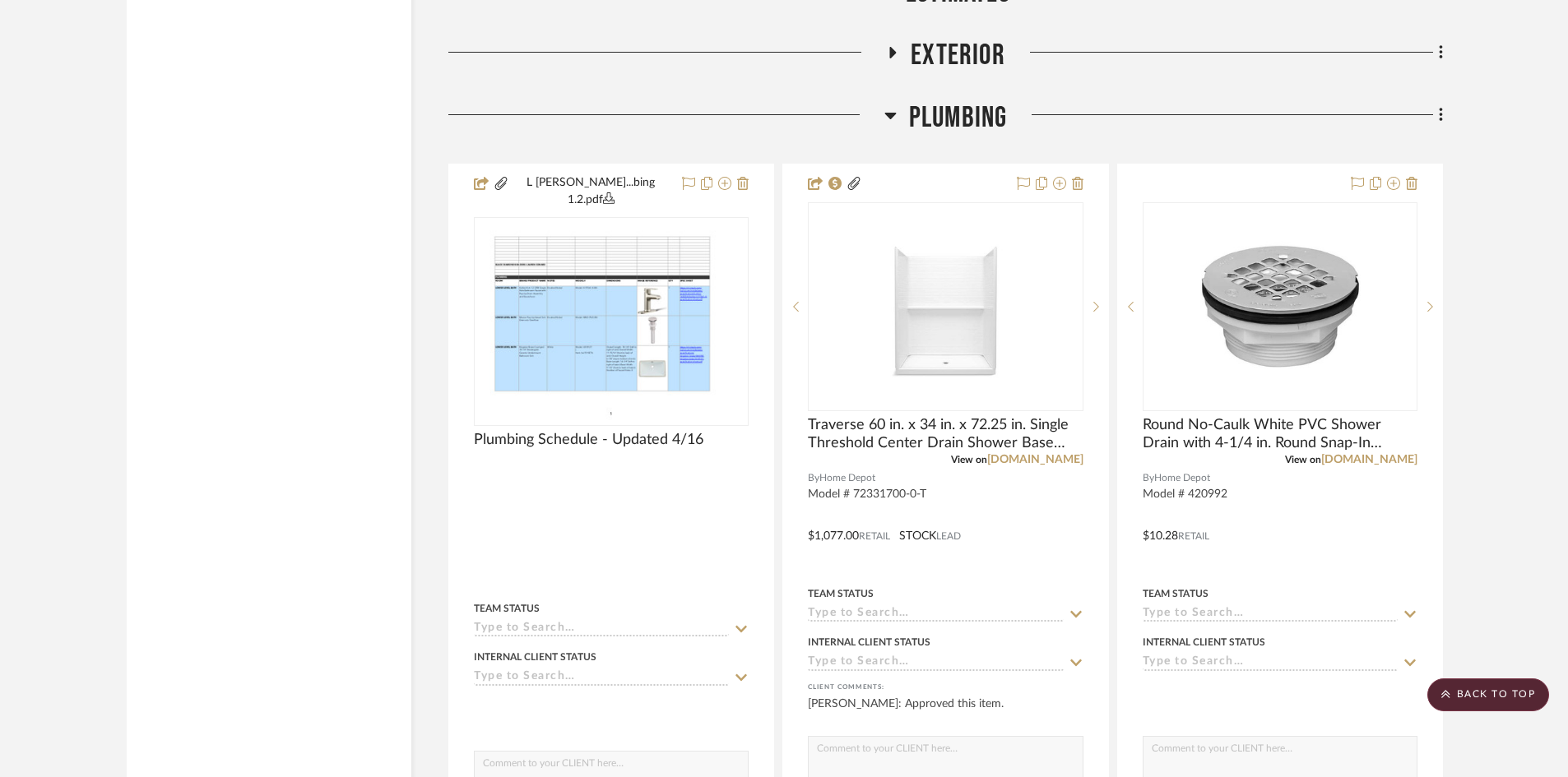
click at [953, 60] on span "Exterior" at bounding box center [957, 55] width 95 height 36
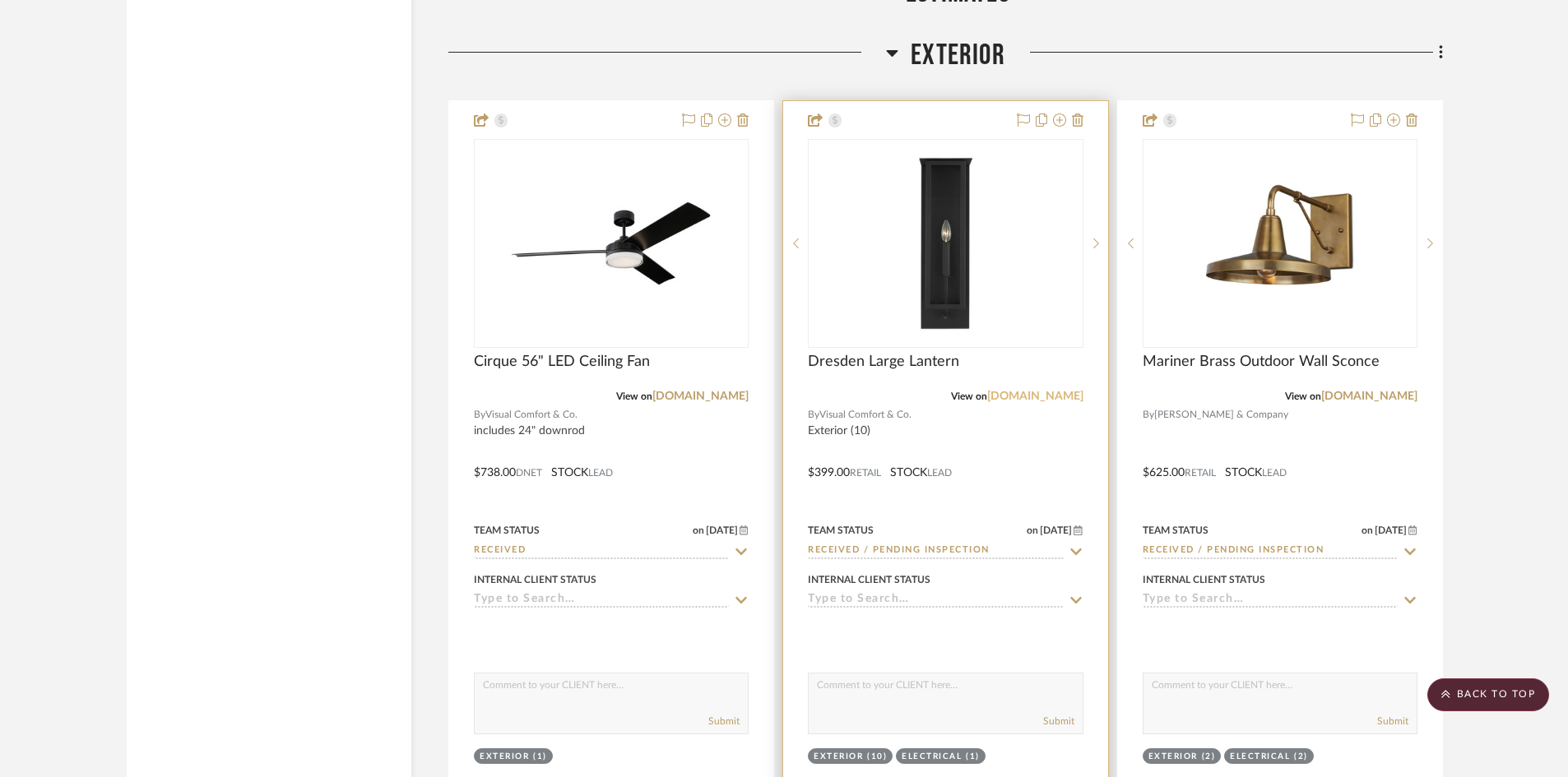
click at [1019, 396] on link "visualcomfort.com" at bounding box center [1034, 396] width 97 height 11
click at [1003, 443] on div at bounding box center [945, 460] width 324 height 719
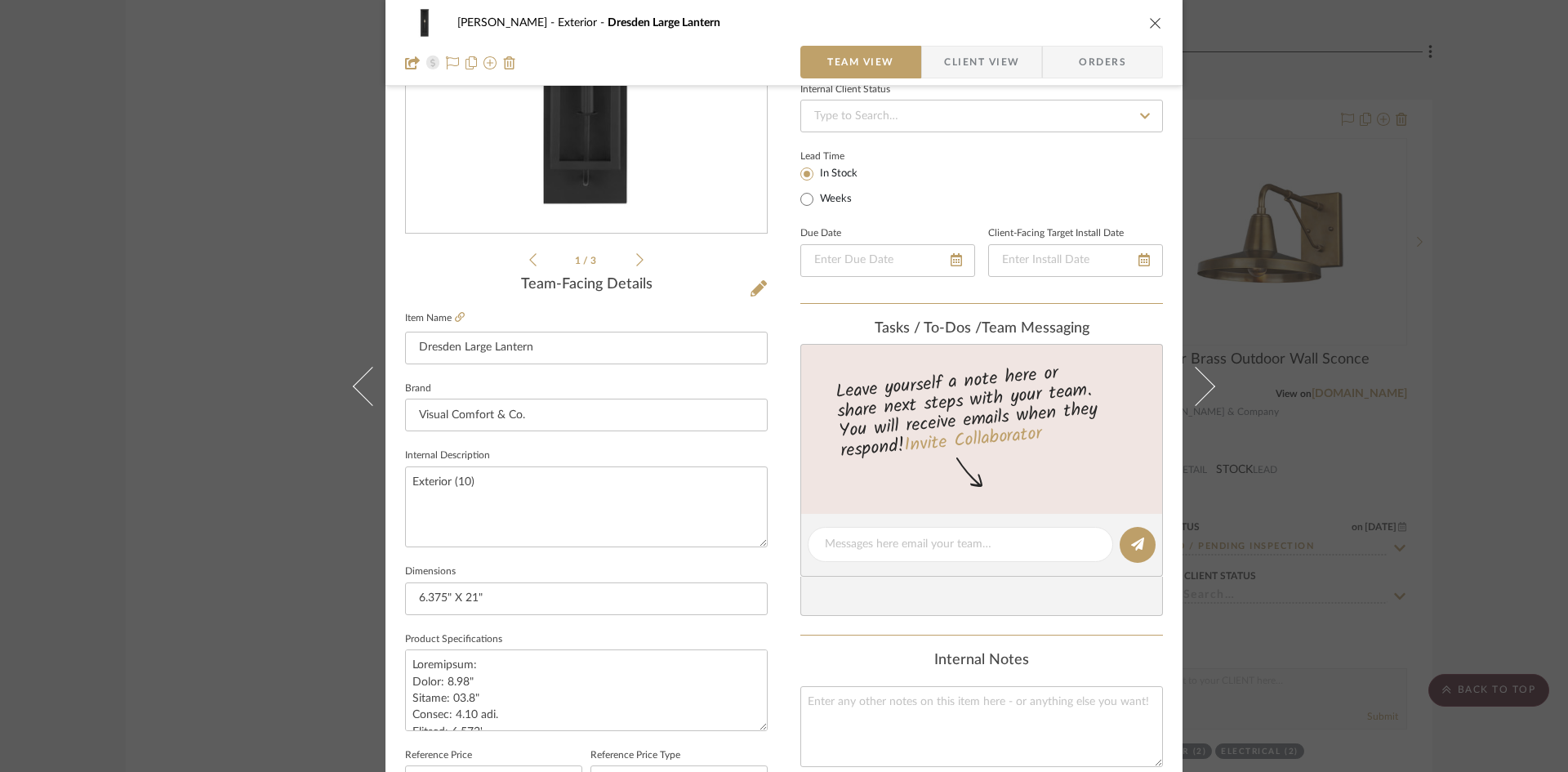
scroll to position [82, 0]
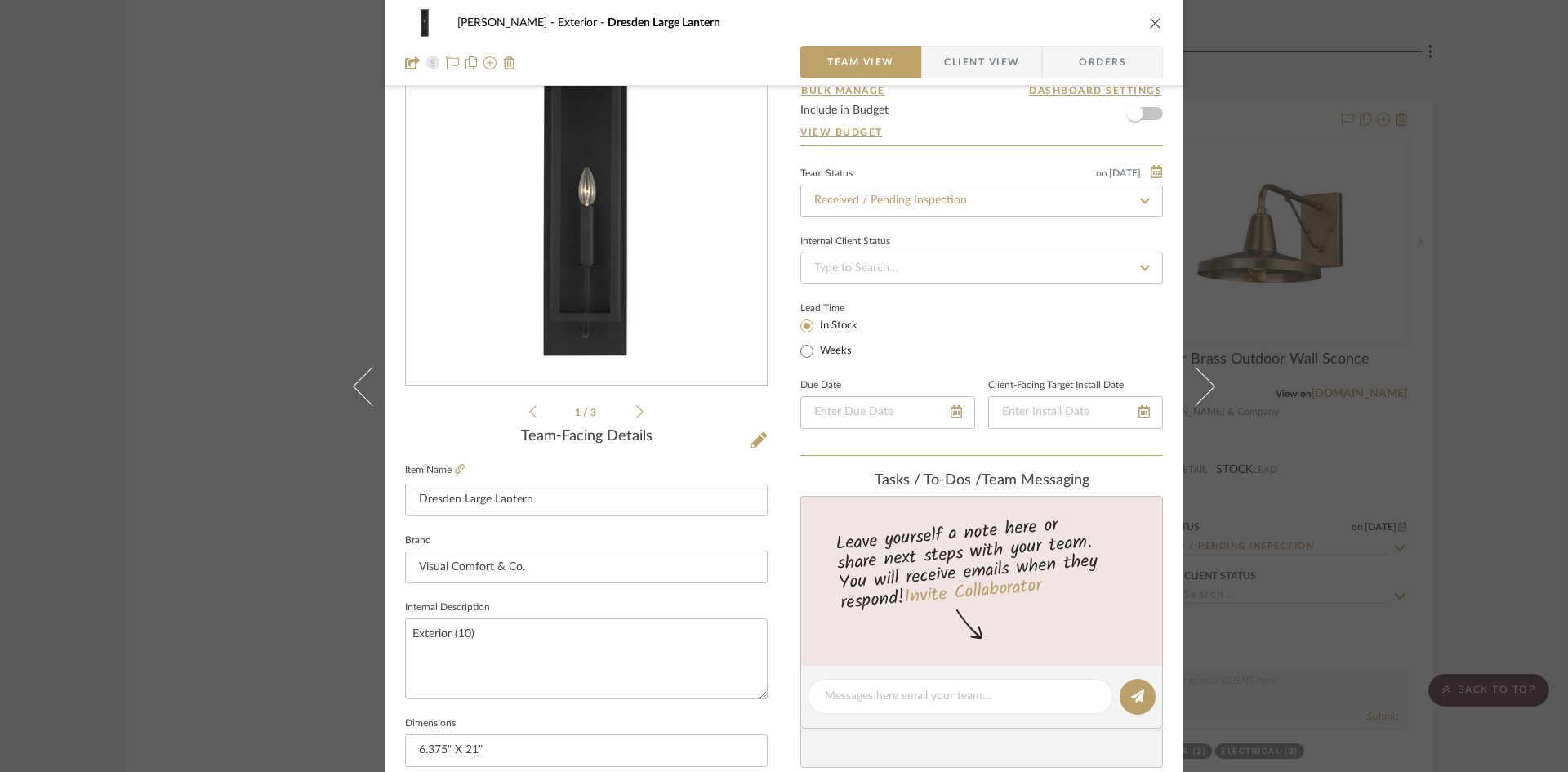
click at [1149, 18] on icon "close" at bounding box center [1156, 23] width 13 height 13
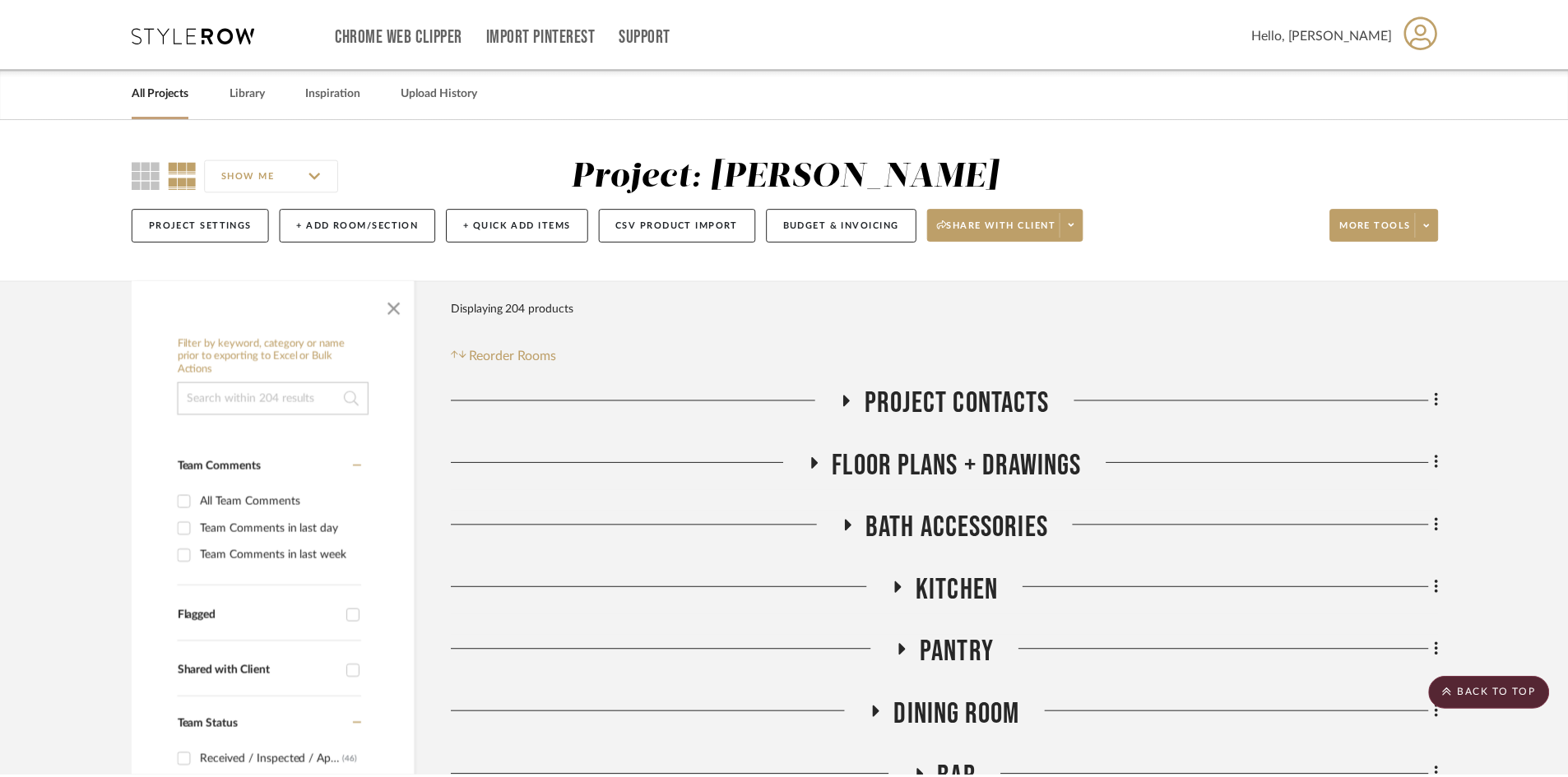
scroll to position [13810, 0]
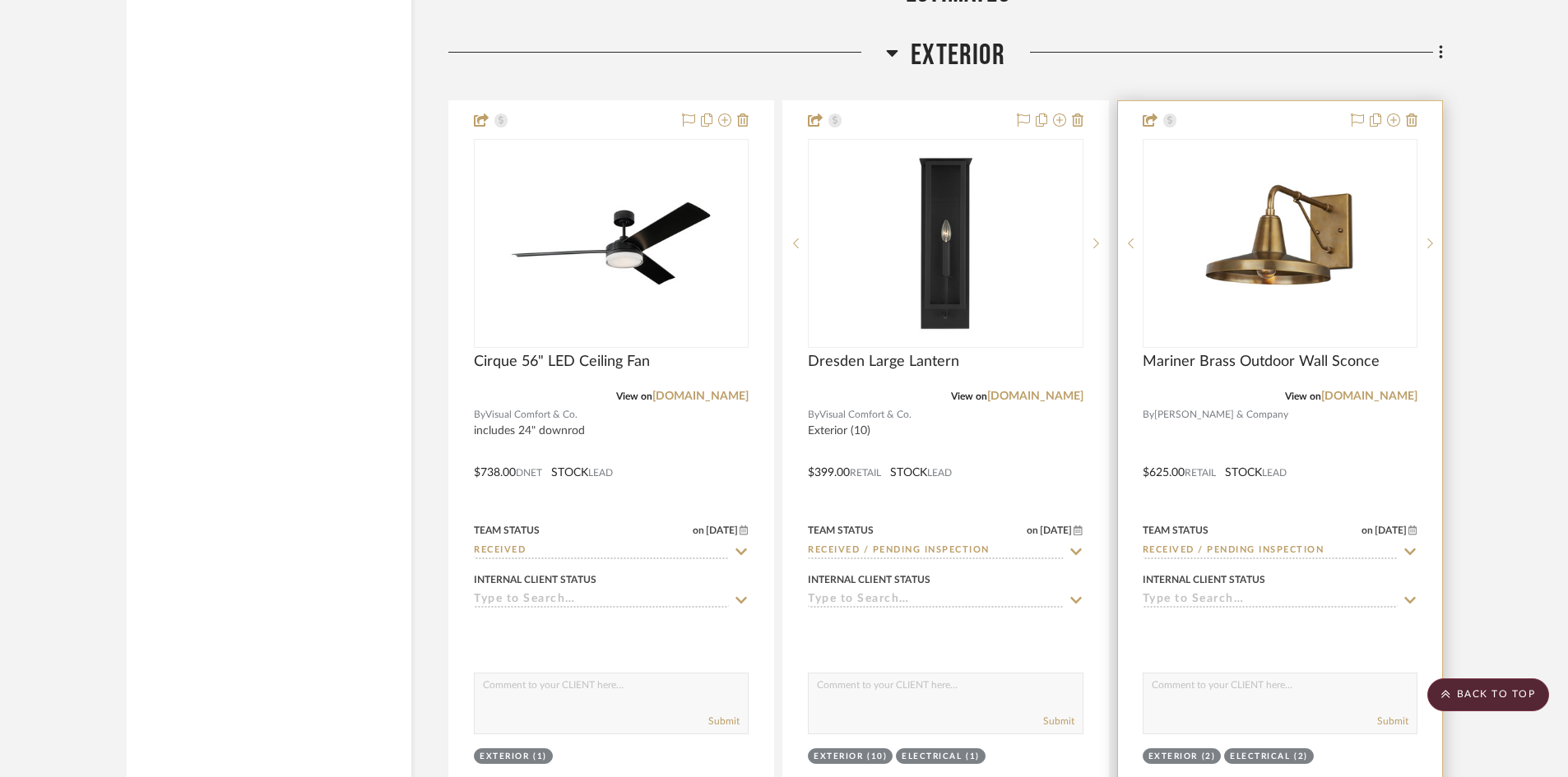
click at [1313, 434] on div at bounding box center [1280, 460] width 324 height 719
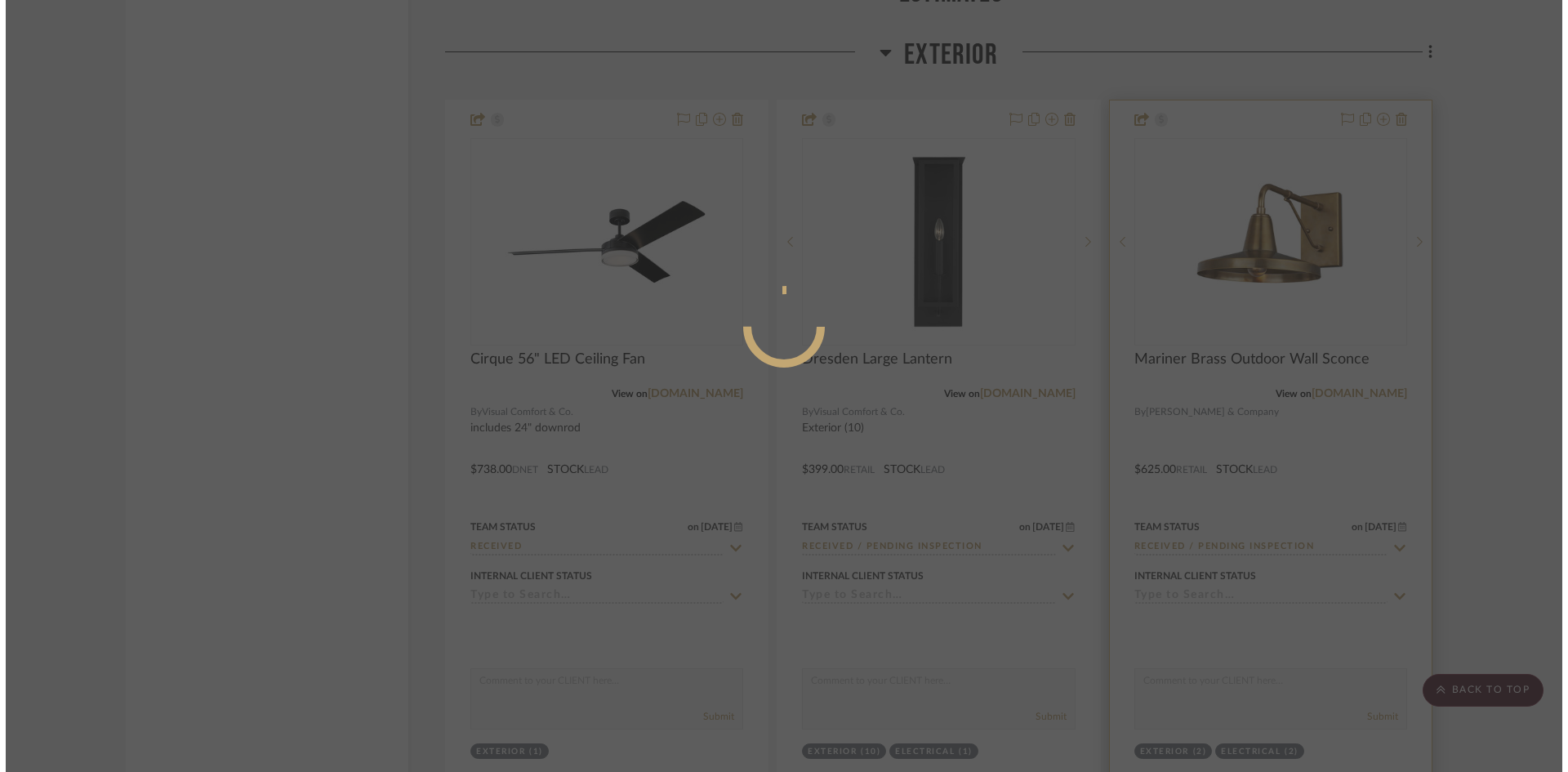
scroll to position [0, 0]
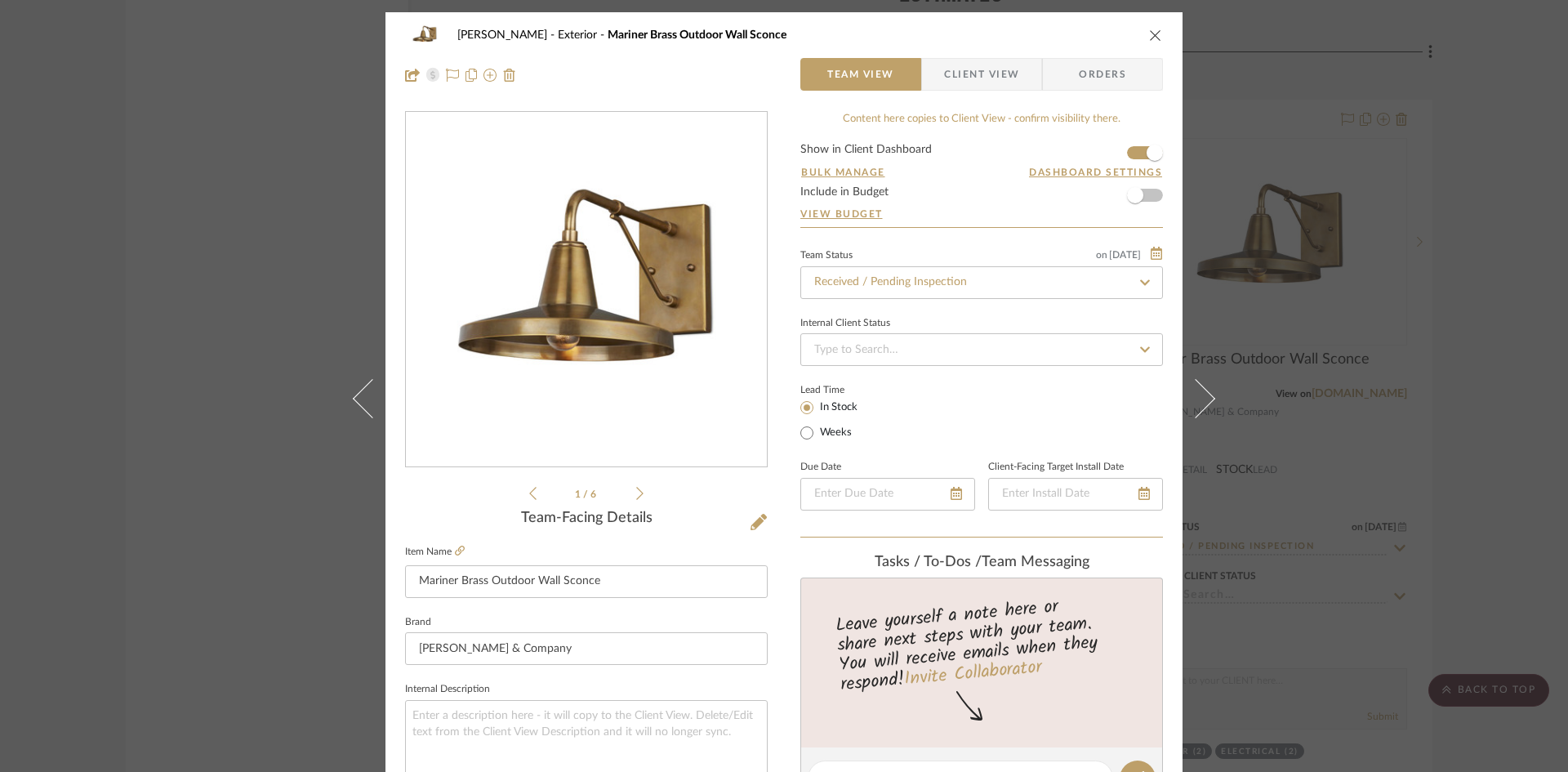
click at [973, 68] on span "Client View" at bounding box center [981, 74] width 75 height 33
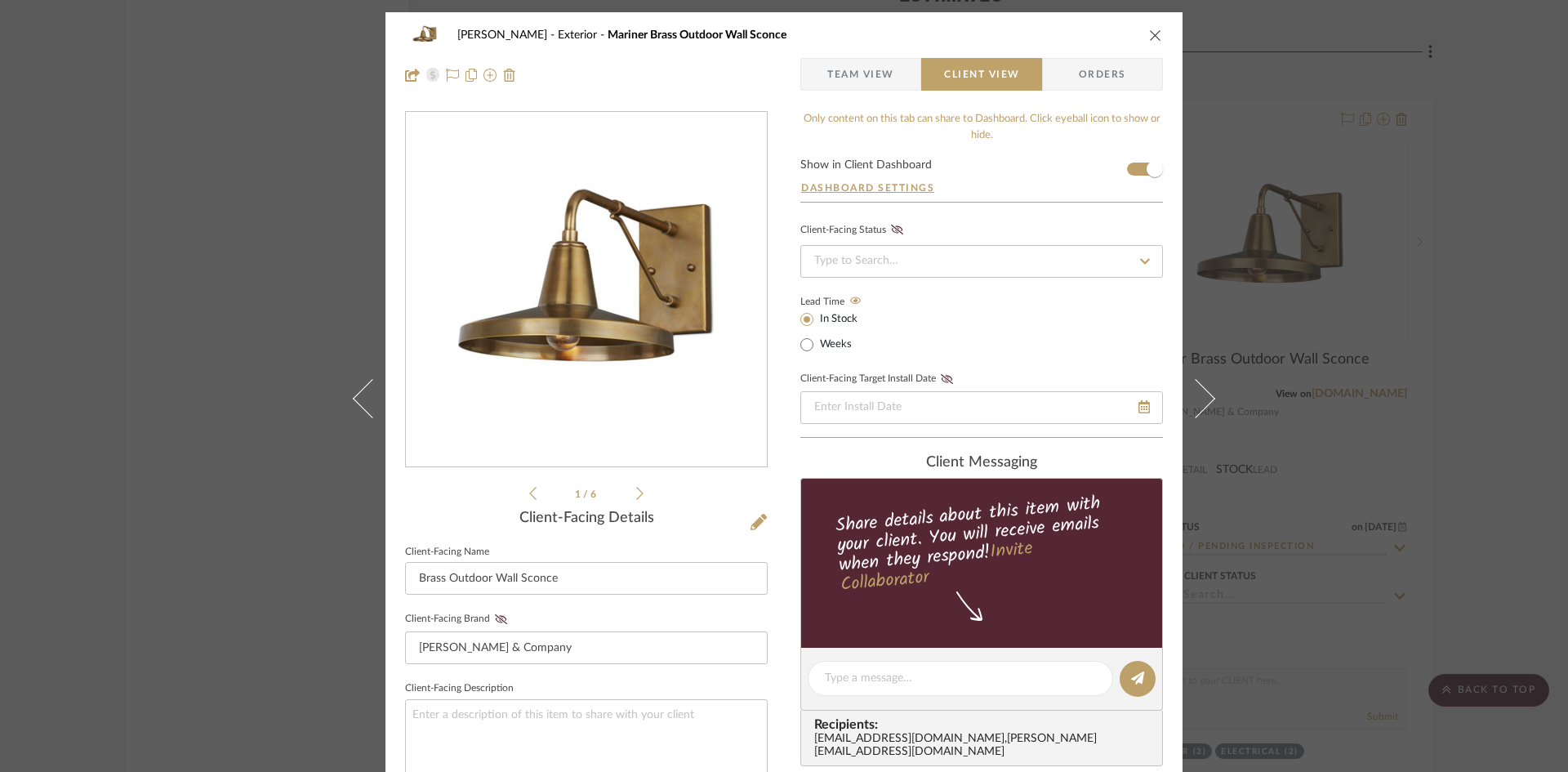
click at [862, 79] on span "Team View" at bounding box center [860, 74] width 67 height 33
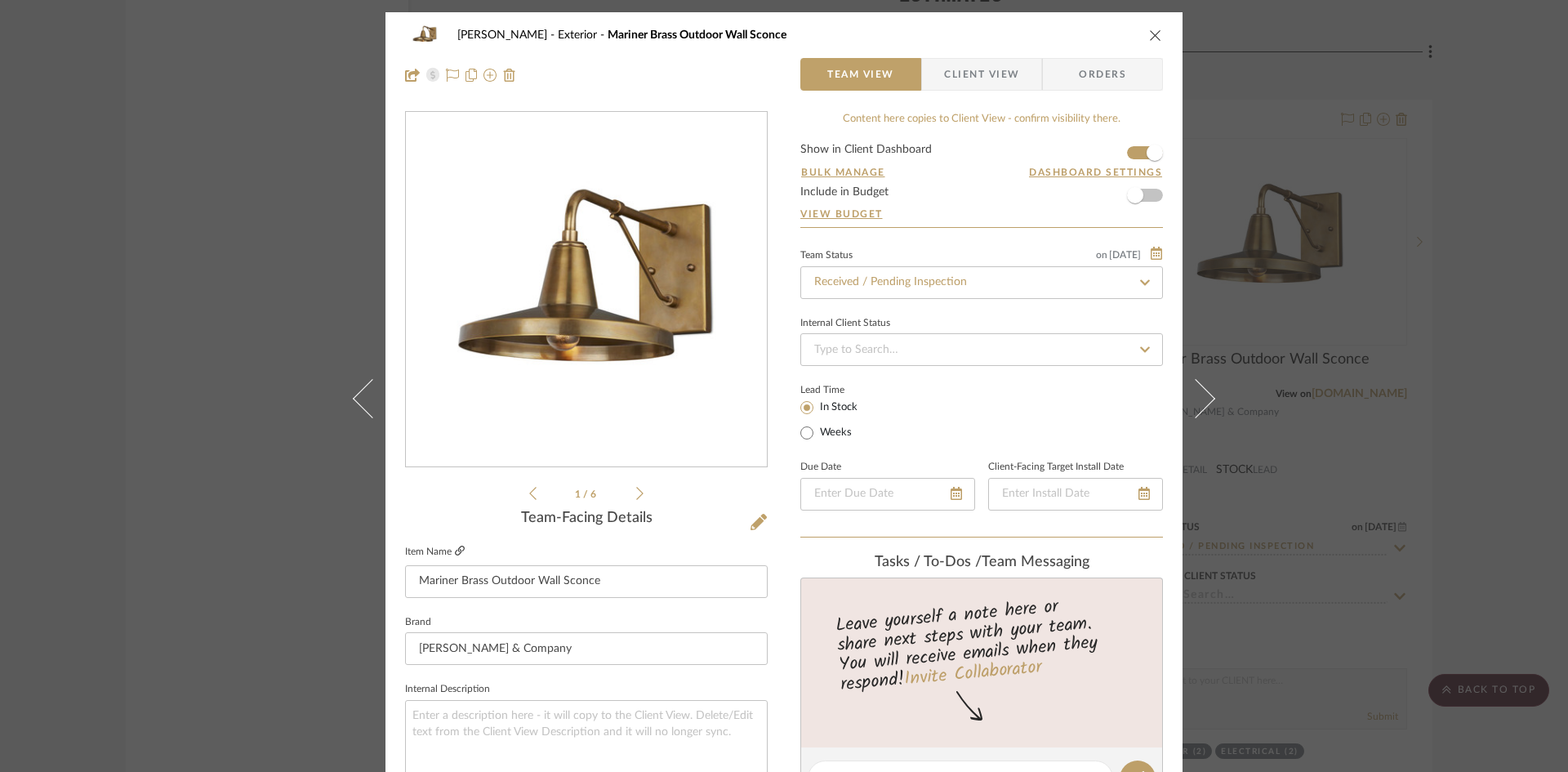
click at [454, 548] on icon at bounding box center [459, 550] width 10 height 10
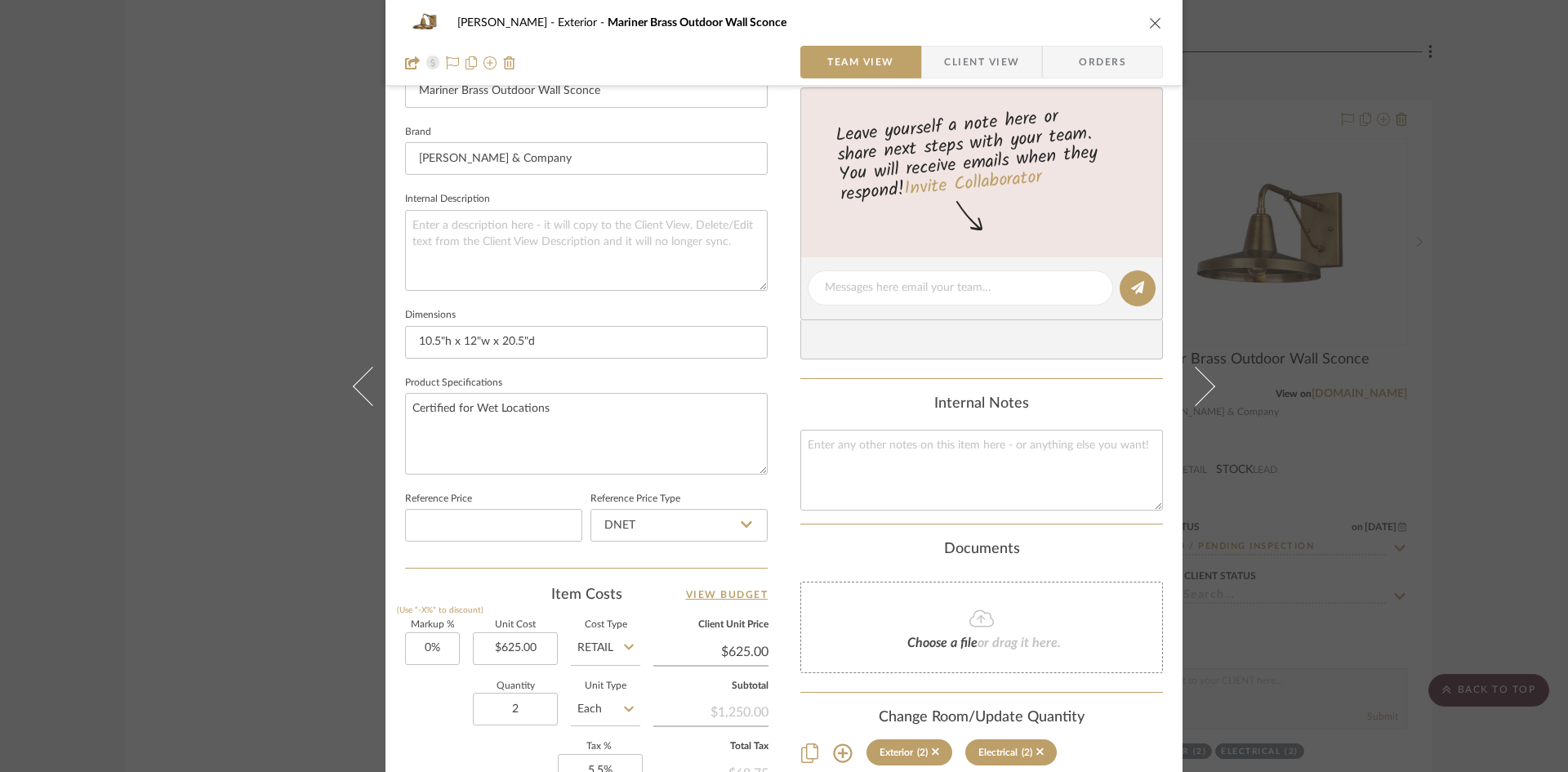
scroll to position [572, 0]
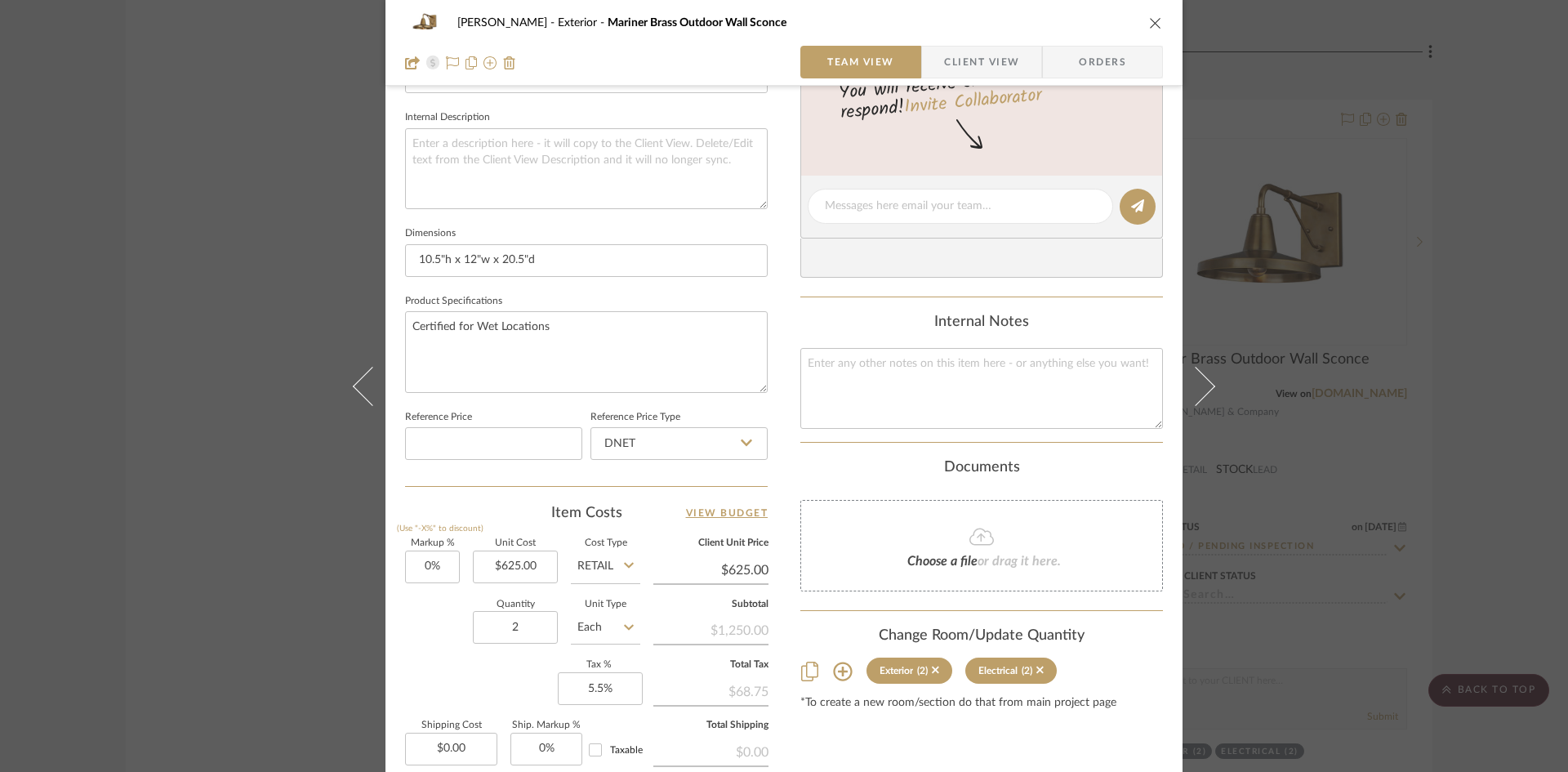
click at [1149, 24] on icon "close" at bounding box center [1156, 23] width 13 height 13
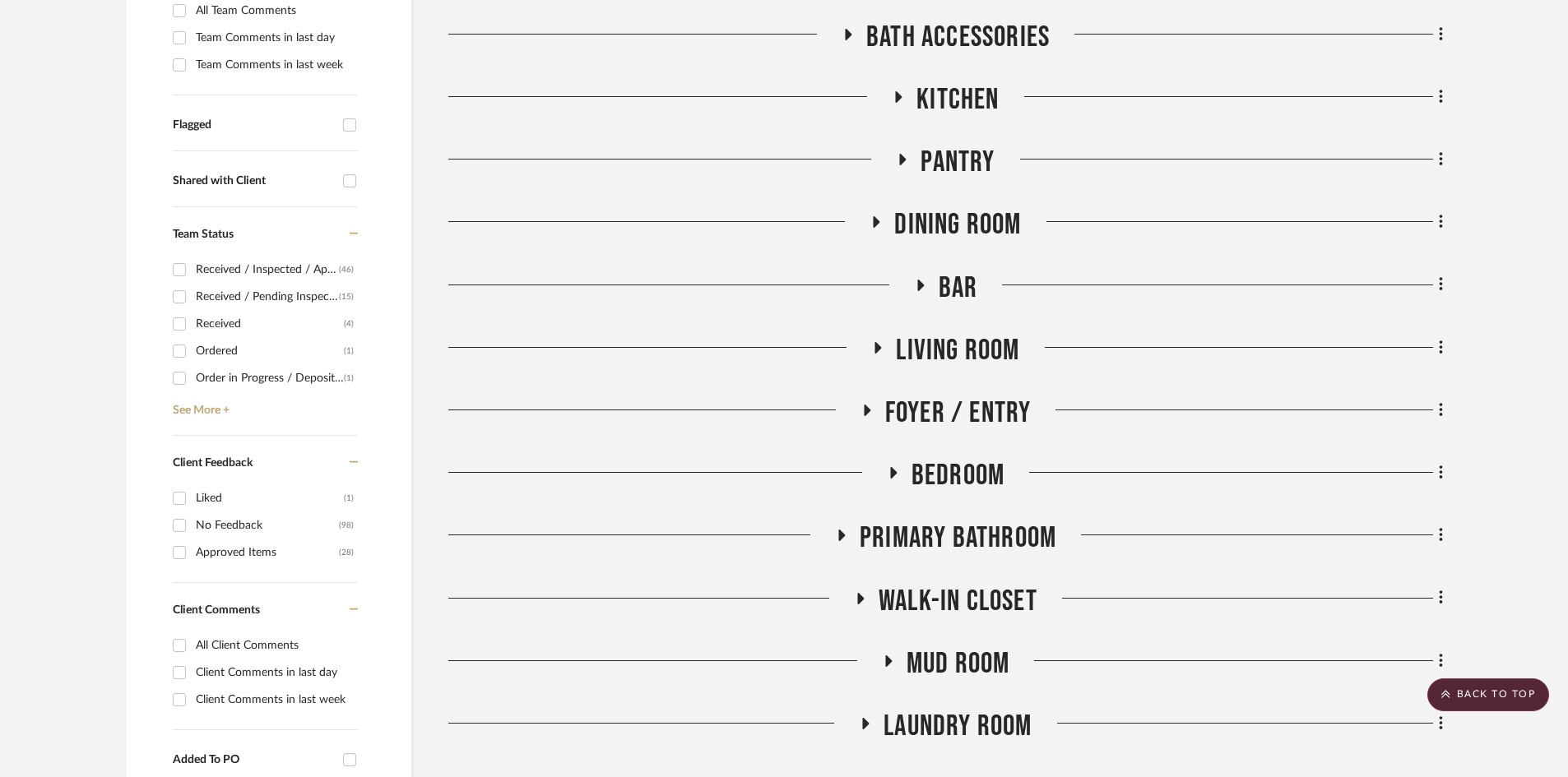
scroll to position [0, 0]
